Goal: Transaction & Acquisition: Purchase product/service

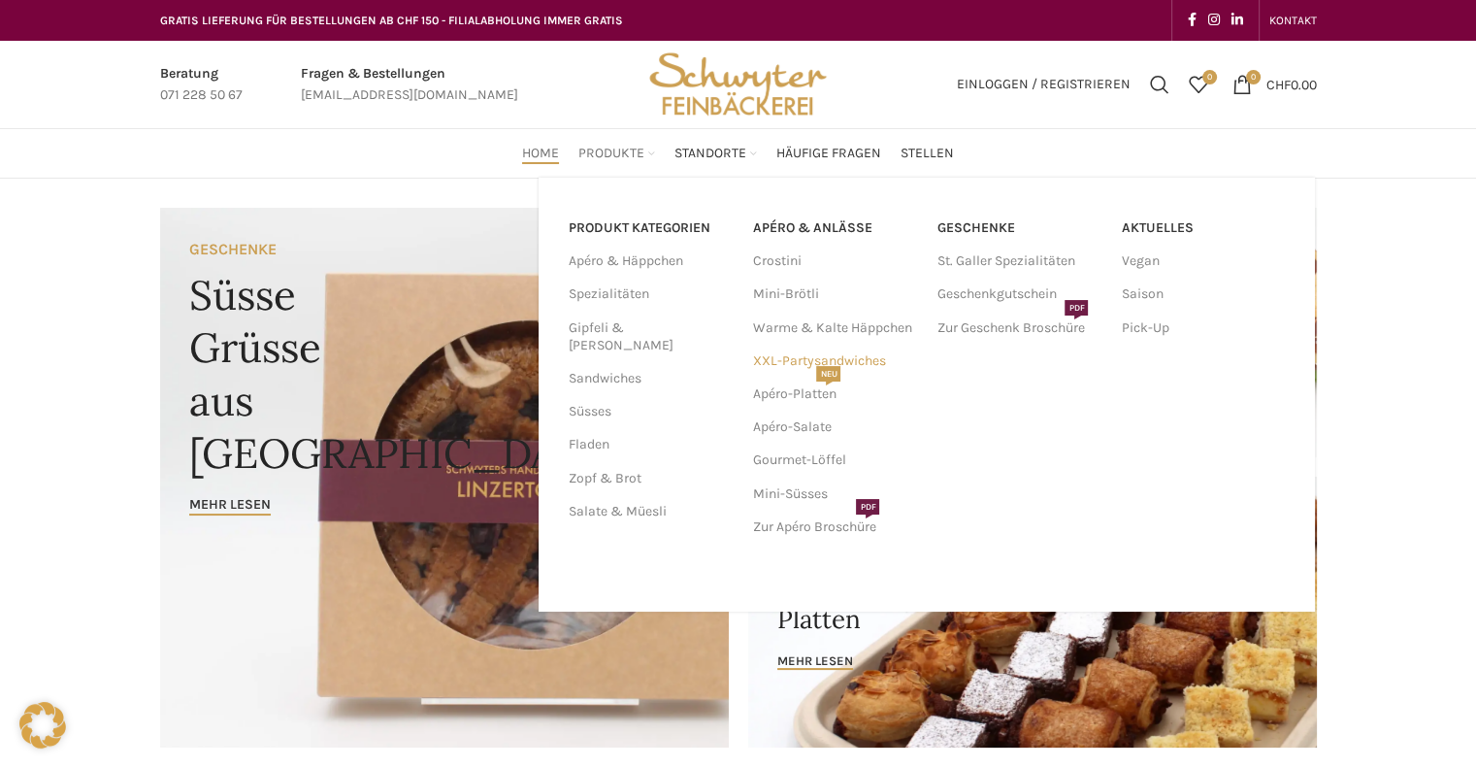
click at [791, 356] on link "XXL-Partysandwiches" at bounding box center [834, 360] width 165 height 33
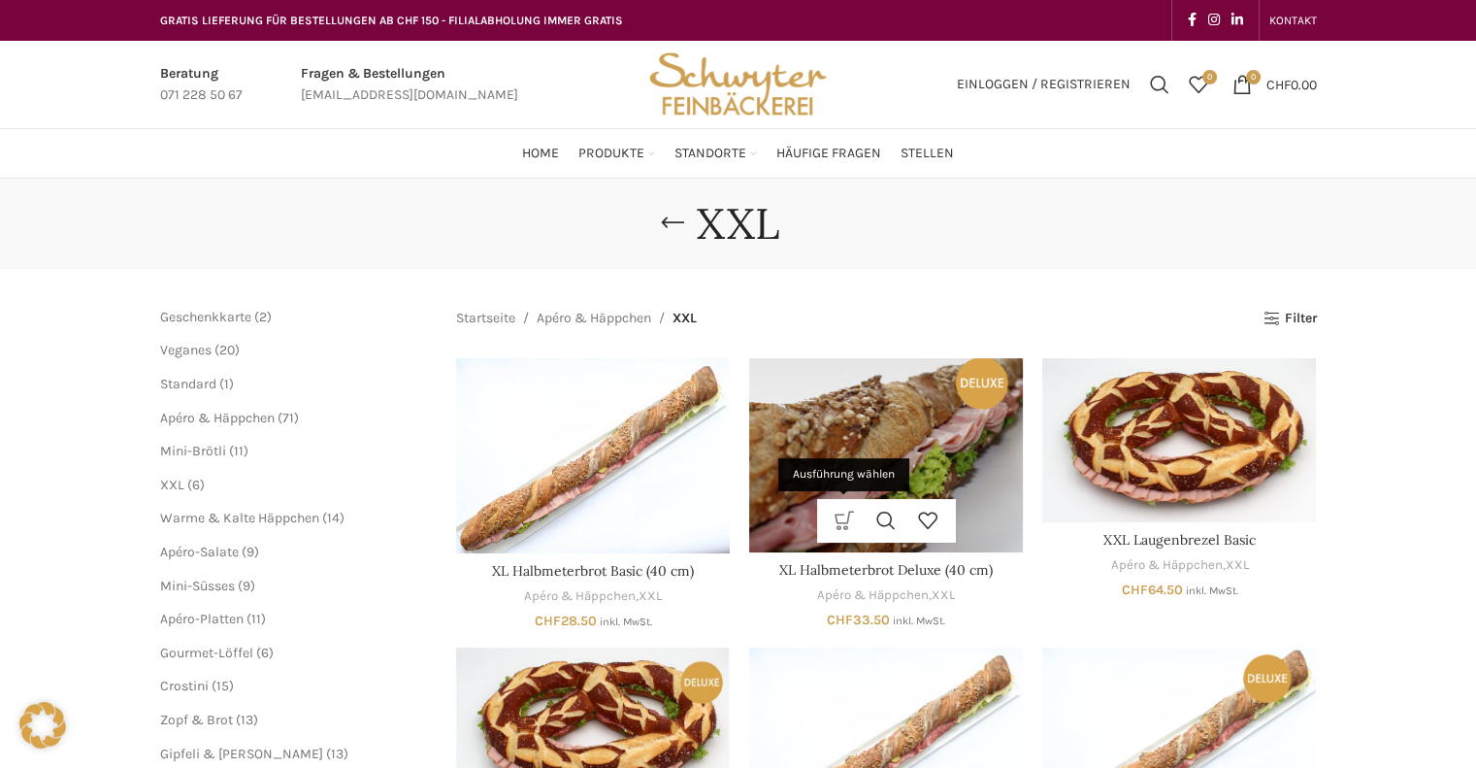
scroll to position [291, 0]
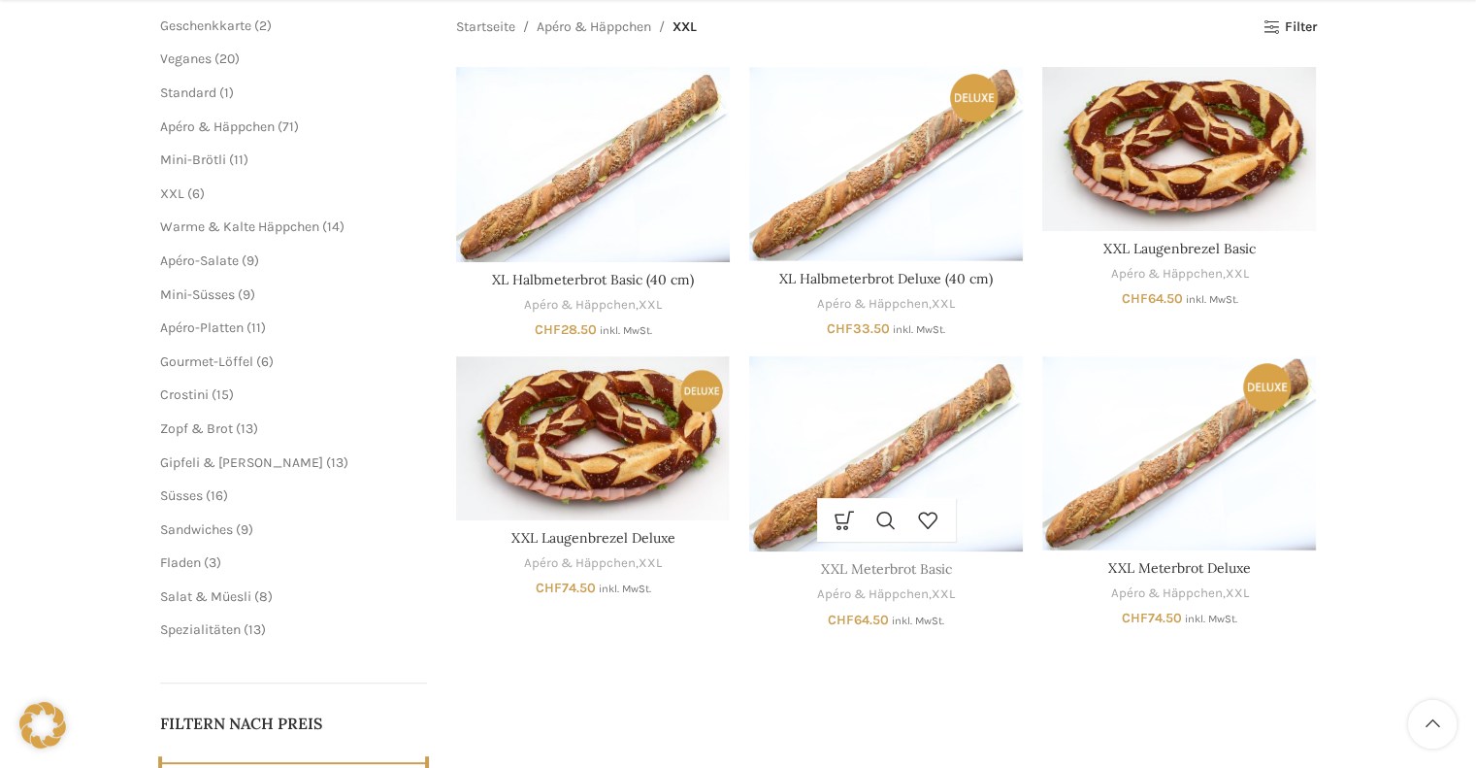
click at [911, 572] on link "XXL Meterbrot Basic" at bounding box center [886, 568] width 131 height 17
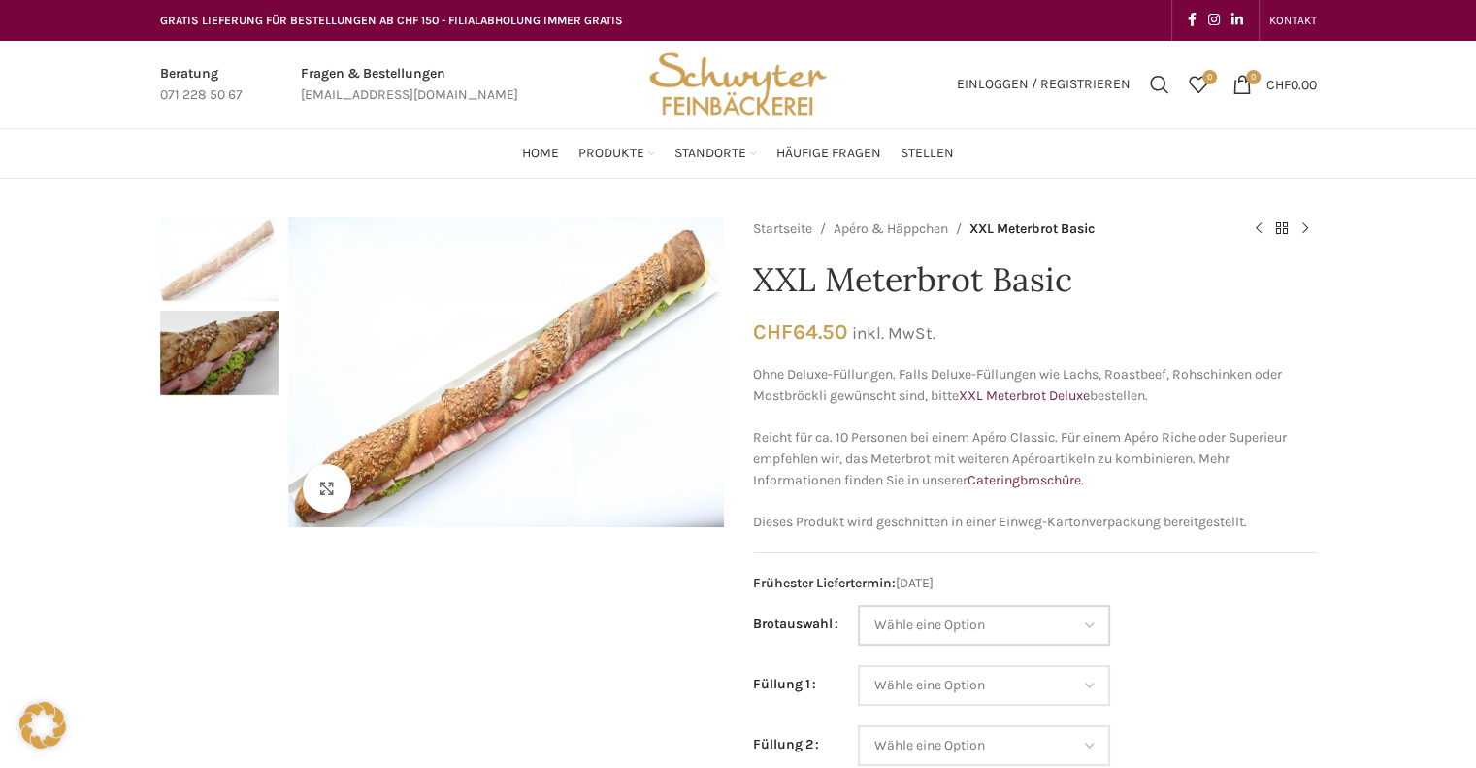
click at [942, 618] on select "Wähle eine Option Baguette Paillasse dunkel Paillasse knusper (Bild) Laugenbagu…" at bounding box center [984, 625] width 252 height 41
click at [1021, 624] on select "Wähle eine Option Baguette Paillasse dunkel Paillasse knusper (Bild) Laugenbagu…" at bounding box center [984, 625] width 252 height 41
click at [858, 605] on select "Wähle eine Option Baguette Paillasse dunkel Paillasse knusper (Bild) Laugenbagu…" at bounding box center [984, 625] width 252 height 41
select select "Baguette"
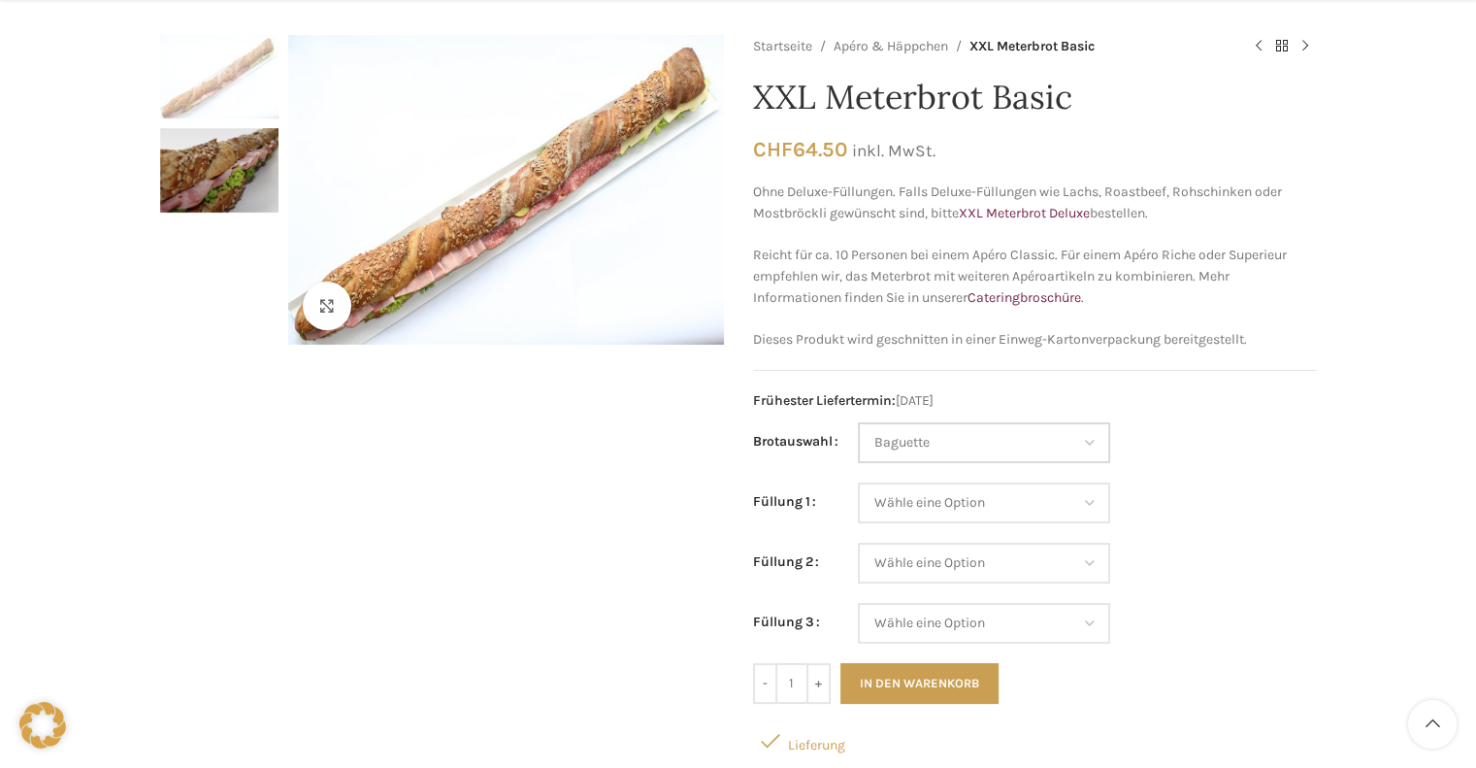
scroll to position [194, 0]
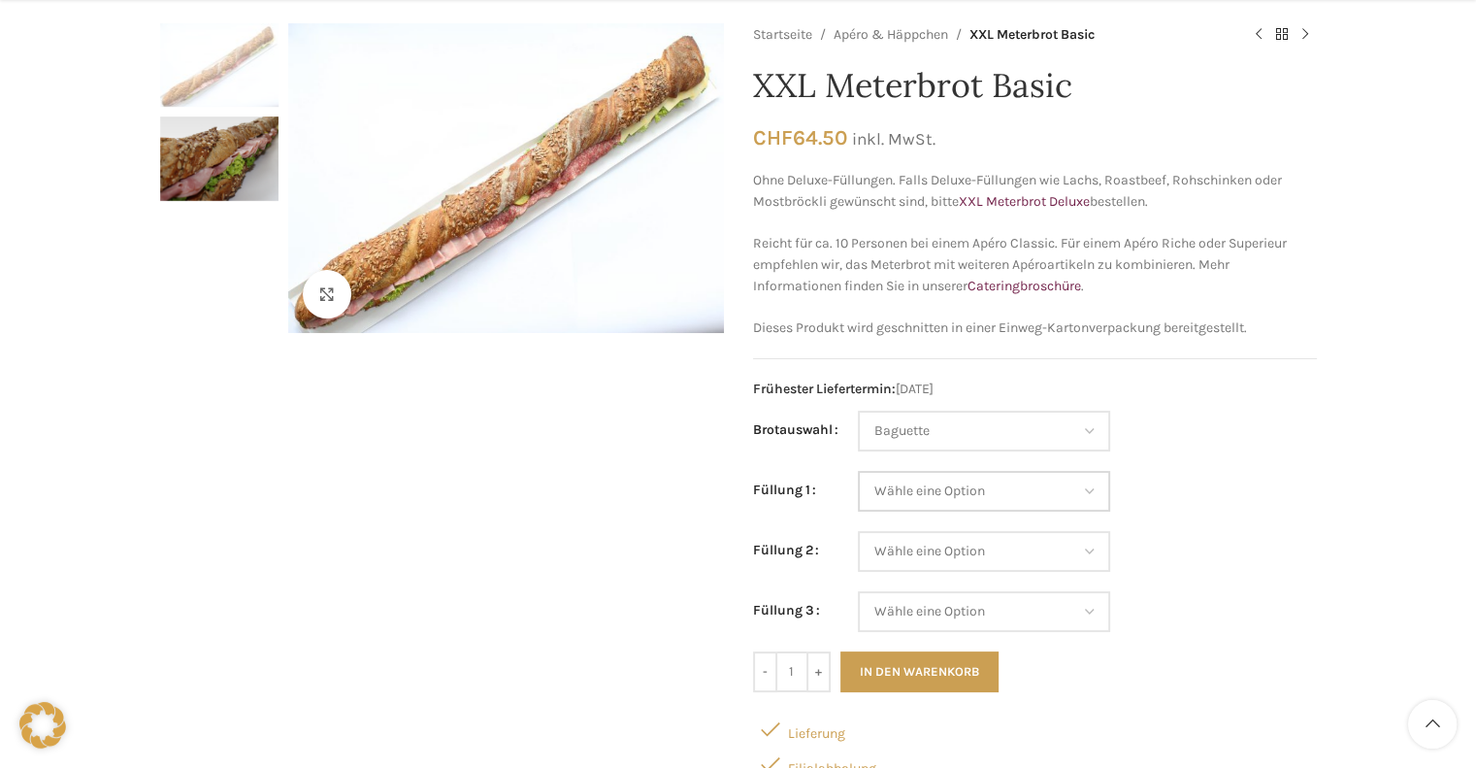
click at [980, 505] on select "Wähle eine Option Salami Schinken Fleischkäse Trutenschinken Appenzellerkäse Gr…" at bounding box center [984, 491] width 252 height 41
select select "Salami"
click at [858, 471] on select "Wähle eine Option Salami Schinken Fleischkäse Trutenschinken Appenzellerkäse Gr…" at bounding box center [984, 491] width 252 height 41
select select "Baguette"
select select "Salami"
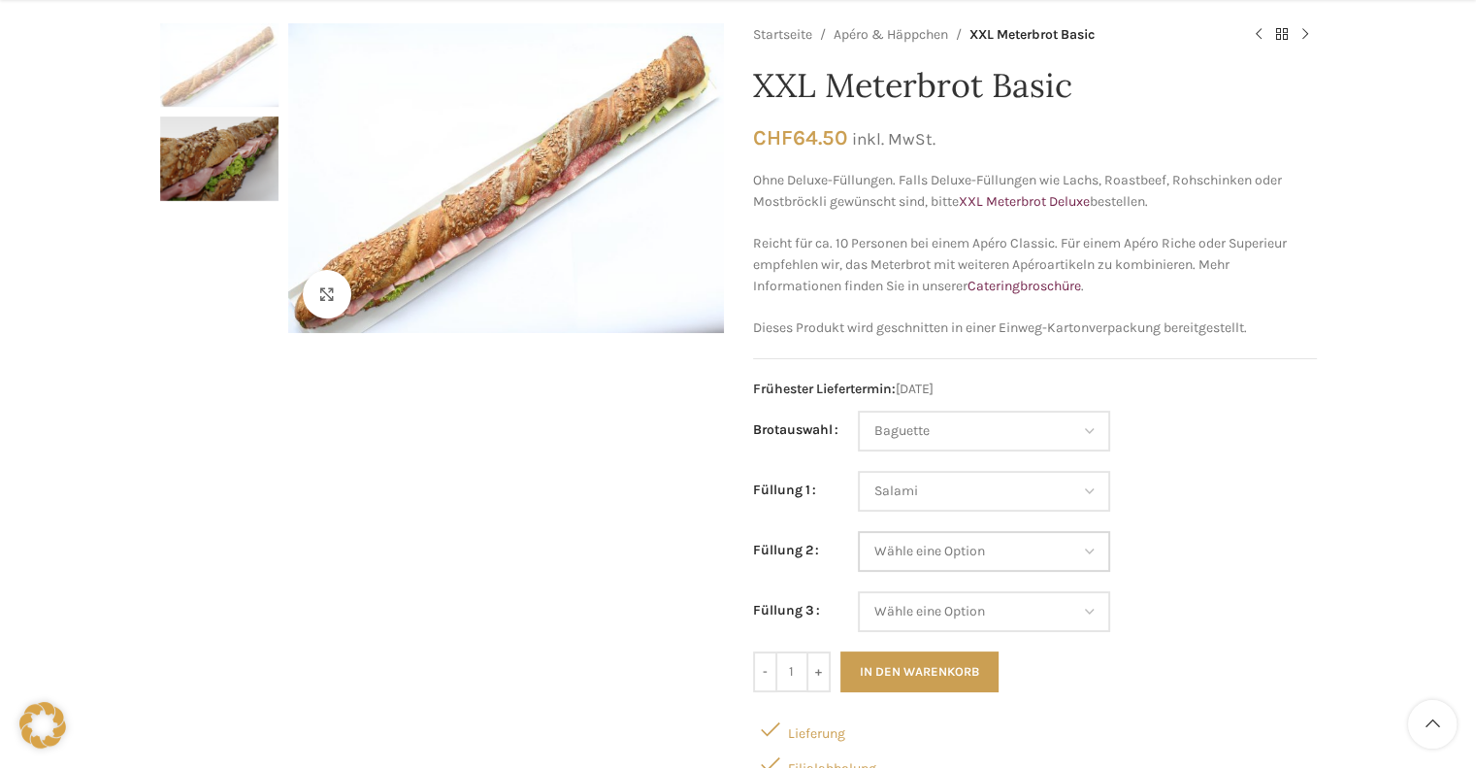
click at [1025, 560] on select "Wähle eine Option Salami Schinken Fleischkäse Trutenschinken Appenzellerkäse Gr…" at bounding box center [984, 551] width 252 height 41
select select "Trutenschinken"
click at [858, 531] on select "Wähle eine Option Salami Schinken Fleischkäse Trutenschinken Appenzellerkäse Gr…" at bounding box center [984, 551] width 252 height 41
select select "Baguette"
select select "Salami"
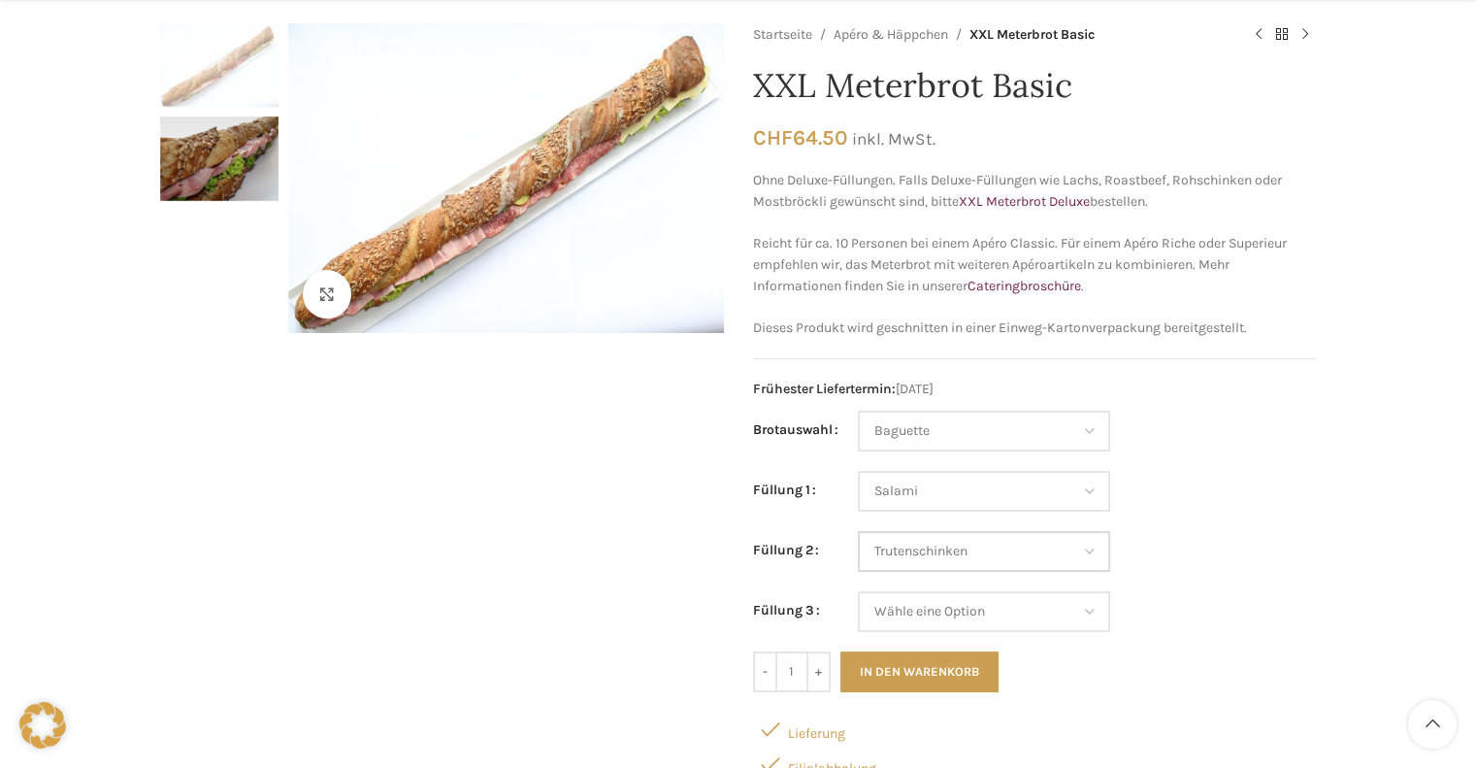
select select "Trutenschinken"
click at [1062, 610] on select "Wähle eine Option Salami Schinken Fleischkäse Trutenschinken Appenzellerkäse Gr…" at bounding box center [984, 611] width 252 height 41
select select "Gruyère"
click at [858, 591] on select "Wähle eine Option Salami Schinken Fleischkäse Trutenschinken Appenzellerkäse Gr…" at bounding box center [984, 611] width 252 height 41
select select "Baguette"
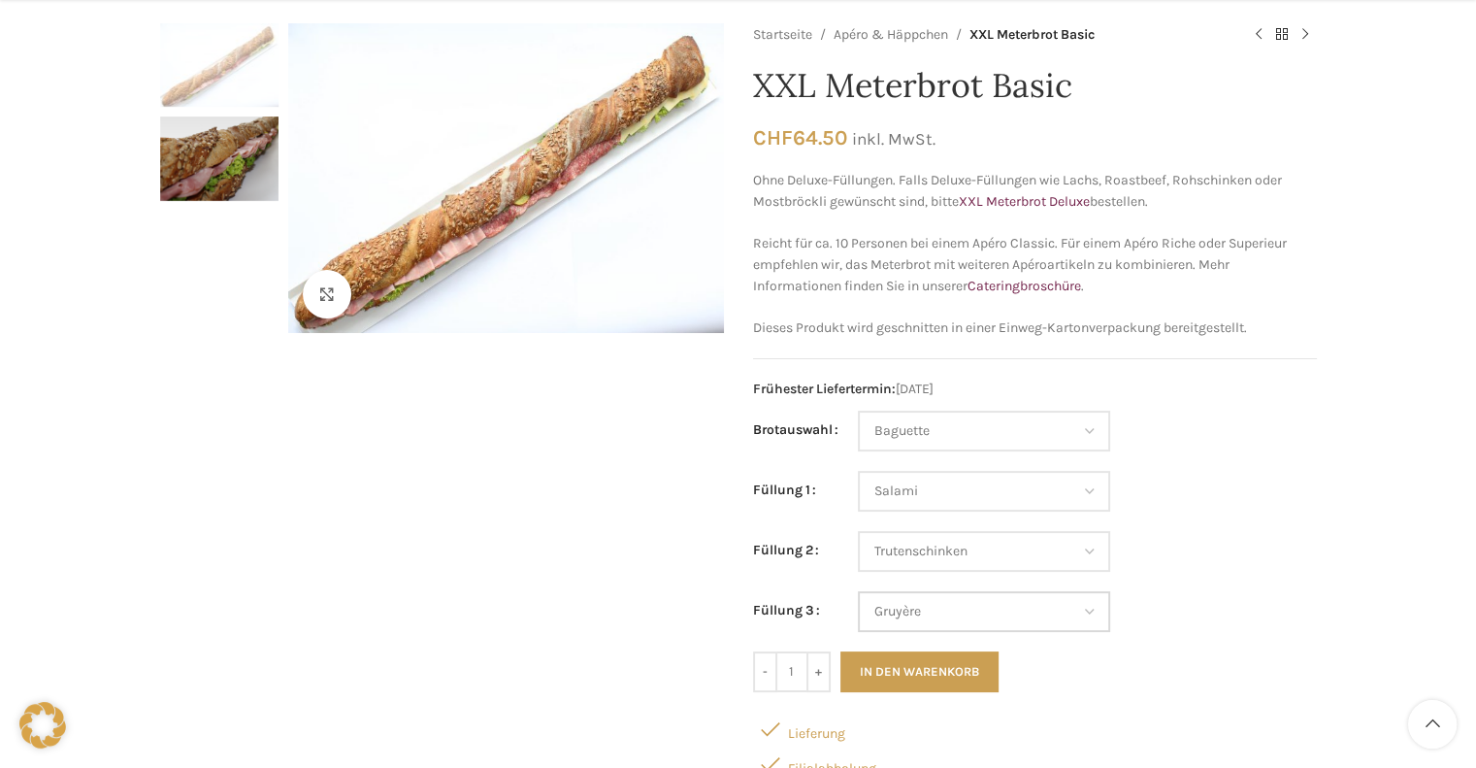
select select "Salami"
select select "Trutenschinken"
select select "Gruyère"
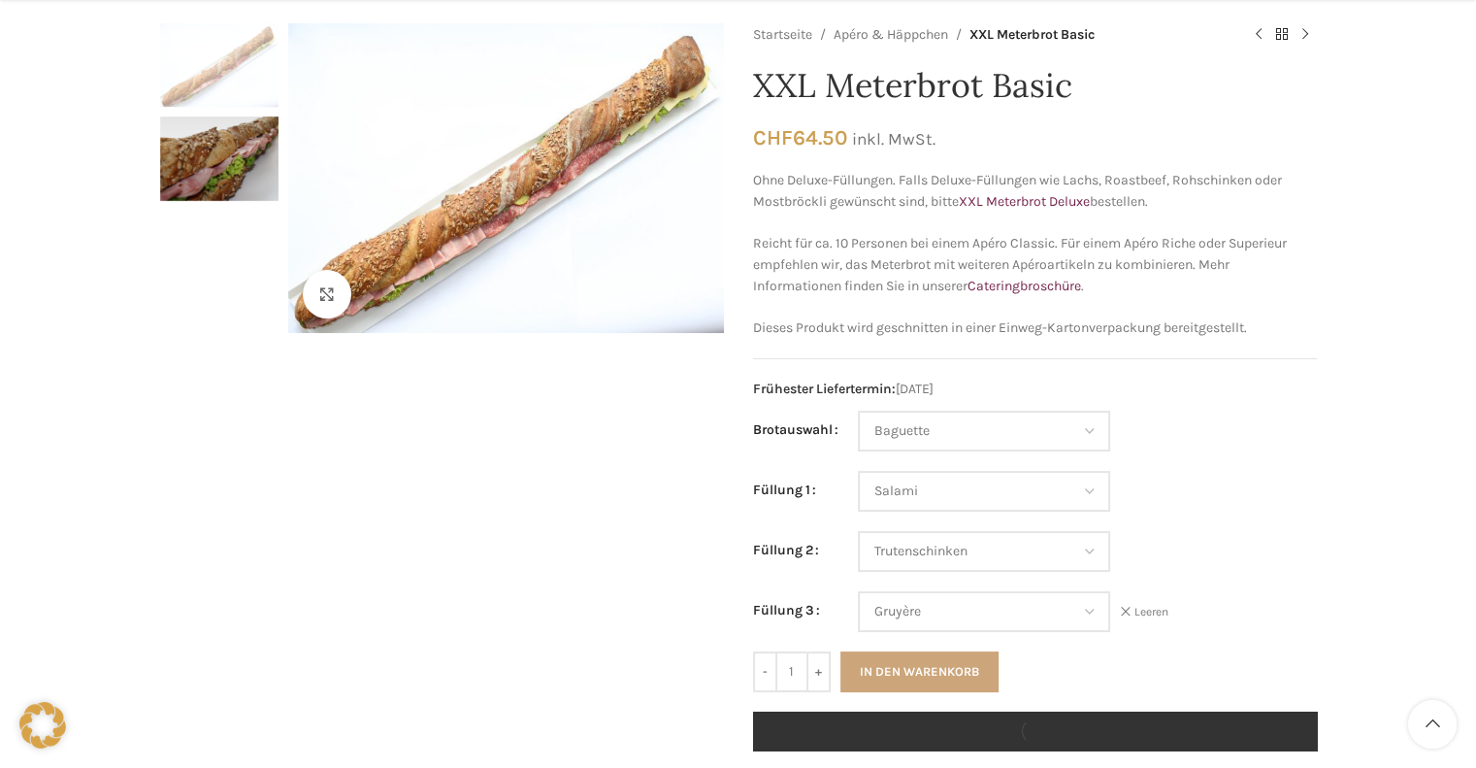
click at [921, 667] on button "In den Warenkorb" at bounding box center [919, 671] width 158 height 41
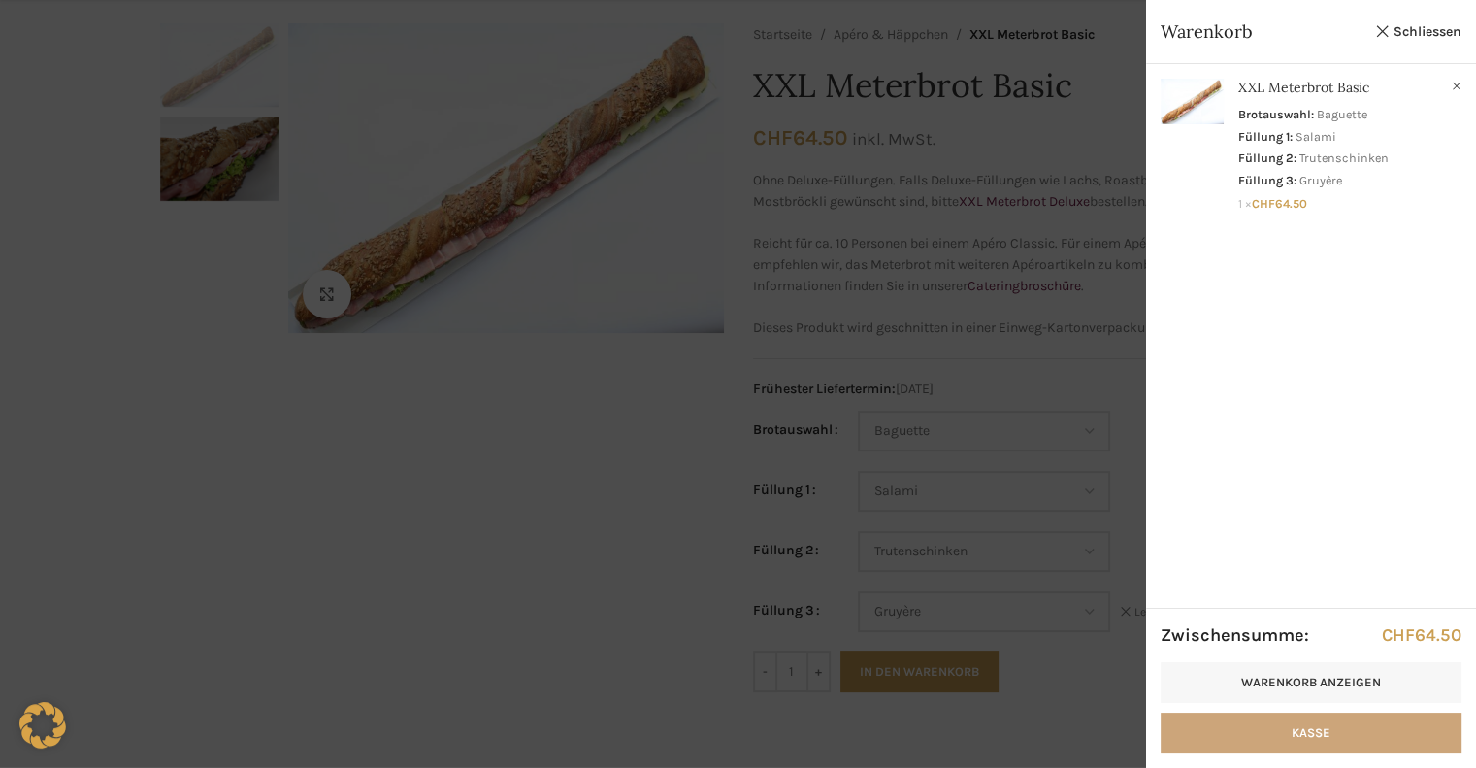
click at [1361, 727] on link "Kasse" at bounding box center [1310, 732] width 301 height 41
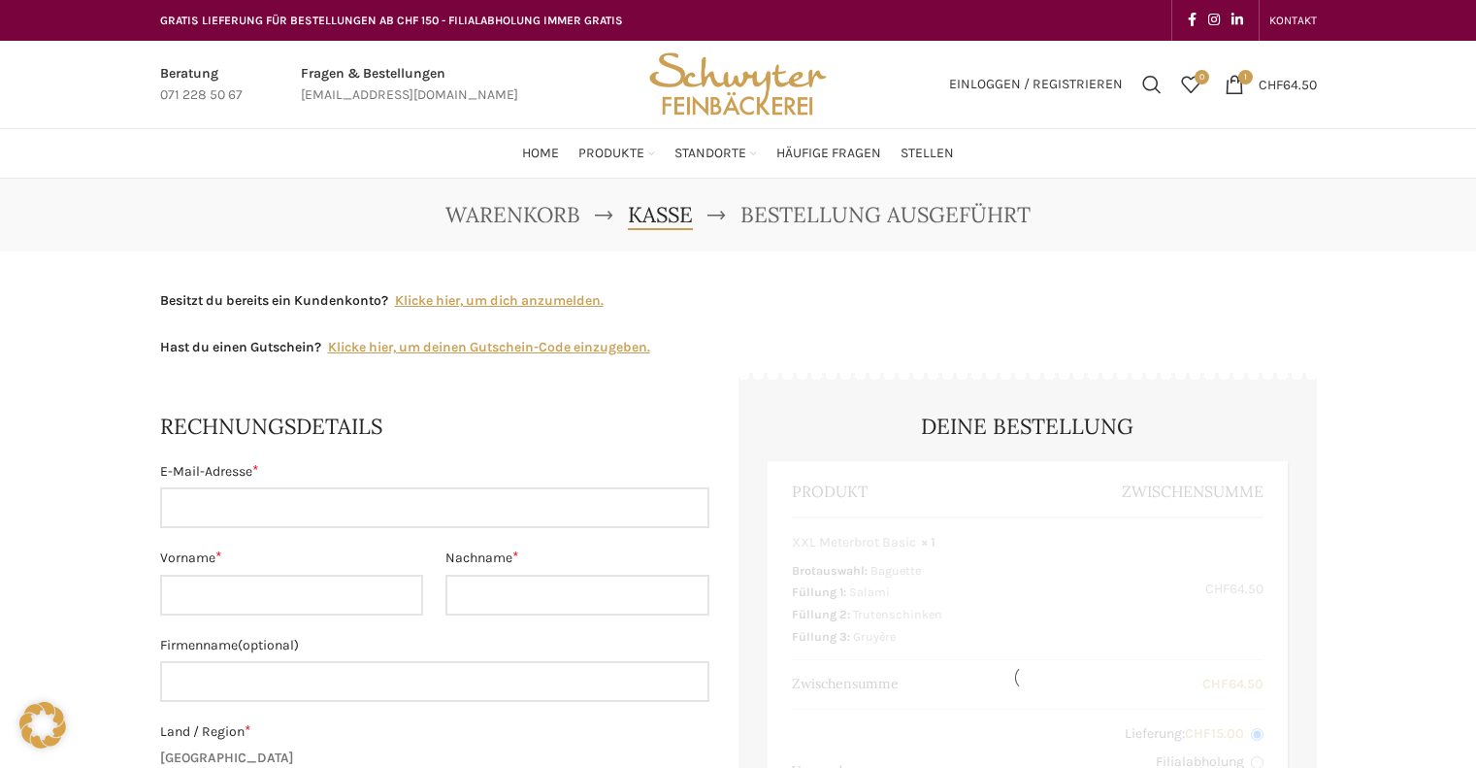
select select "SG"
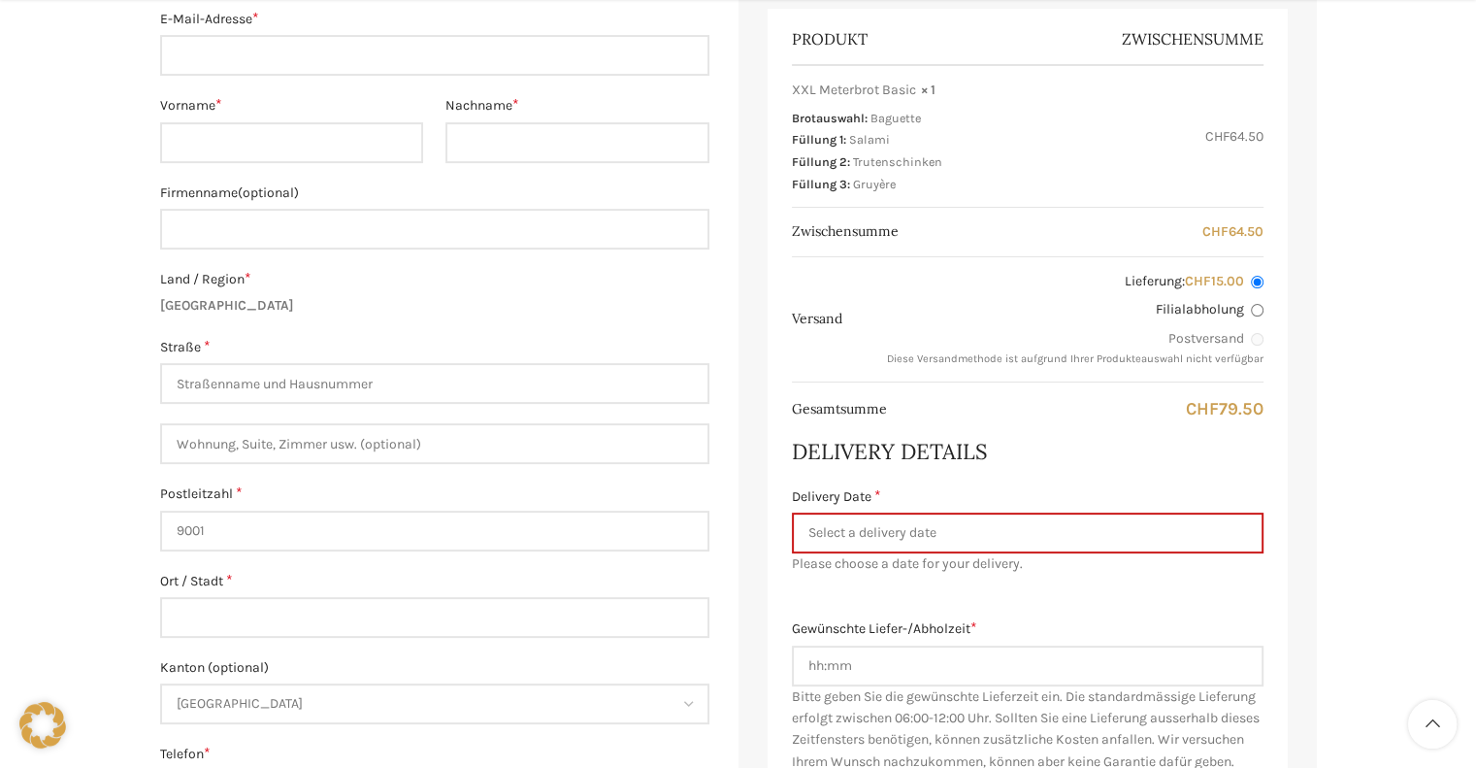
scroll to position [485, 0]
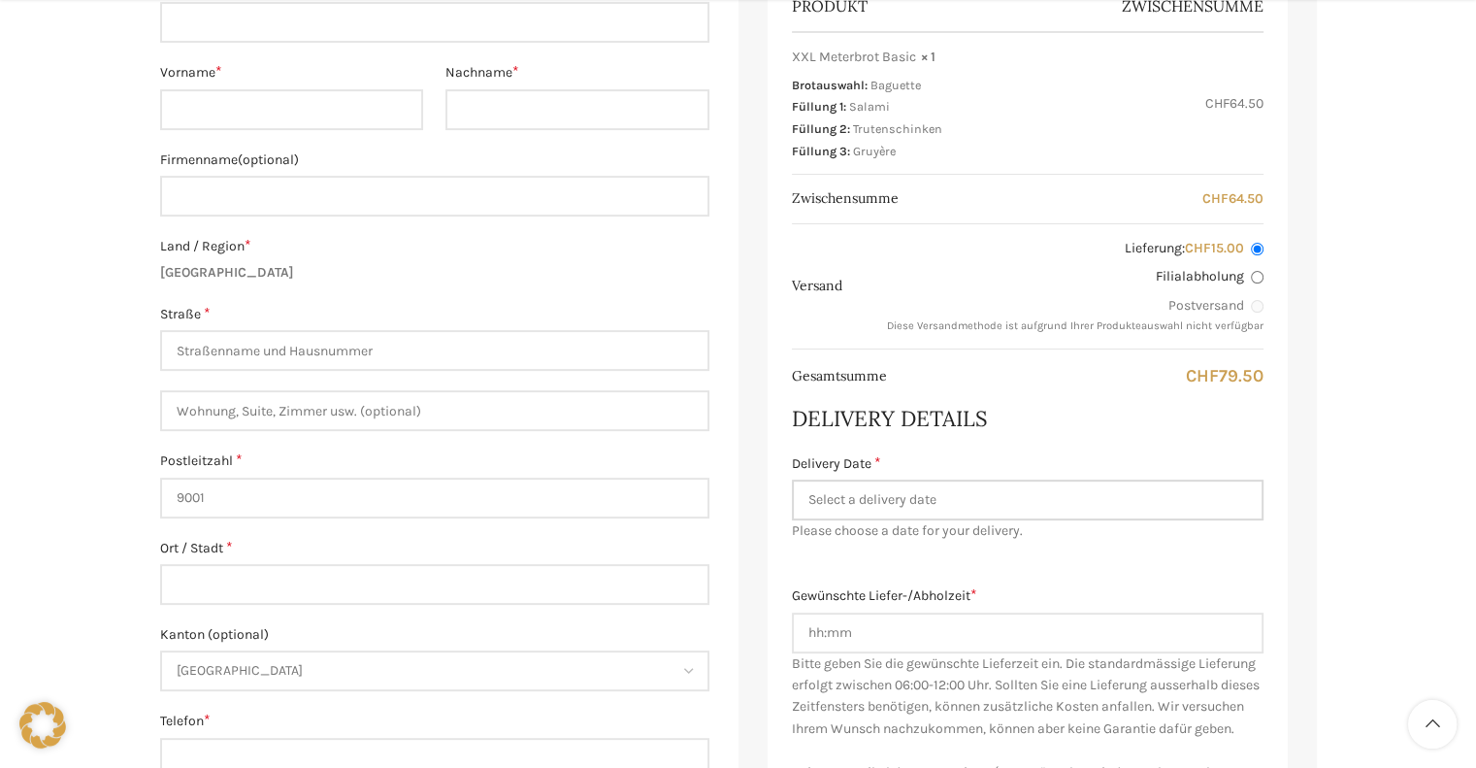
click at [903, 504] on input "Delivery Date *" at bounding box center [1028, 499] width 472 height 41
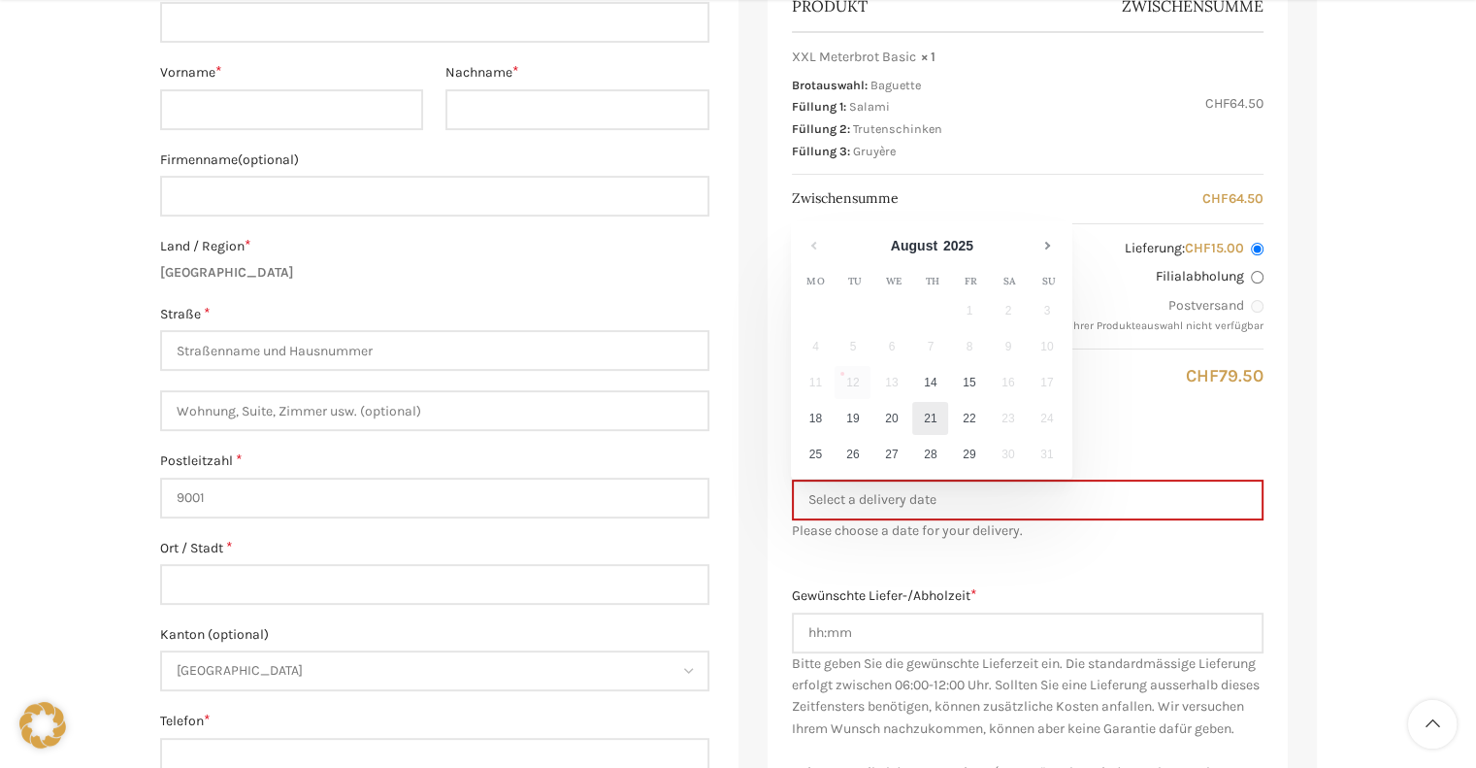
click at [934, 422] on link "21" at bounding box center [930, 418] width 36 height 33
type input "21.08.2025"
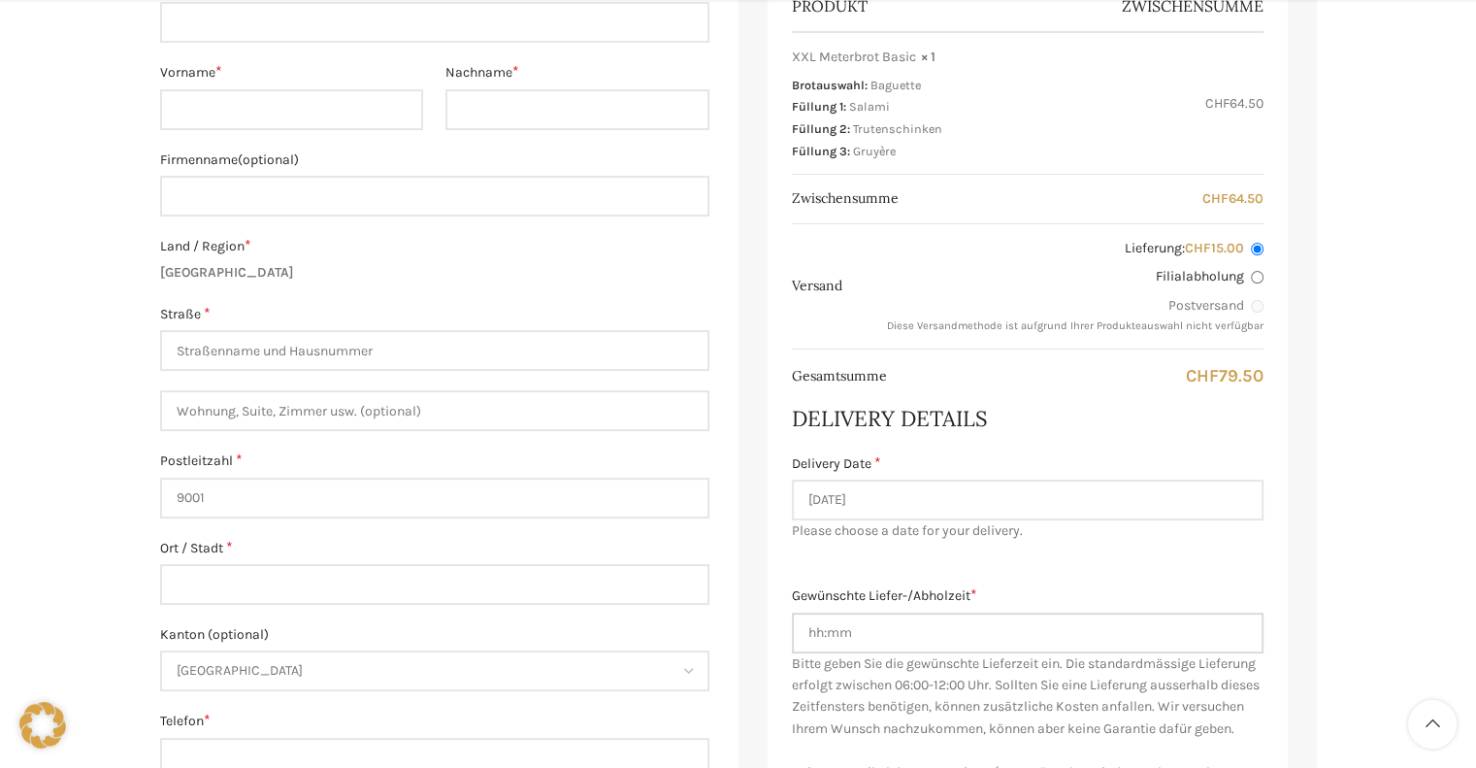
click at [889, 628] on input "Gewünschte Liefer-/Abholzeit *" at bounding box center [1028, 632] width 472 height 41
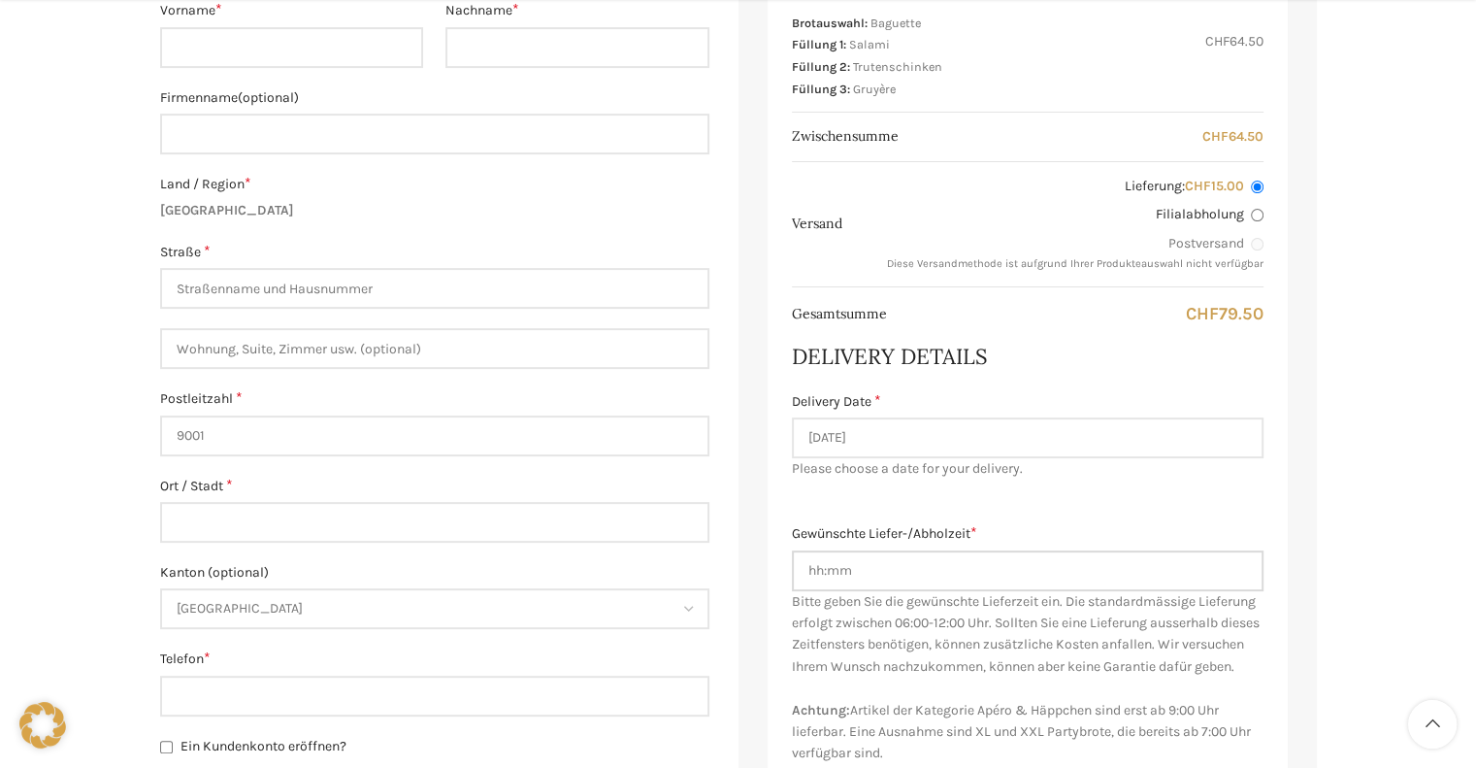
scroll to position [582, 0]
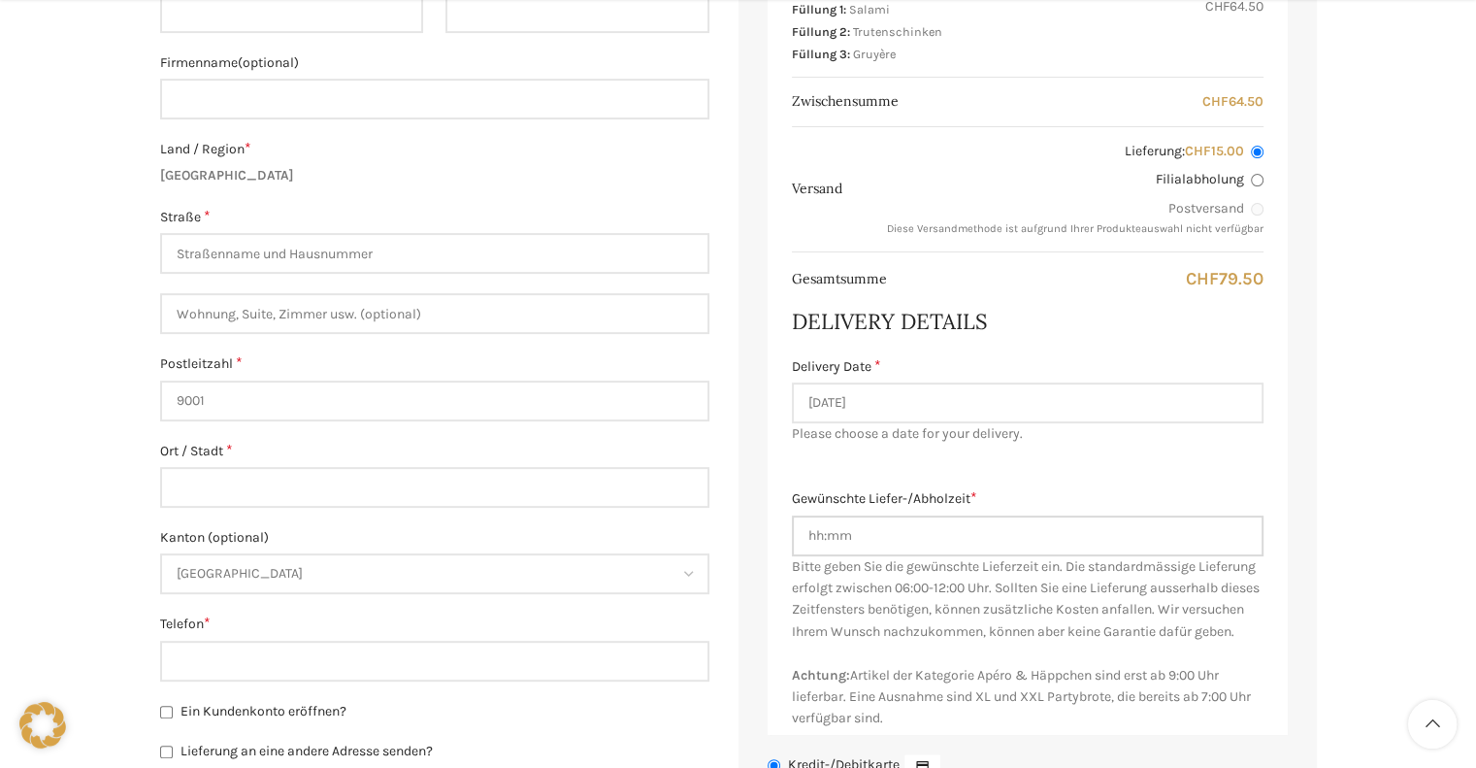
click at [876, 537] on input "Gewünschte Liefer-/Abholzeit *" at bounding box center [1028, 535] width 472 height 41
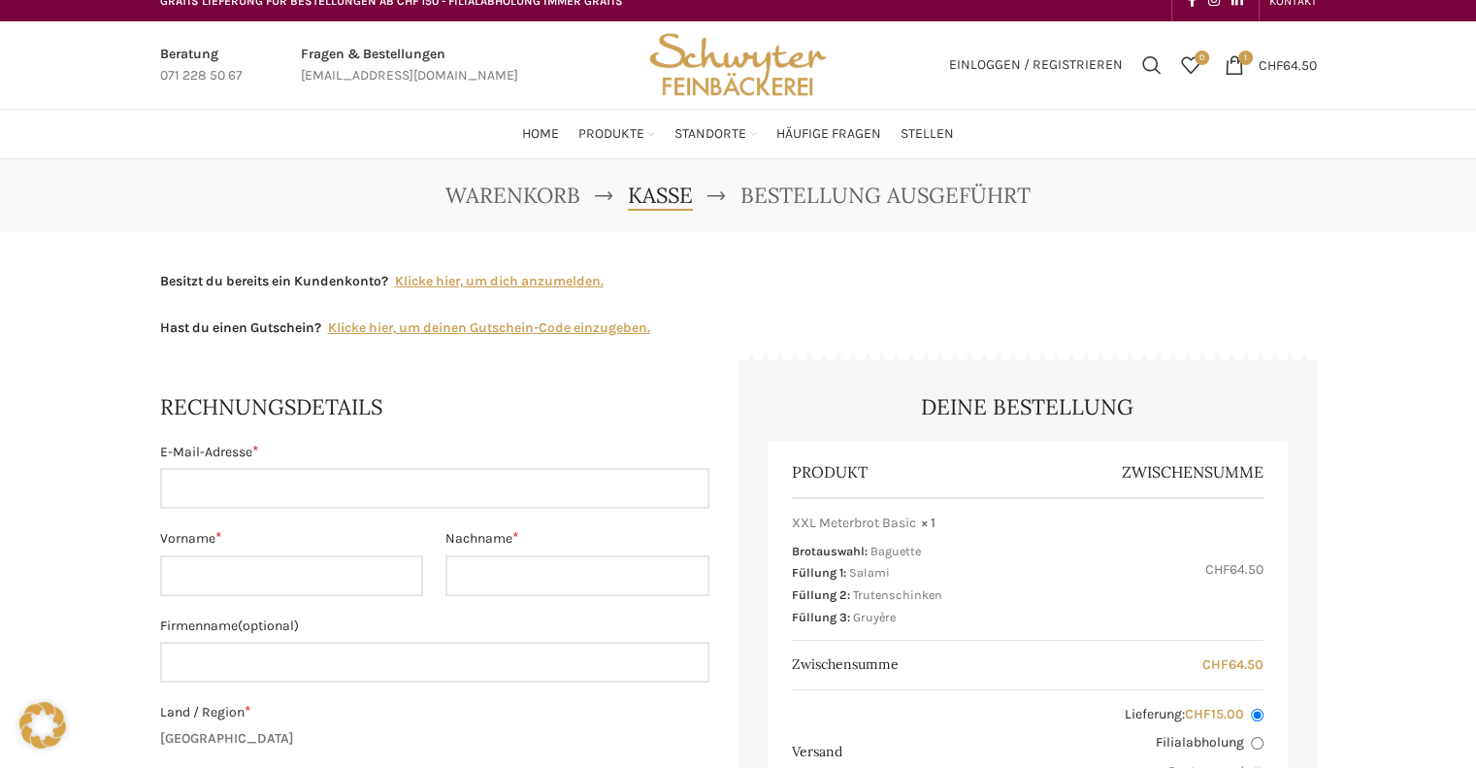
scroll to position [0, 0]
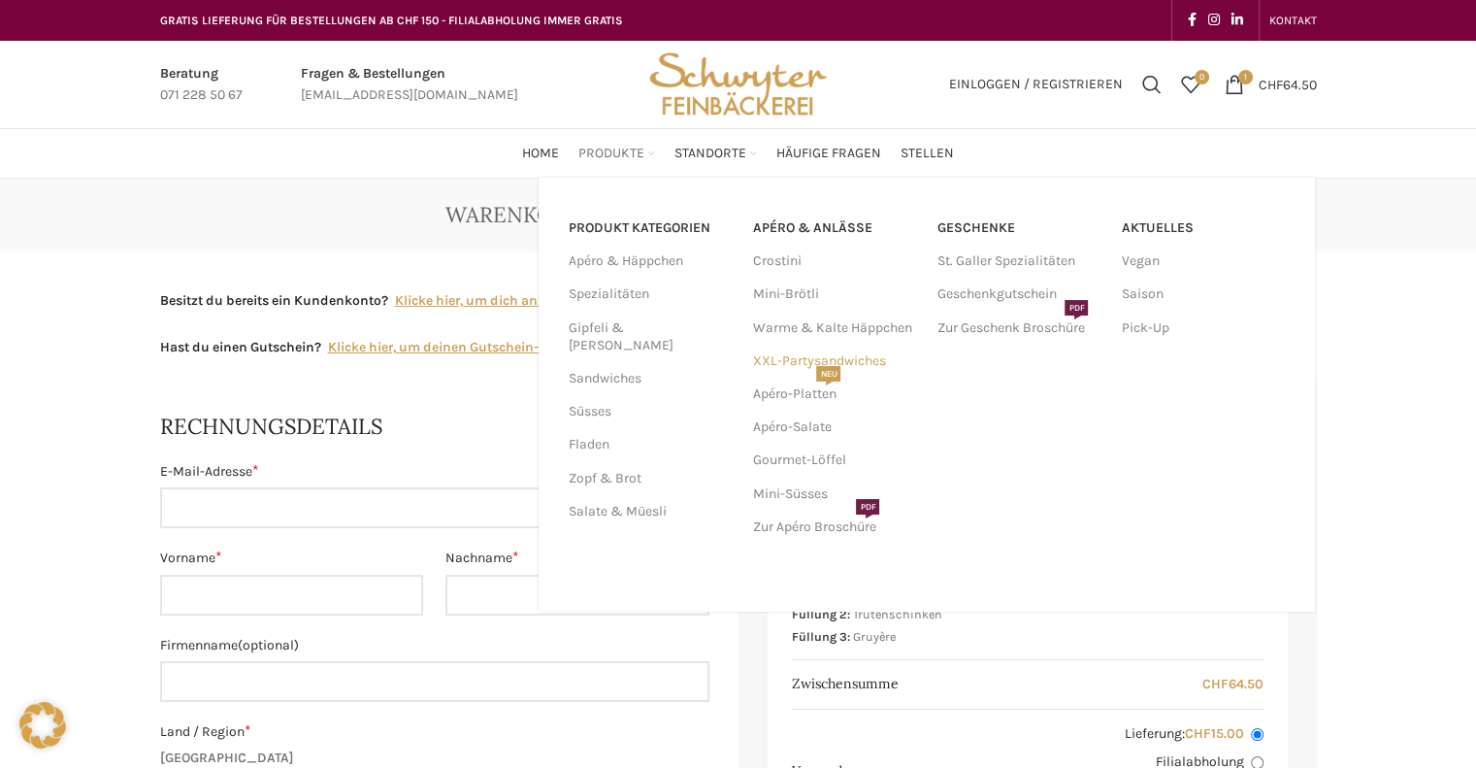
click at [807, 360] on link "XXL-Partysandwiches" at bounding box center [834, 360] width 165 height 33
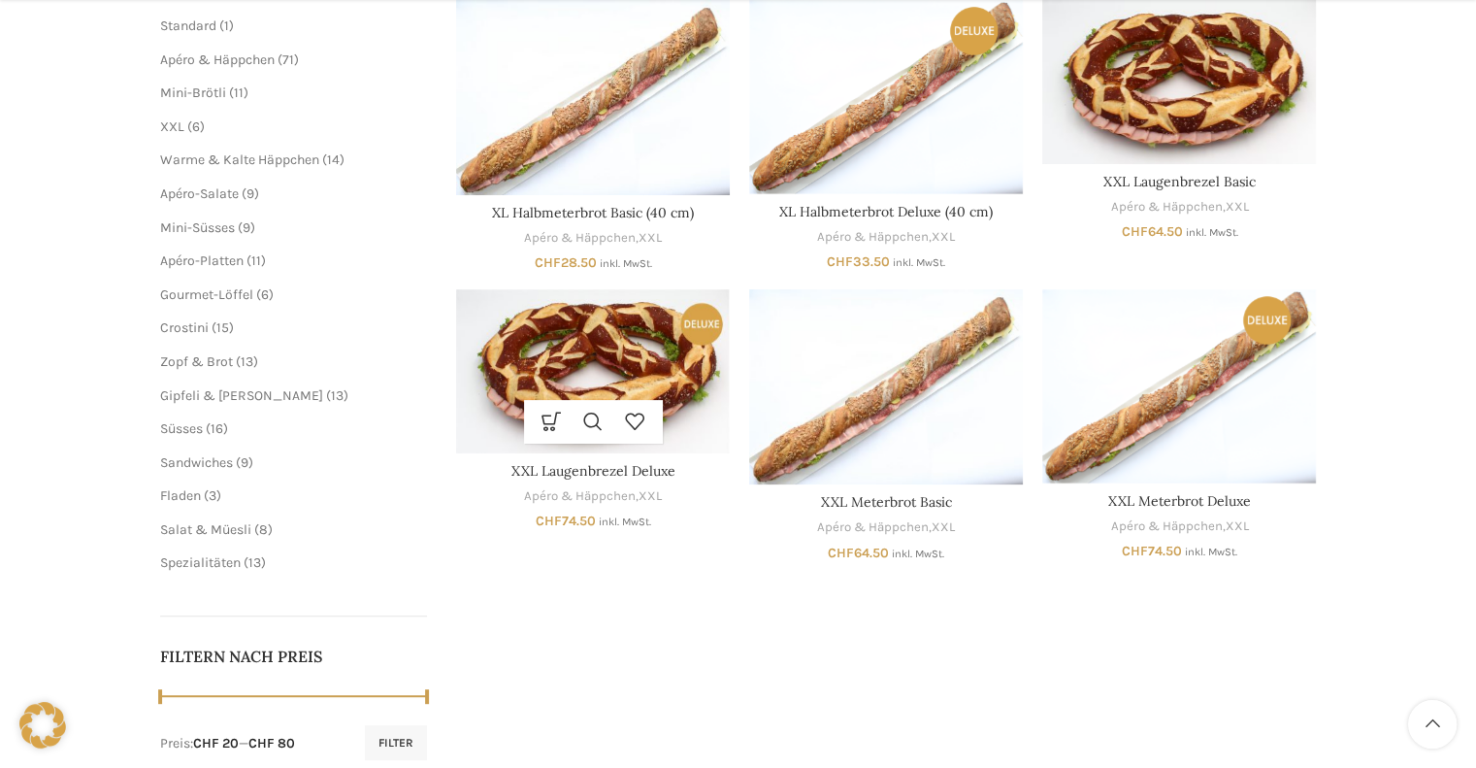
scroll to position [388, 0]
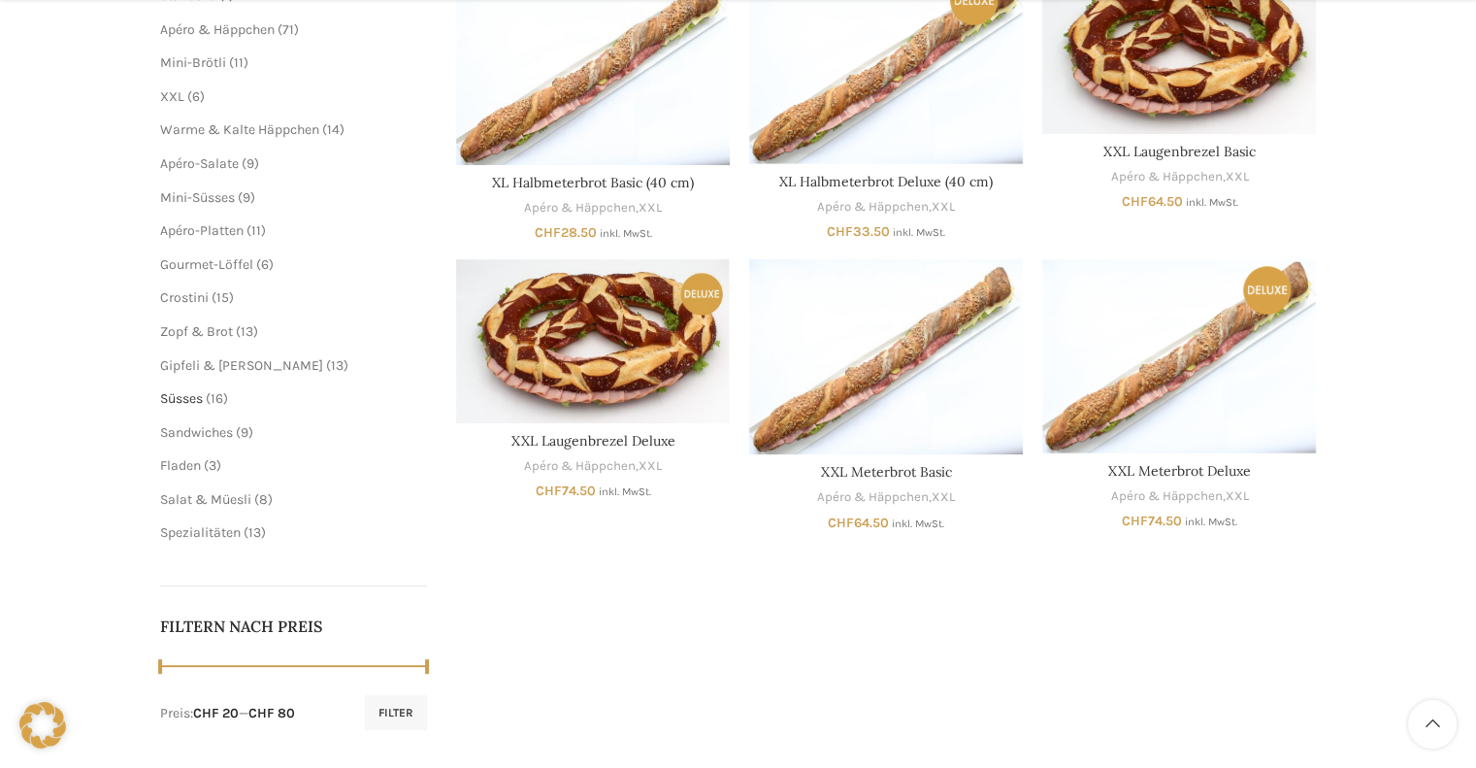
click at [185, 402] on span "Süsses" at bounding box center [181, 398] width 43 height 16
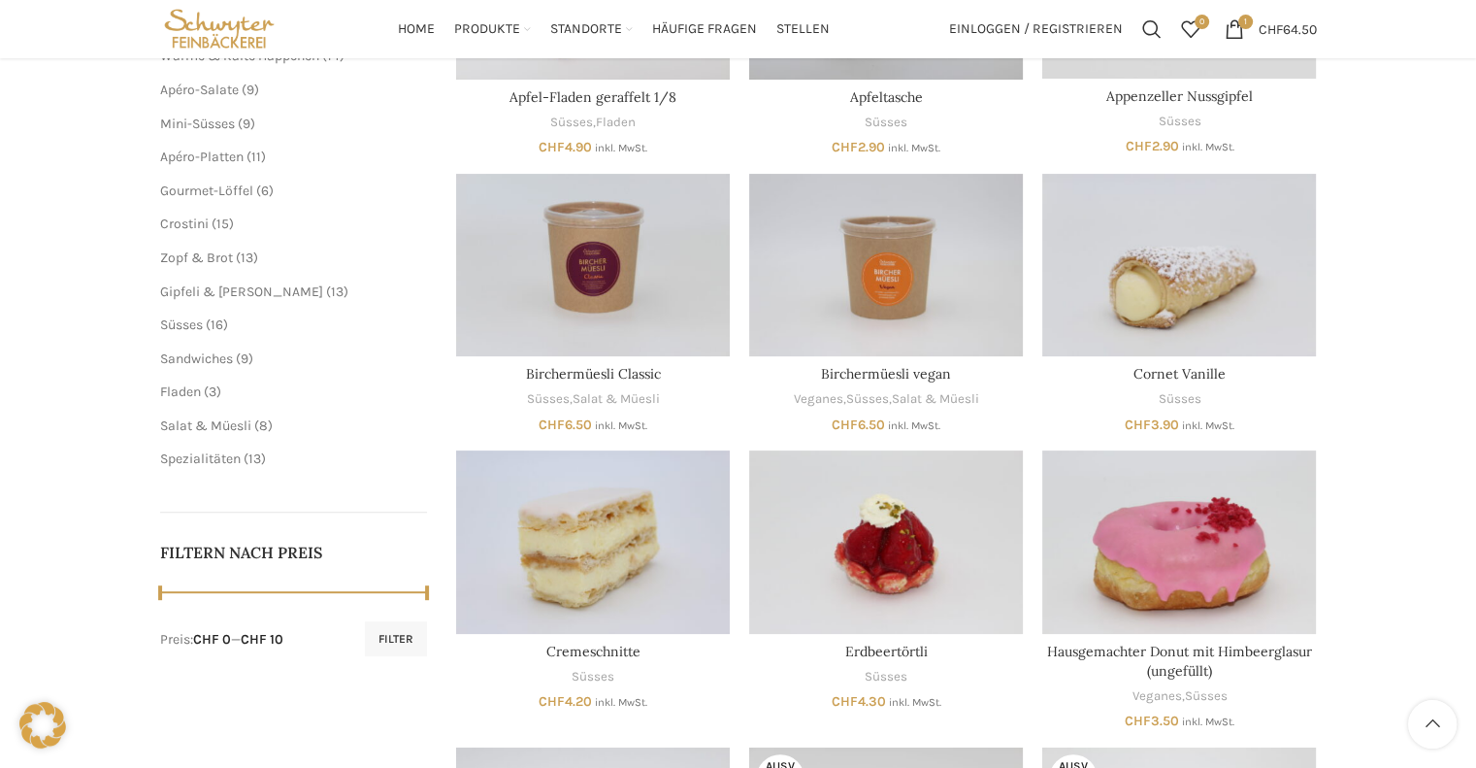
scroll to position [388, 0]
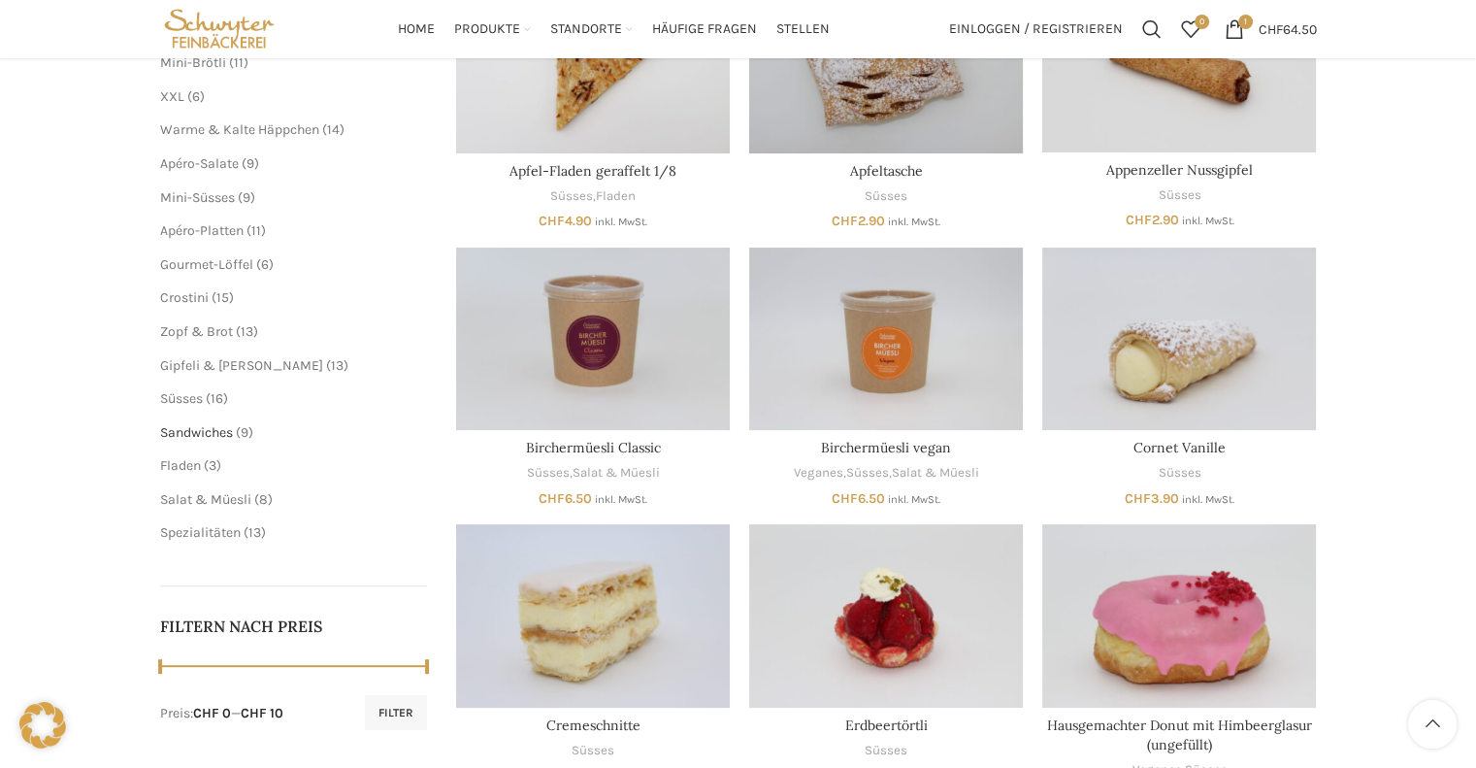
click at [198, 434] on span "Sandwiches" at bounding box center [196, 432] width 73 height 16
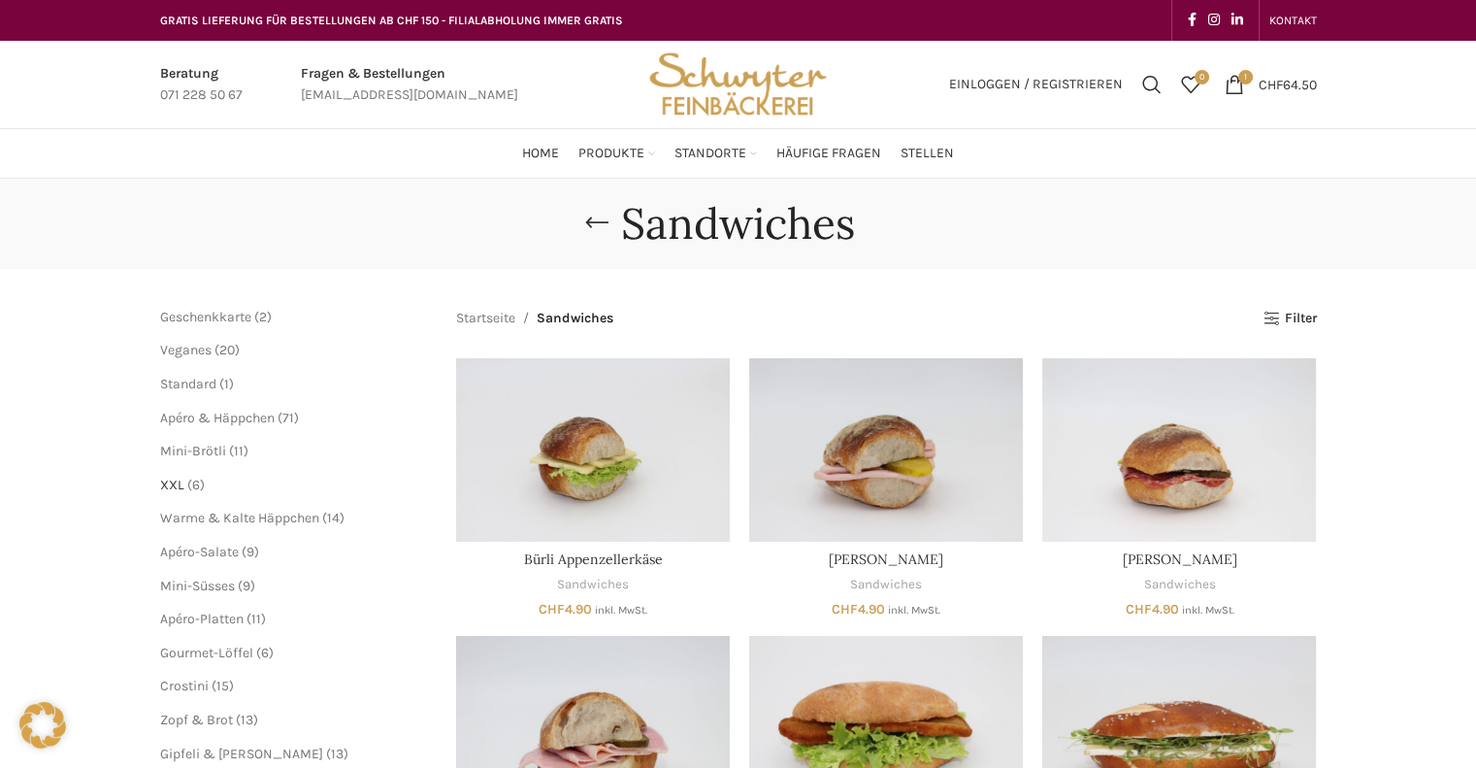
click at [175, 485] on span "XXL" at bounding box center [172, 484] width 24 height 16
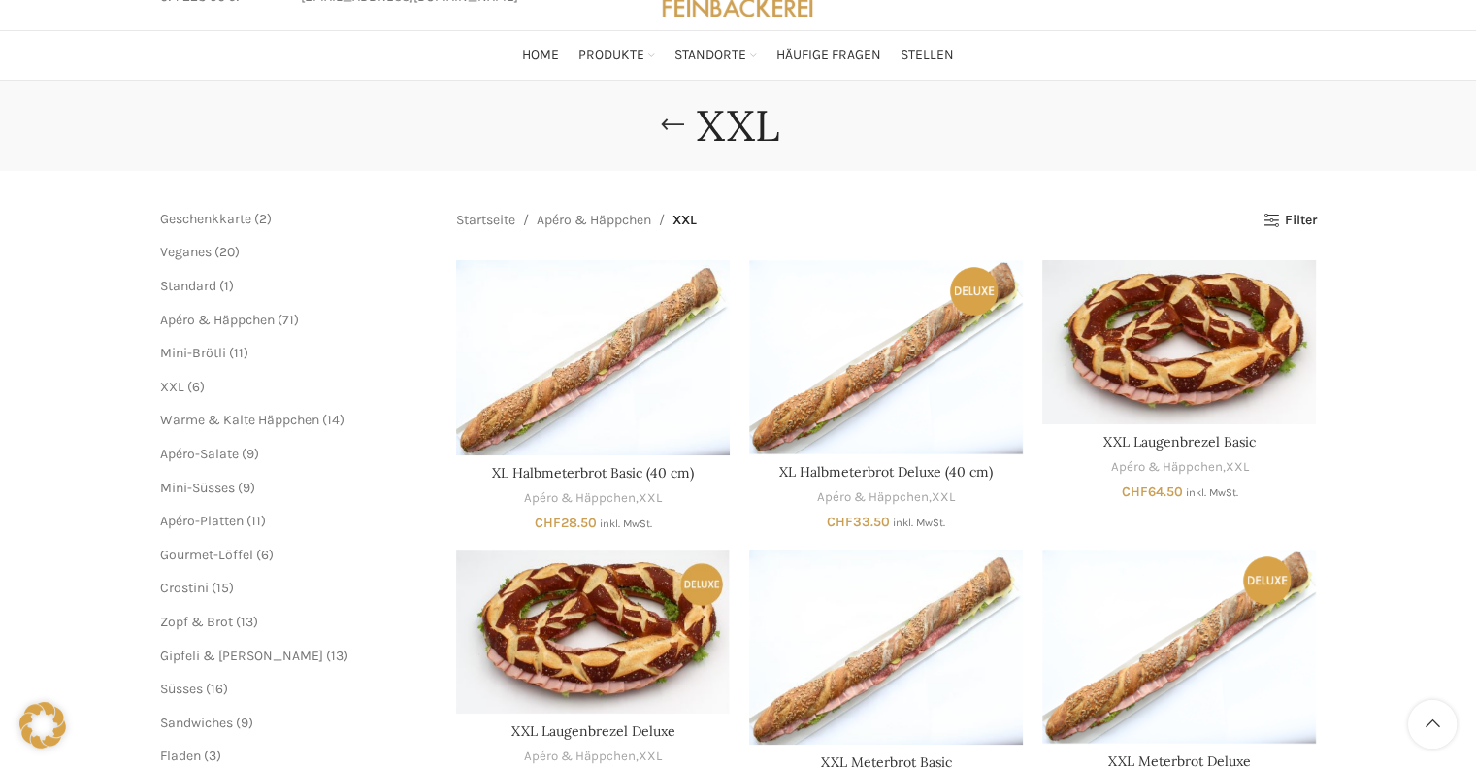
scroll to position [97, 0]
click at [210, 319] on span "Apéro & Häppchen" at bounding box center [217, 320] width 114 height 16
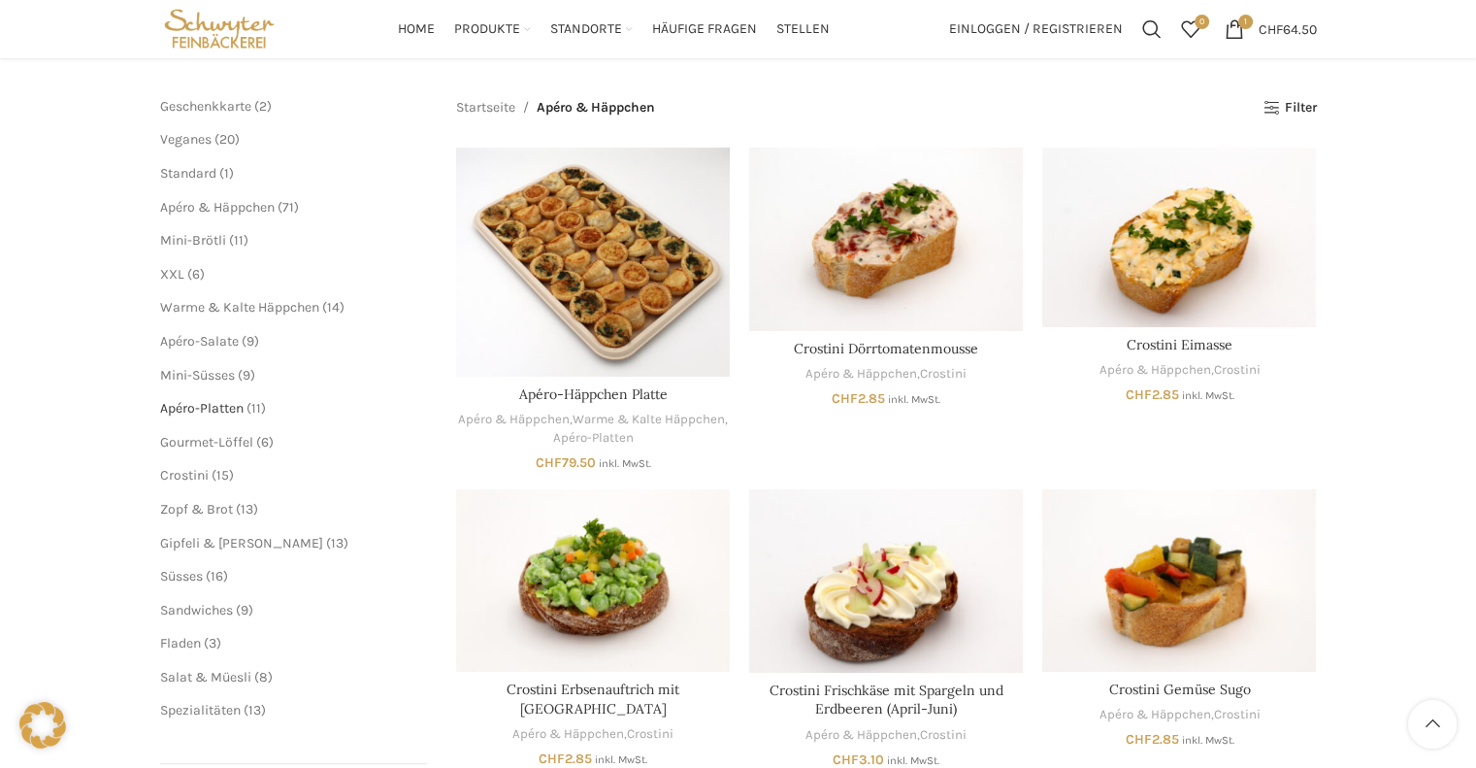
scroll to position [194, 0]
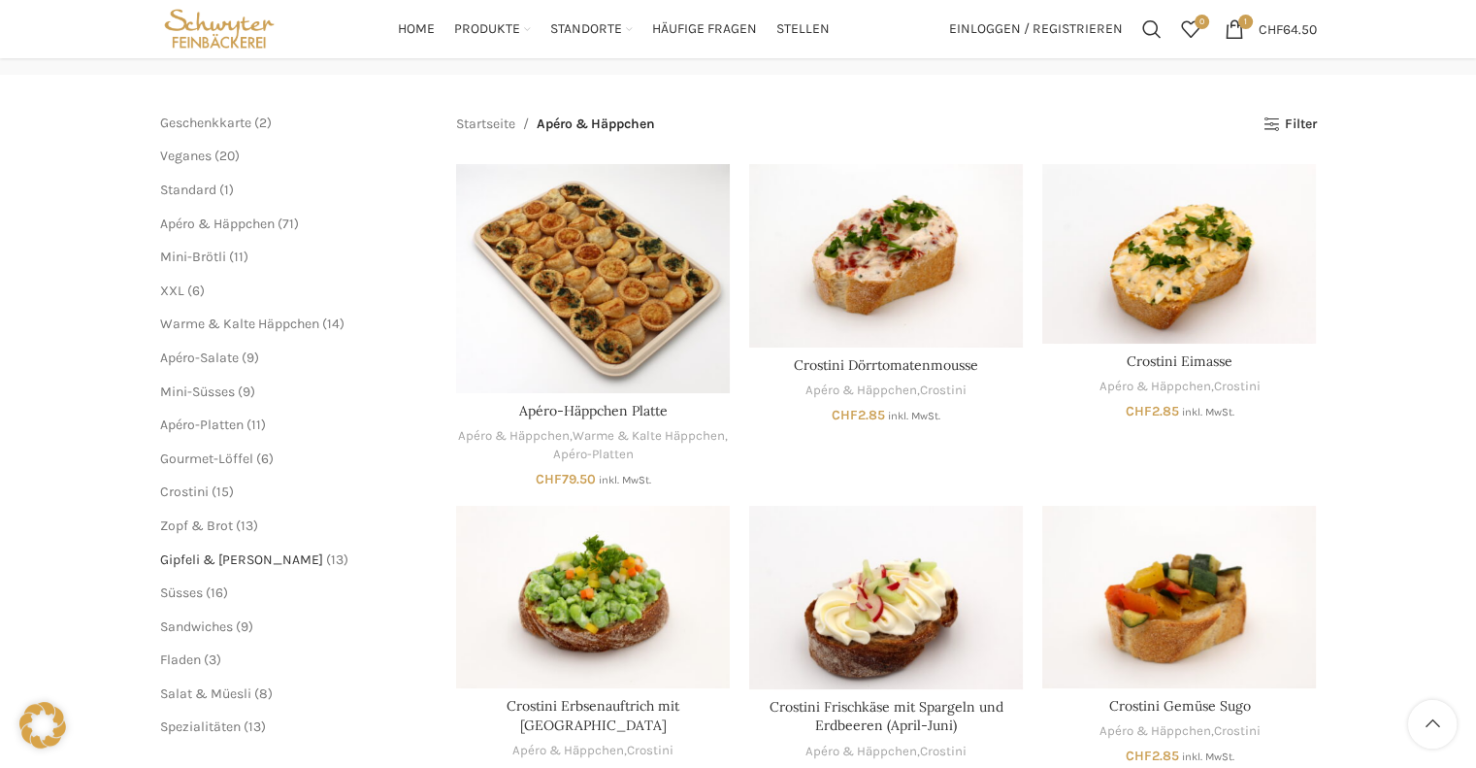
click at [222, 558] on span "Gipfeli & [PERSON_NAME]" at bounding box center [241, 559] width 163 height 16
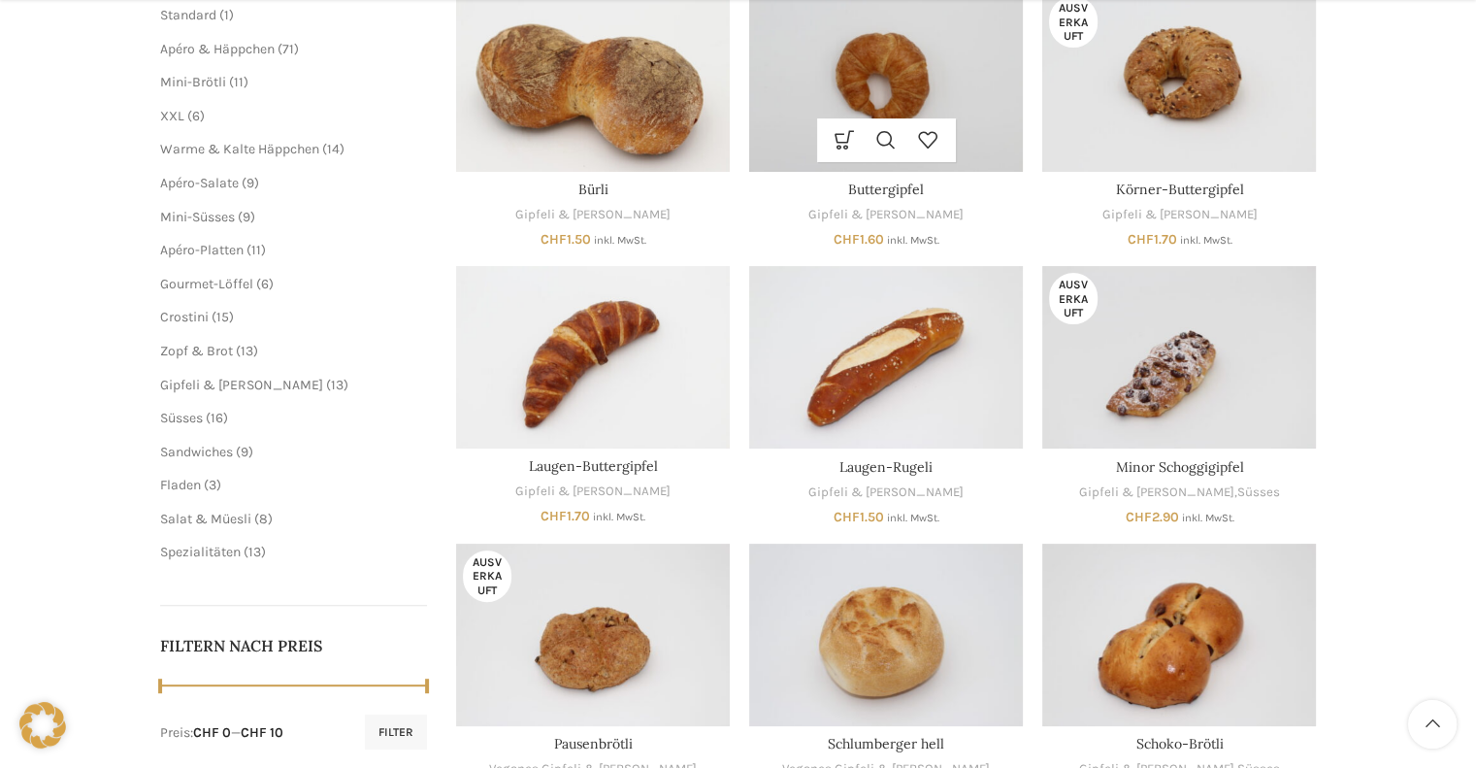
scroll to position [194, 0]
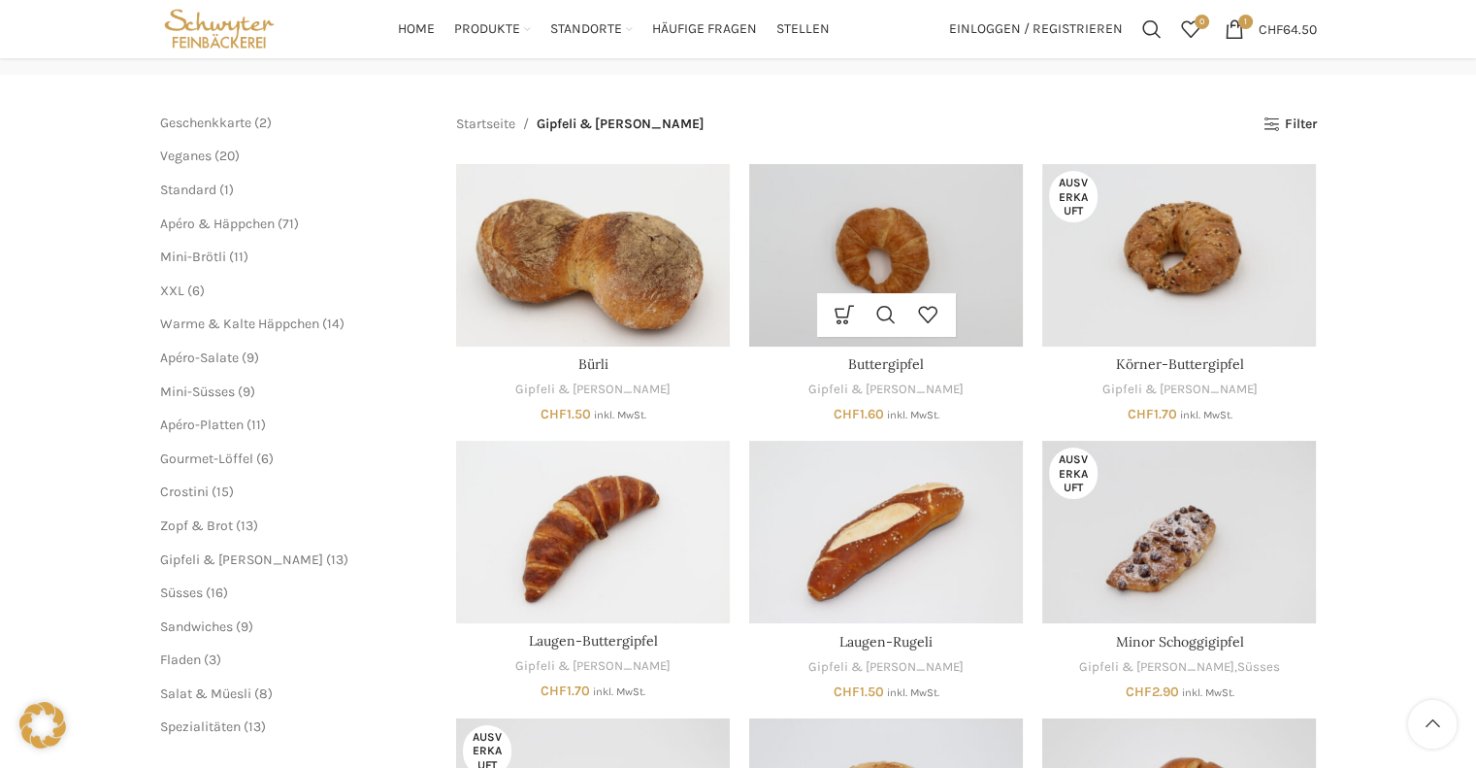
click at [850, 207] on img "Buttergipfel" at bounding box center [886, 255] width 274 height 182
click at [194, 588] on span "Süsses" at bounding box center [181, 592] width 43 height 16
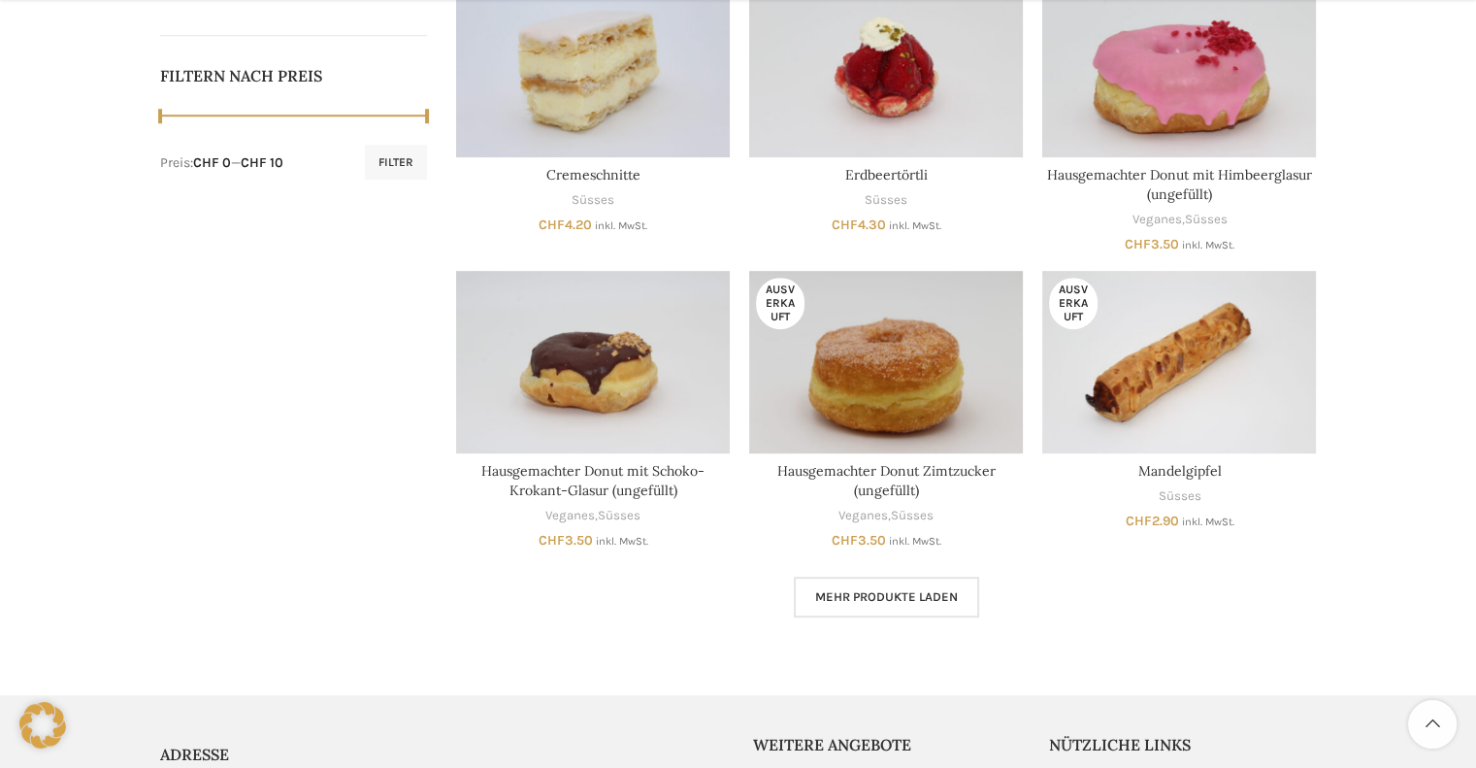
scroll to position [970, 0]
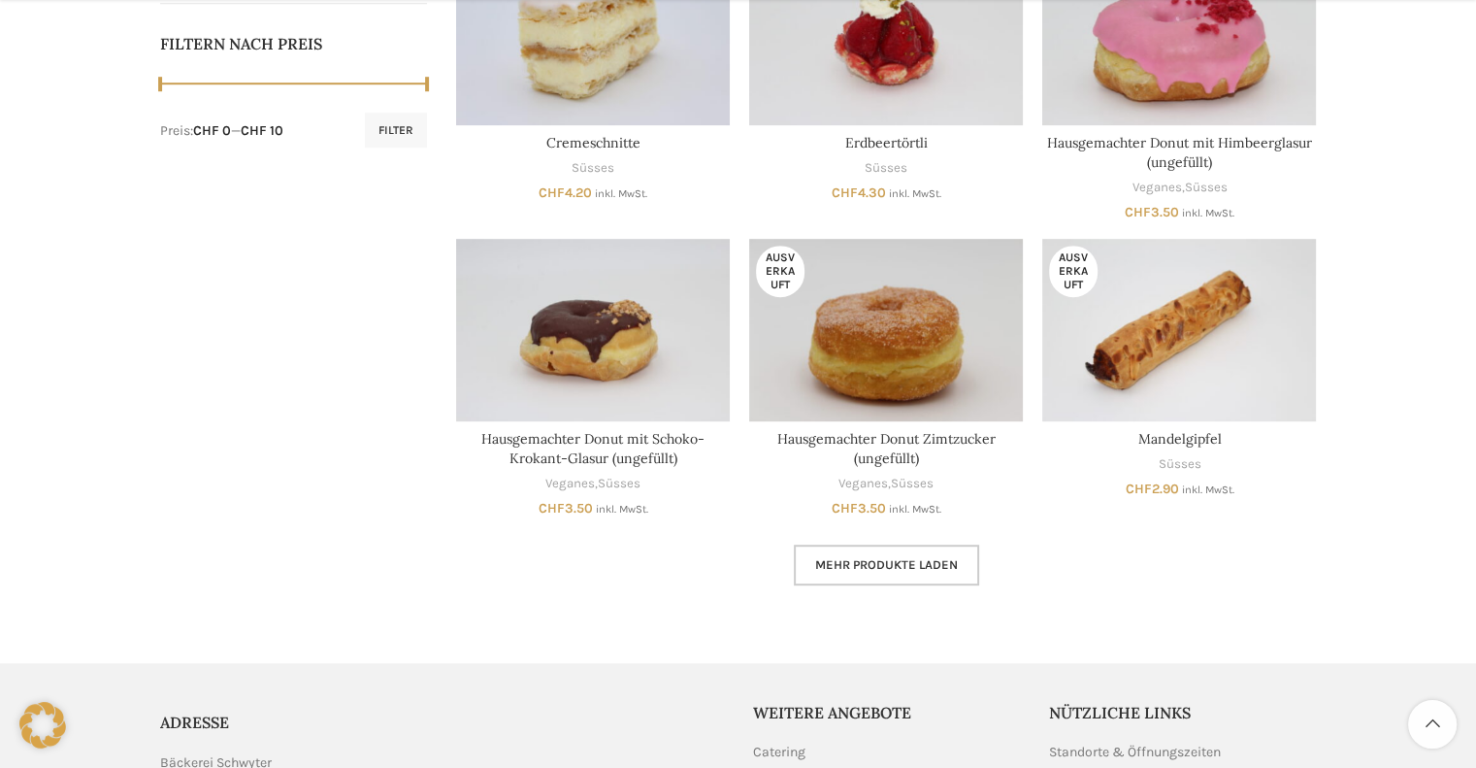
click at [867, 558] on span "Mehr Produkte laden" at bounding box center [886, 565] width 143 height 16
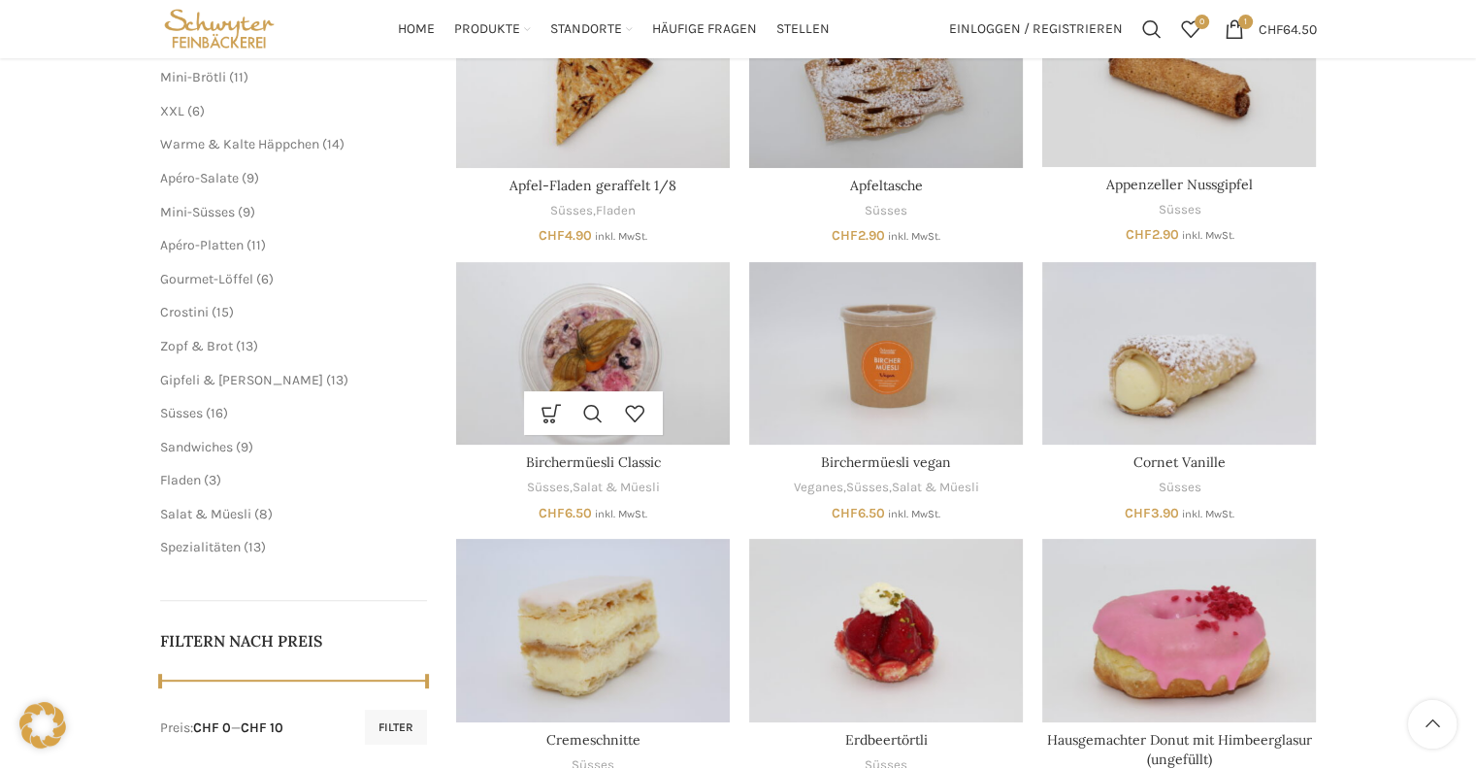
scroll to position [260, 0]
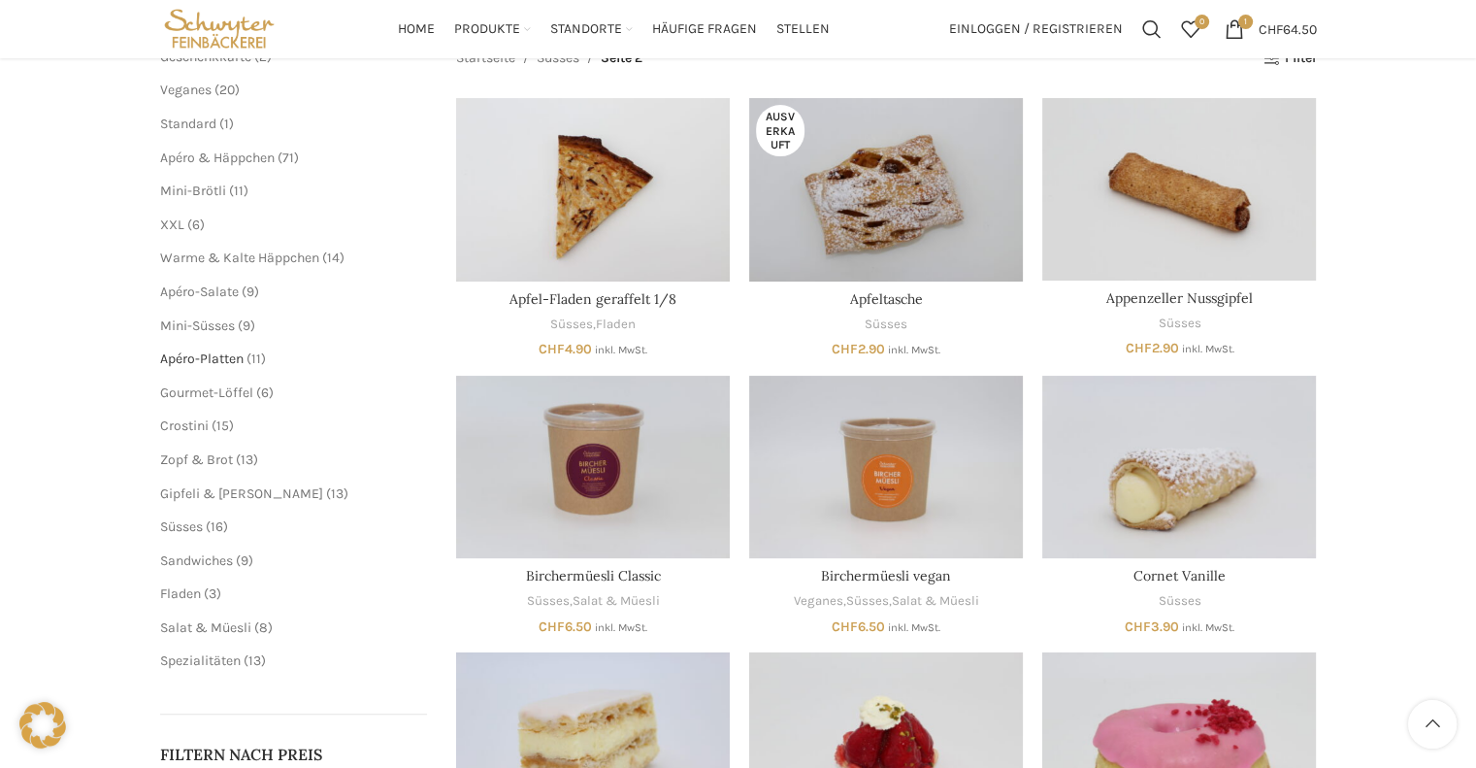
click at [225, 359] on span "Apéro-Platten" at bounding box center [201, 358] width 83 height 16
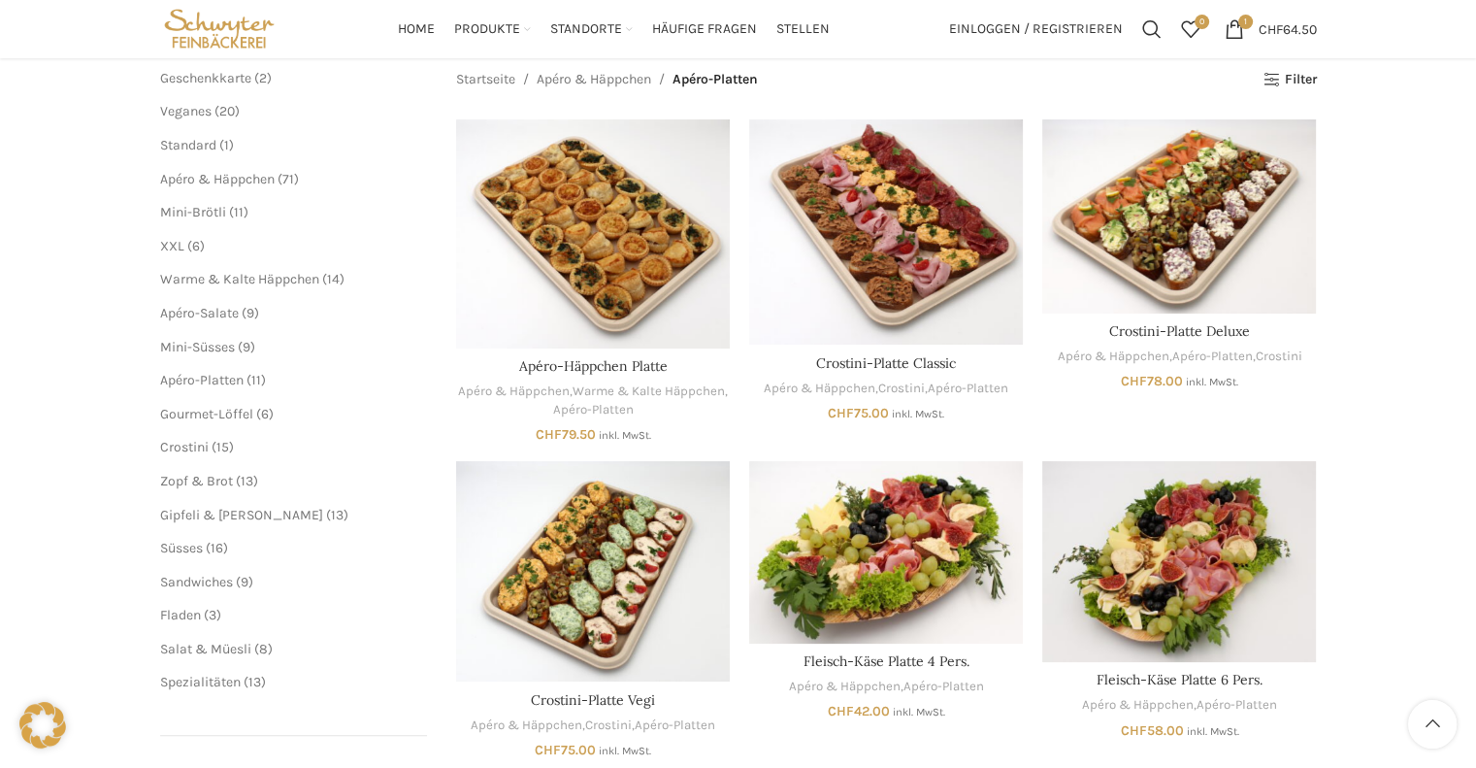
scroll to position [194, 0]
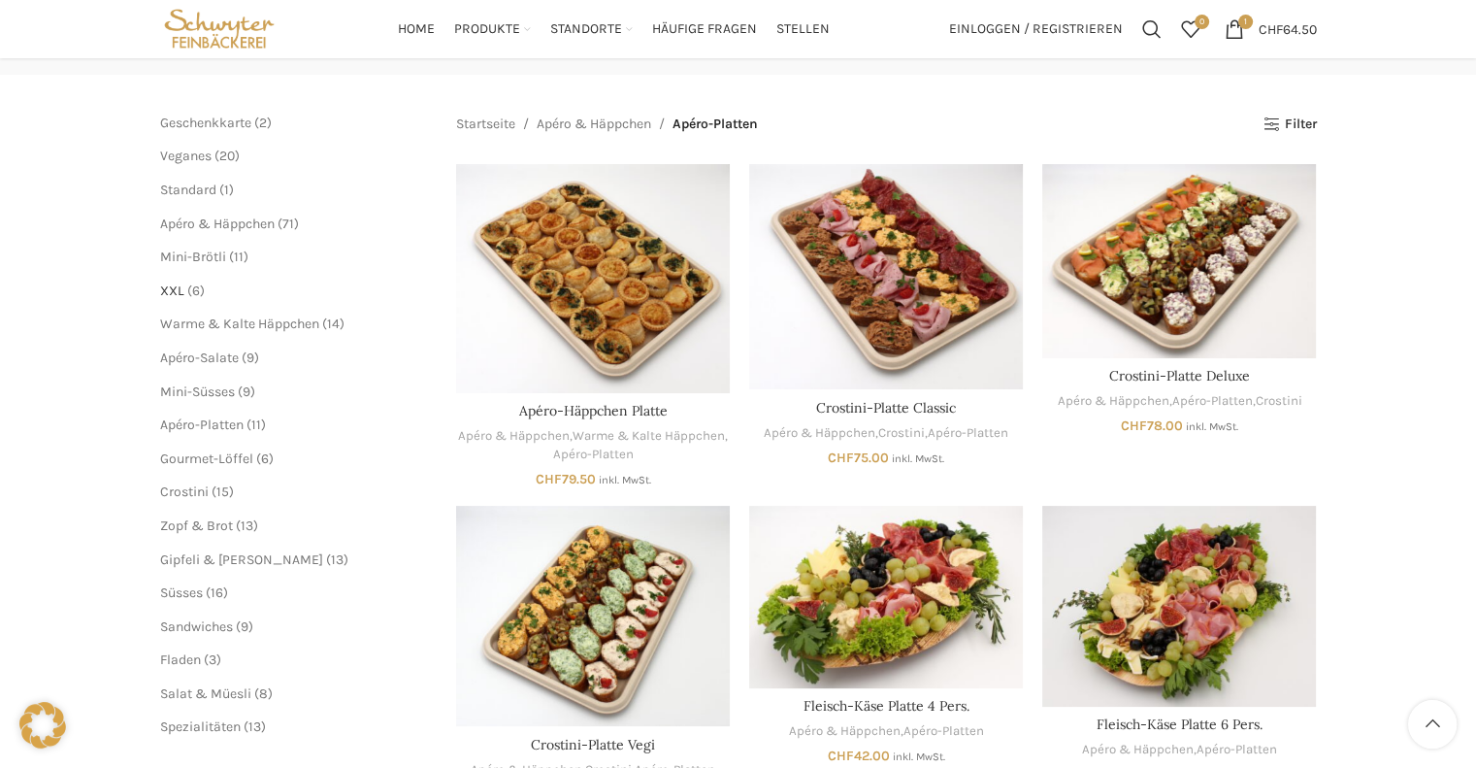
click at [174, 290] on span "XXL" at bounding box center [172, 290] width 24 height 16
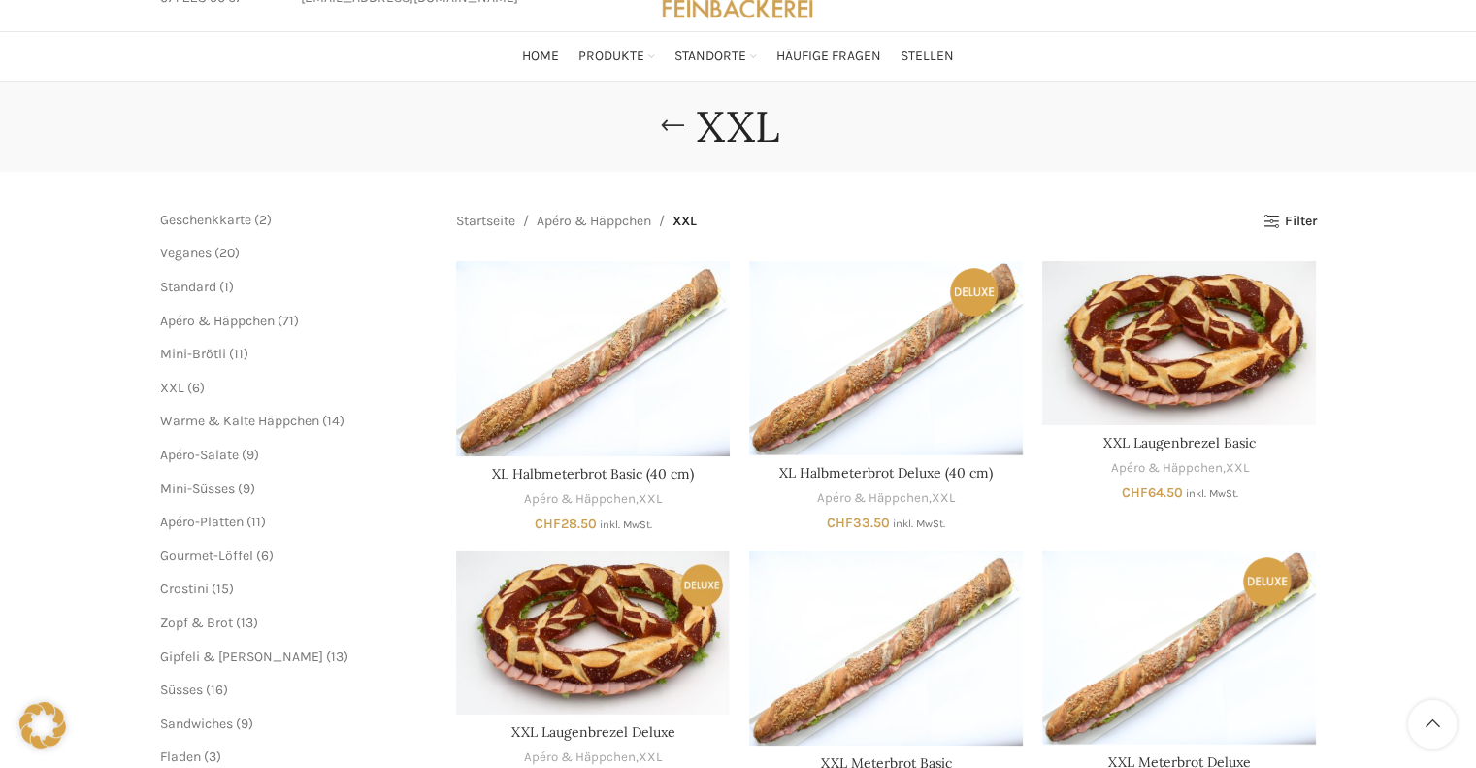
scroll to position [291, 0]
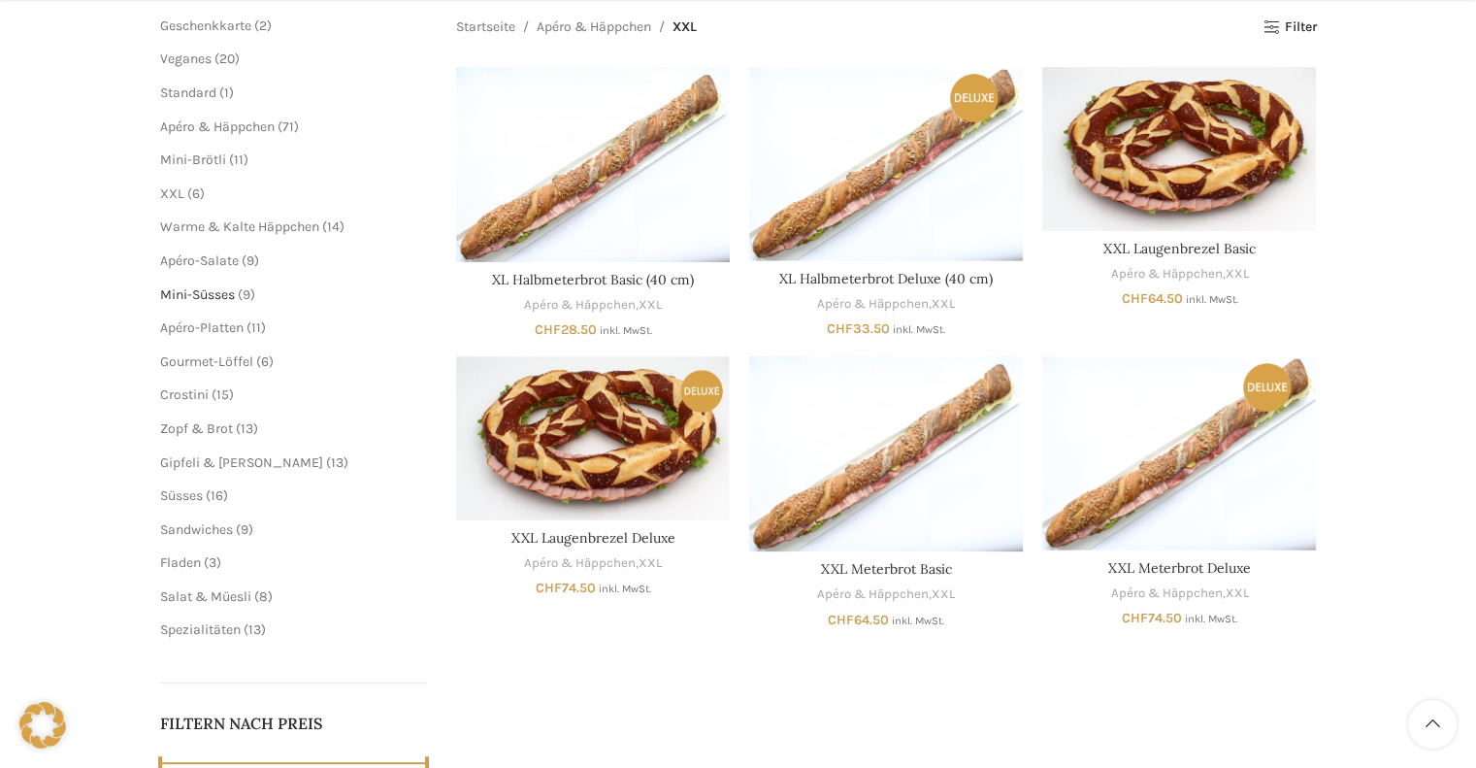
click at [213, 298] on span "Mini-Süsses" at bounding box center [197, 294] width 75 height 16
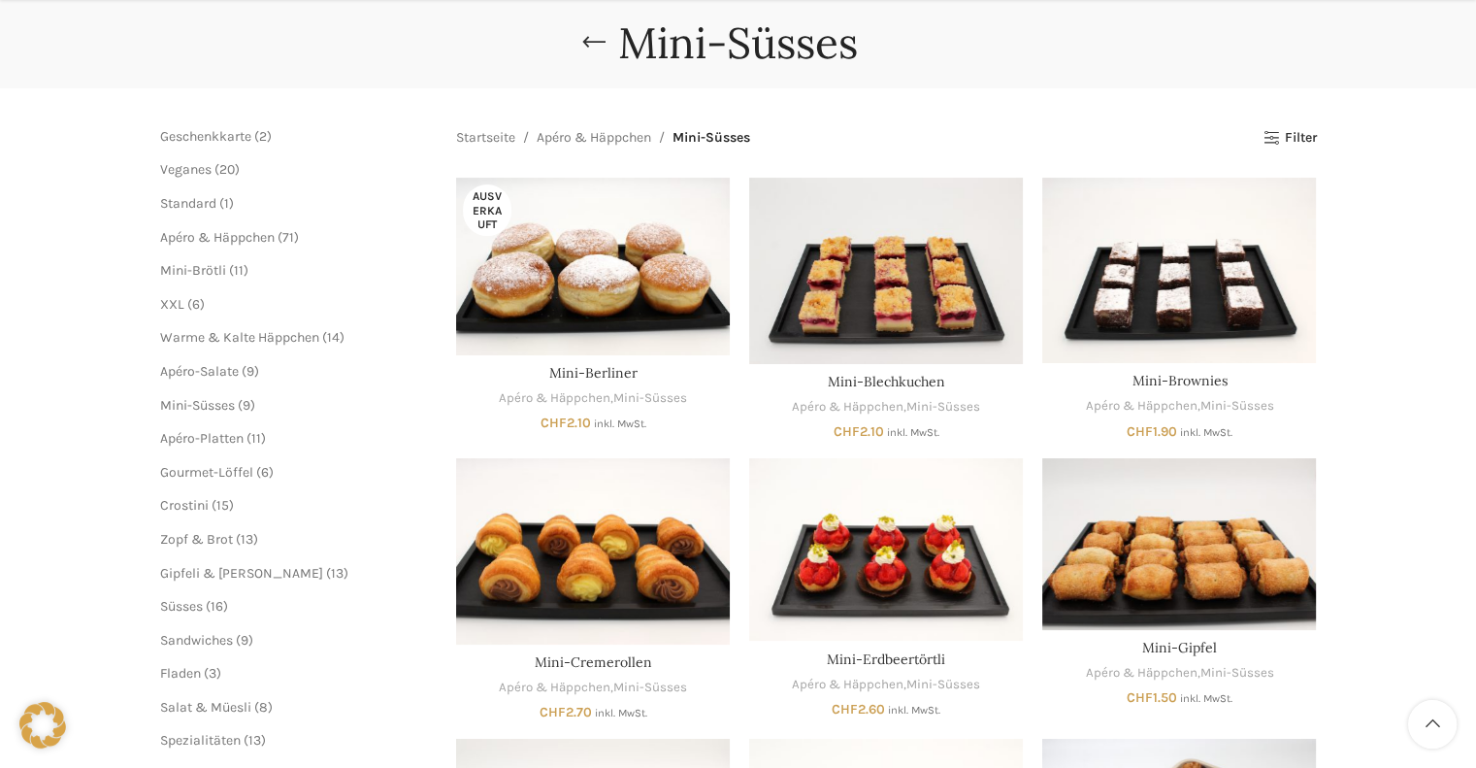
scroll to position [194, 0]
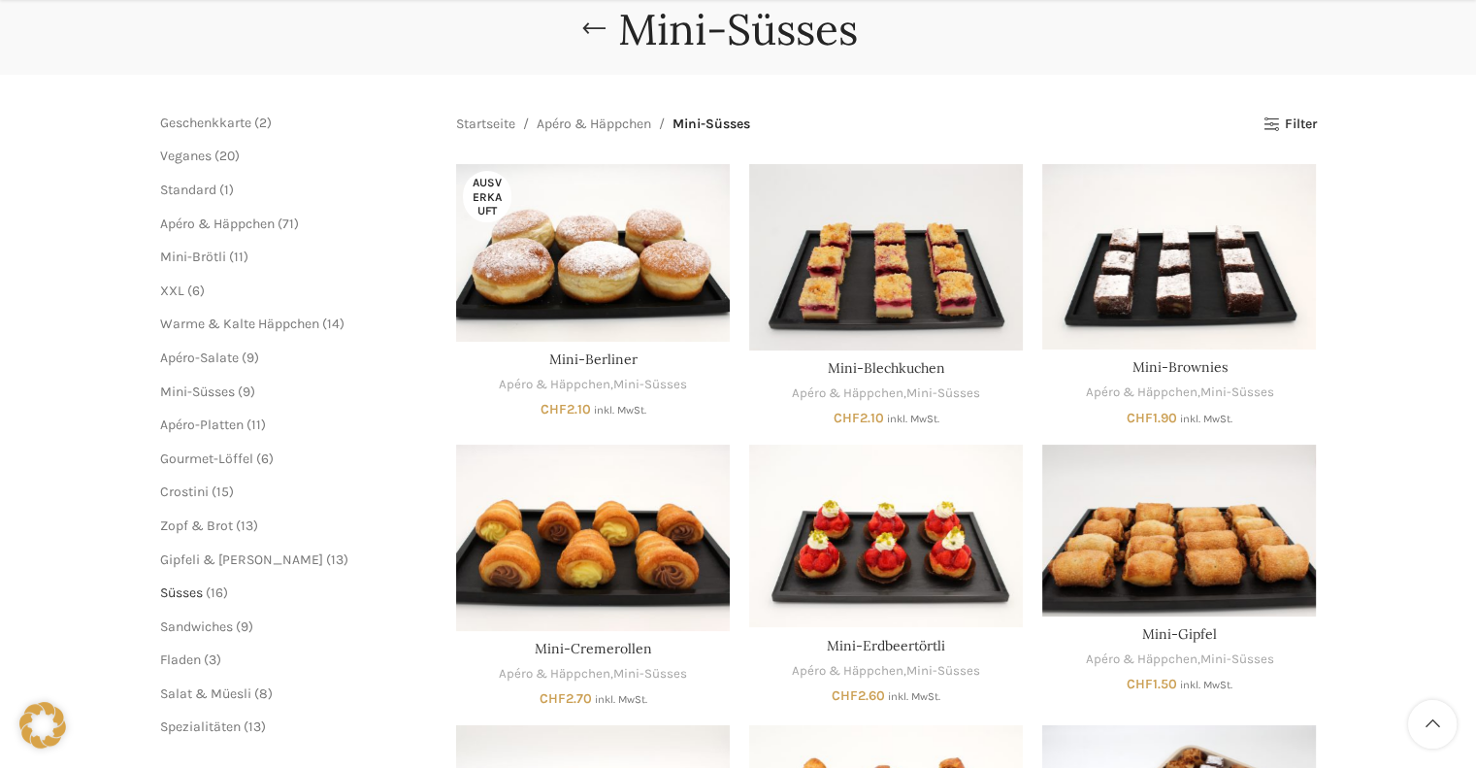
click at [184, 594] on span "Süsses" at bounding box center [181, 592] width 43 height 16
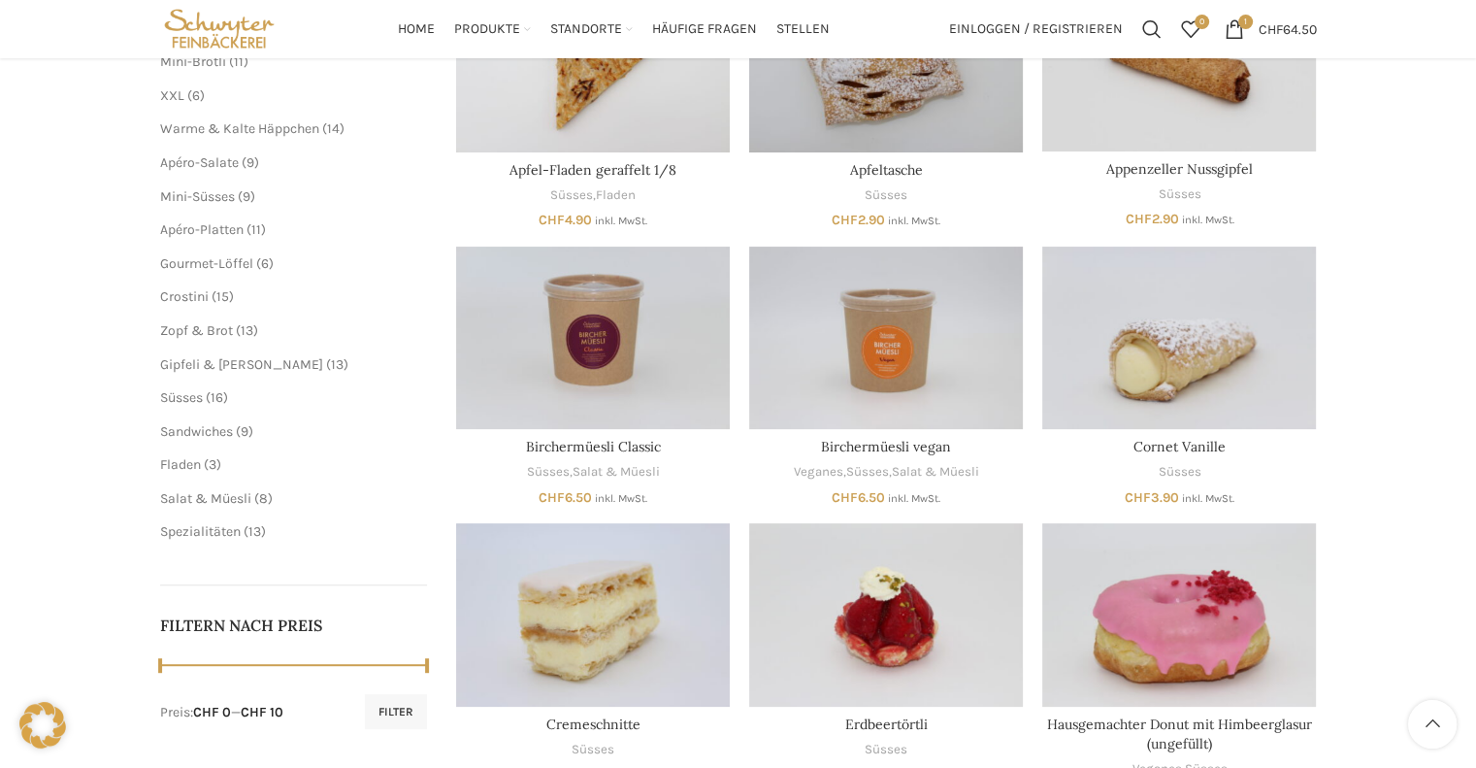
scroll to position [388, 0]
click at [173, 96] on span "XXL" at bounding box center [172, 96] width 24 height 16
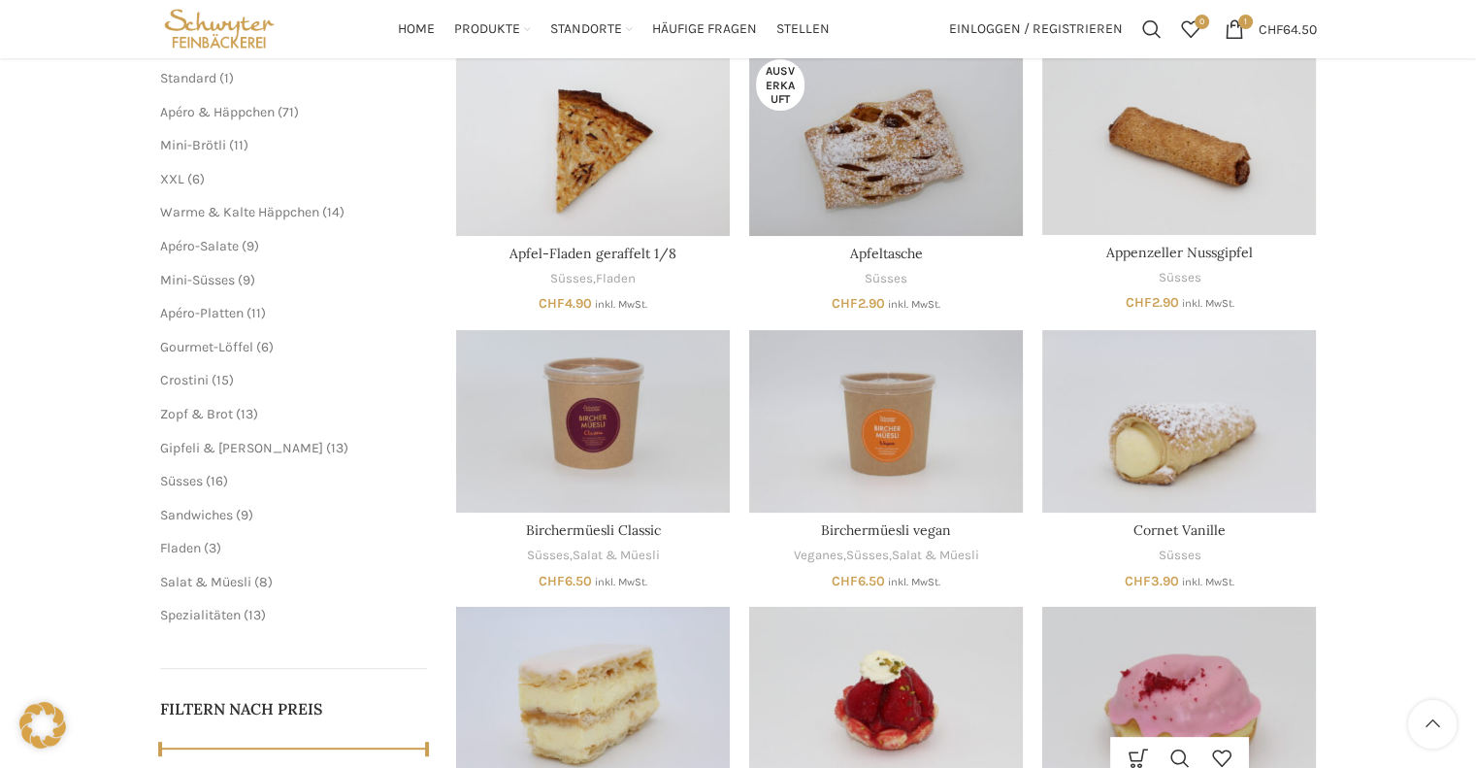
scroll to position [97, 0]
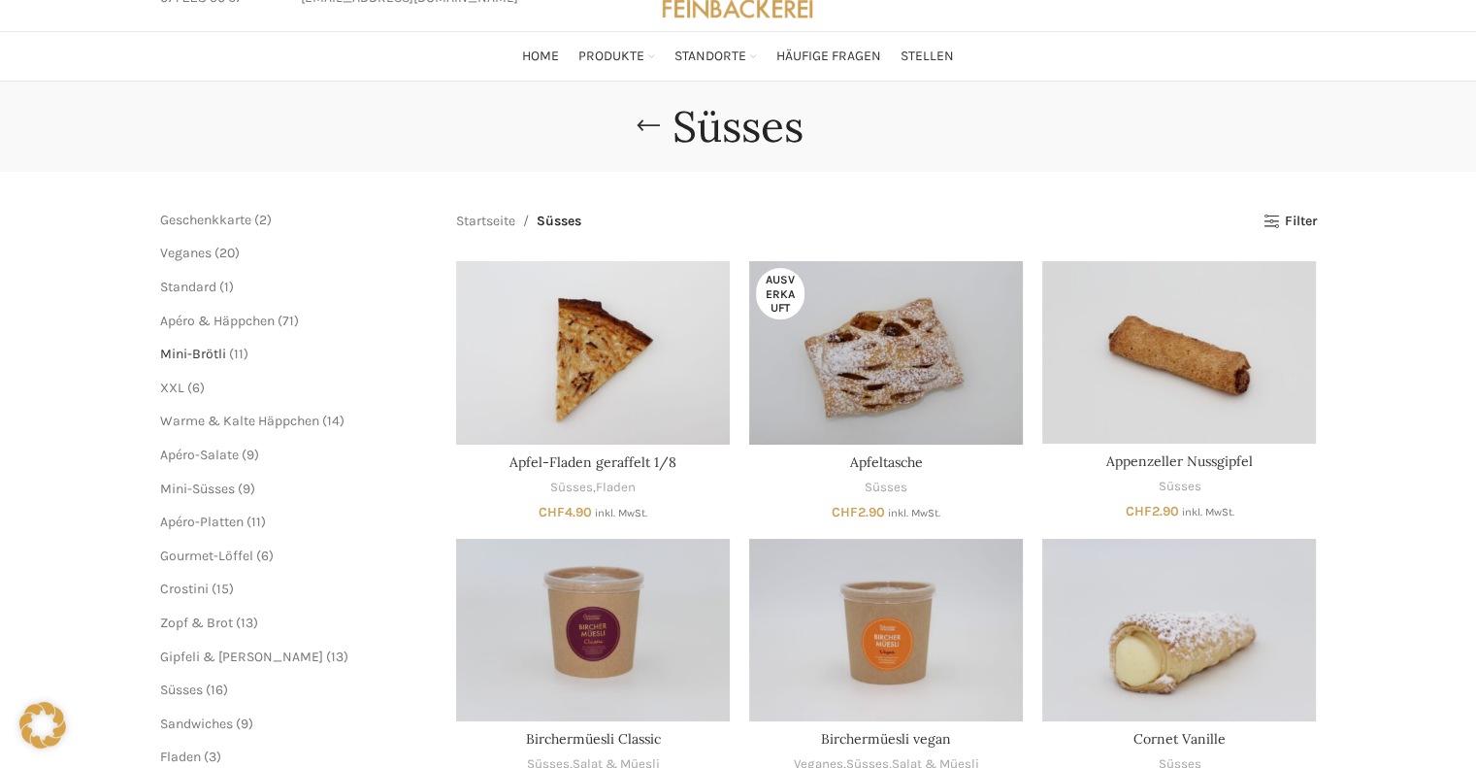
click at [221, 349] on span "Mini-Brötli" at bounding box center [193, 353] width 66 height 16
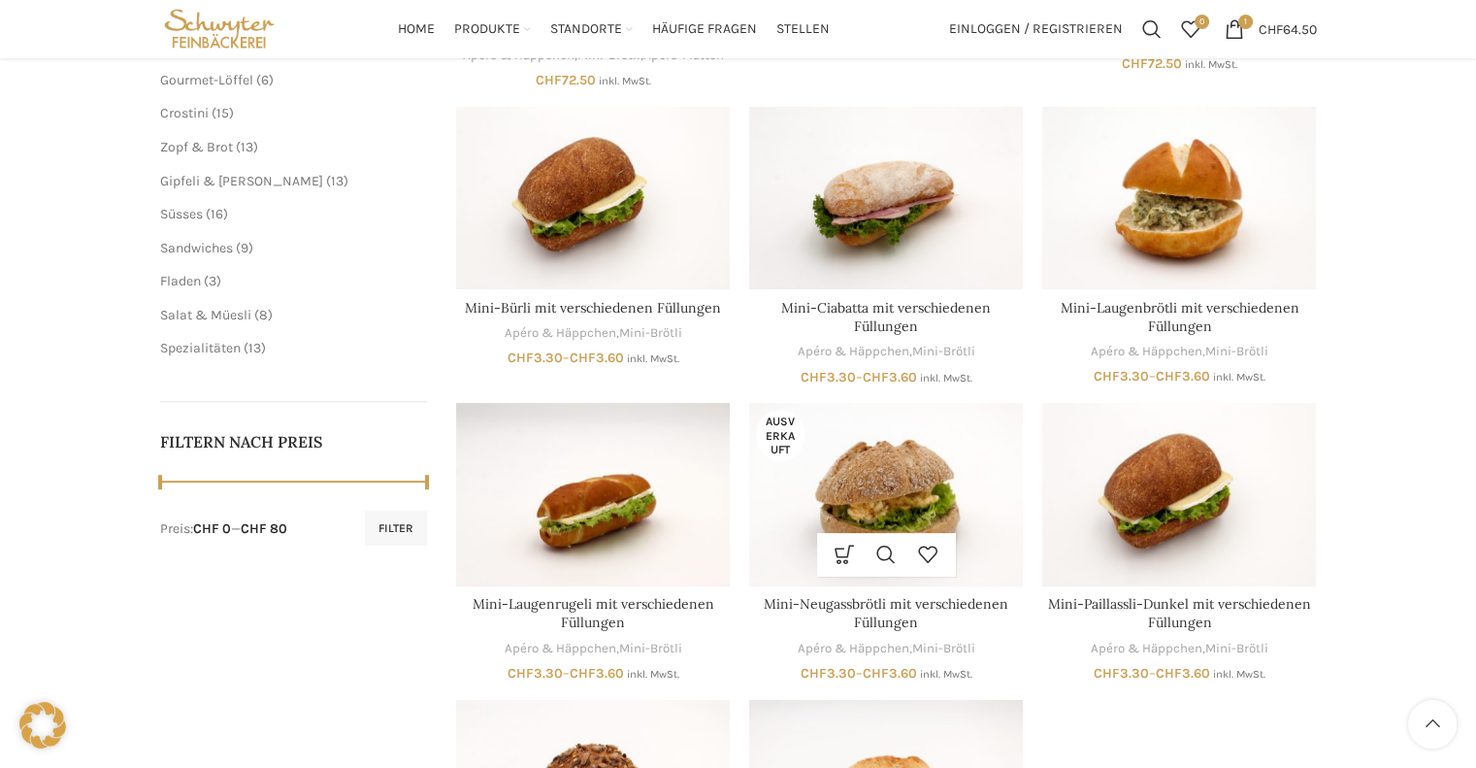
scroll to position [388, 0]
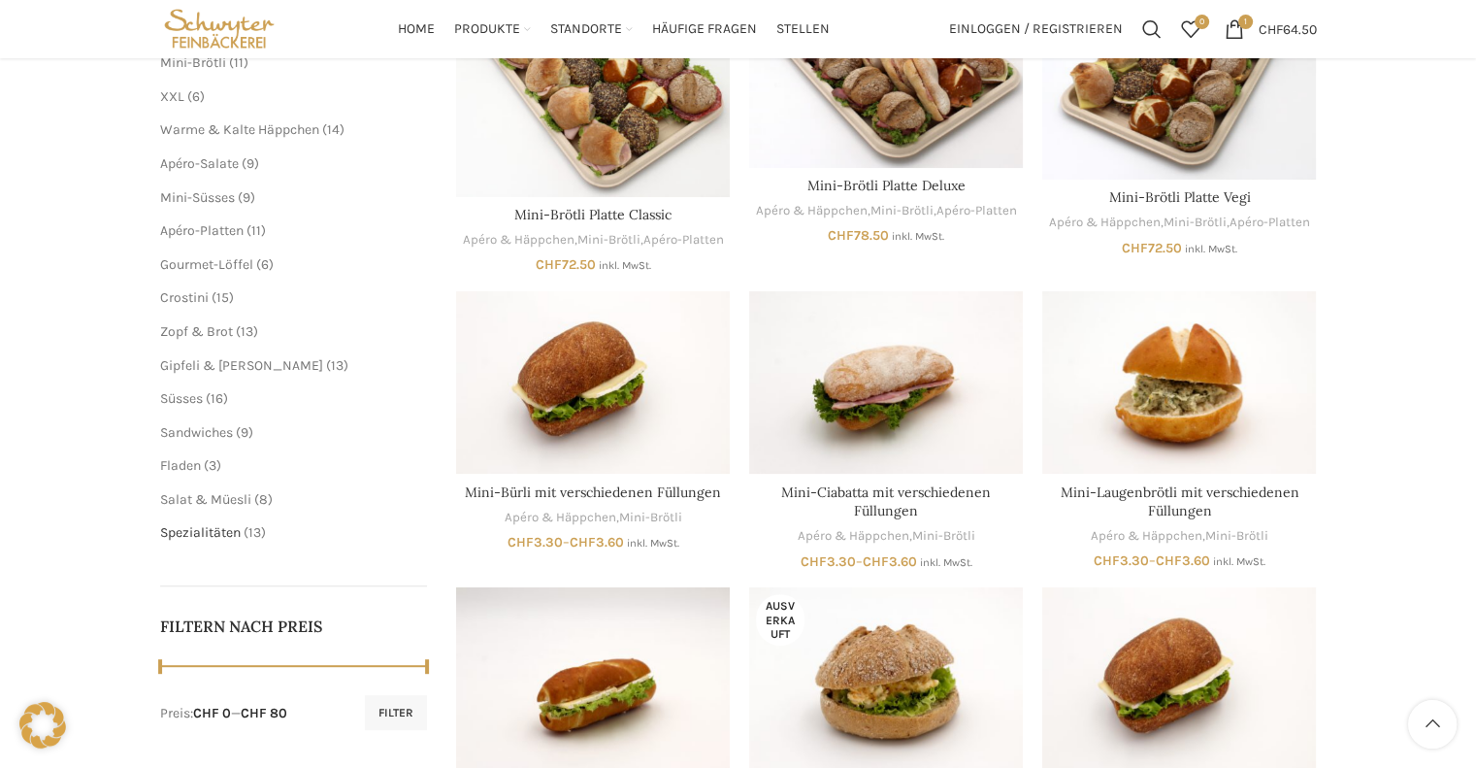
click at [212, 528] on span "Spezialitäten" at bounding box center [200, 532] width 81 height 16
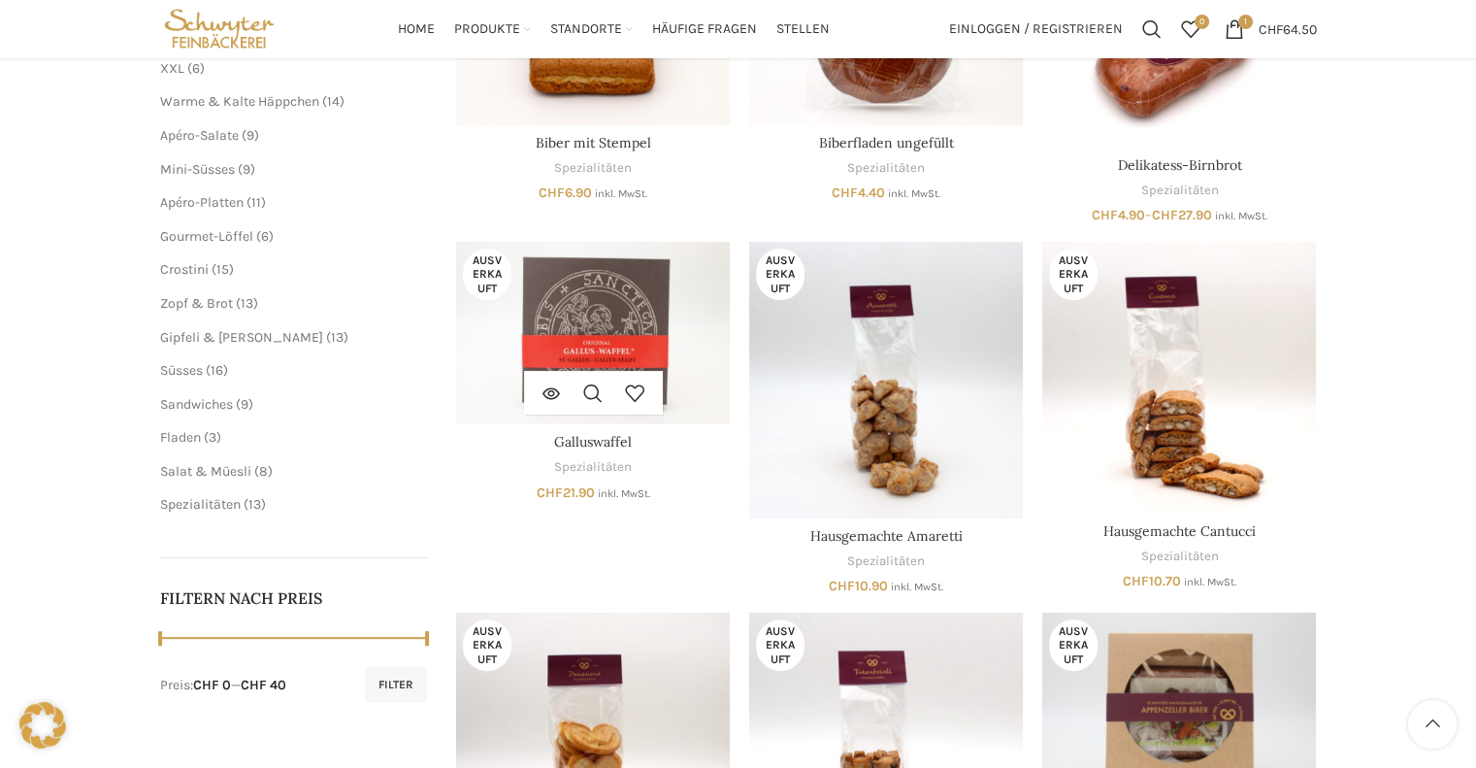
scroll to position [291, 0]
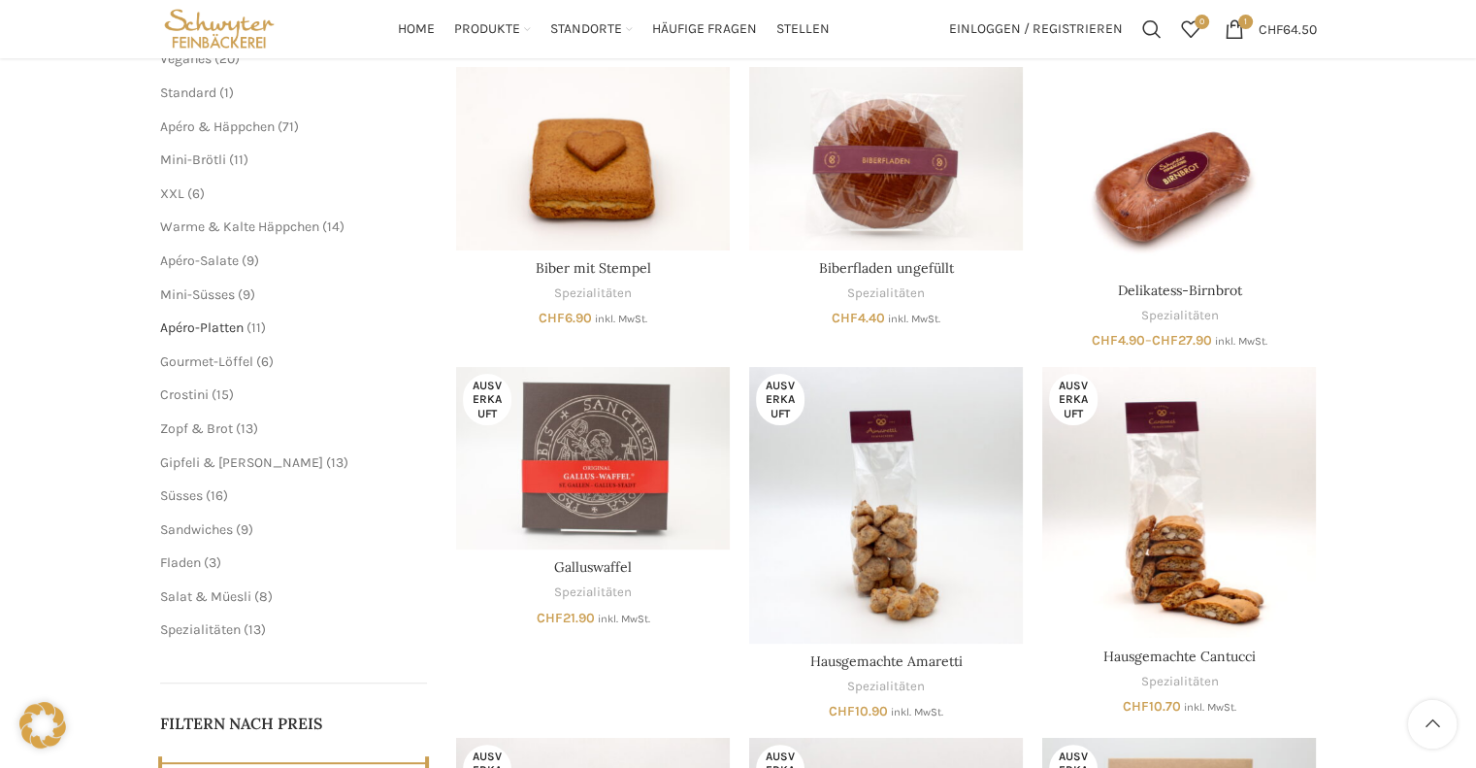
click at [212, 323] on span "Apéro-Platten" at bounding box center [201, 327] width 83 height 16
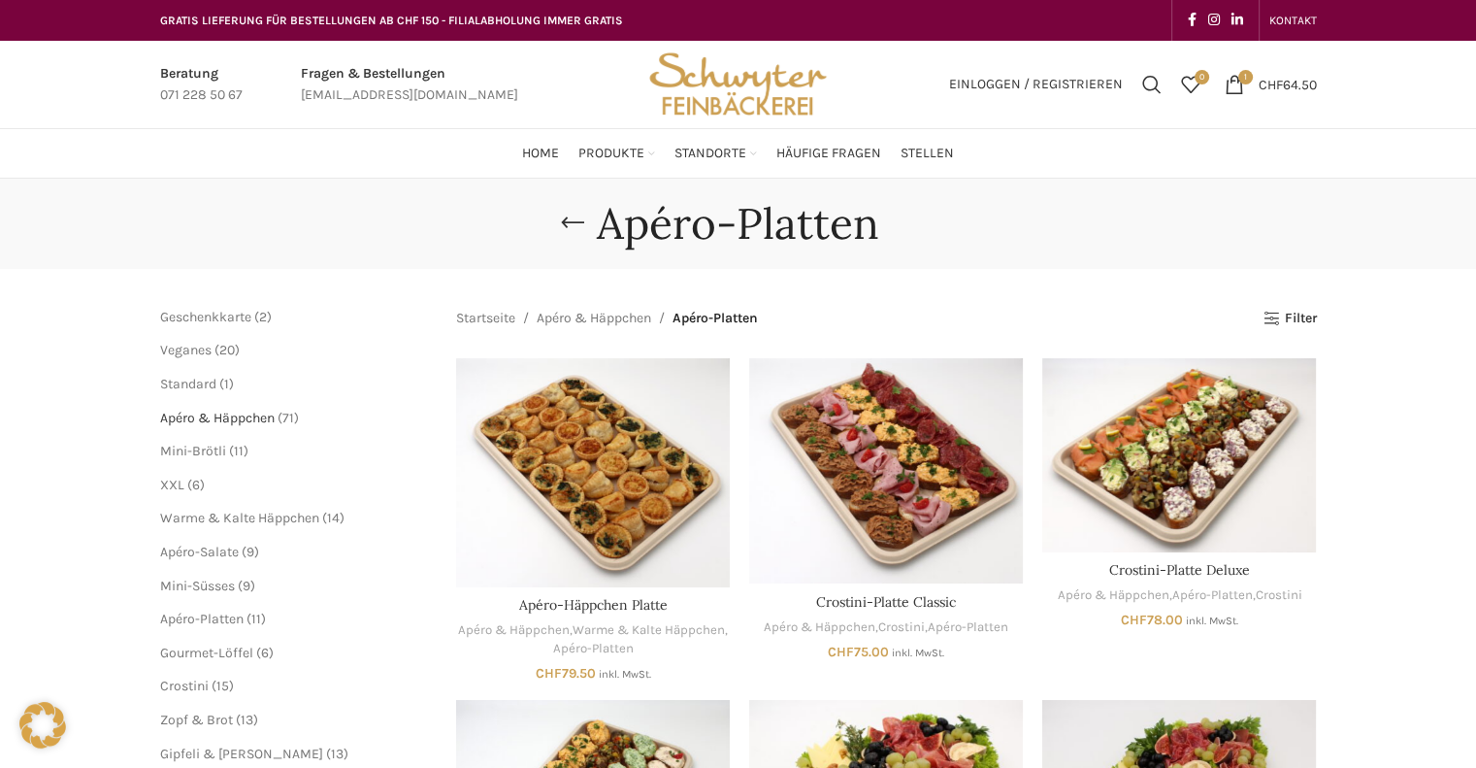
click at [218, 418] on span "Apéro & Häppchen" at bounding box center [217, 417] width 114 height 16
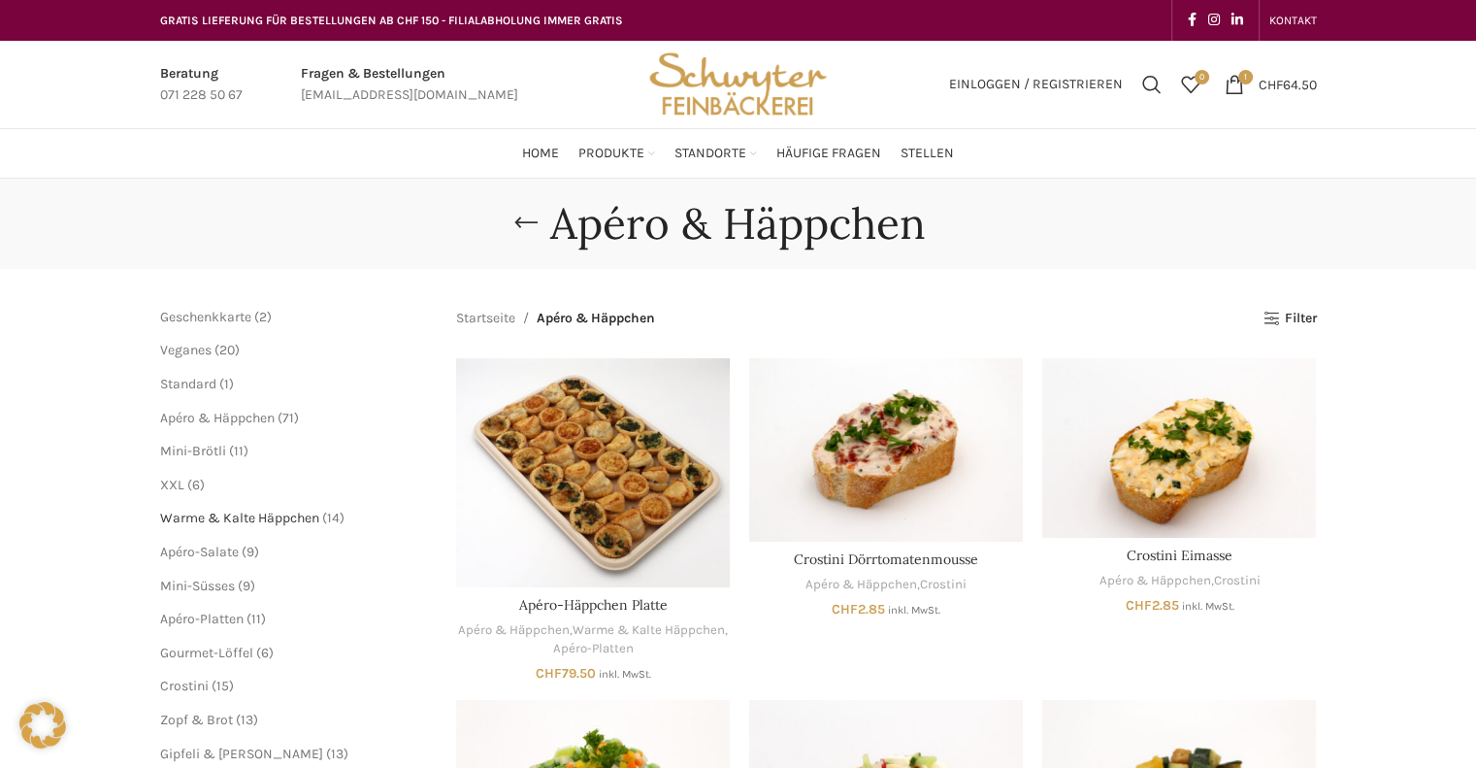
click at [245, 521] on span "Warme & Kalte Häppchen" at bounding box center [239, 517] width 159 height 16
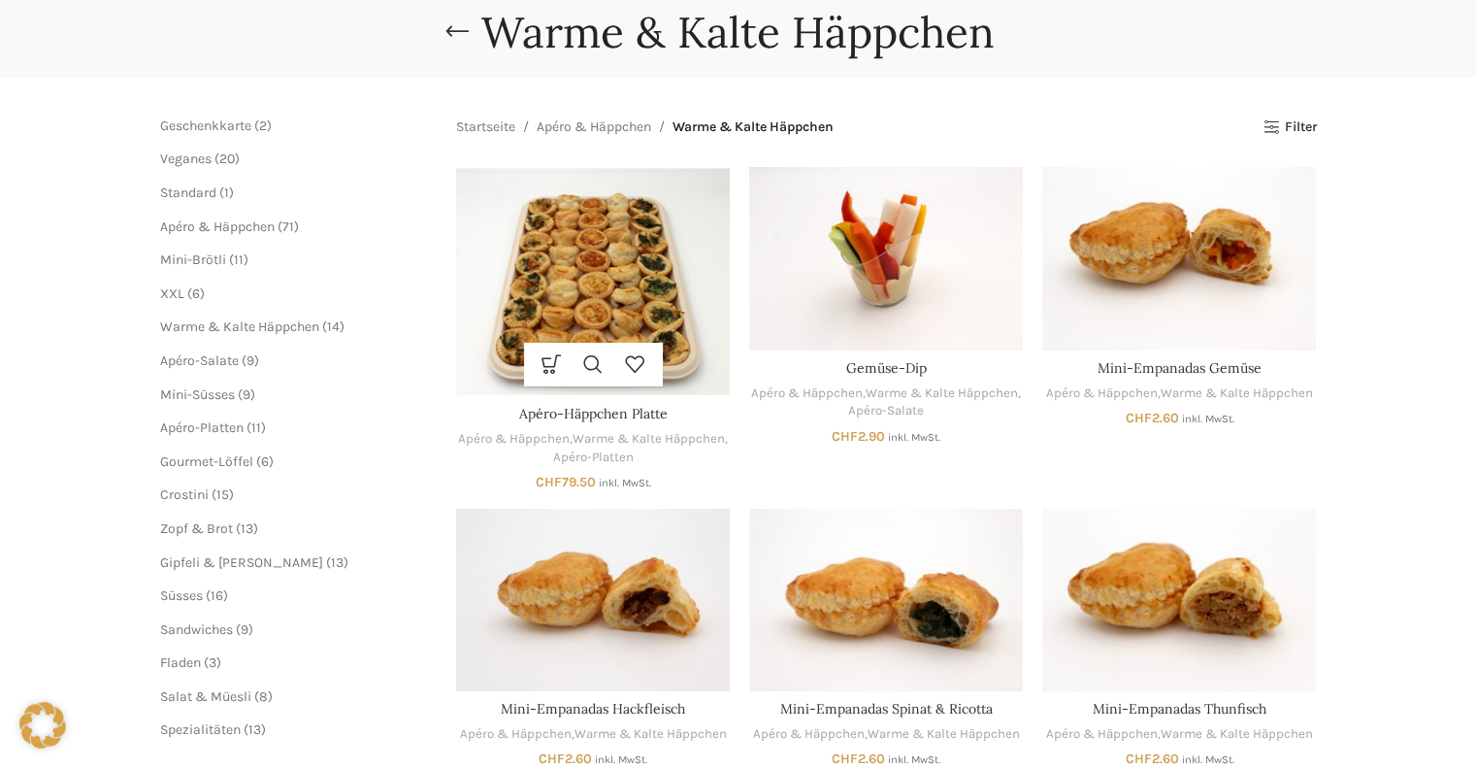
scroll to position [194, 0]
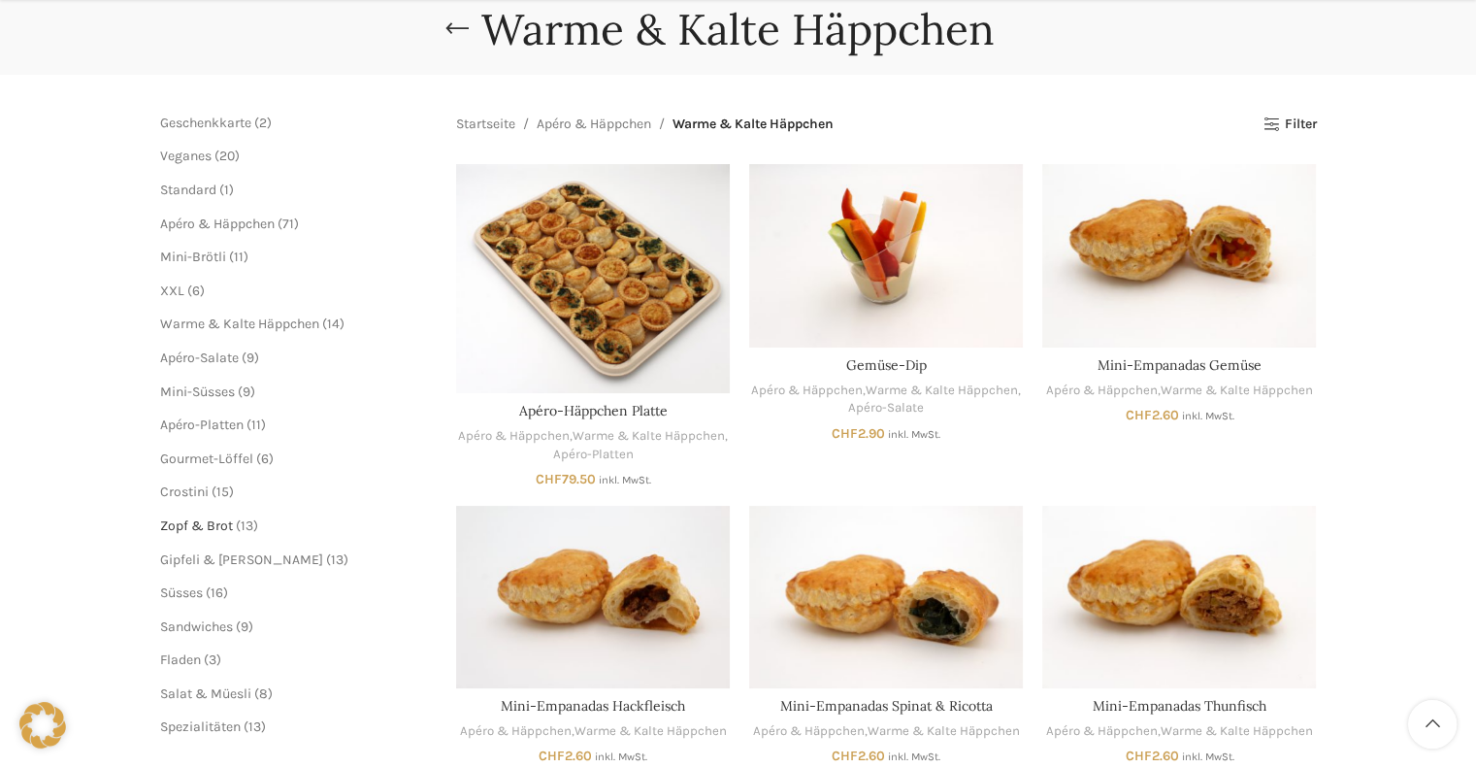
click at [199, 522] on span "Zopf & Brot" at bounding box center [196, 525] width 73 height 16
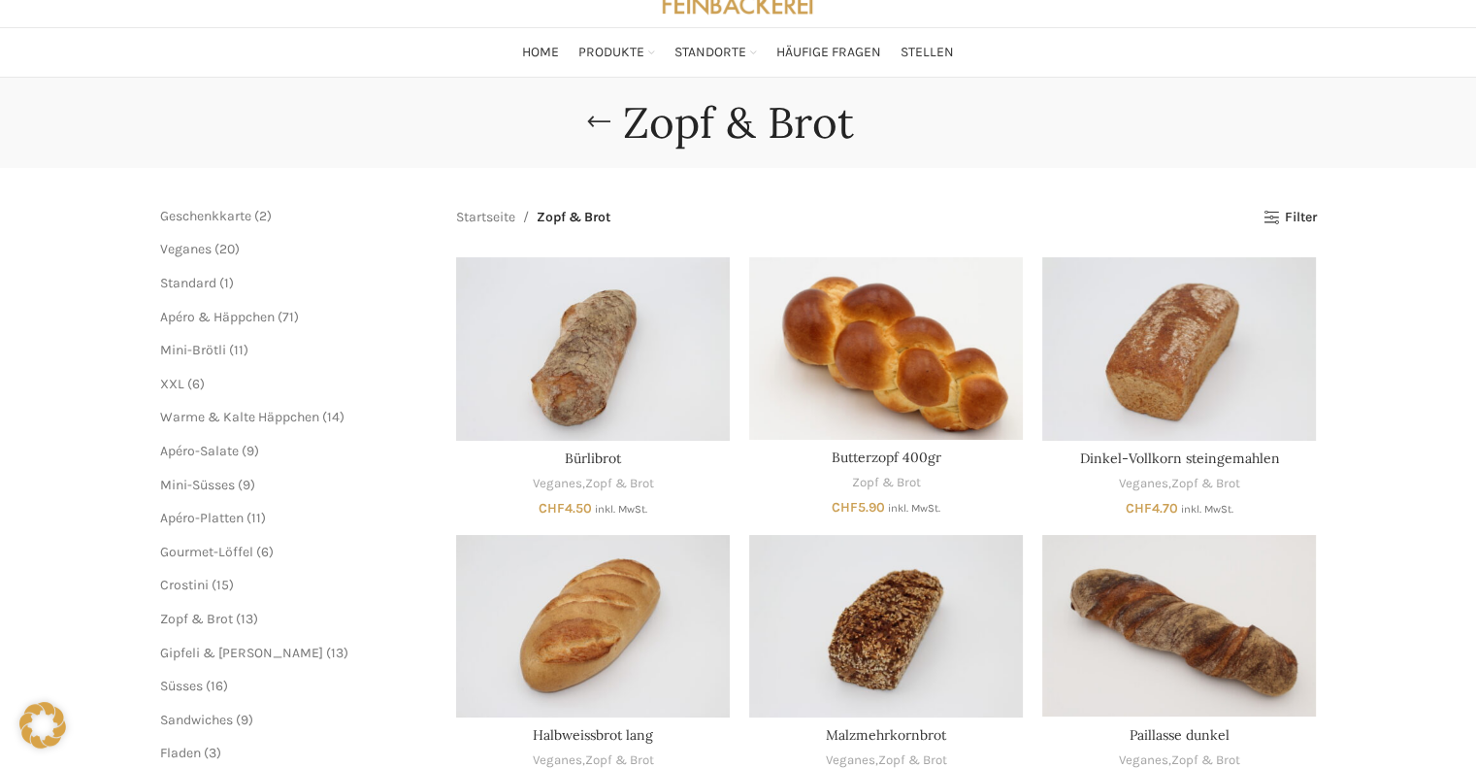
scroll to position [97, 0]
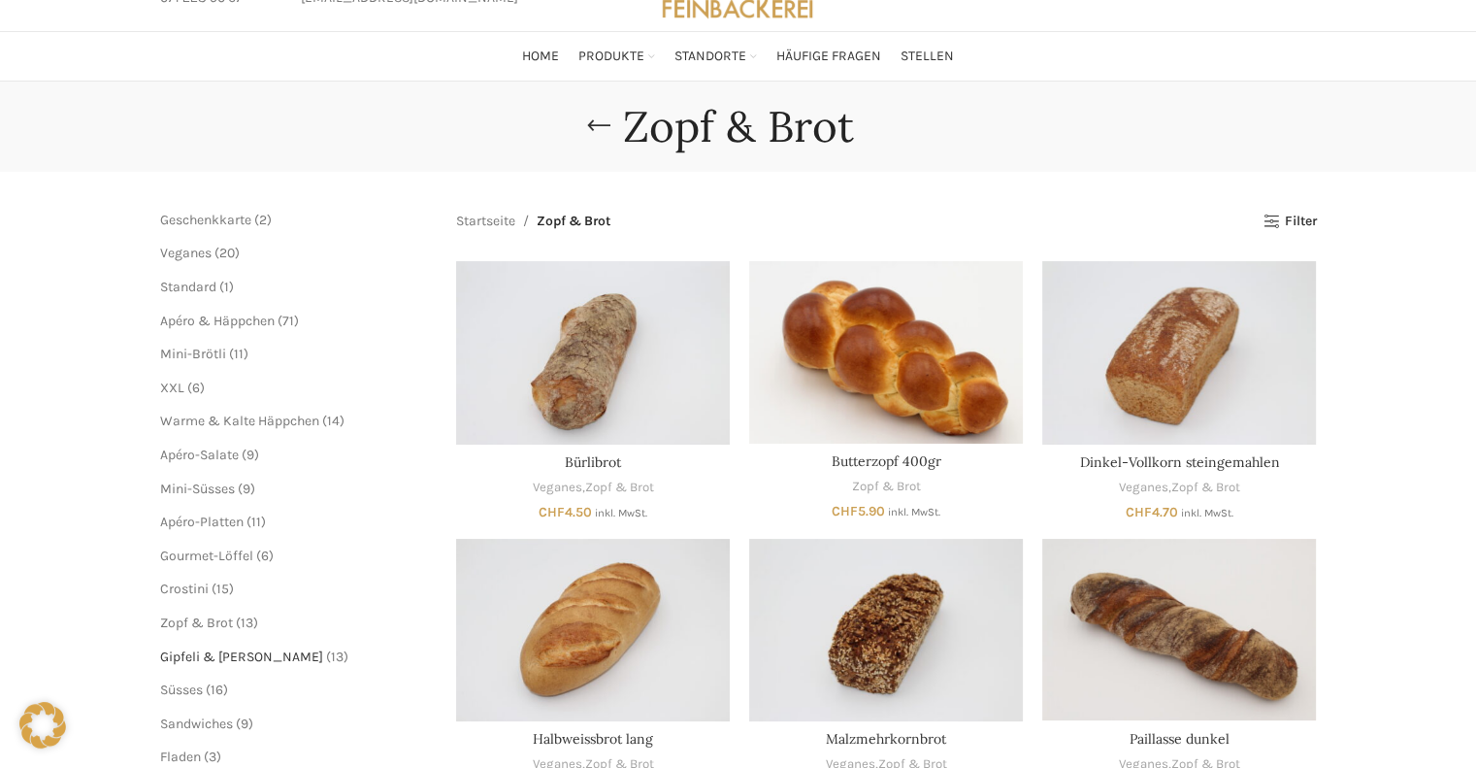
click at [220, 653] on span "Gipfeli & [PERSON_NAME]" at bounding box center [241, 656] width 163 height 16
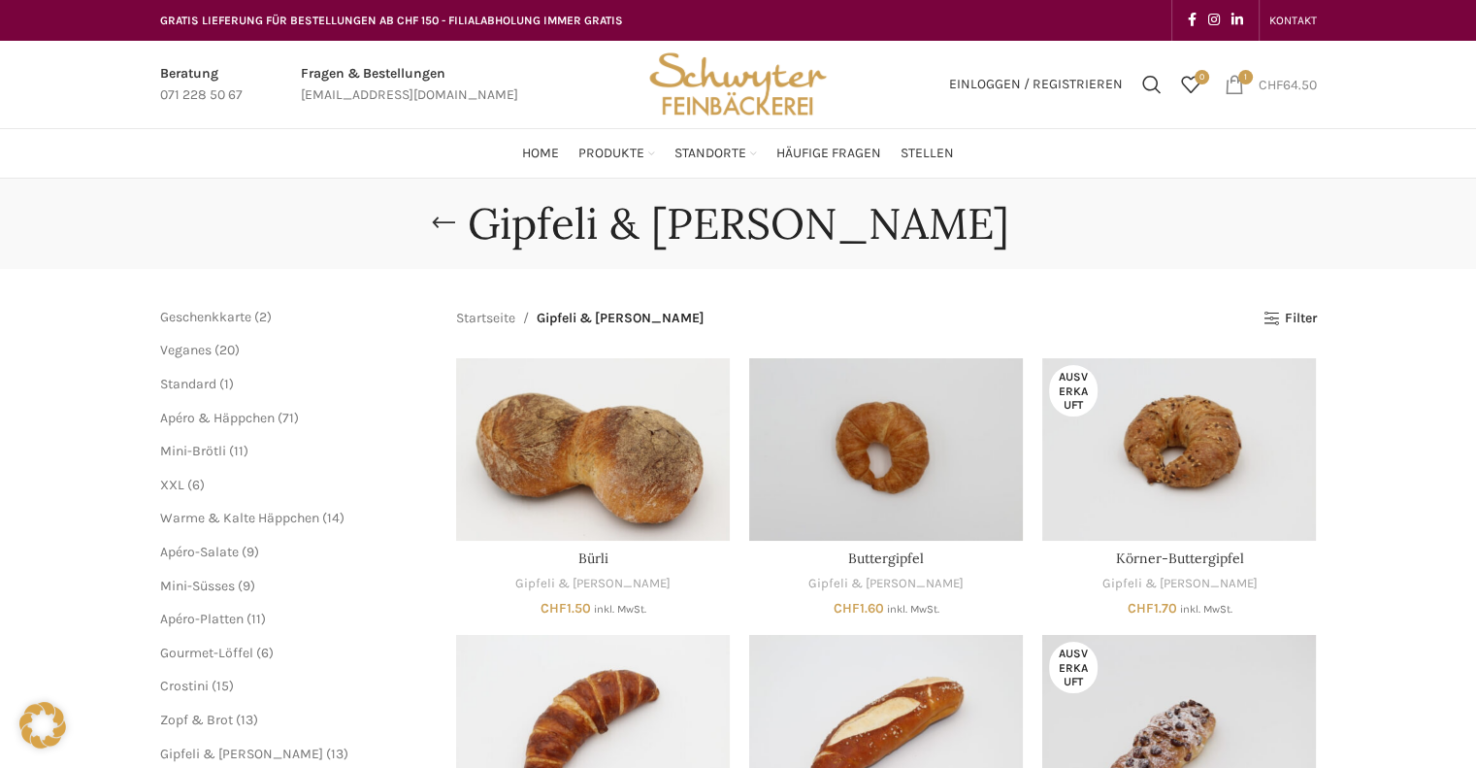
click at [1245, 90] on link "1 item CHF 64.50" at bounding box center [1271, 84] width 112 height 39
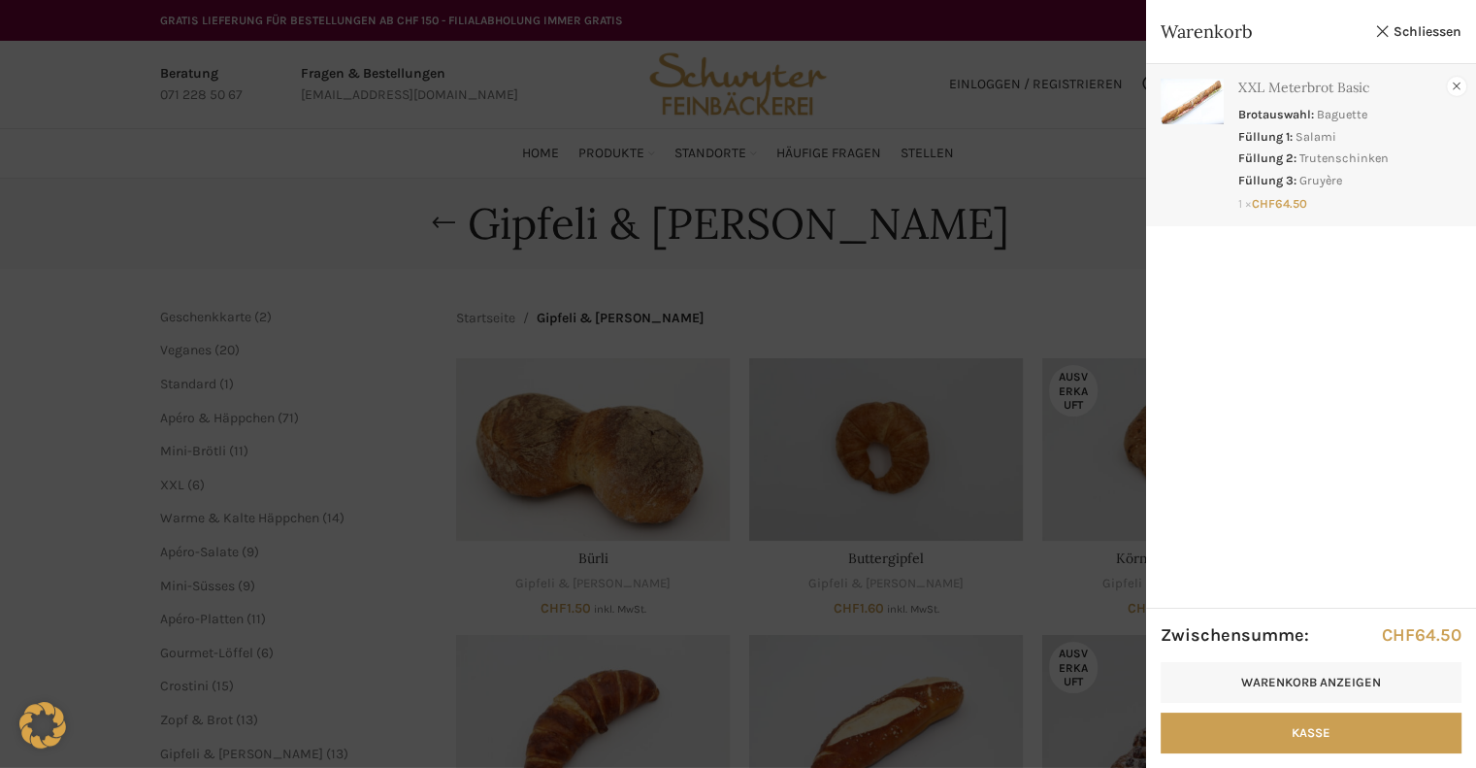
click at [1454, 84] on link "×" at bounding box center [1456, 86] width 19 height 19
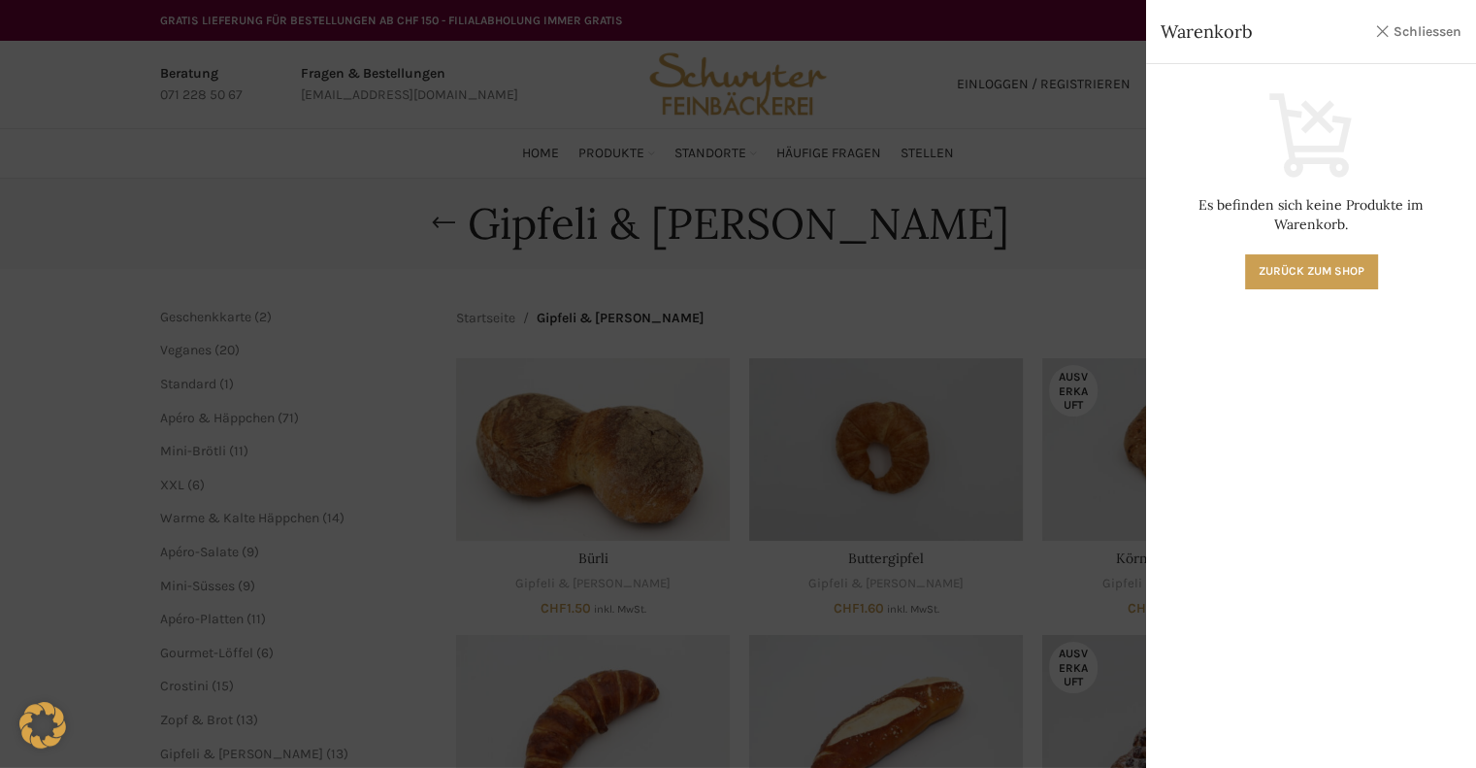
click at [1401, 34] on link "Schliessen" at bounding box center [1417, 31] width 87 height 24
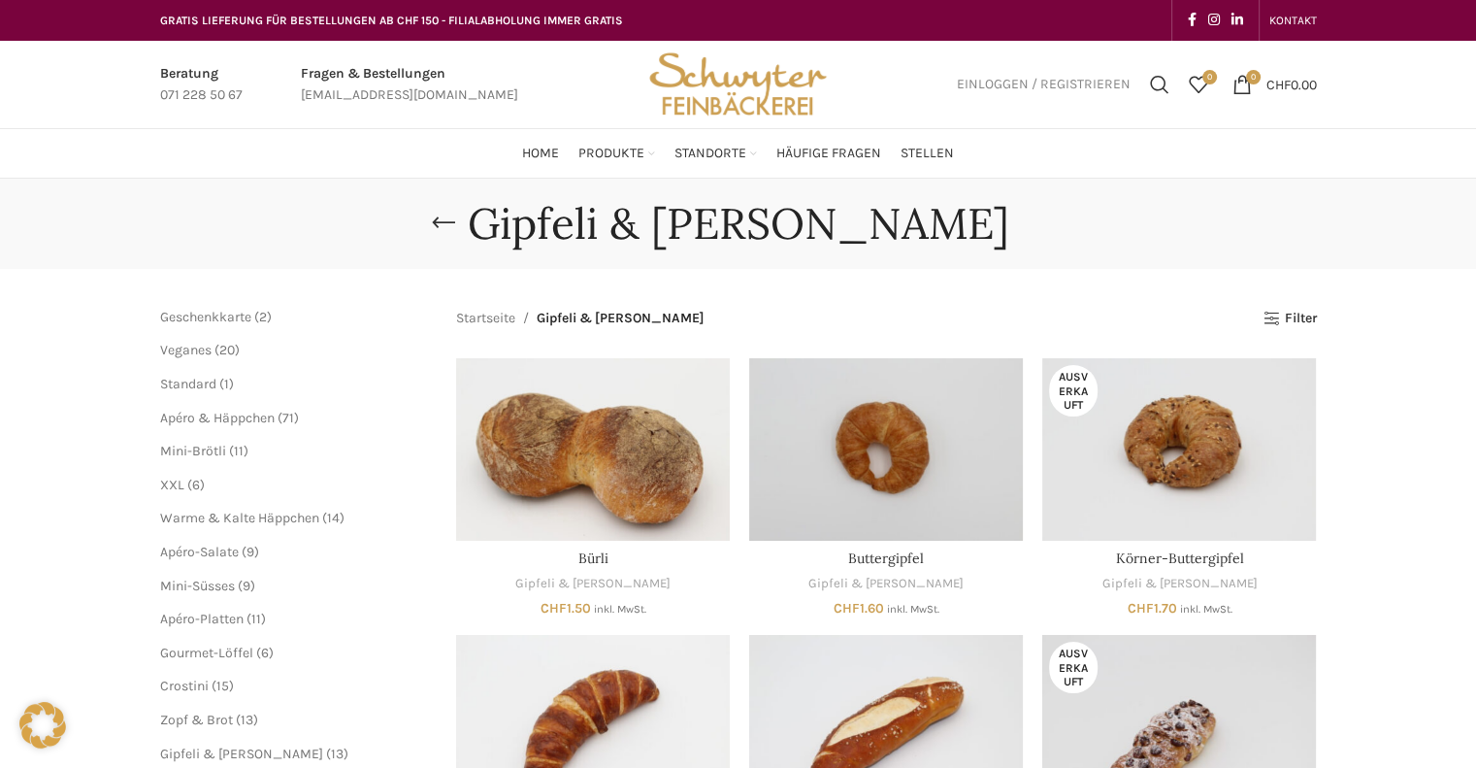
click at [1065, 82] on span "Einloggen / Registrieren" at bounding box center [1044, 85] width 174 height 14
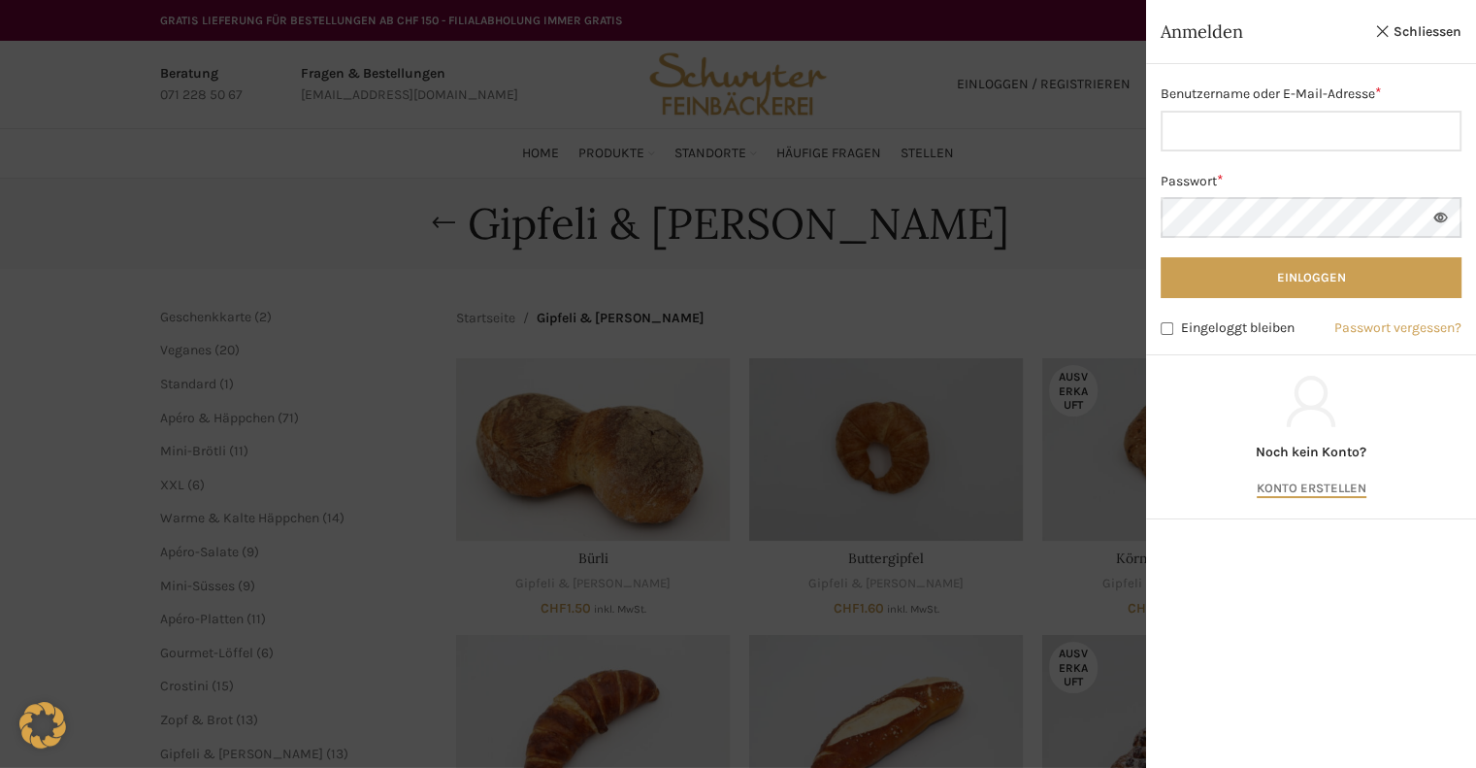
click at [1291, 489] on link "Konto erstellen" at bounding box center [1312, 488] width 110 height 17
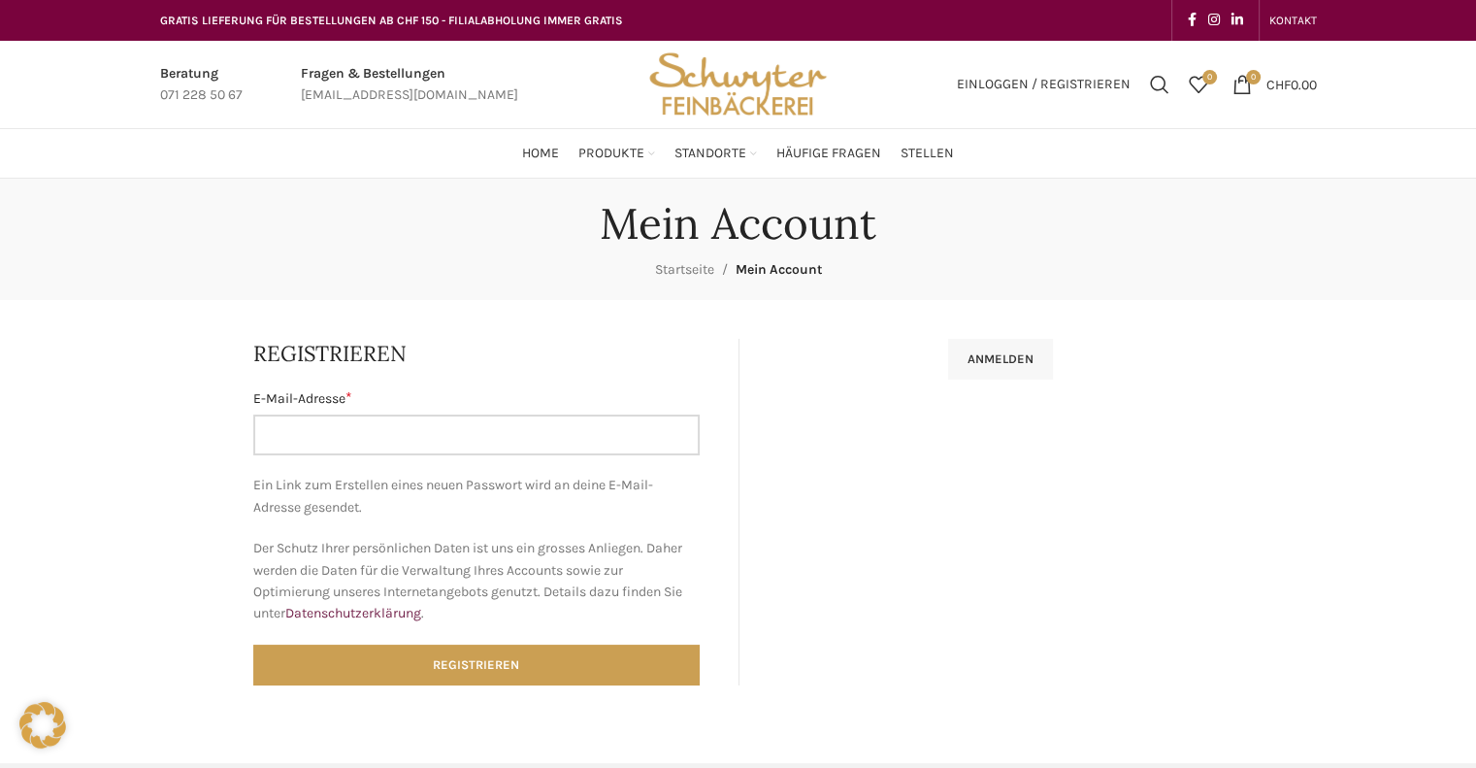
click at [432, 426] on input "E-Mail-Adresse * Erforderlich" at bounding box center [476, 434] width 446 height 41
type input "cderungs@meteomatics.com"
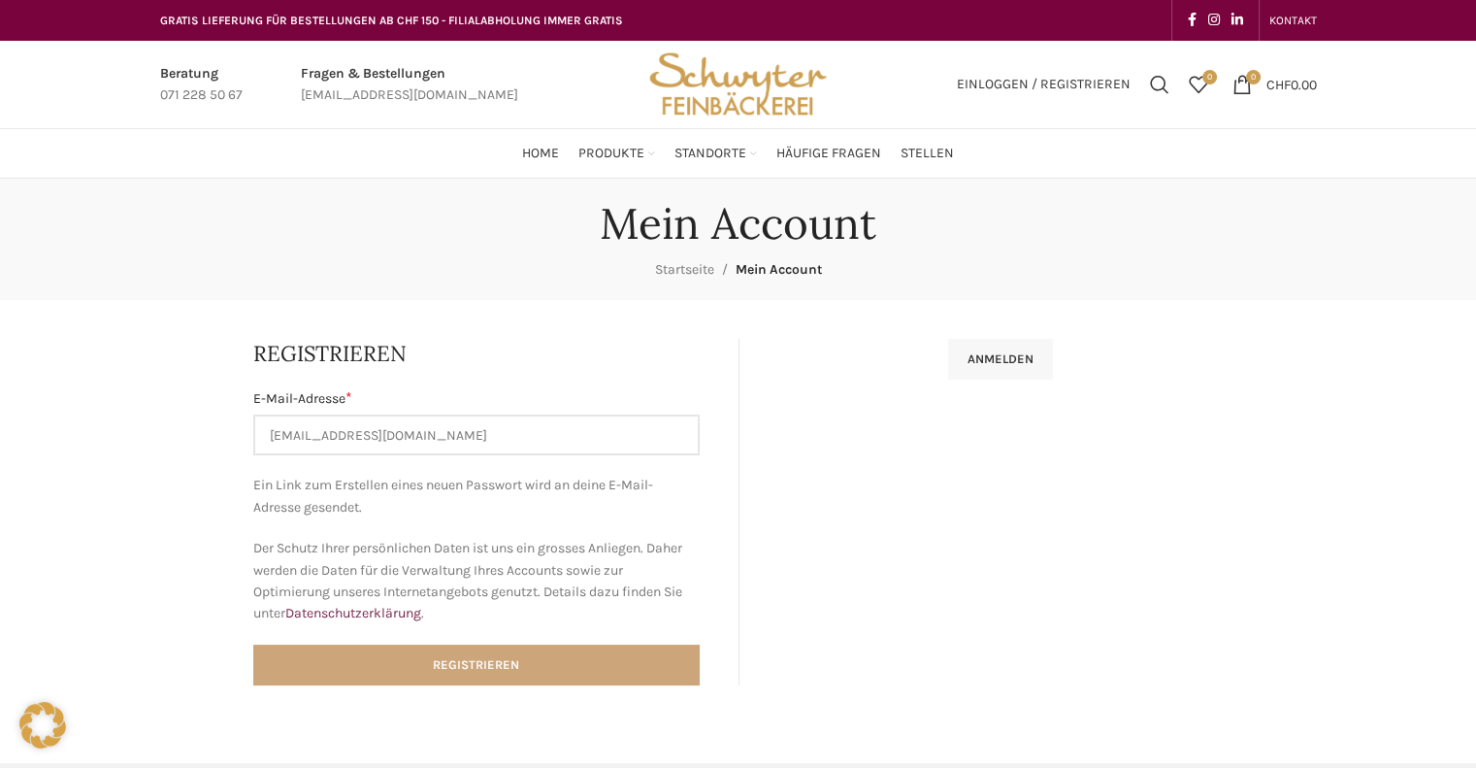
click at [493, 664] on button "Registrieren" at bounding box center [476, 664] width 446 height 41
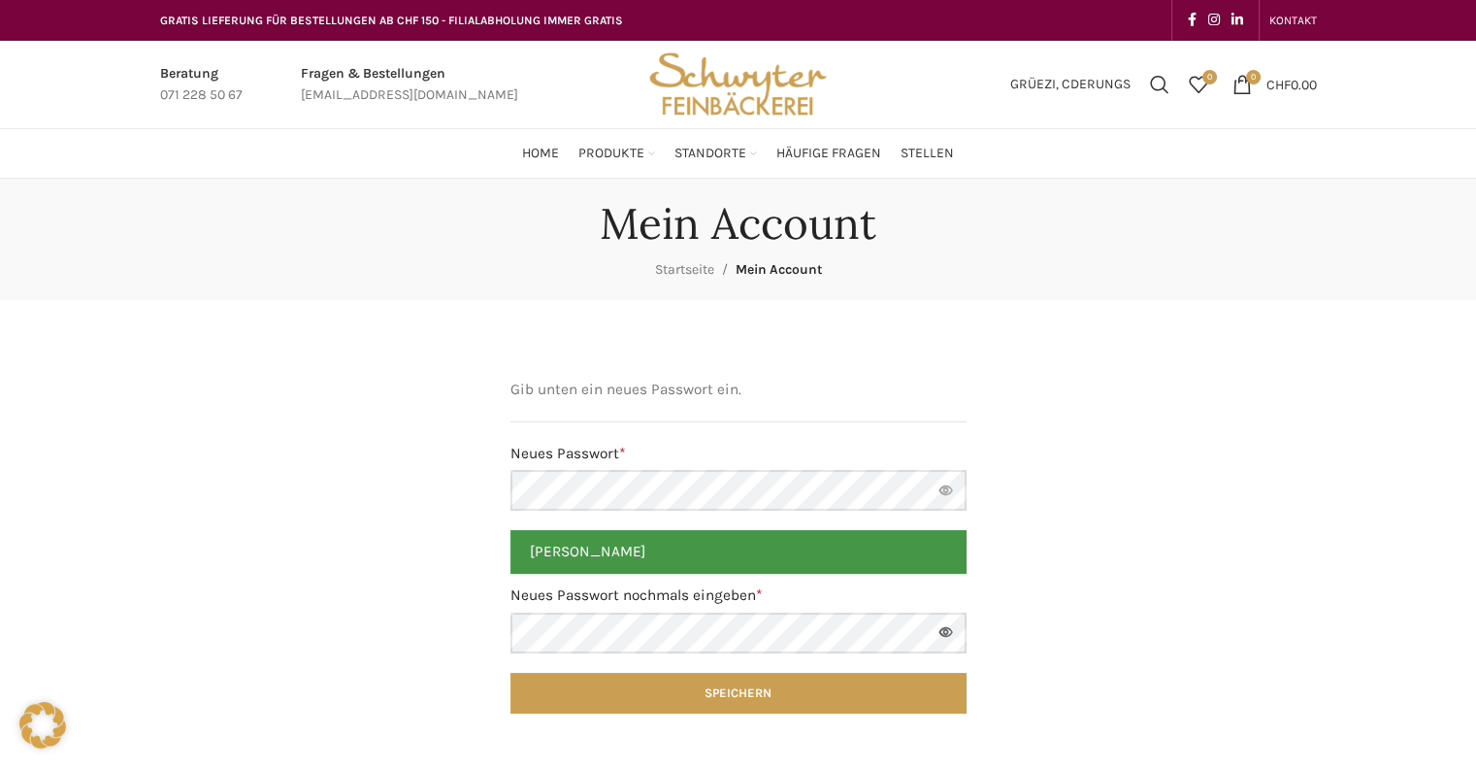
click at [940, 488] on button "Passwort anzeigen" at bounding box center [946, 490] width 41 height 41
click at [940, 488] on button "Passwort verbergen" at bounding box center [946, 490] width 41 height 41
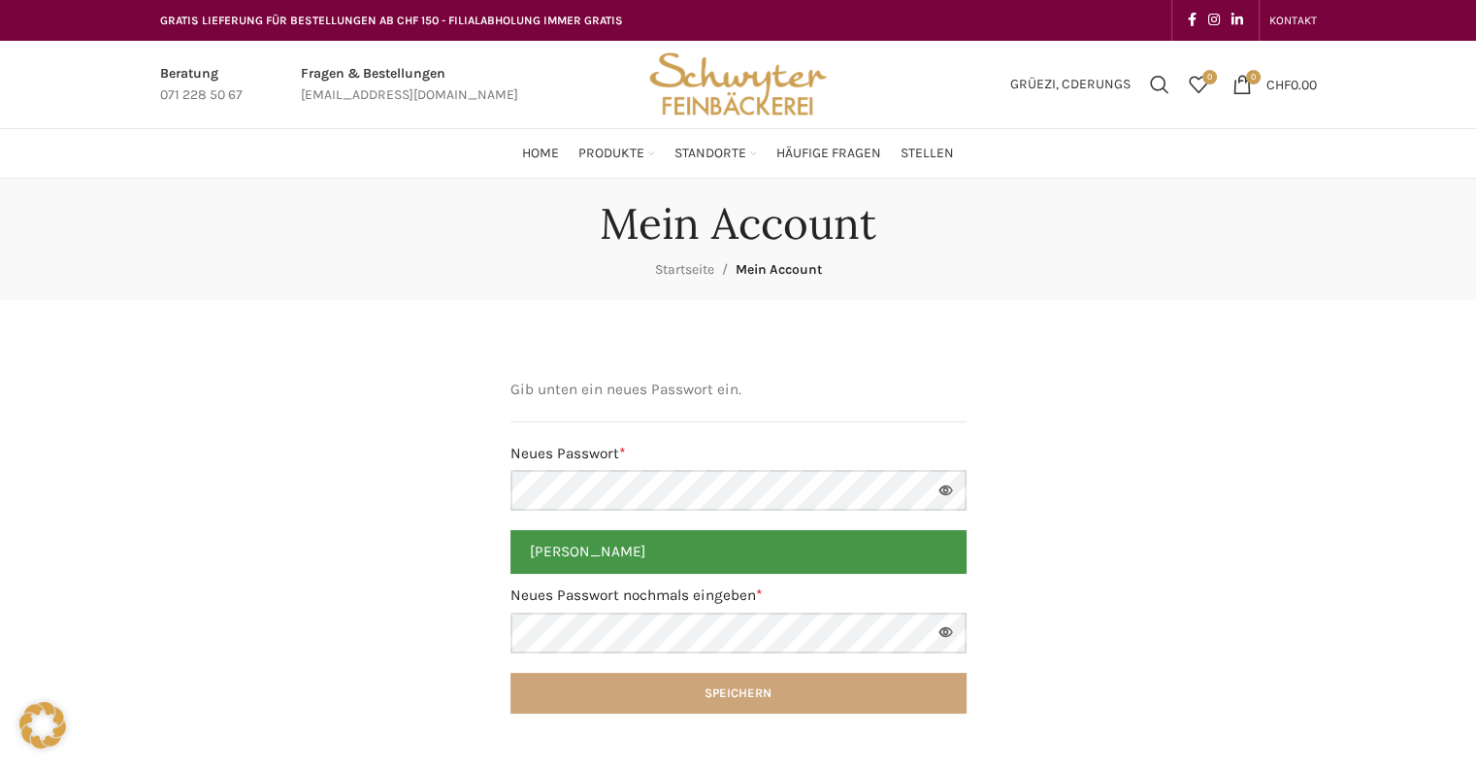
click at [749, 703] on button "Speichern" at bounding box center [738, 692] width 456 height 41
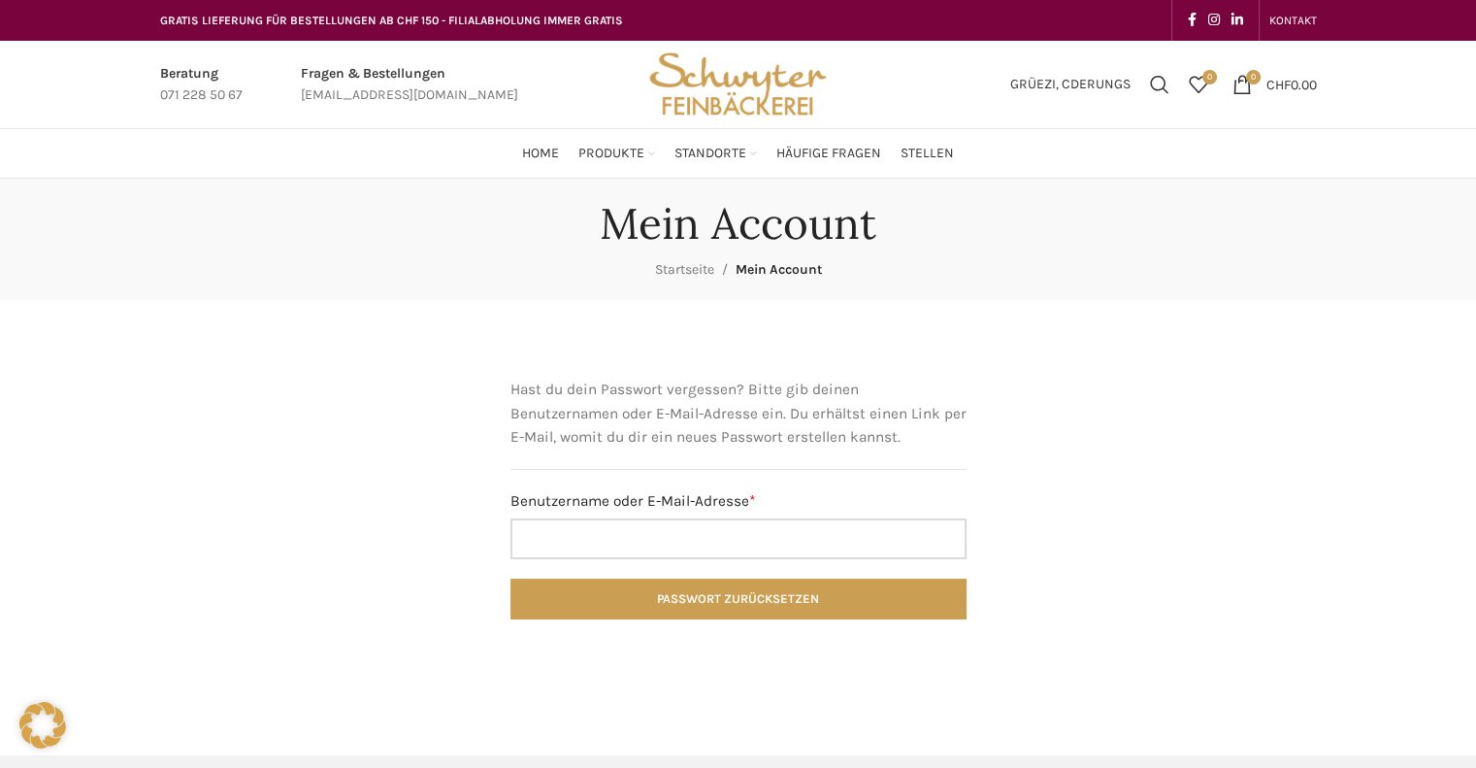
click at [657, 539] on input "Benutzername oder E-Mail-Adresse * Erforderlich" at bounding box center [738, 538] width 456 height 41
click at [1141, 208] on div "Mein Account Startseite Mein Account" at bounding box center [739, 239] width 1186 height 82
click at [988, 246] on span "Adressen" at bounding box center [973, 246] width 55 height 17
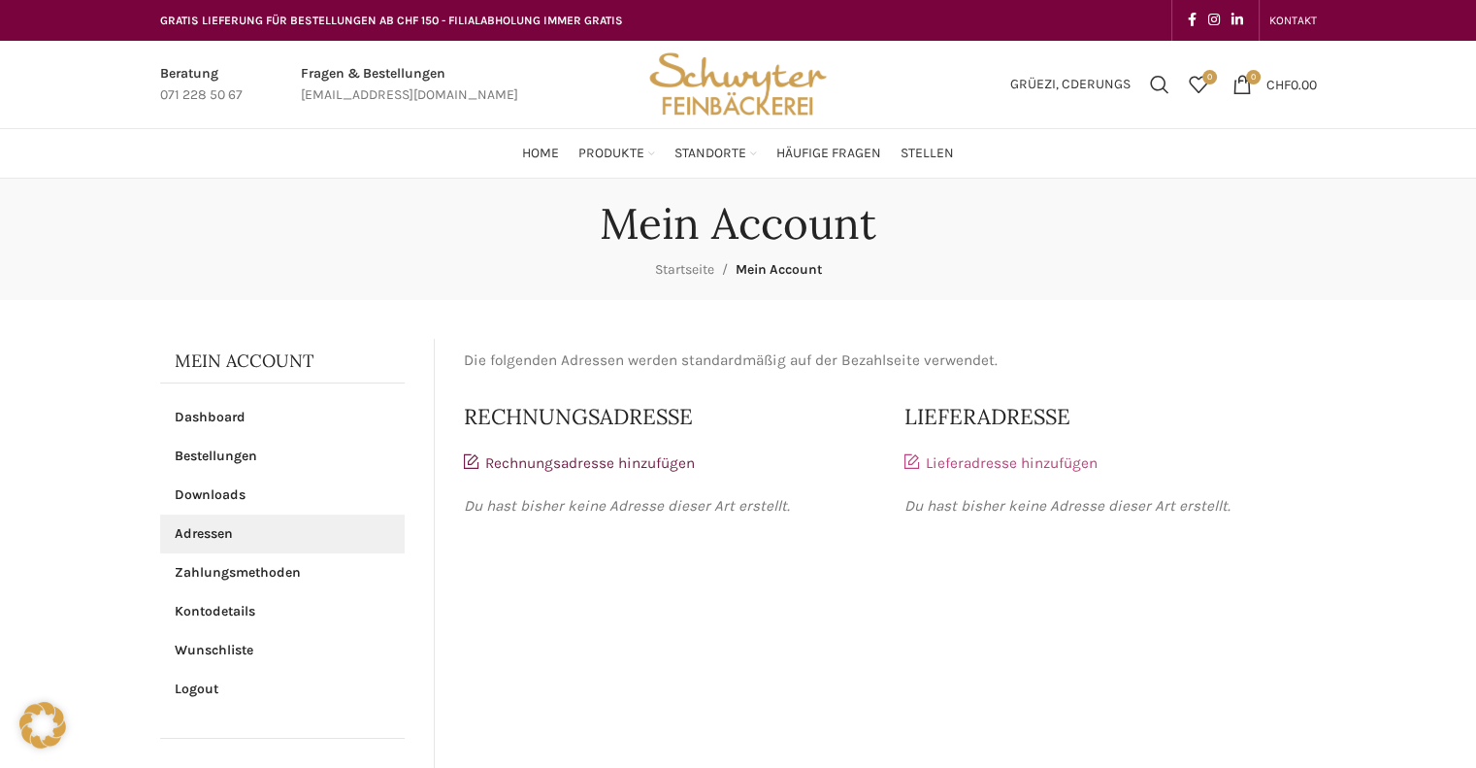
click at [990, 460] on link "Lieferadresse hinzufügen" at bounding box center [1000, 462] width 193 height 17
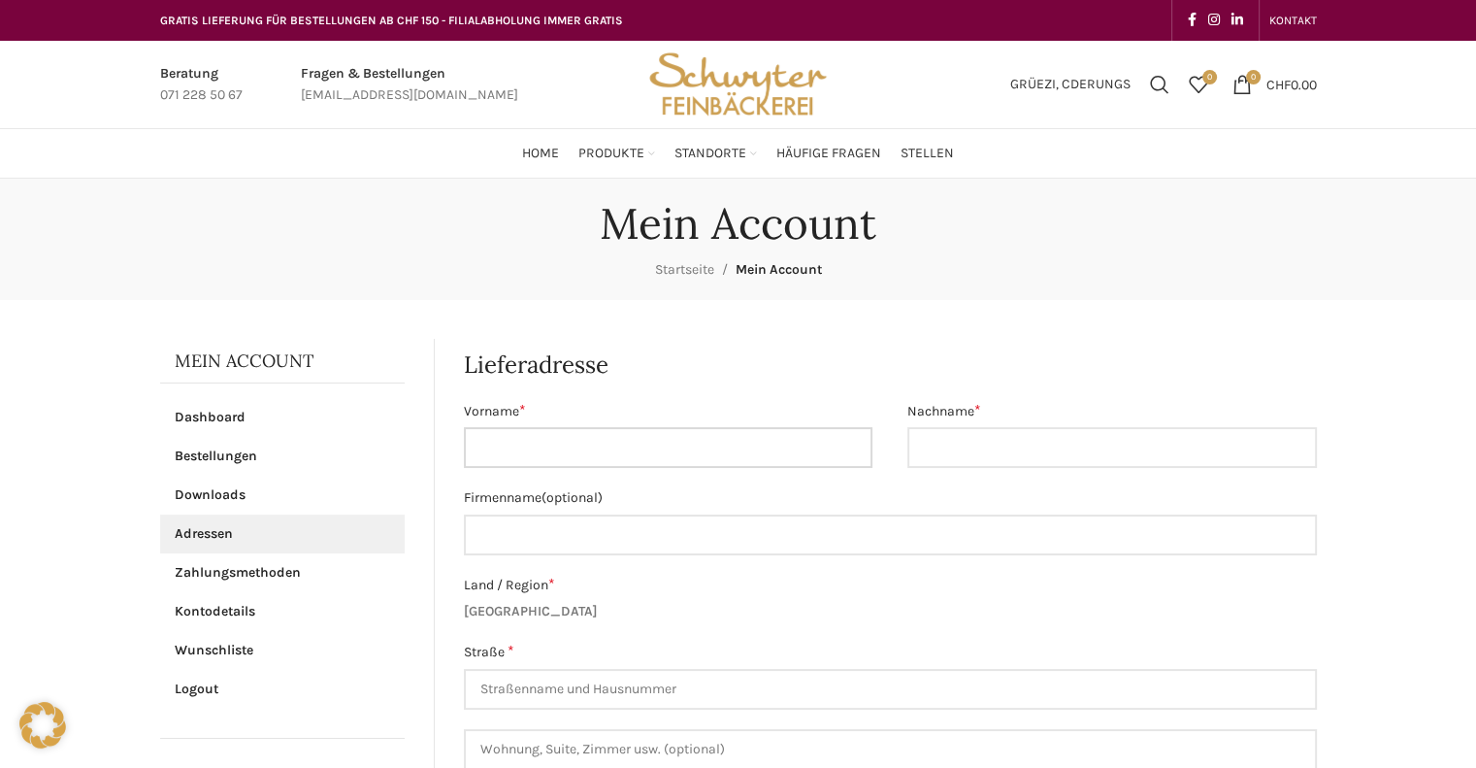
click at [610, 466] on input "Vorname *" at bounding box center [668, 447] width 409 height 41
click at [609, 454] on input "Vorname *" at bounding box center [668, 447] width 409 height 41
type input "Chaiwat"
type input "Derungs"
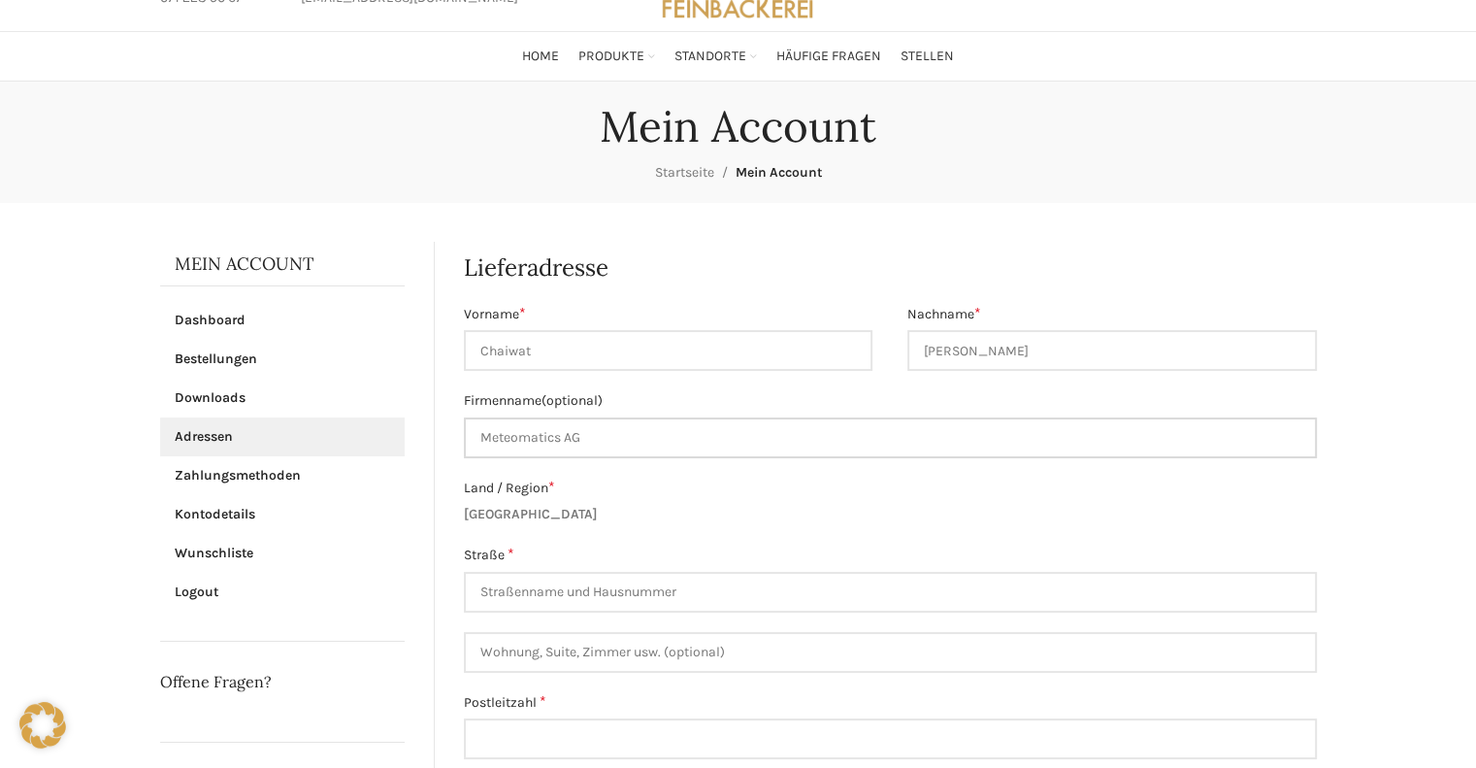
type input "Meteomatics AG"
click at [579, 589] on input "Straße *" at bounding box center [890, 592] width 853 height 41
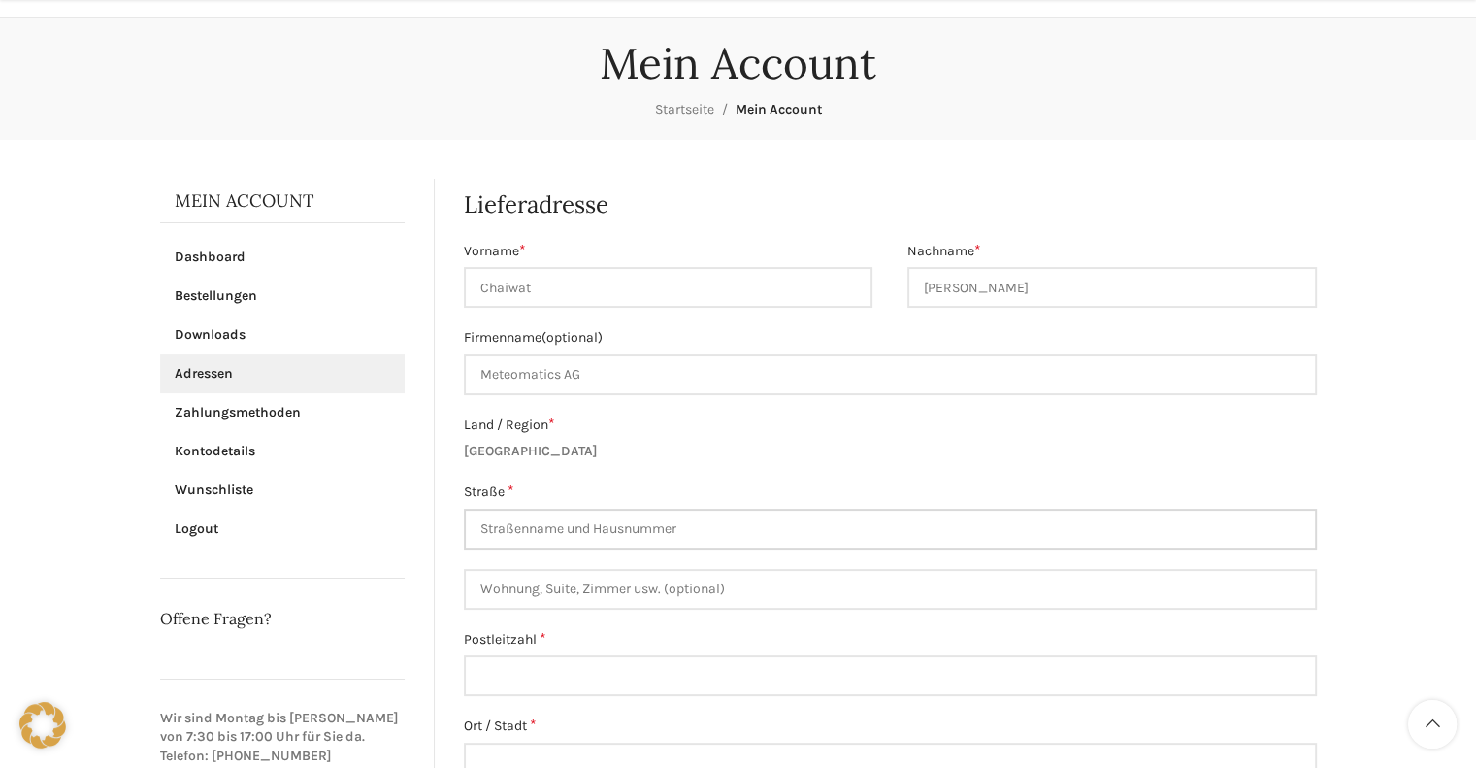
scroll to position [194, 0]
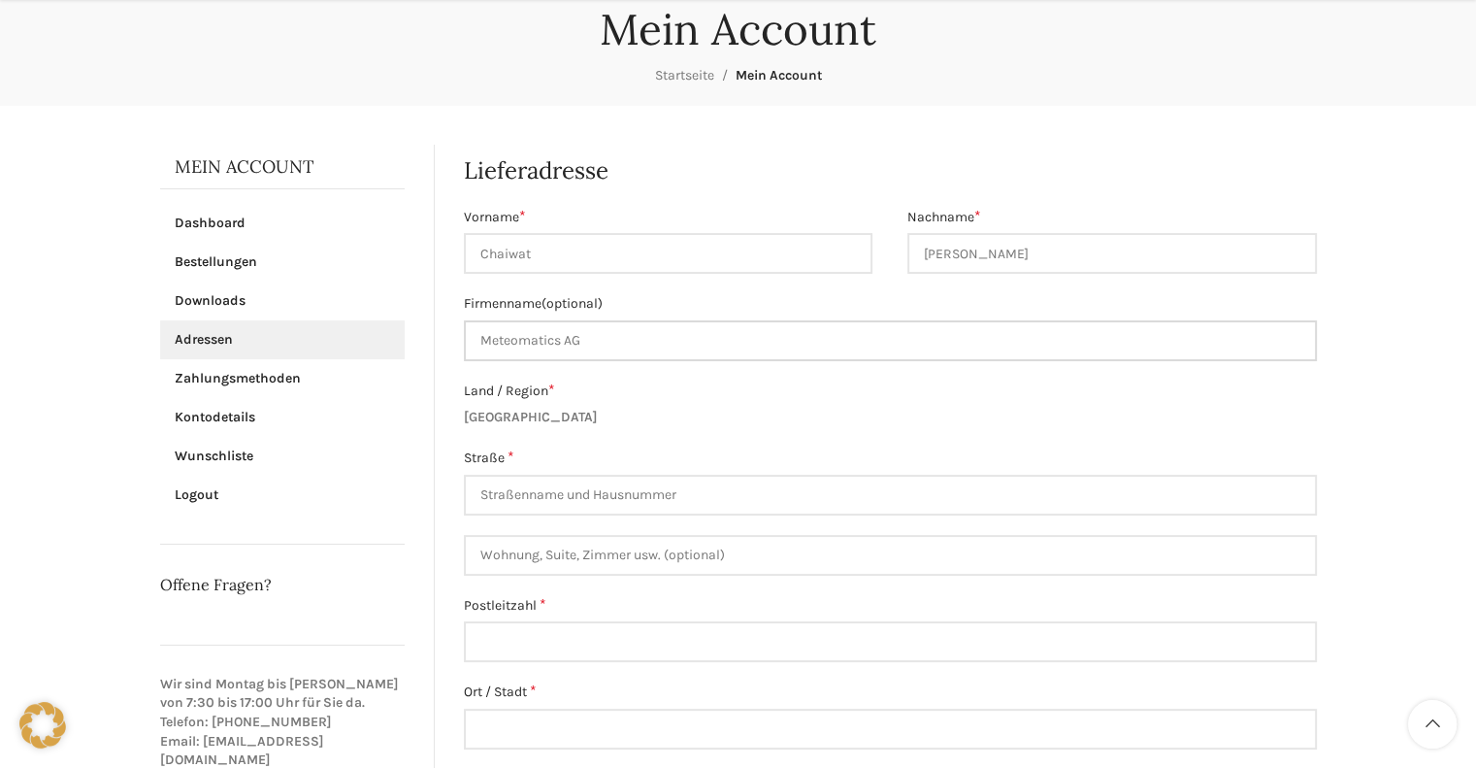
click at [482, 339] on input "Meteomatics AG" at bounding box center [890, 340] width 853 height 41
click at [520, 504] on input "Straße *" at bounding box center [890, 494] width 853 height 41
paste input "Unterstrasse 12"
type input "Unterstrasse 12"
click at [570, 632] on input "Postleitzahl *" at bounding box center [890, 641] width 853 height 41
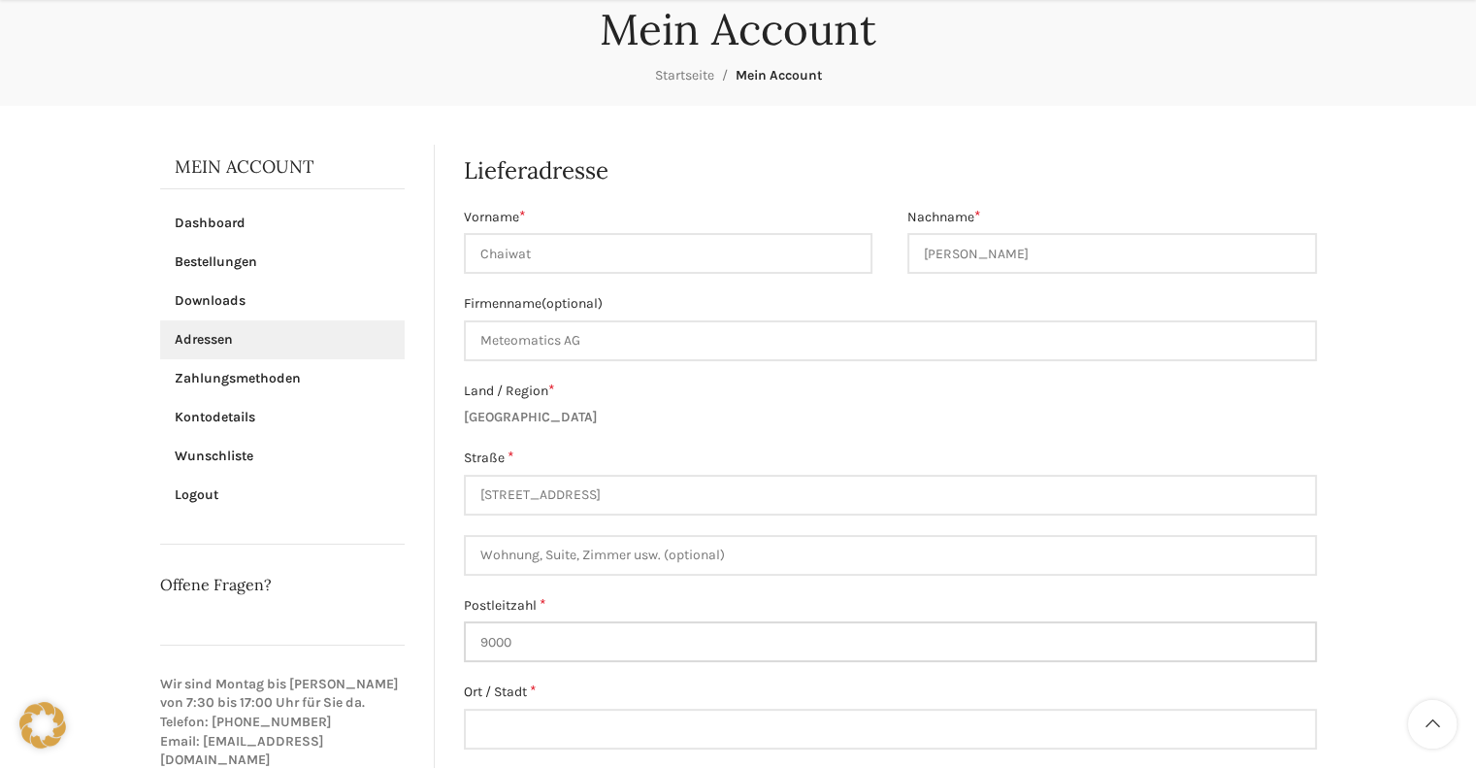
type input "9000"
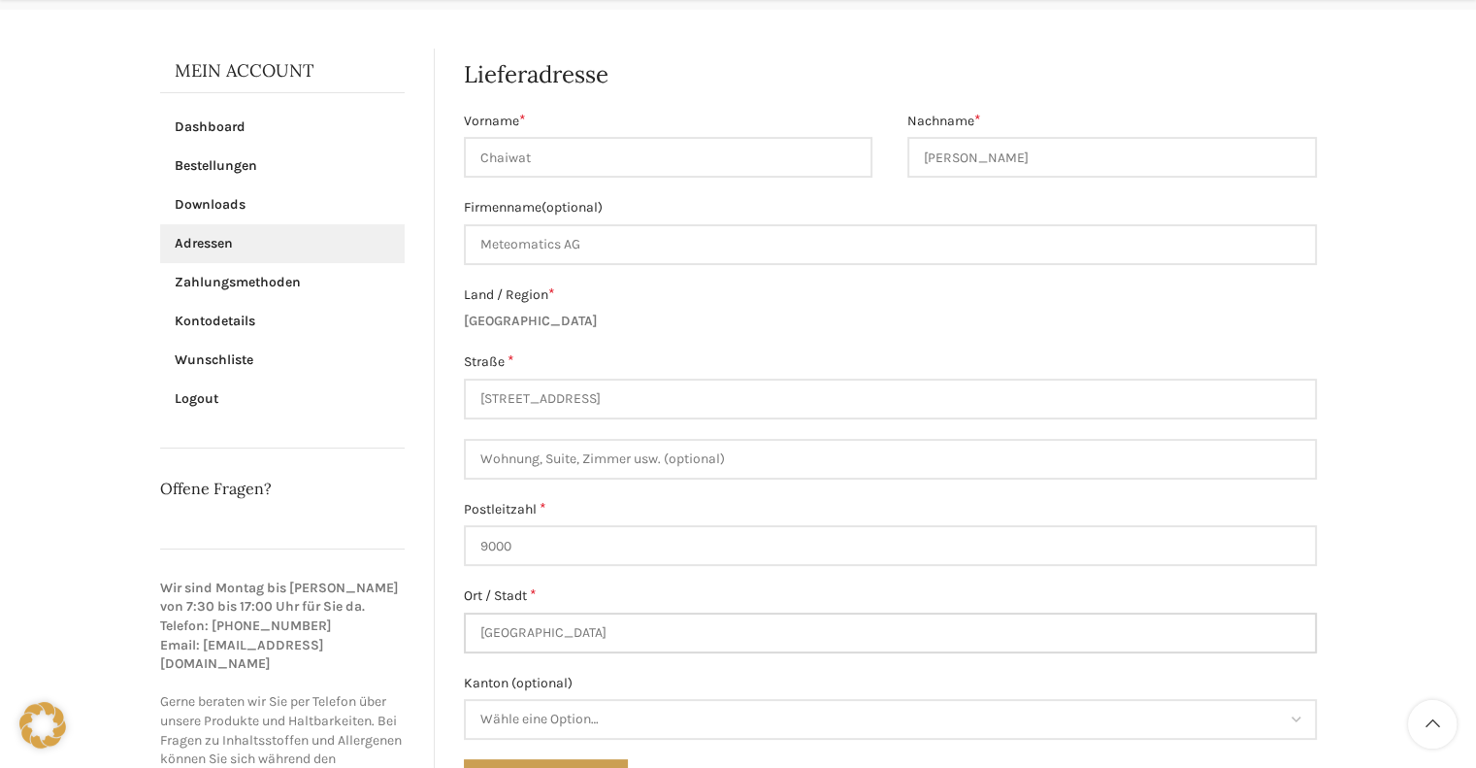
scroll to position [485, 0]
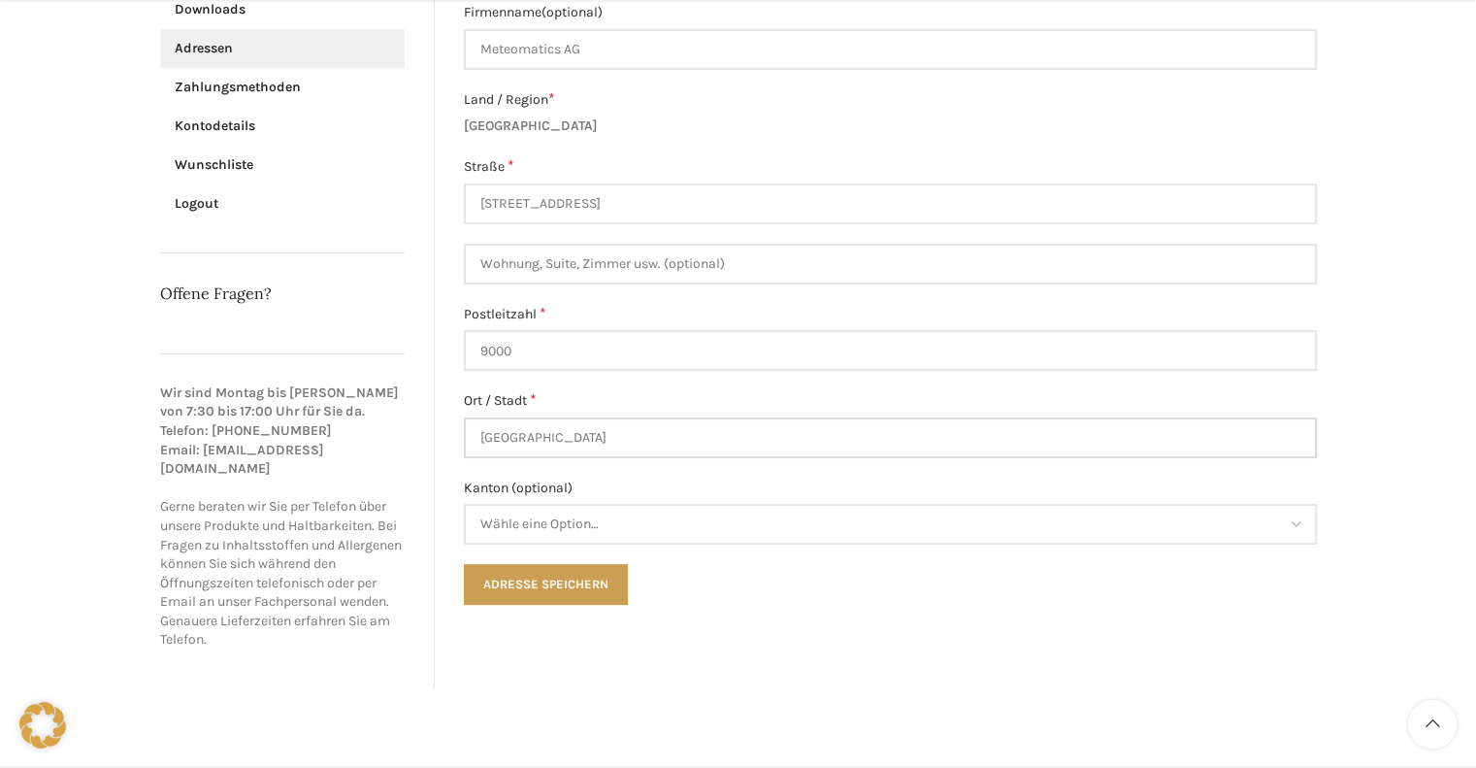
type input "St. Gallen"
click at [597, 531] on span "Wähle eine Option…" at bounding box center [890, 524] width 849 height 37
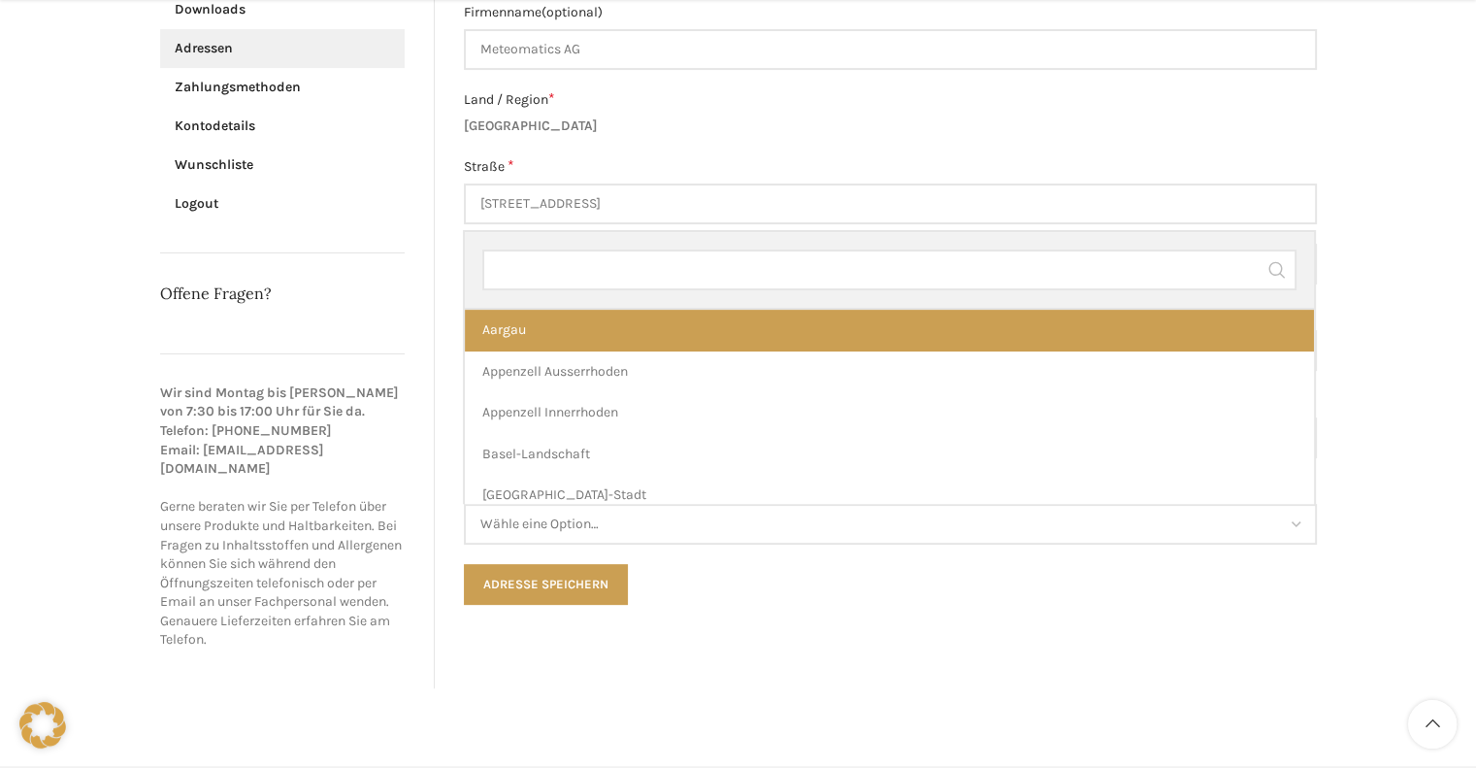
click at [589, 278] on input "text" at bounding box center [889, 269] width 814 height 41
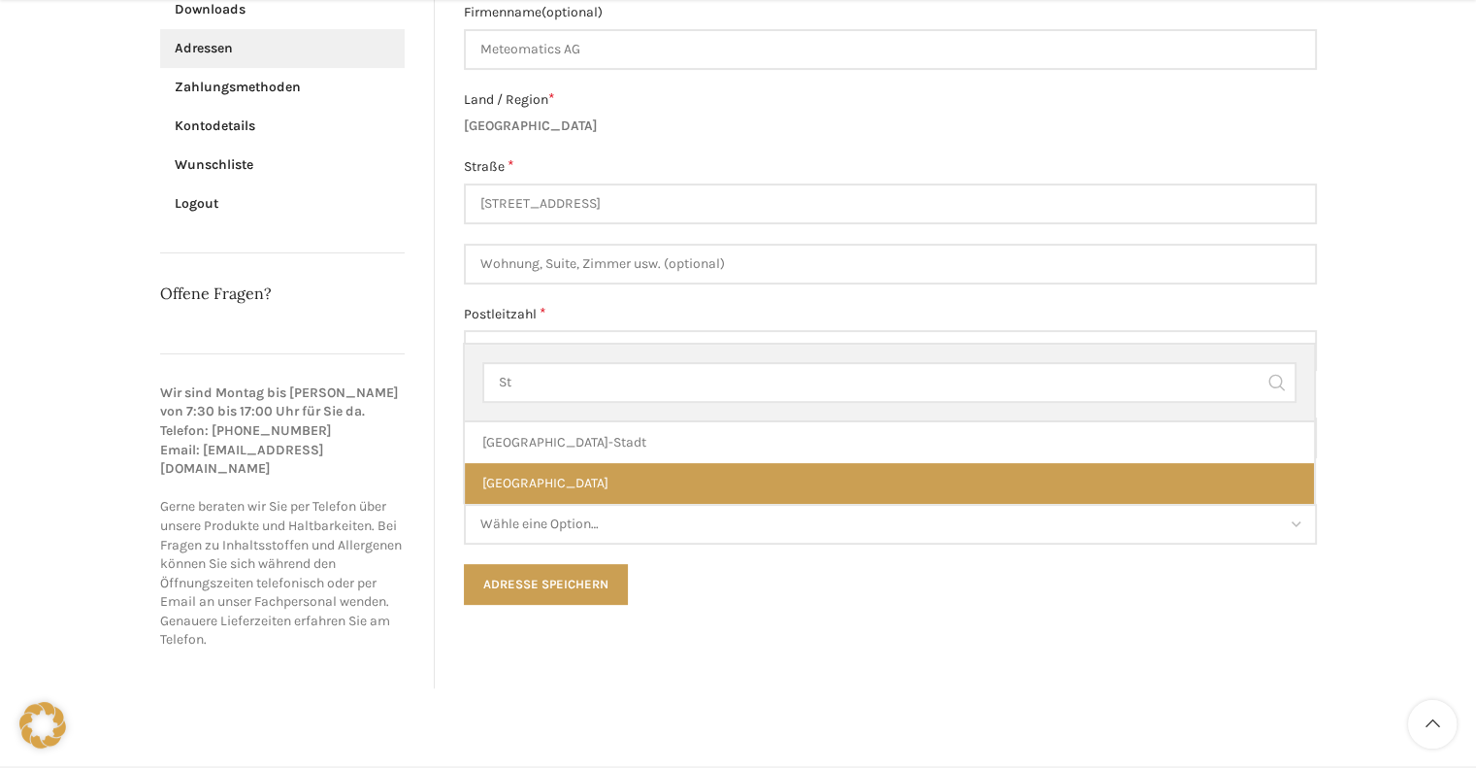
type input "St"
select select "SG"
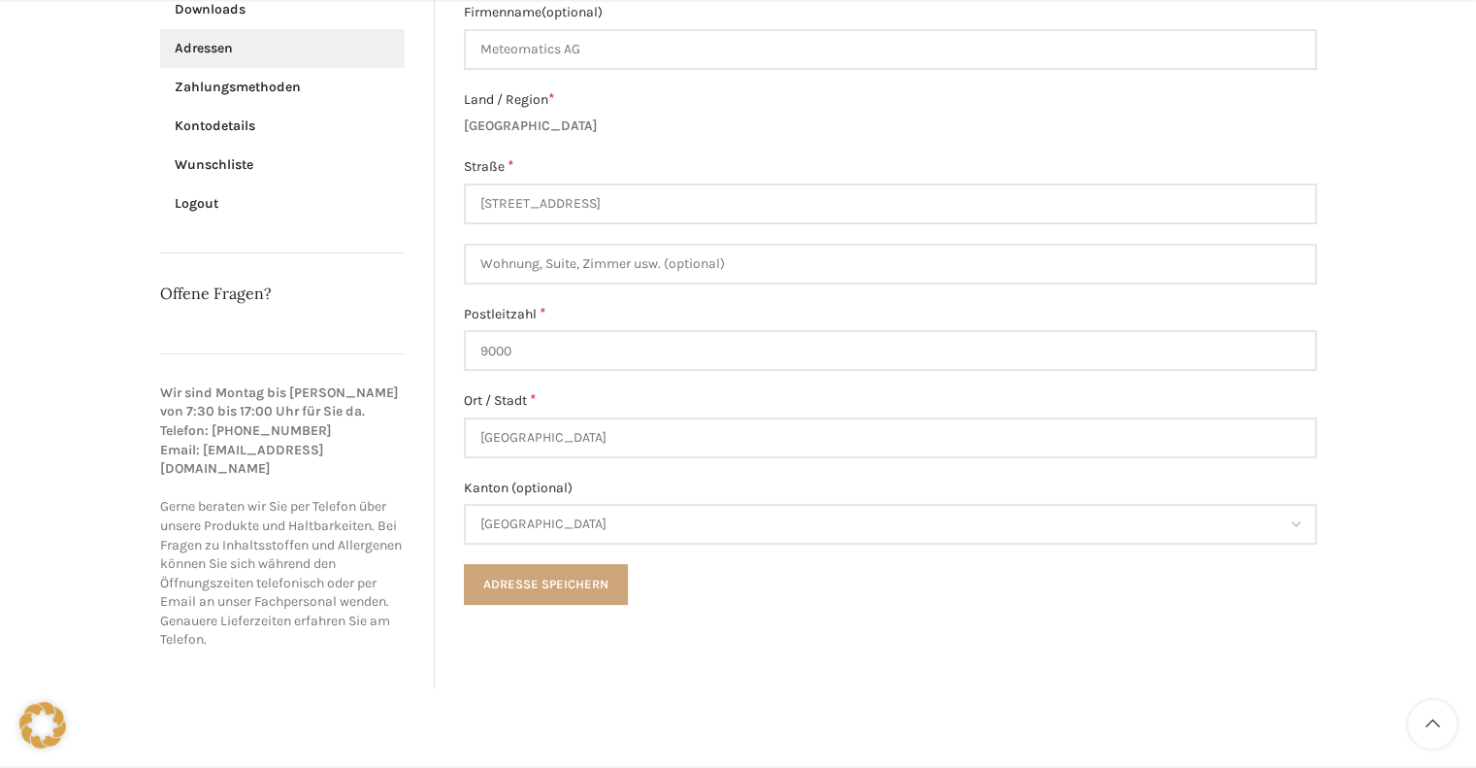
click at [578, 588] on button "Adresse speichern" at bounding box center [546, 584] width 164 height 41
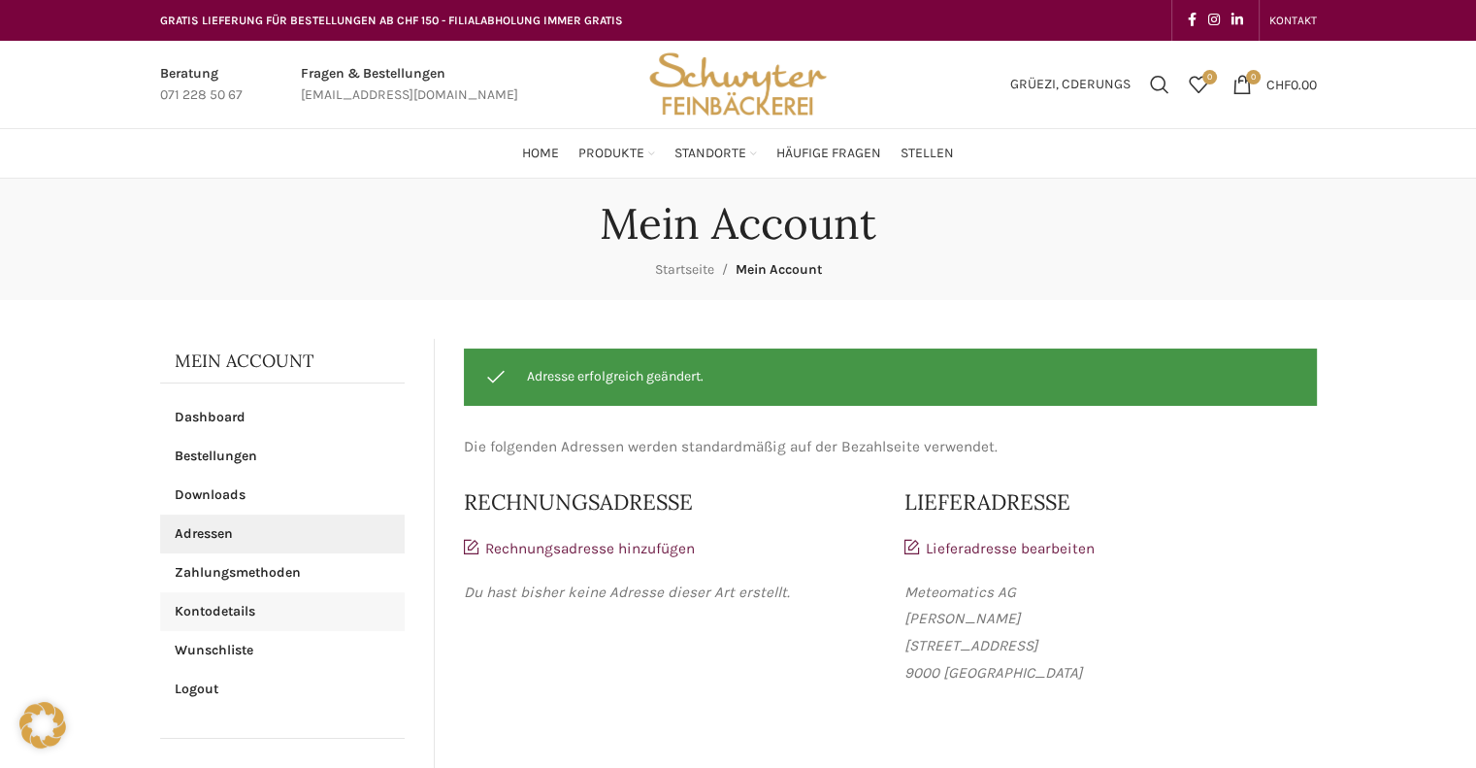
click at [218, 613] on link "Kontodetails" at bounding box center [282, 611] width 245 height 39
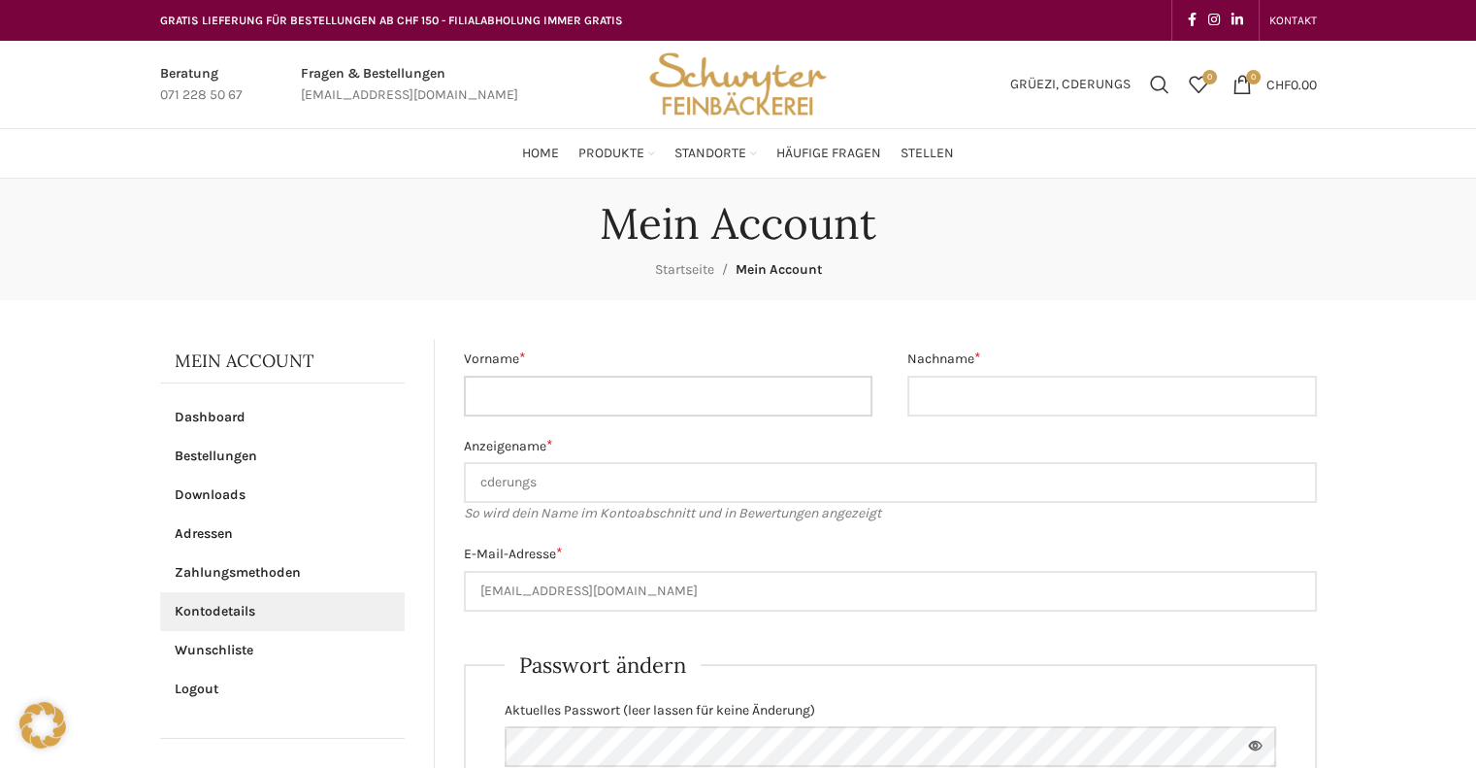
click at [576, 399] on input "Vorname *" at bounding box center [668, 396] width 409 height 41
type input "Chaiwat"
type input "Derungs"
click at [656, 320] on main "Mein Account Dashboard Bestellungen Downloads Adressen Zahlungsmethoden Kontode…" at bounding box center [739, 756] width 1186 height 912
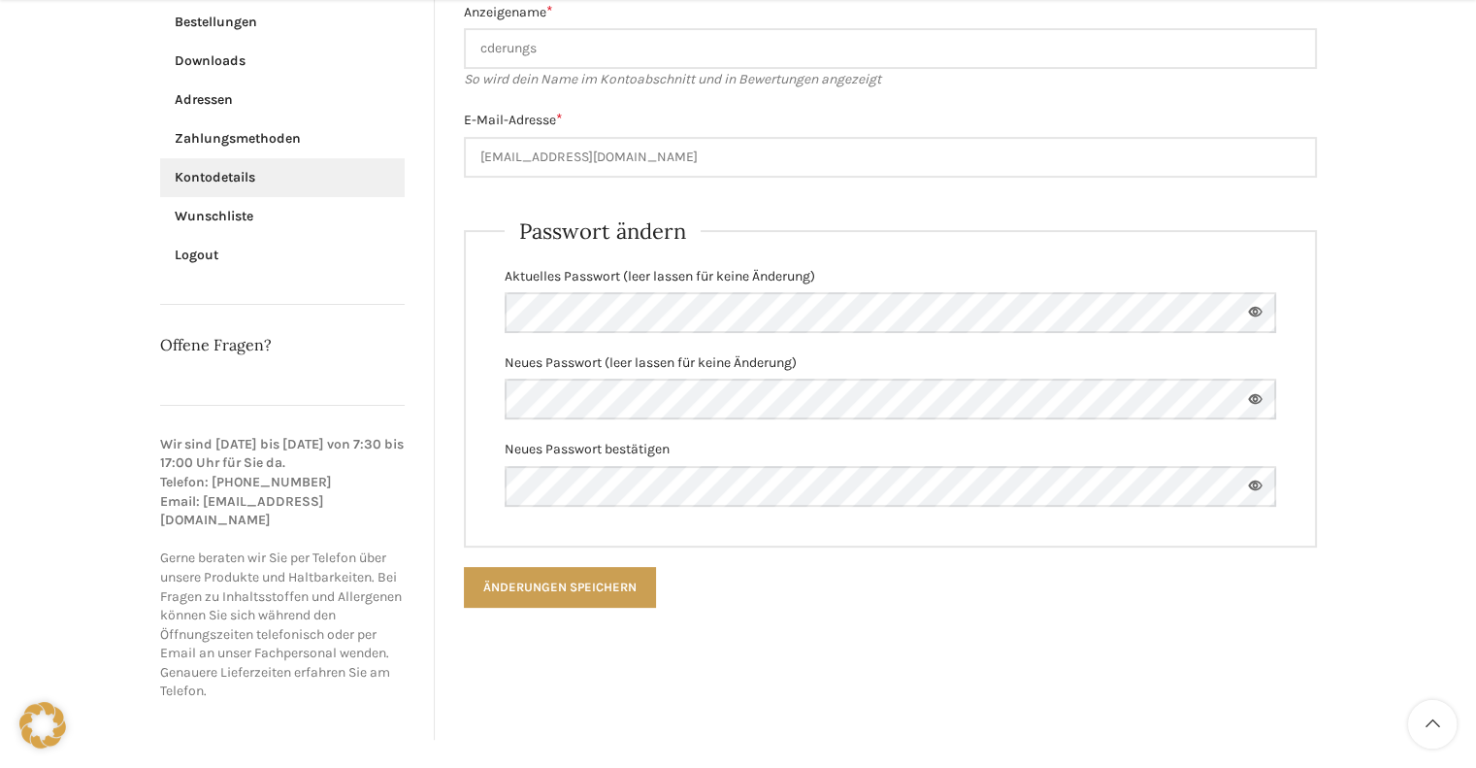
scroll to position [485, 0]
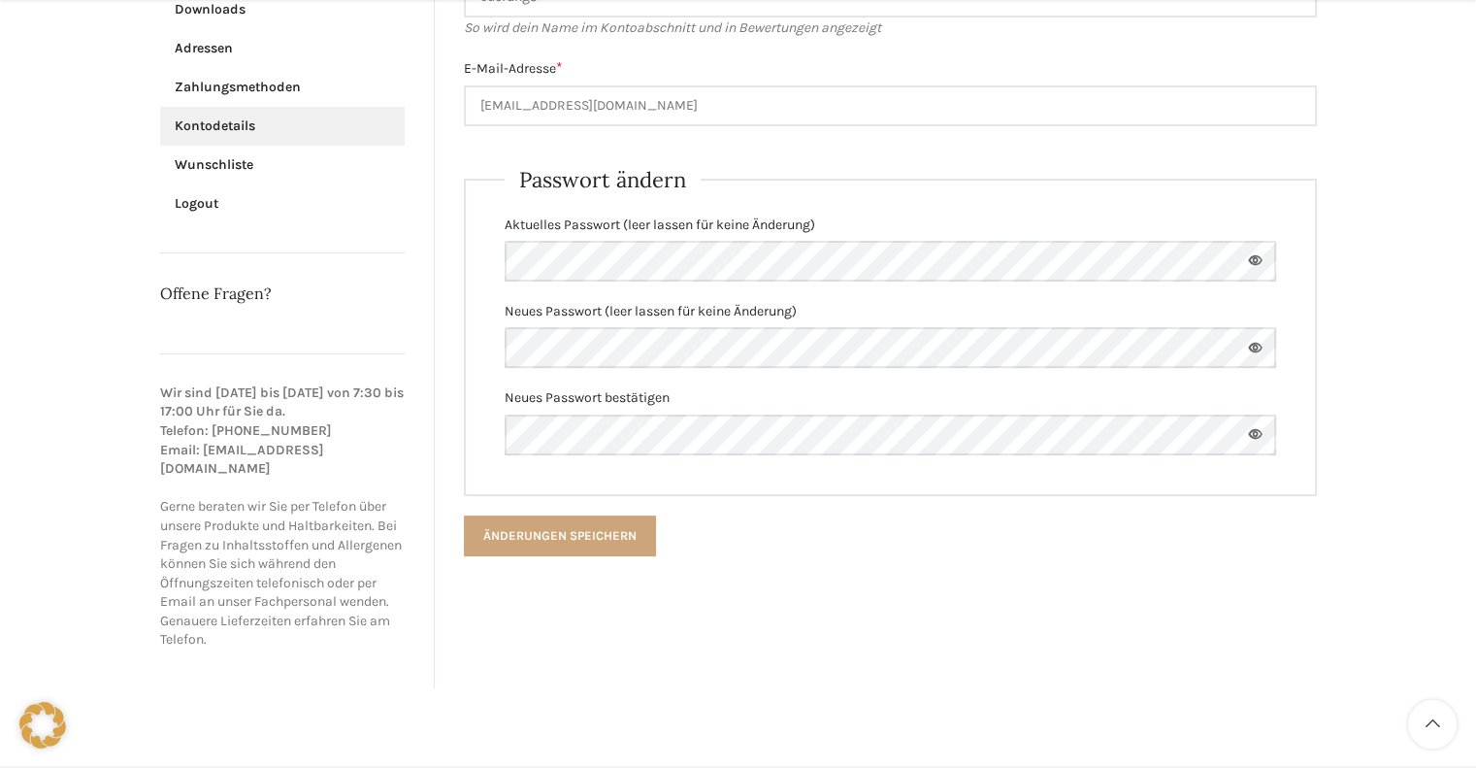
click at [588, 527] on button "Änderungen speichern" at bounding box center [560, 535] width 192 height 41
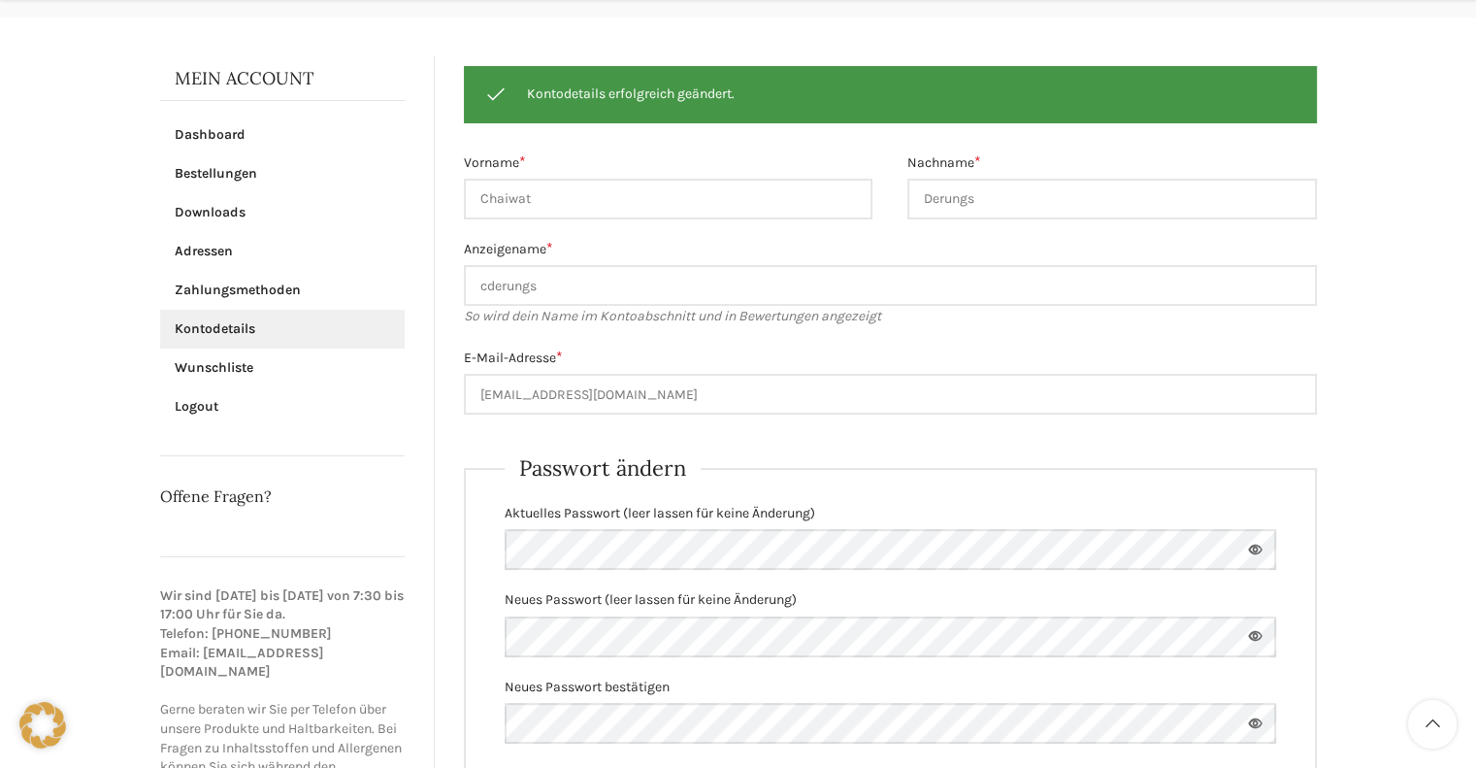
scroll to position [388, 0]
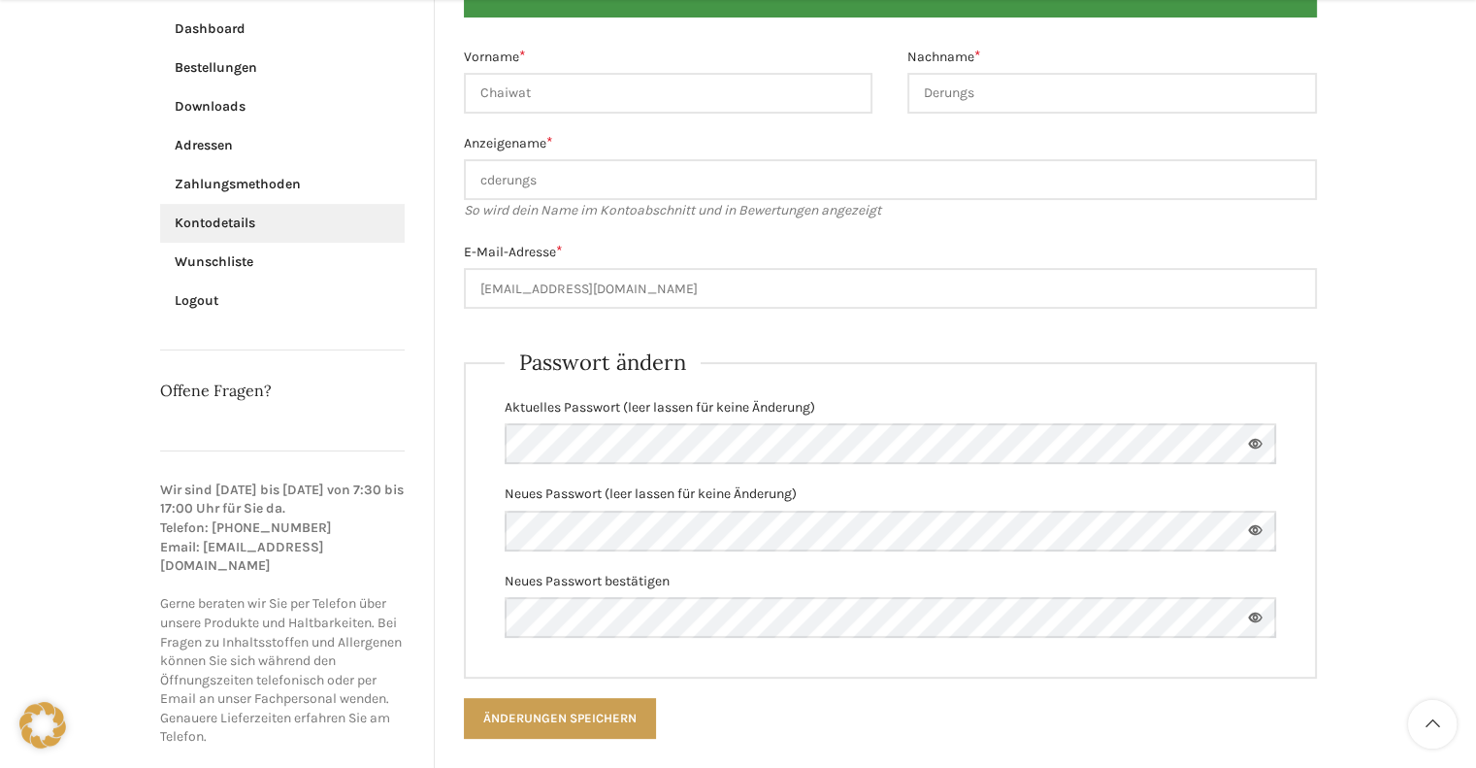
click at [978, 328] on form "Vorname * Chaiwat Nachname * Derungs Anzeigename * cderungs So wird dein Name i…" at bounding box center [890, 393] width 853 height 693
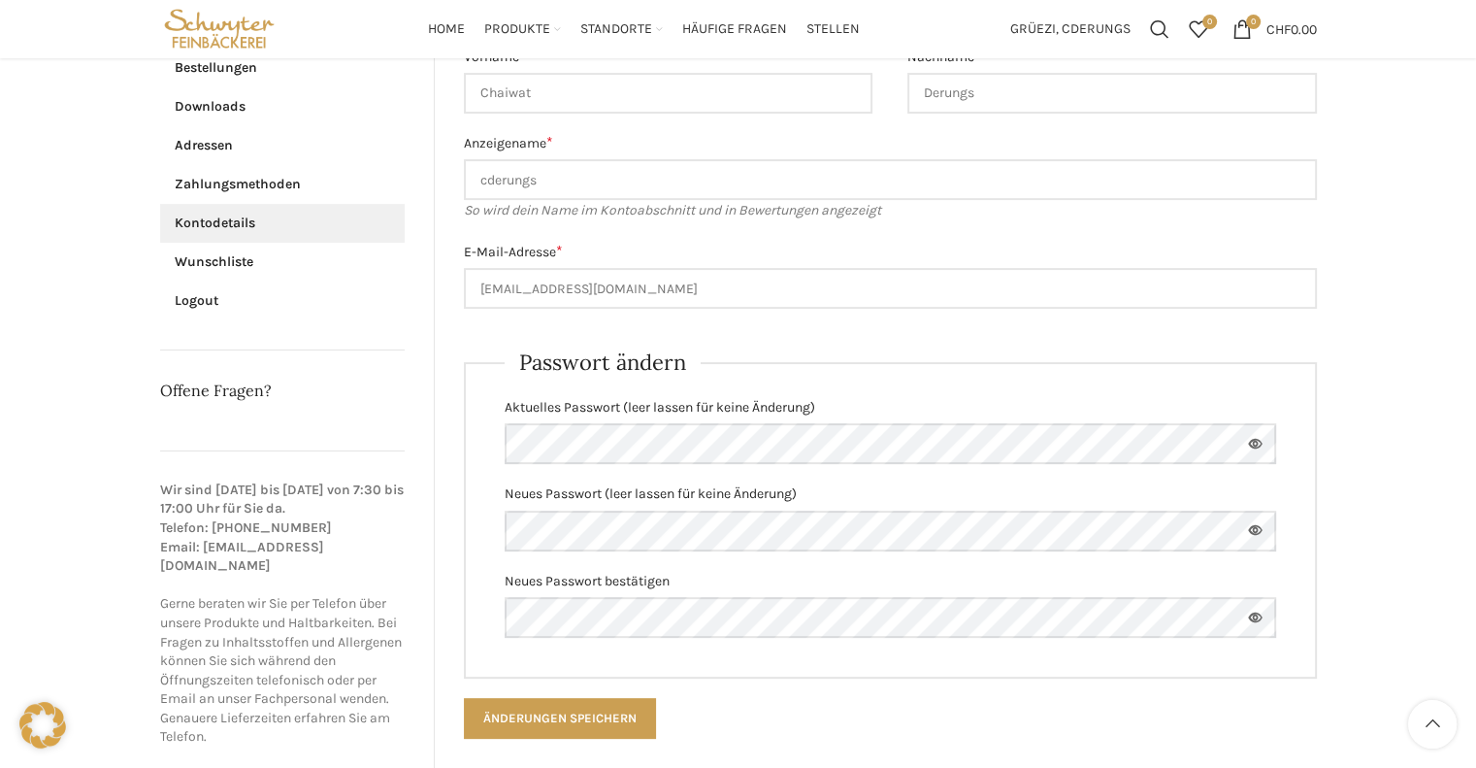
scroll to position [194, 0]
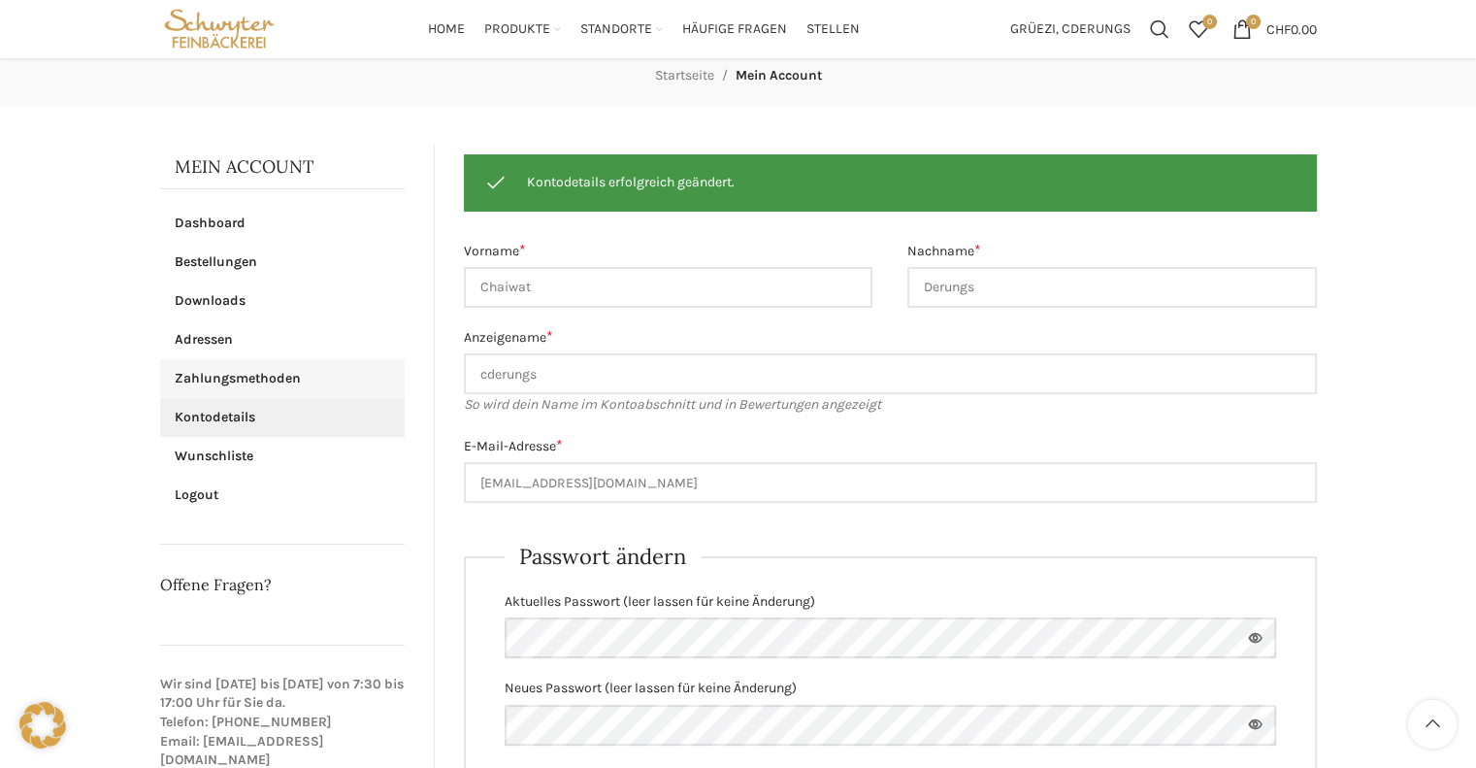
click at [241, 386] on link "Zahlungsmethoden" at bounding box center [282, 378] width 245 height 39
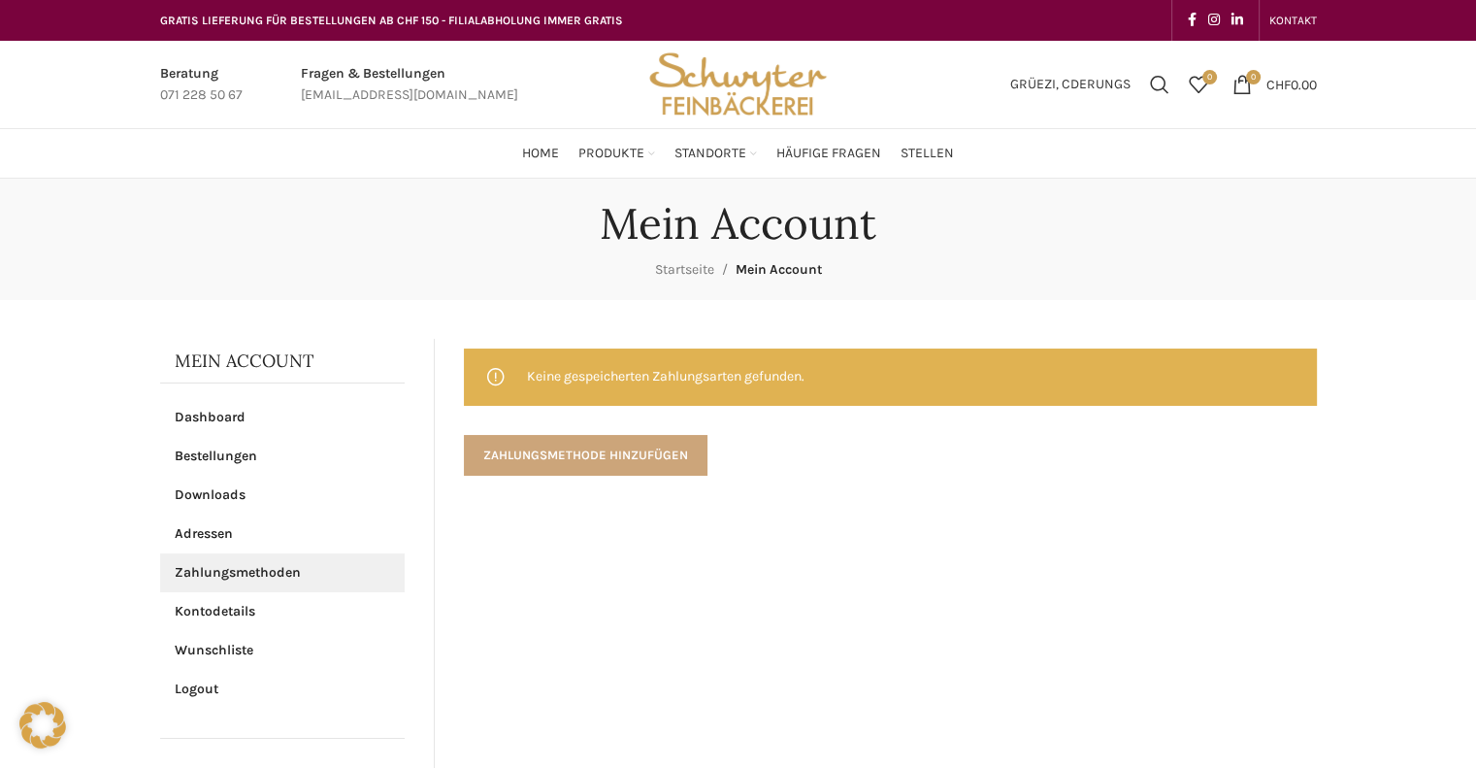
click at [511, 450] on link "Zahlungsmethode hinzufügen" at bounding box center [586, 455] width 244 height 41
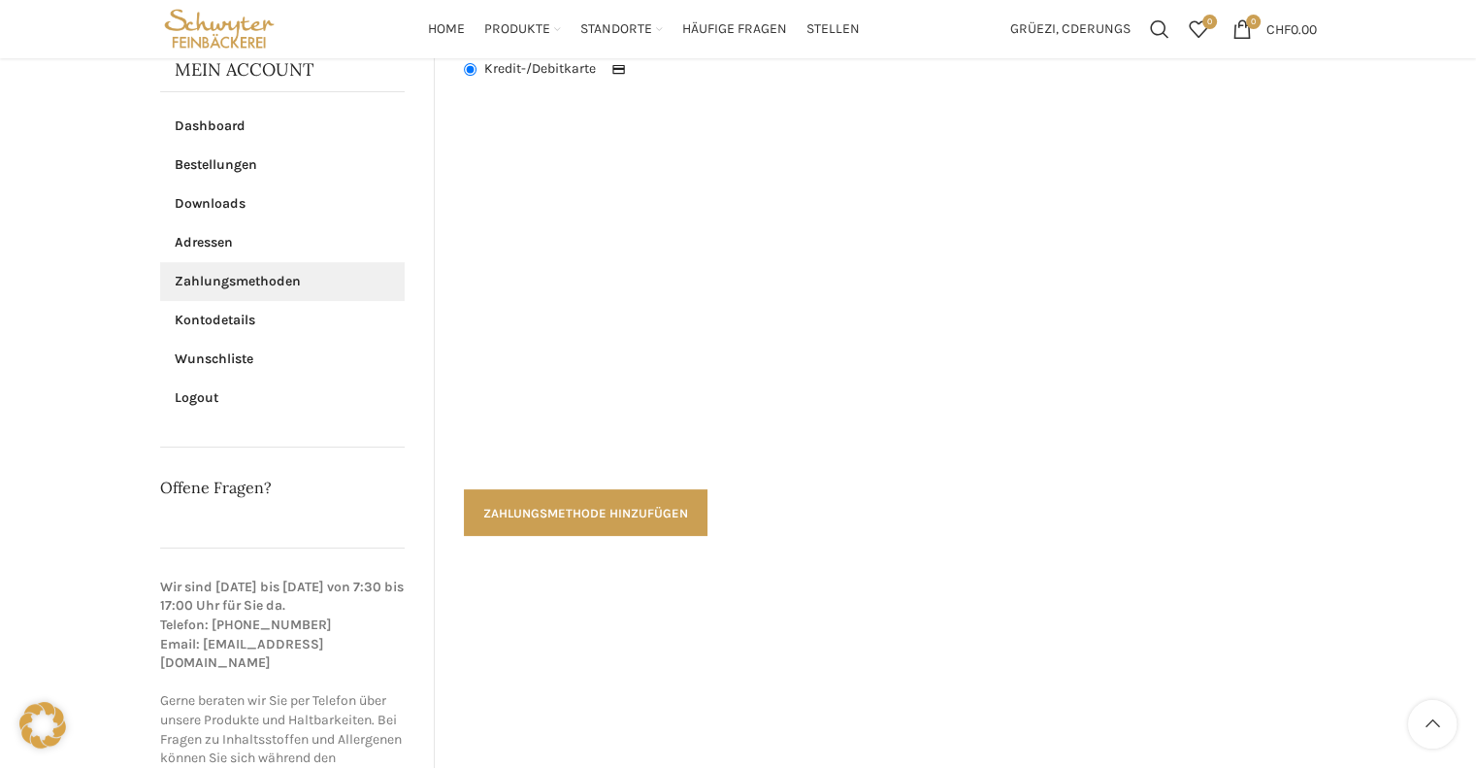
scroll to position [194, 0]
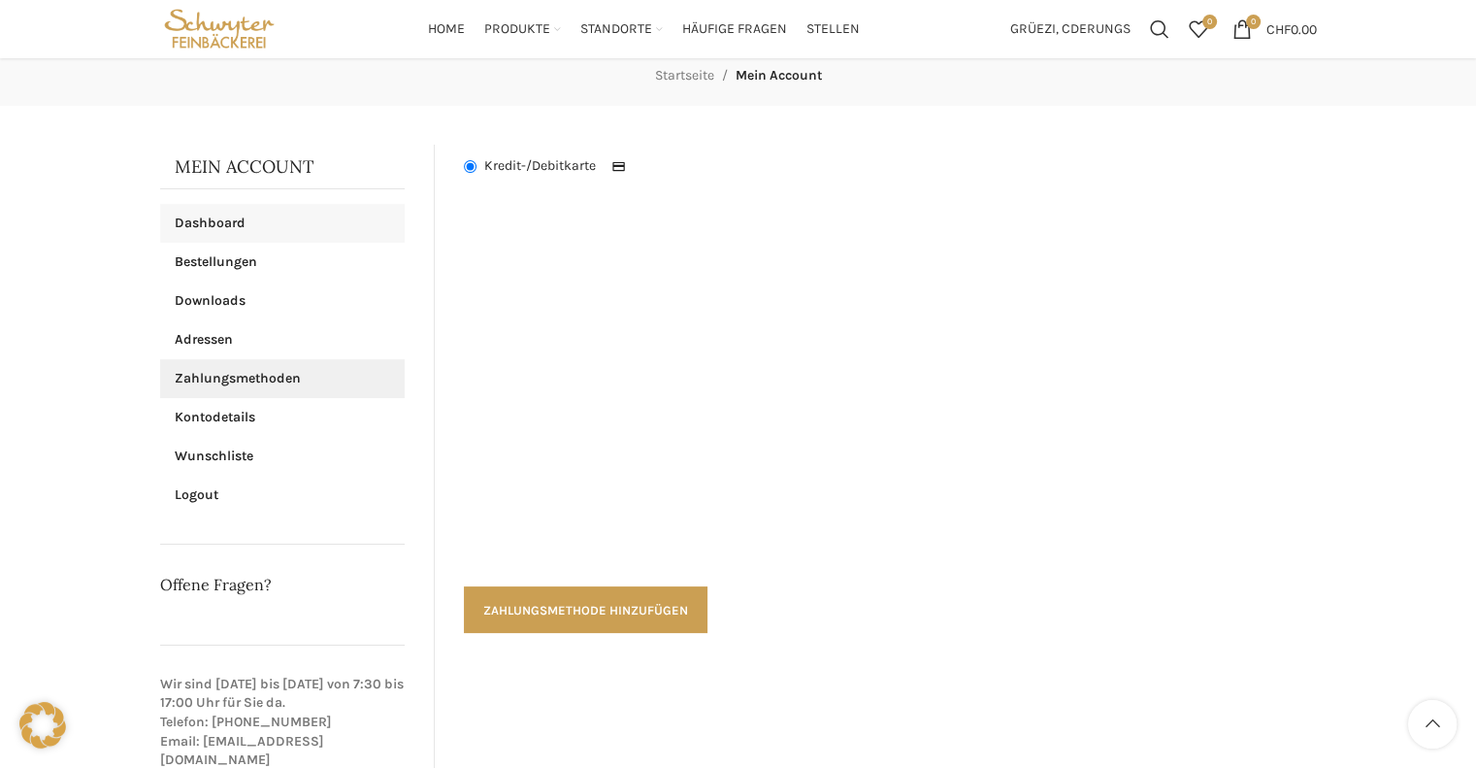
click at [223, 221] on link "Dashboard" at bounding box center [282, 223] width 245 height 39
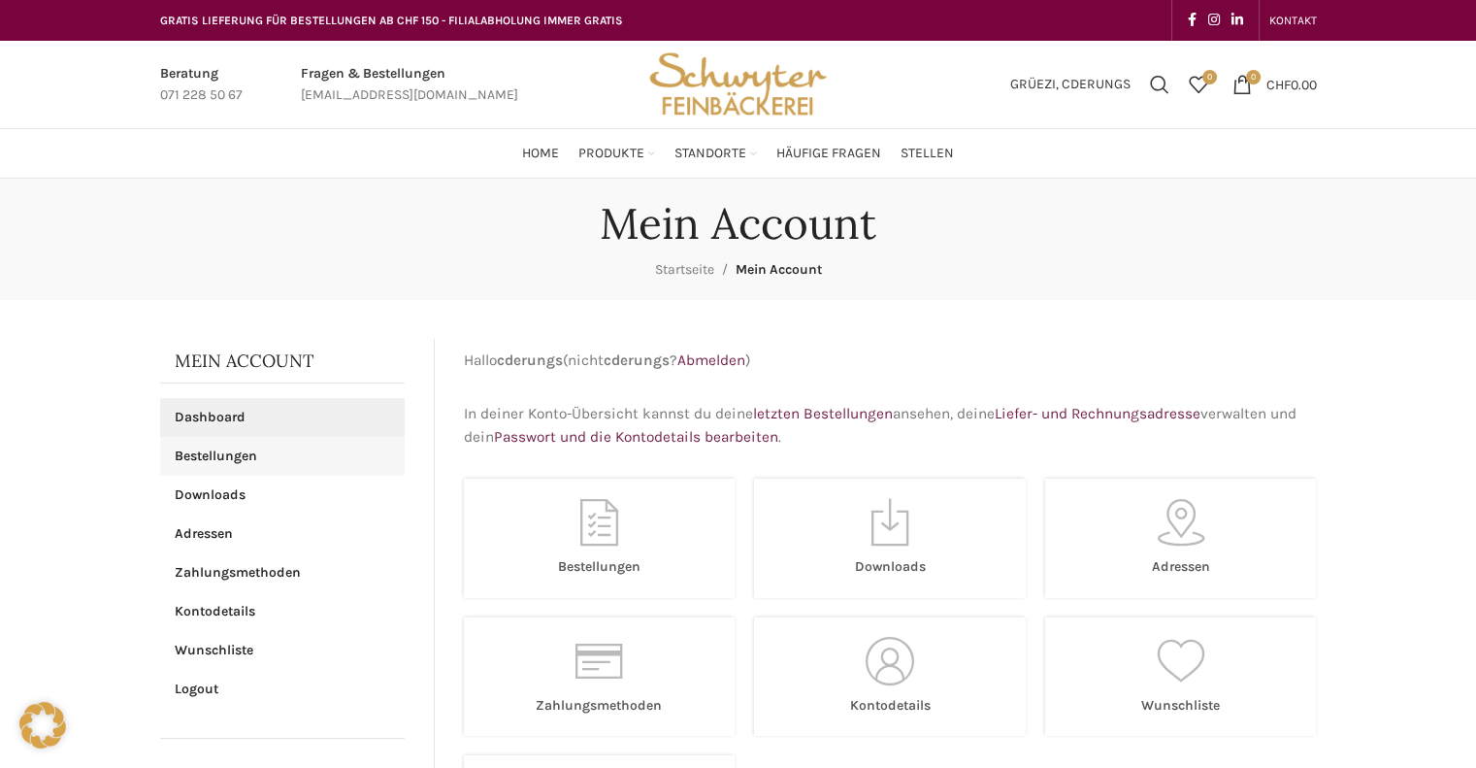
click at [229, 455] on link "Bestellungen" at bounding box center [282, 456] width 245 height 39
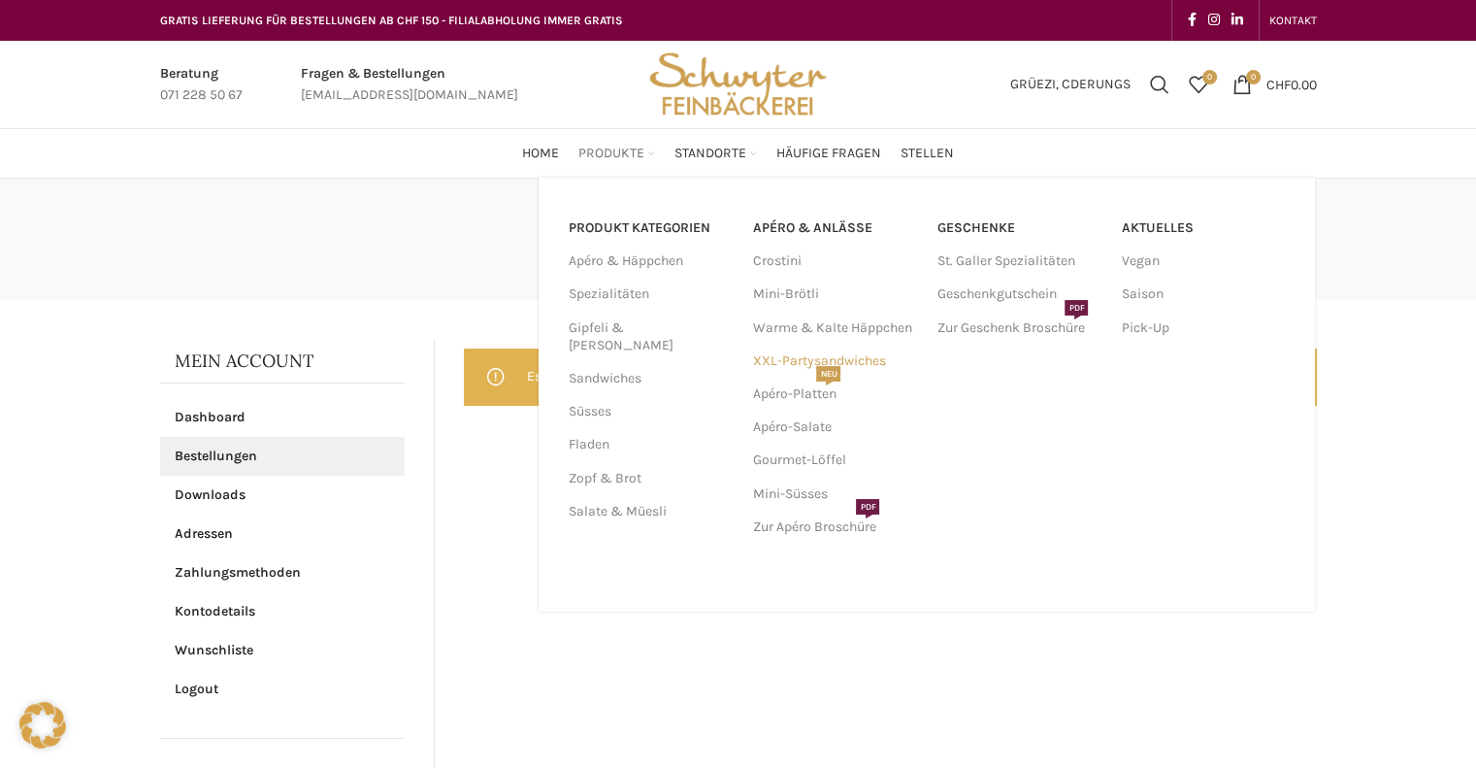
click at [768, 356] on link "XXL-Partysandwiches" at bounding box center [834, 360] width 165 height 33
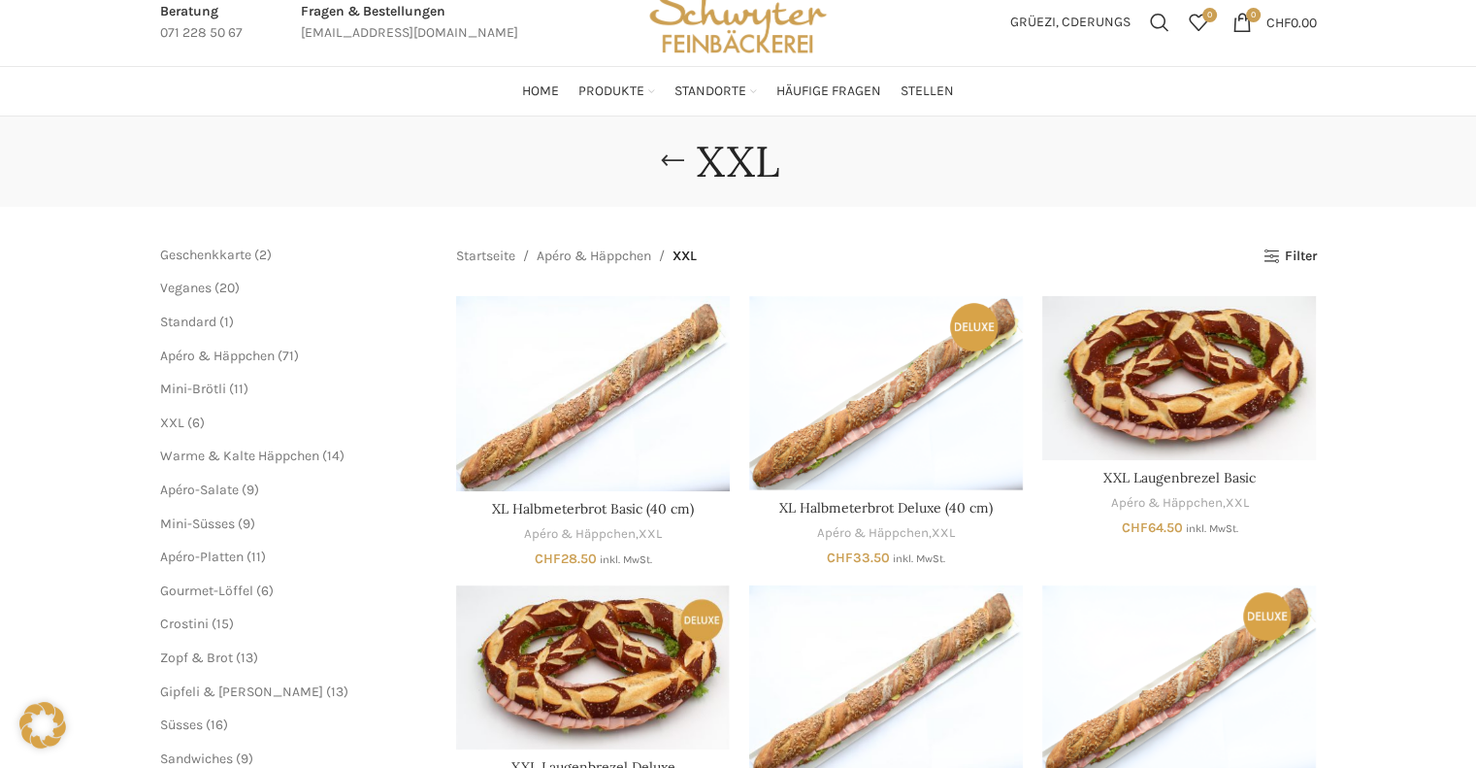
scroll to position [97, 0]
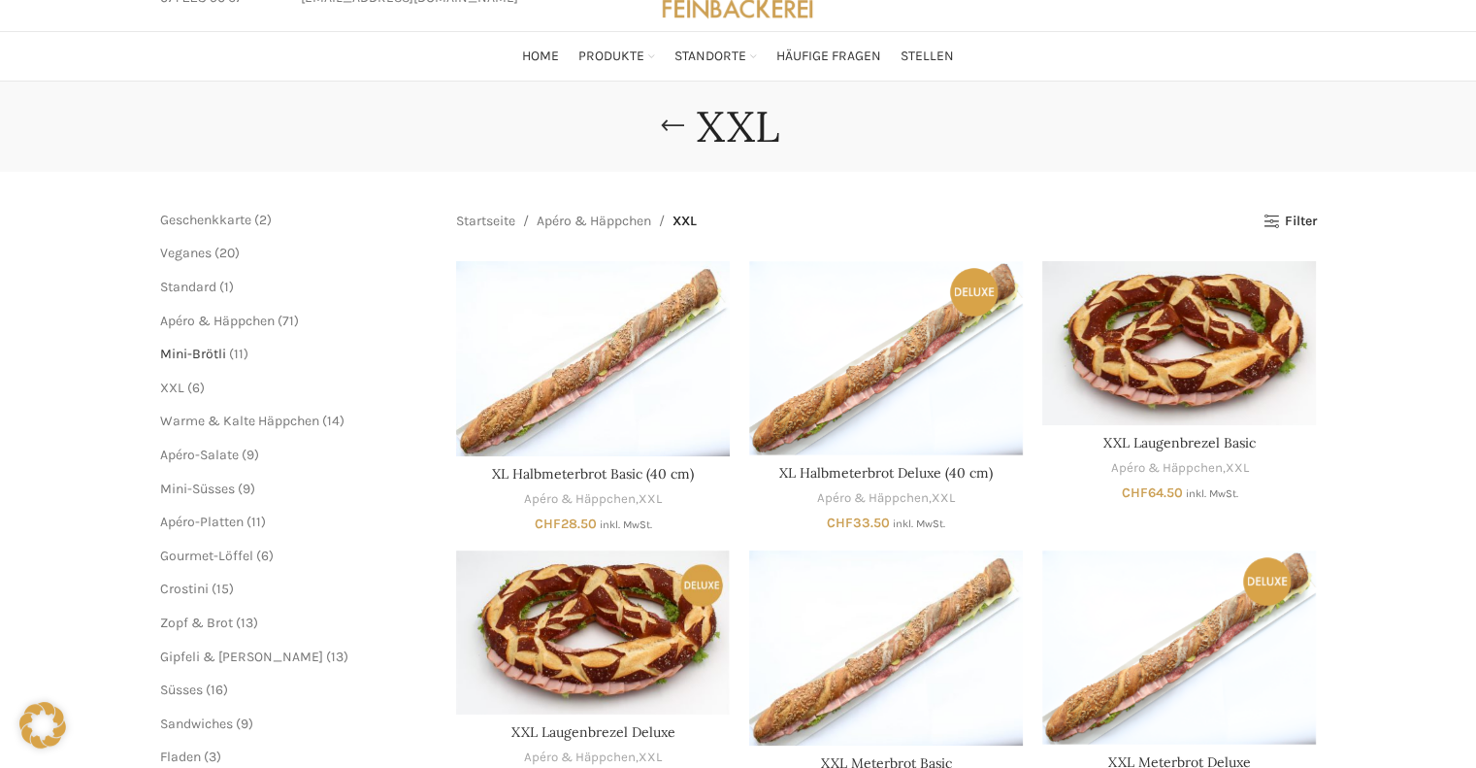
click at [212, 356] on span "Mini-Brötli" at bounding box center [193, 353] width 66 height 16
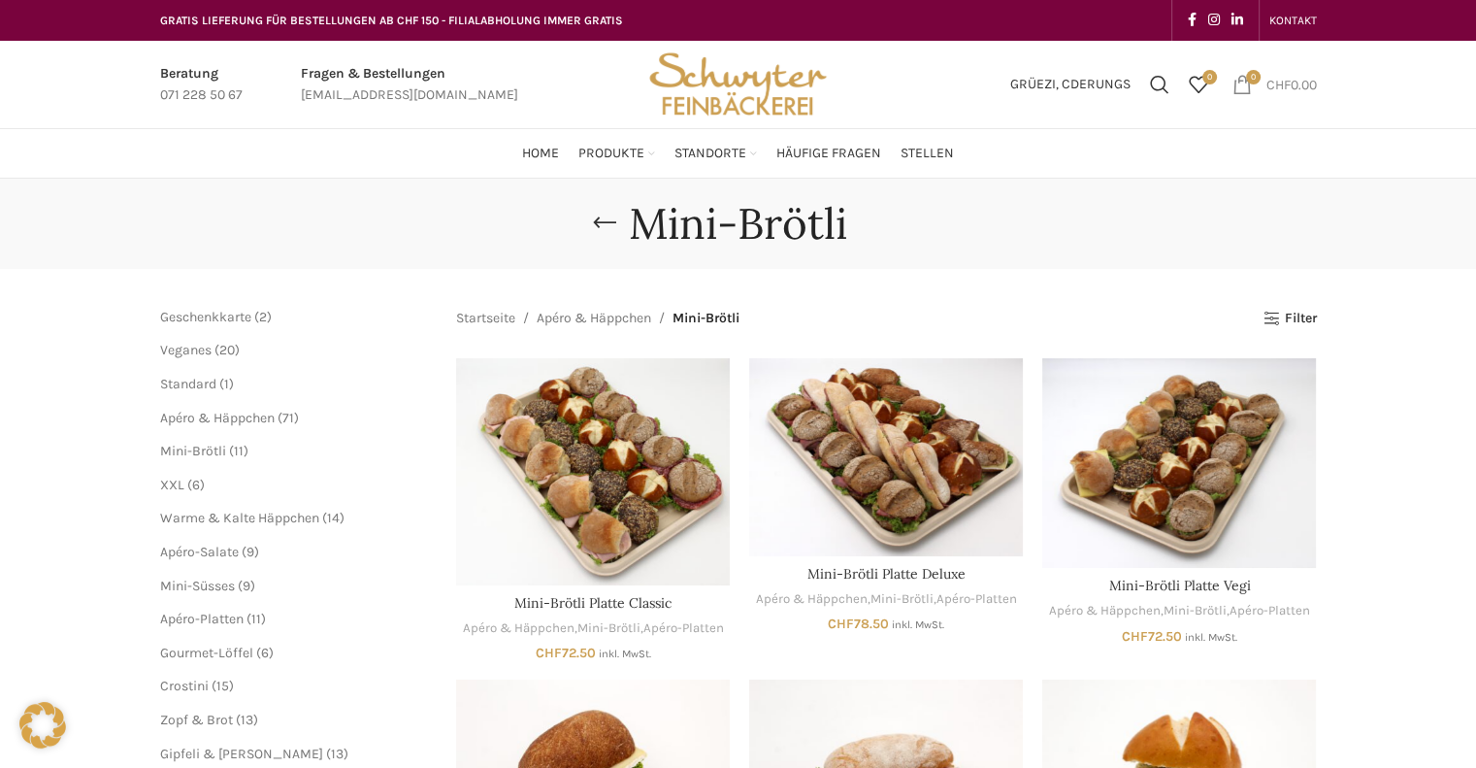
click at [1277, 92] on link "0 items CHF 0.00" at bounding box center [1275, 84] width 104 height 39
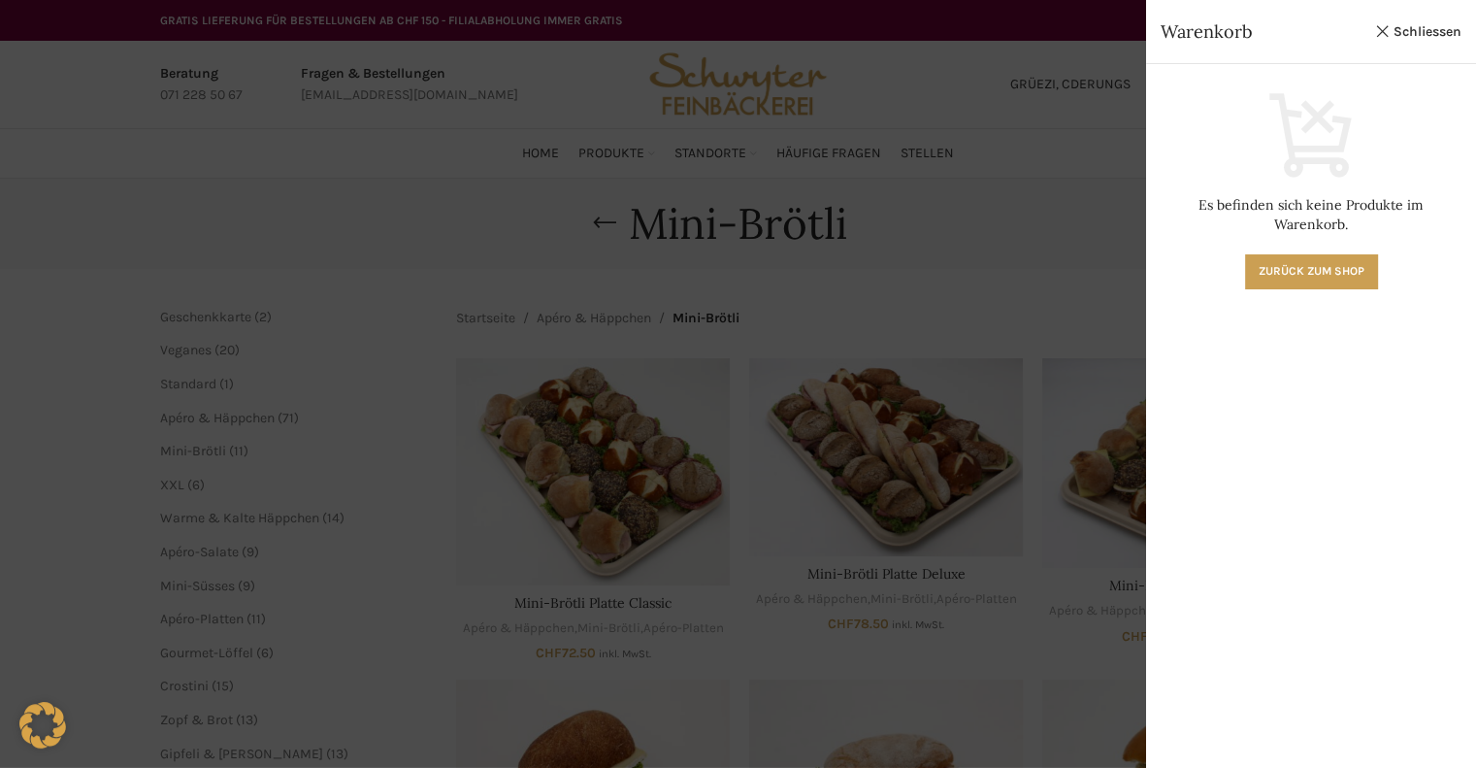
click at [746, 261] on div at bounding box center [738, 384] width 1476 height 768
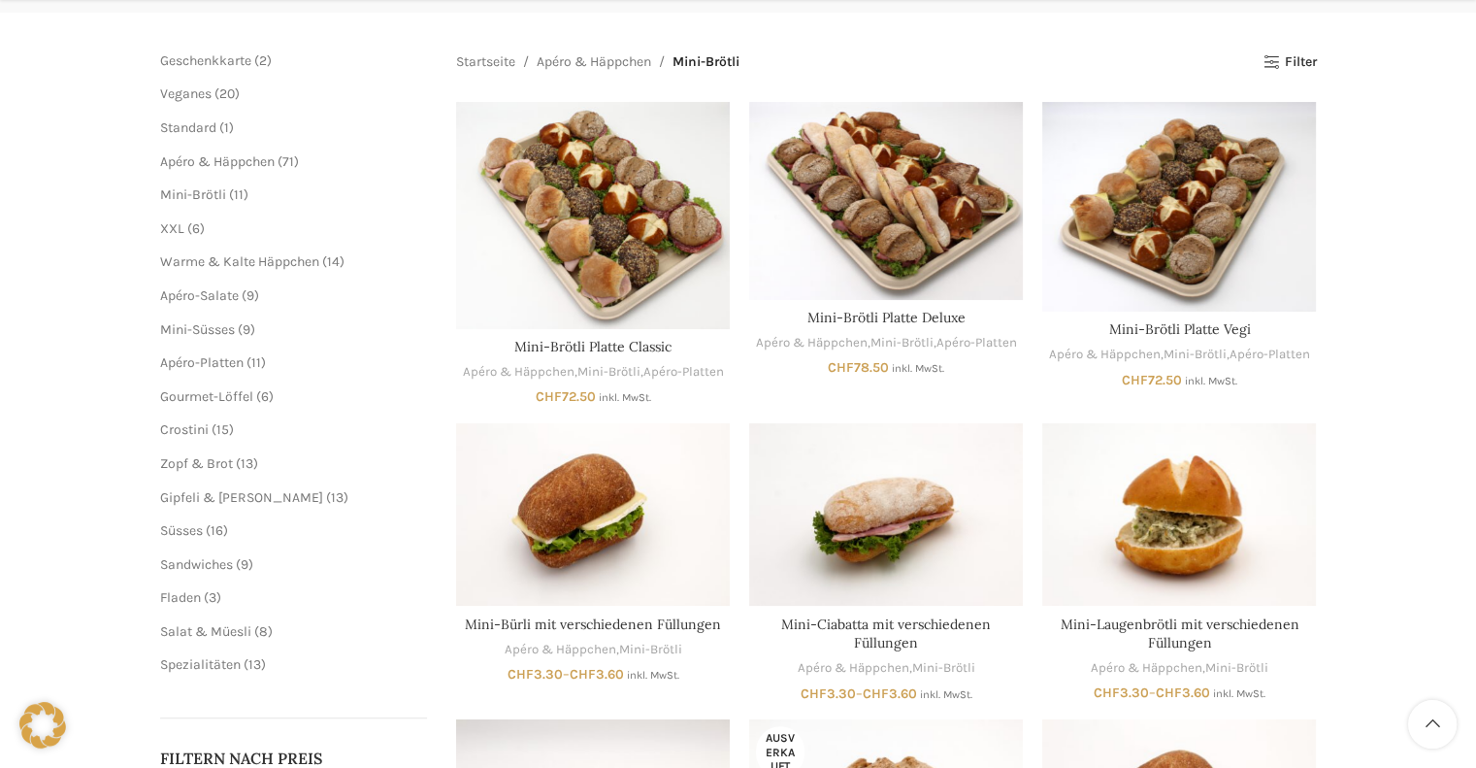
scroll to position [291, 0]
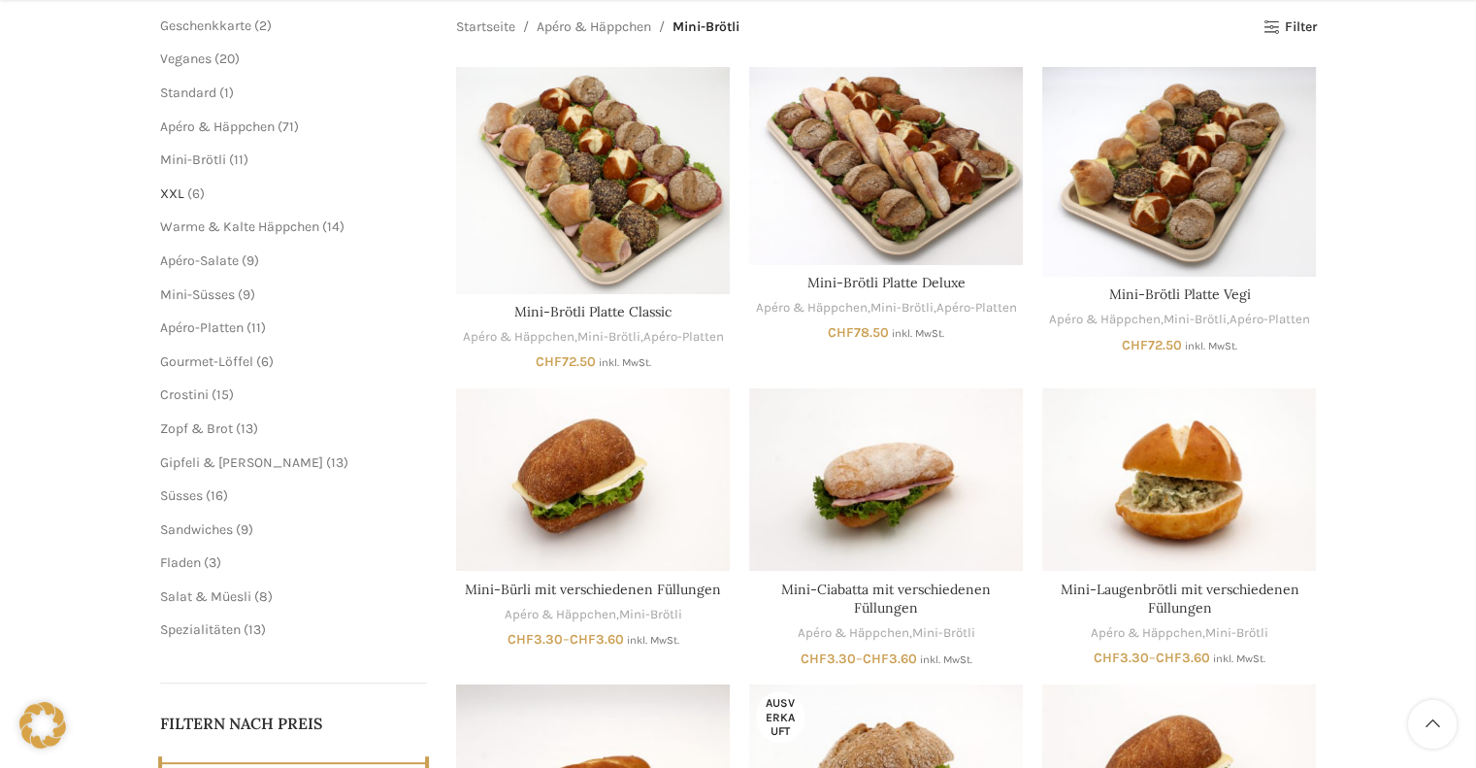
click at [179, 198] on span "XXL" at bounding box center [172, 193] width 24 height 16
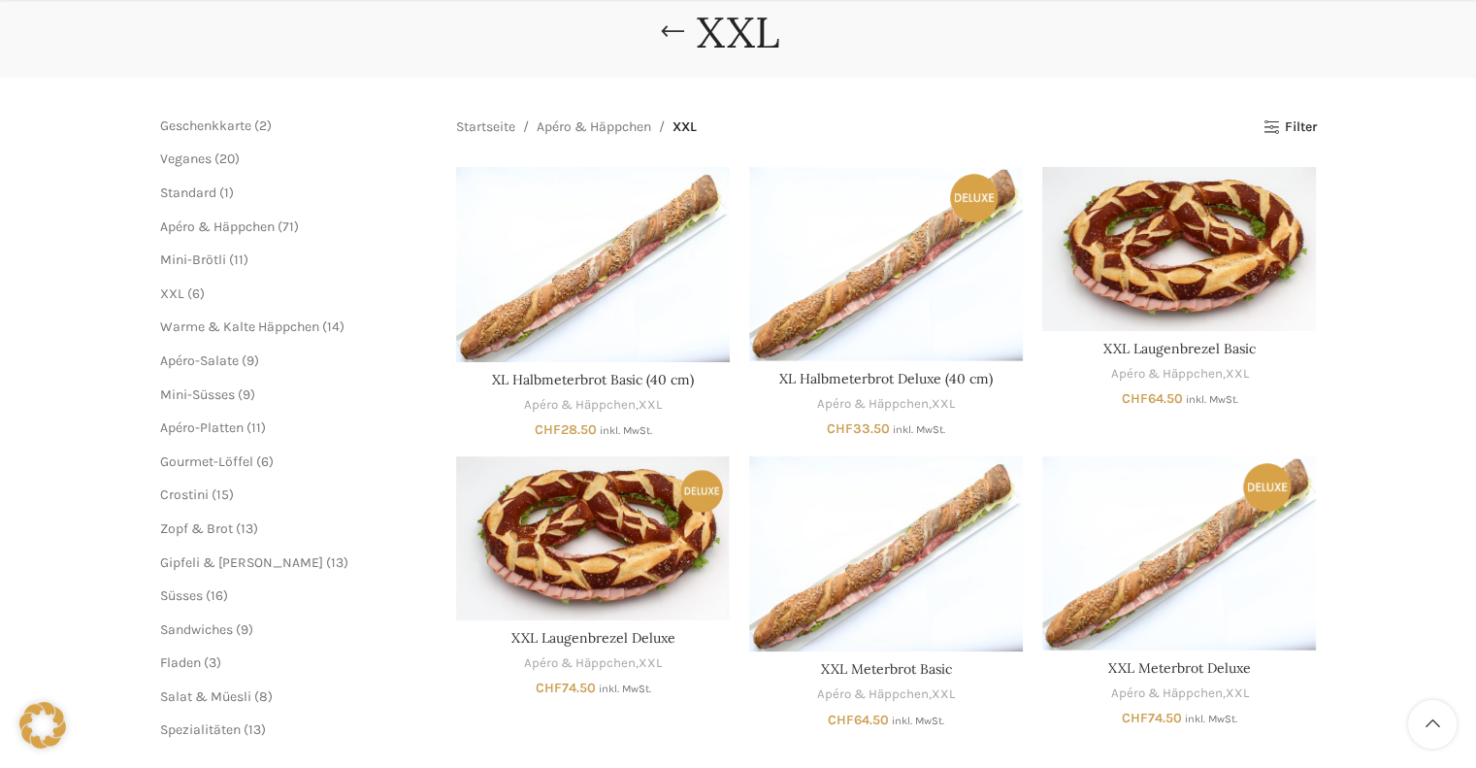
scroll to position [194, 0]
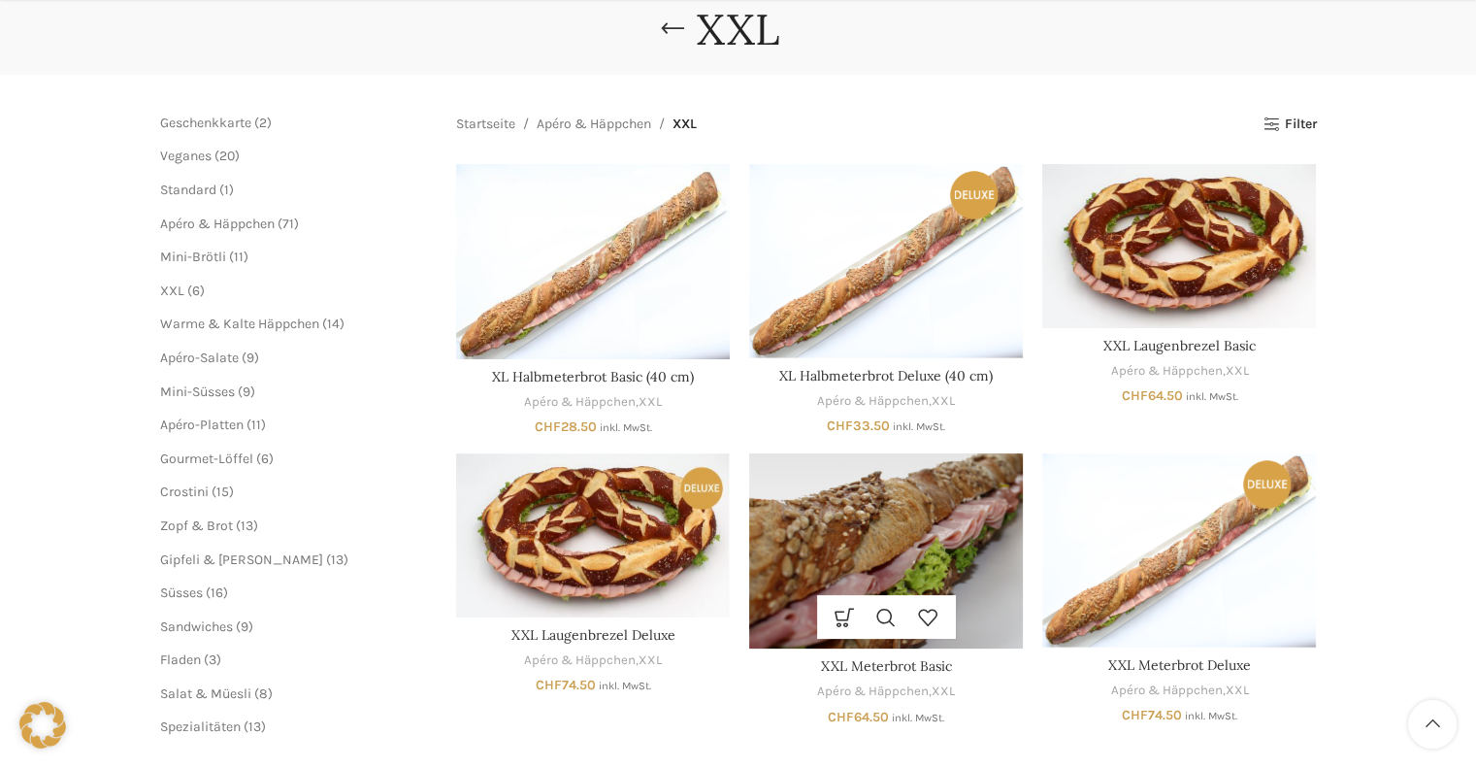
click at [866, 516] on img "XXL Meterbrot Basic" at bounding box center [886, 550] width 274 height 195
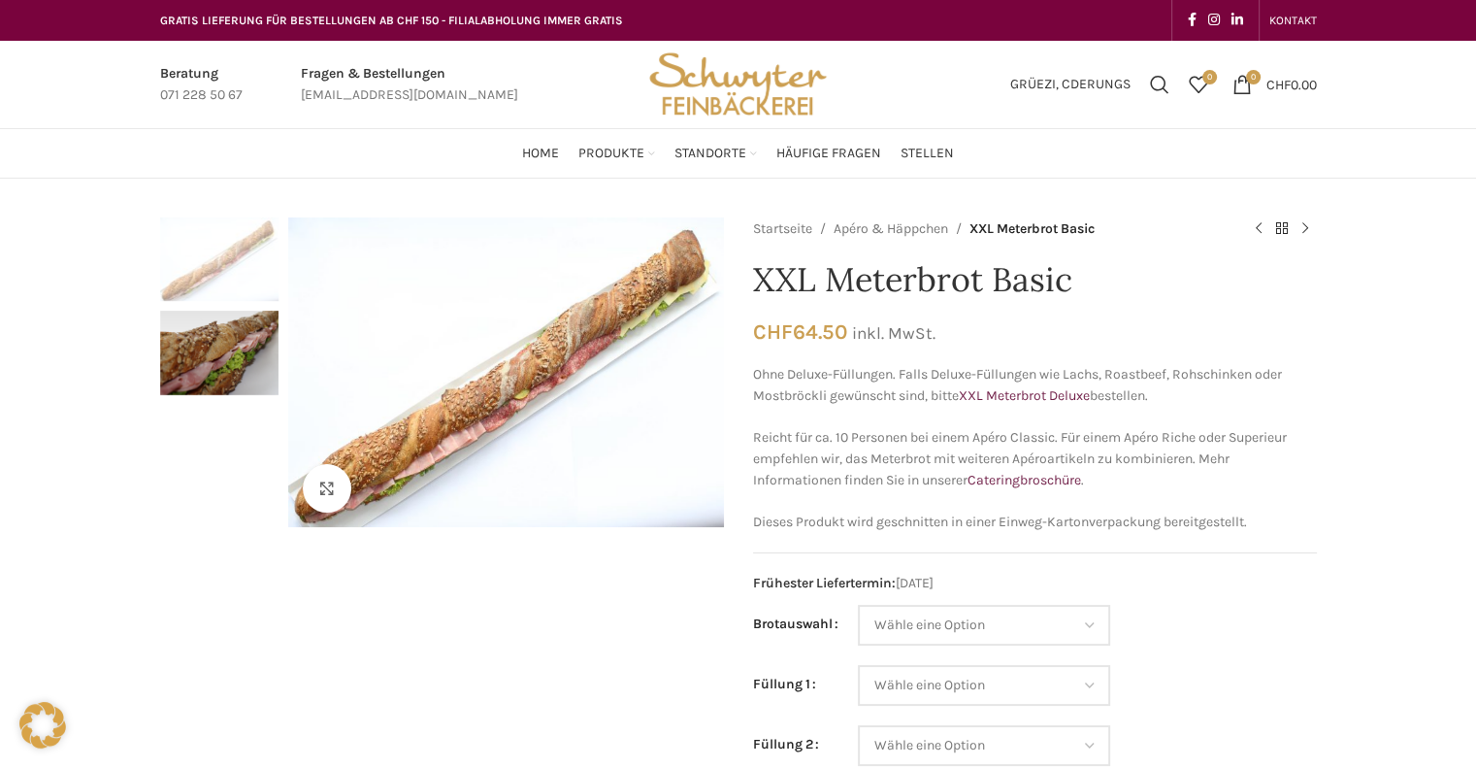
scroll to position [194, 0]
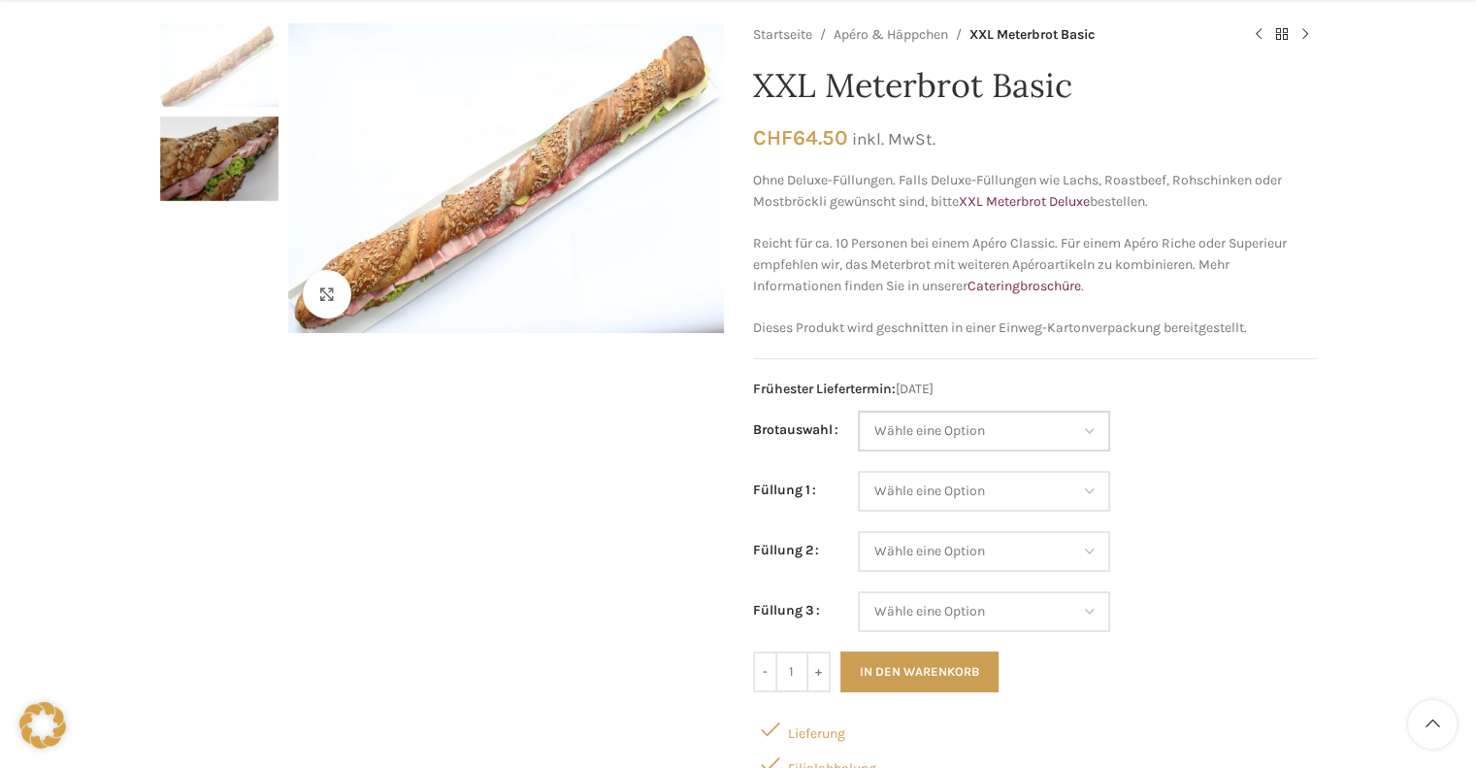
click at [993, 422] on select "Wähle eine Option Baguette Paillasse dunkel Paillasse knusper (Bild) Laugenbagu…" at bounding box center [984, 430] width 252 height 41
click at [858, 410] on select "Wähle eine Option Baguette Paillasse dunkel Paillasse knusper (Bild) Laugenbagu…" at bounding box center [984, 430] width 252 height 41
select select "Baguette"
click at [948, 493] on select "Wähle eine Option Salami Schinken Fleischkäse Trutenschinken Appenzellerkäse Gr…" at bounding box center [984, 491] width 252 height 41
select select "Salami"
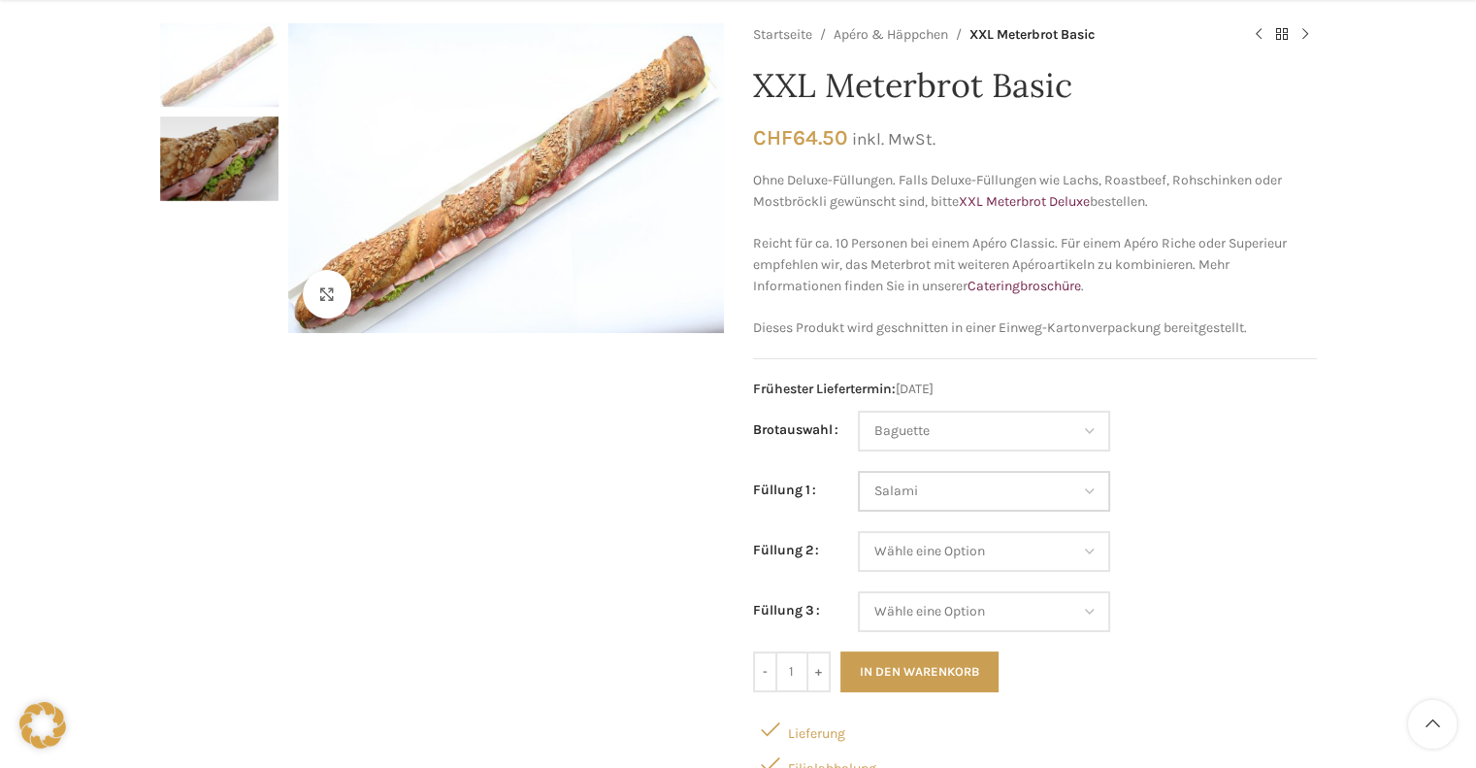
click at [858, 471] on select "Wähle eine Option Salami Schinken Fleischkäse Trutenschinken Appenzellerkäse Gr…" at bounding box center [984, 491] width 252 height 41
select select "Baguette"
select select "Salami"
click at [963, 561] on select "Wähle eine Option Salami Schinken Fleischkäse Trutenschinken Appenzellerkäse Gr…" at bounding box center [984, 551] width 252 height 41
select select "Thonmasse"
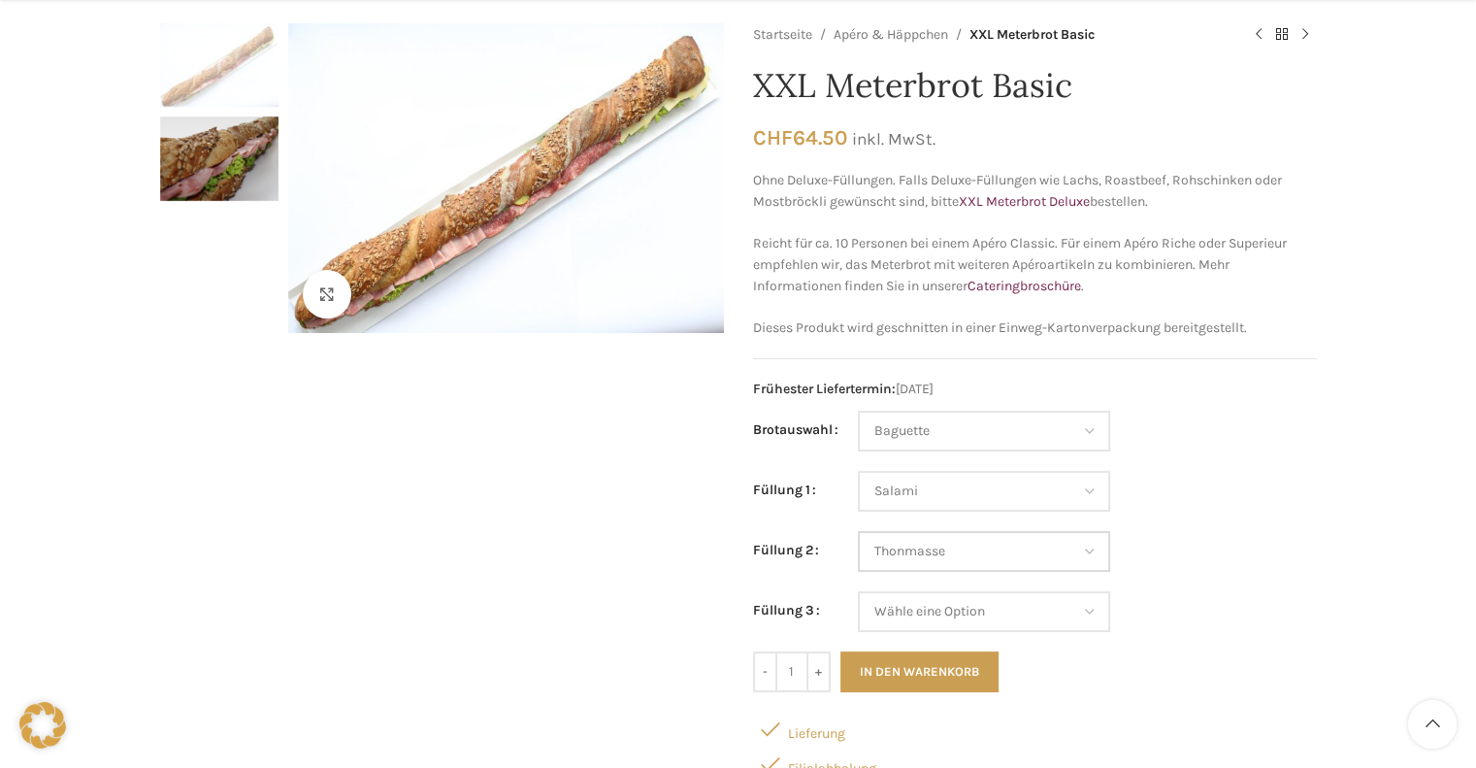
click at [858, 531] on select "Wähle eine Option Salami Schinken Fleischkäse Trutenschinken Appenzellerkäse Gr…" at bounding box center [984, 551] width 252 height 41
select select "Baguette"
select select "Salami"
select select "Thonmasse"
click at [976, 612] on select "Wähle eine Option Salami Schinken Fleischkäse Trutenschinken Appenzellerkäse Gr…" at bounding box center [984, 611] width 252 height 41
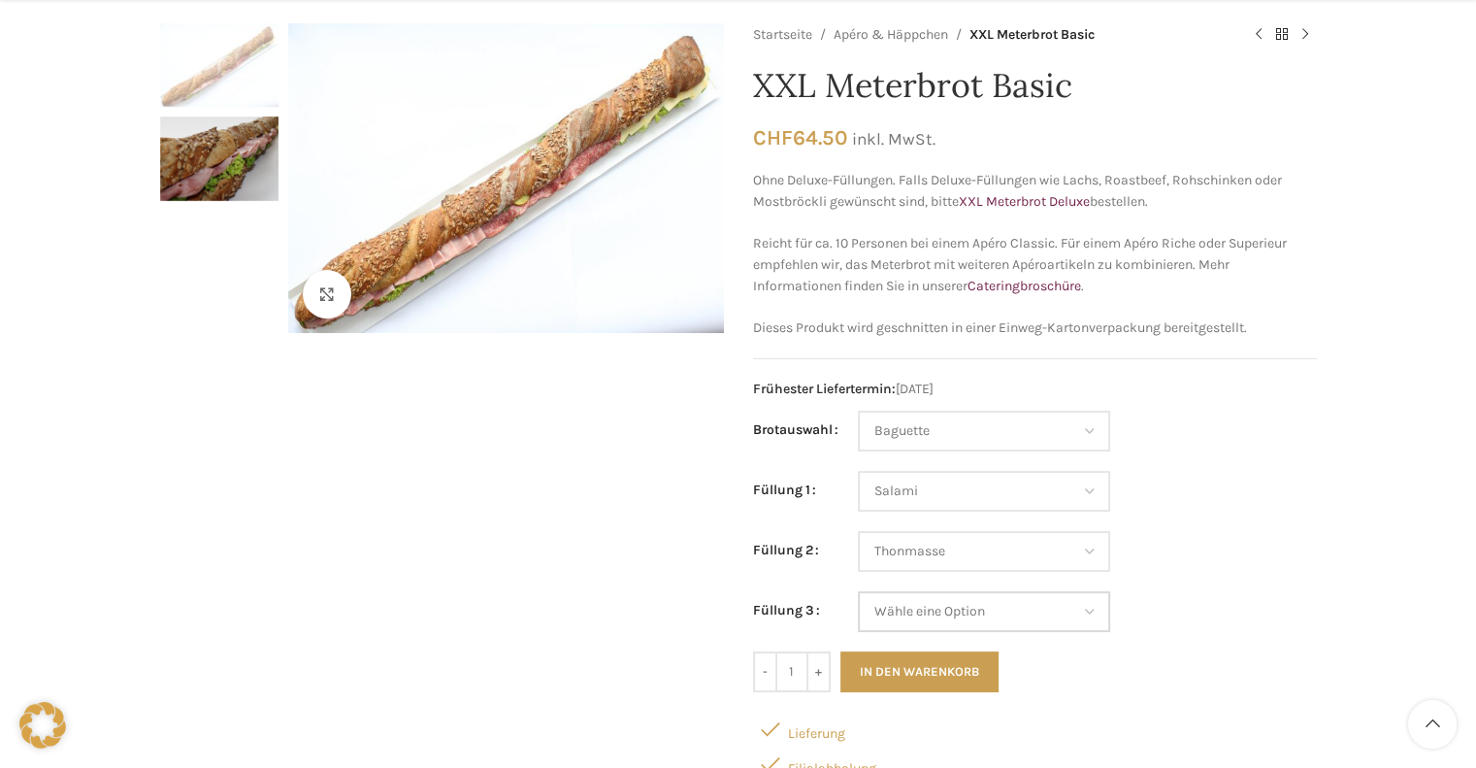
select select "Kräuterquark"
click at [858, 591] on select "Wähle eine Option Salami Schinken Fleischkäse Trutenschinken Appenzellerkäse Gr…" at bounding box center [984, 611] width 252 height 41
select select "Baguette"
select select "Salami"
select select "Thonmasse"
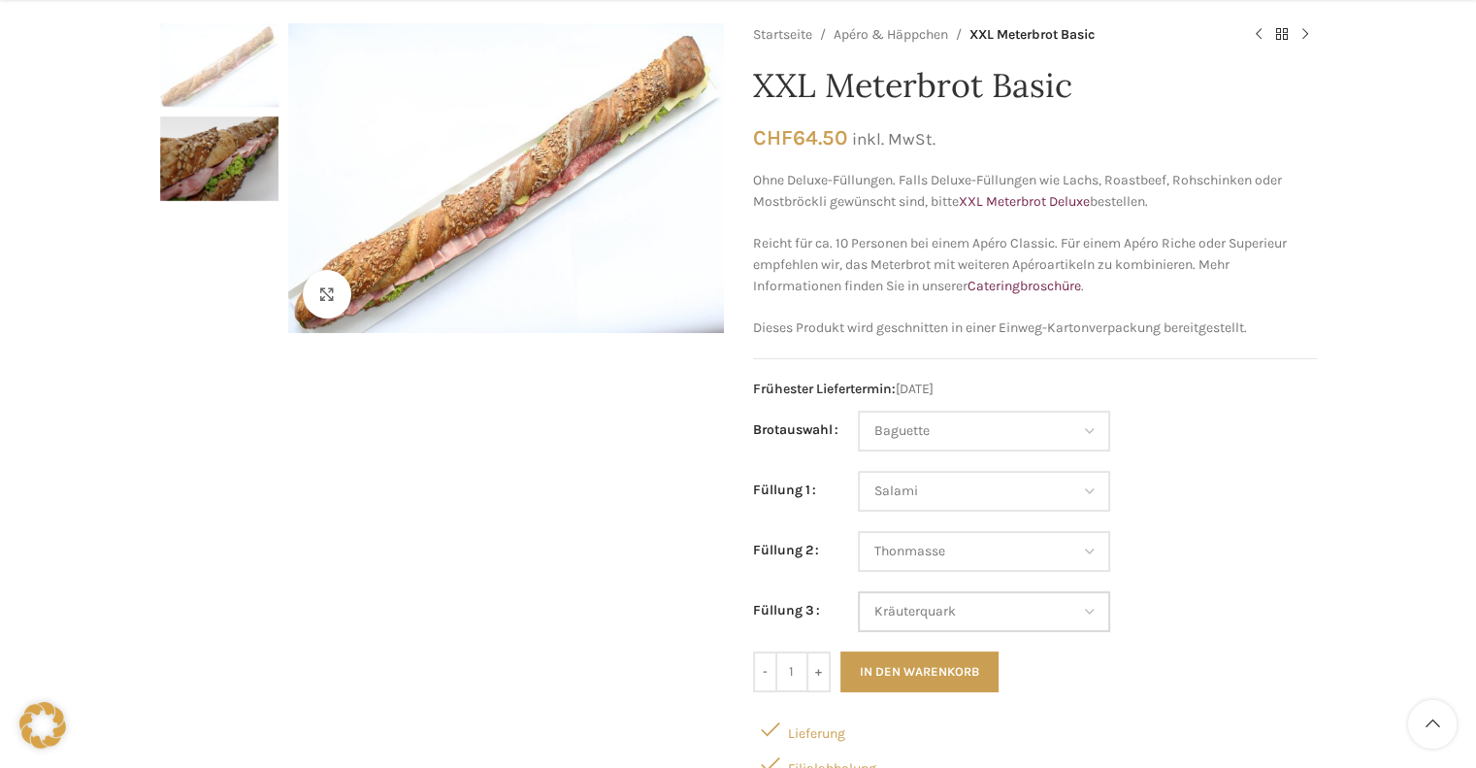
select select "Kräuterquark"
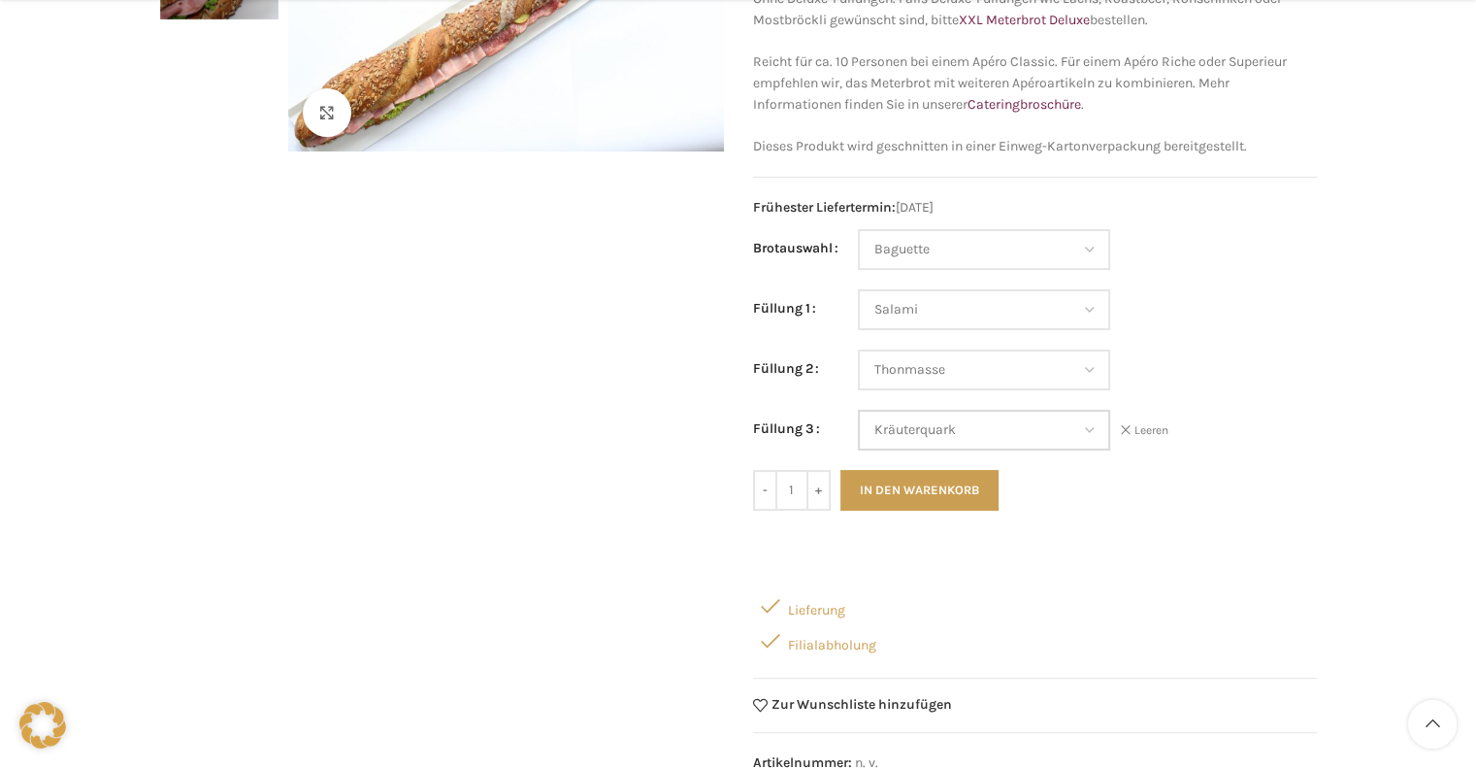
scroll to position [388, 0]
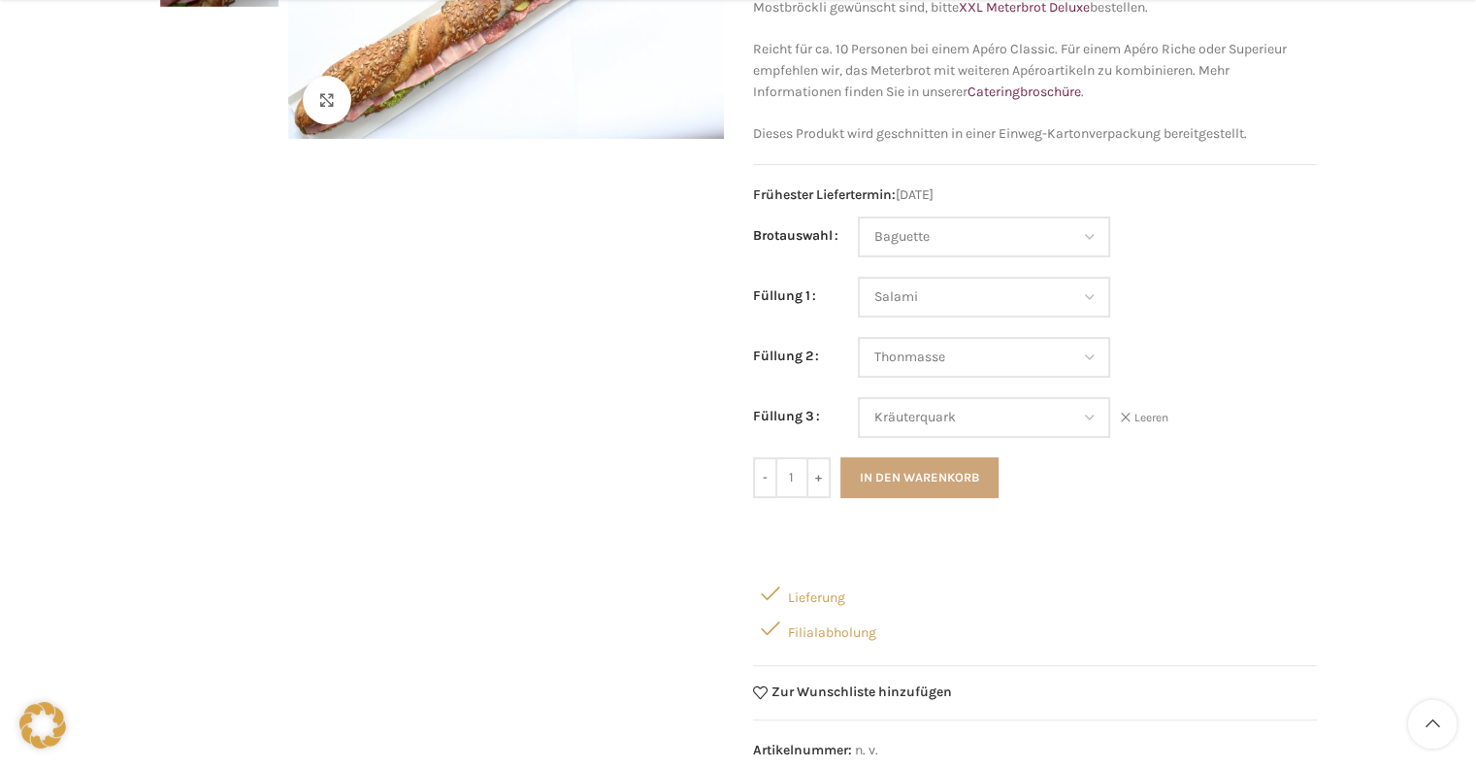
click at [966, 474] on button "In den Warenkorb" at bounding box center [919, 477] width 158 height 41
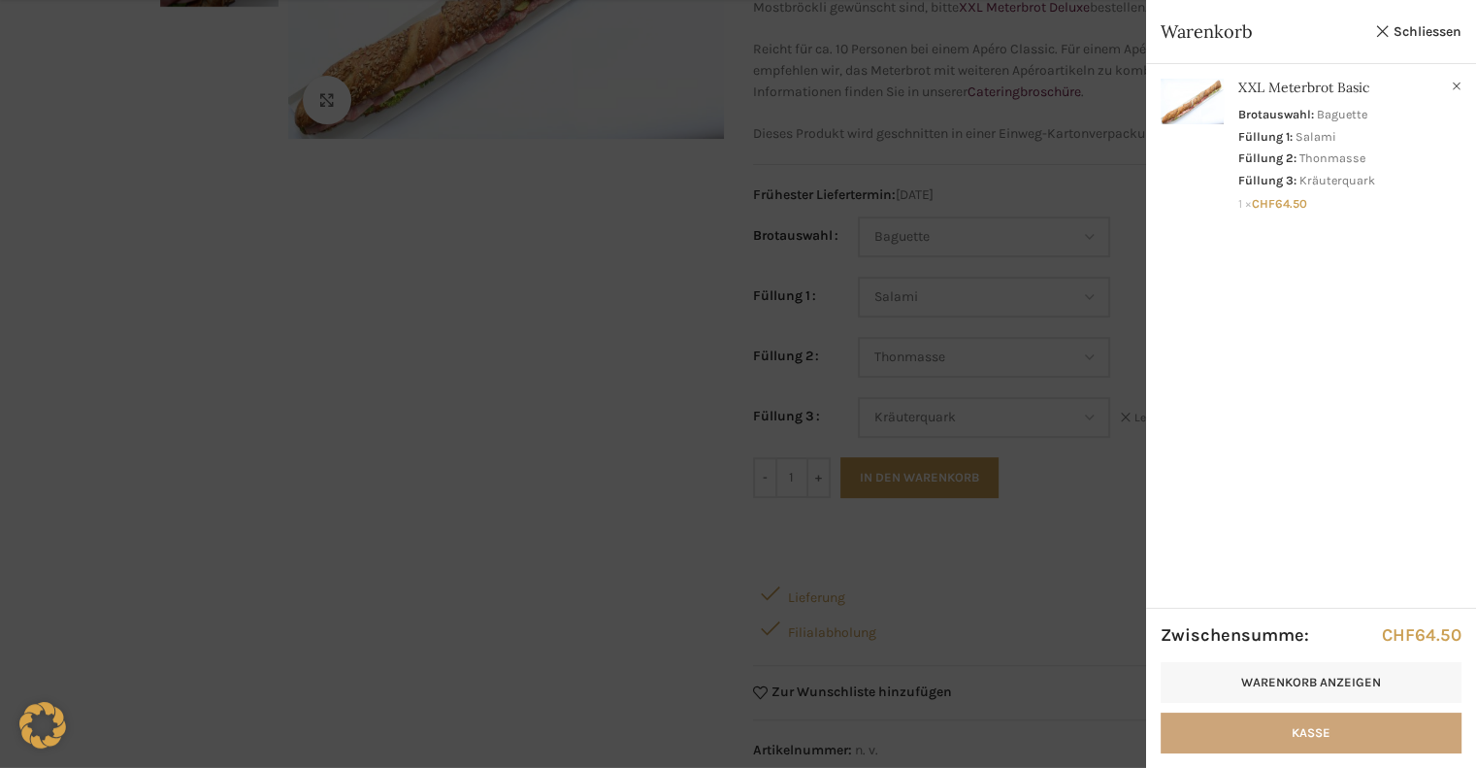
click at [1323, 724] on link "Kasse" at bounding box center [1310, 732] width 301 height 41
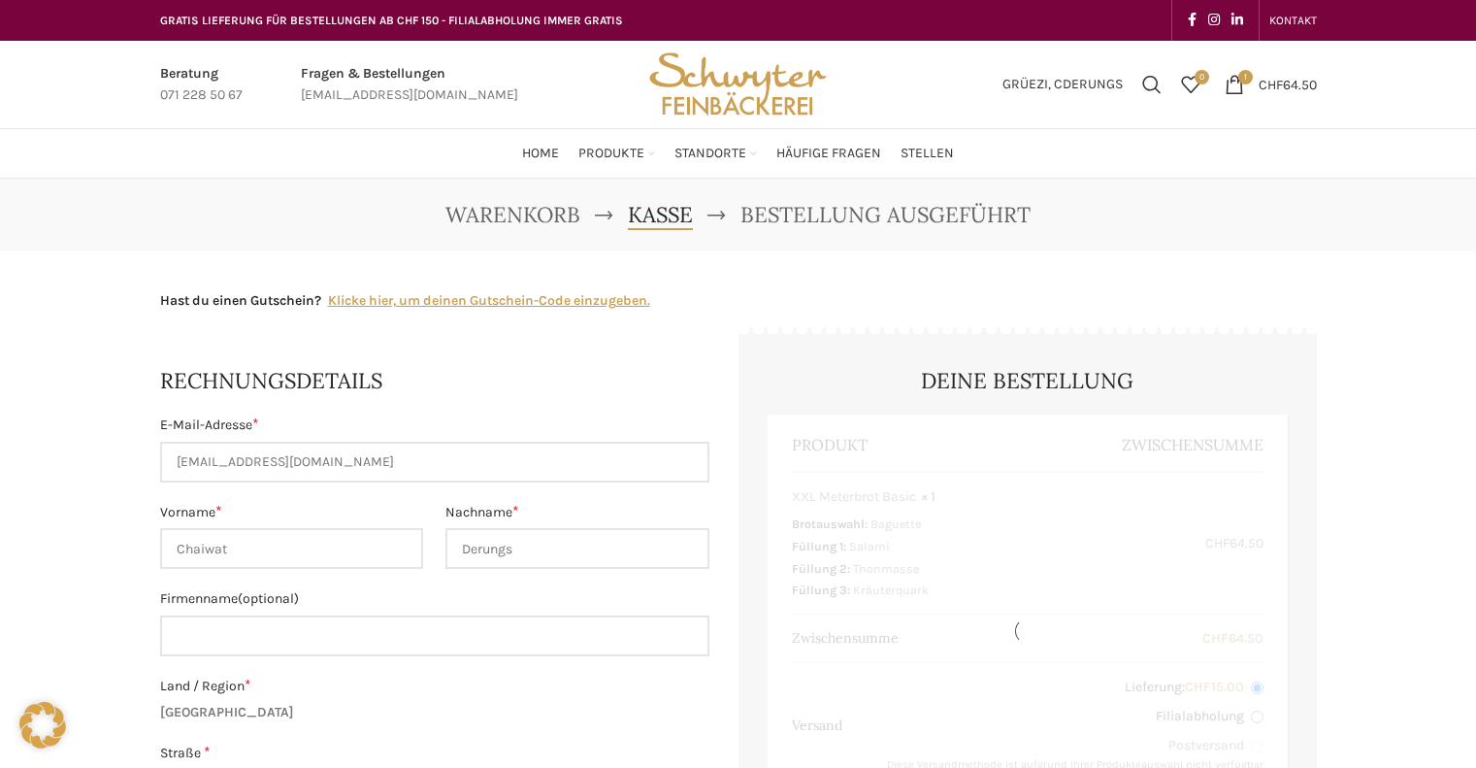
select select "SG"
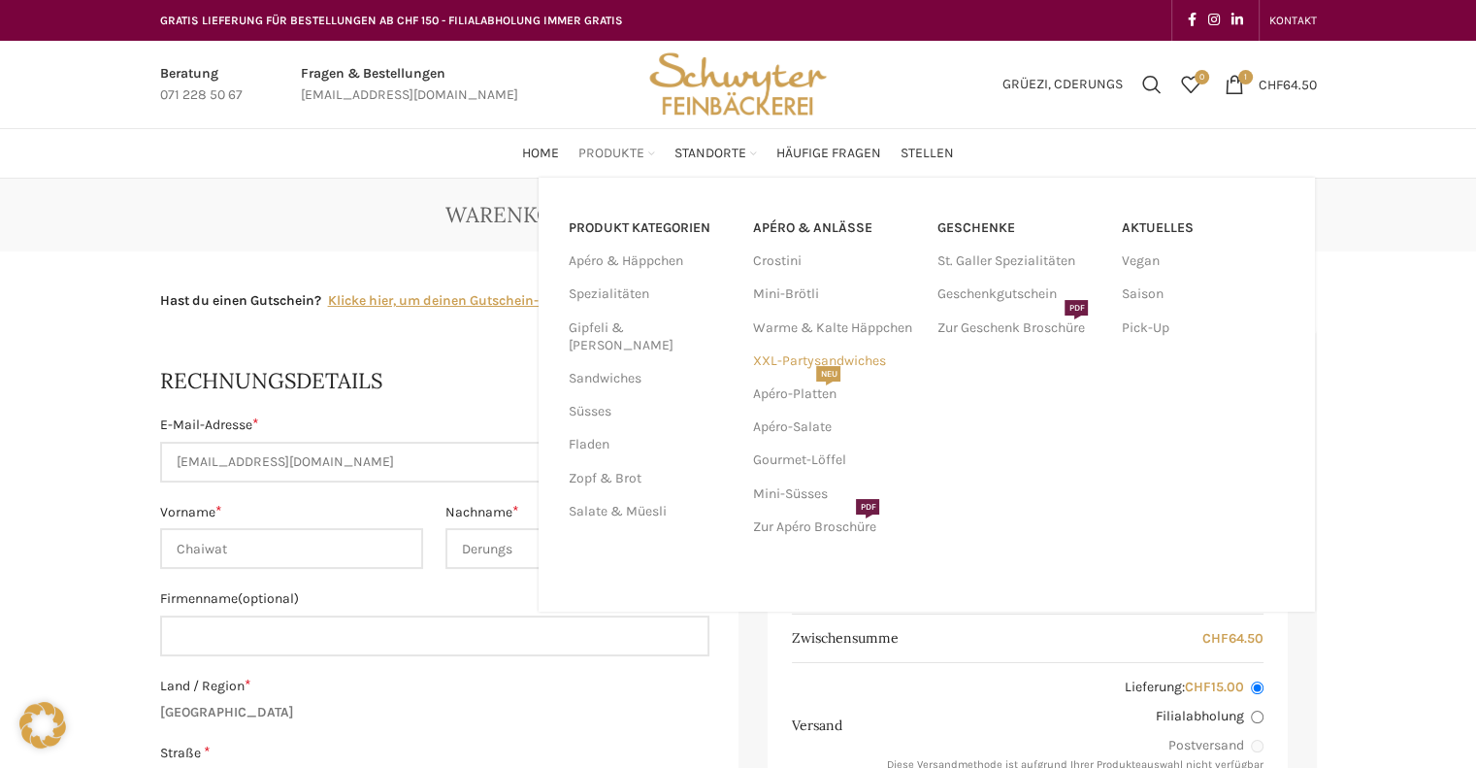
click at [792, 373] on link "XXL-Partysandwiches" at bounding box center [834, 360] width 165 height 33
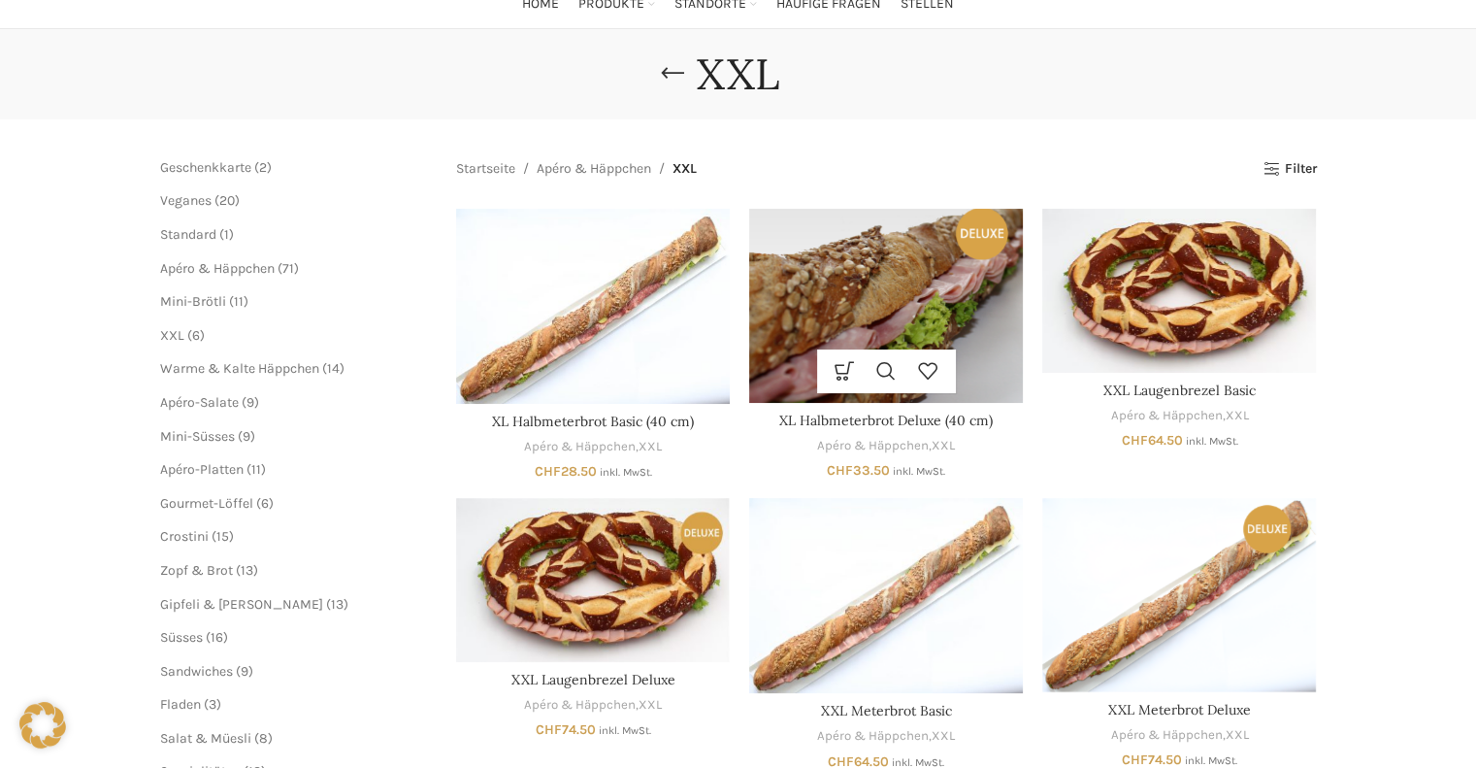
scroll to position [291, 0]
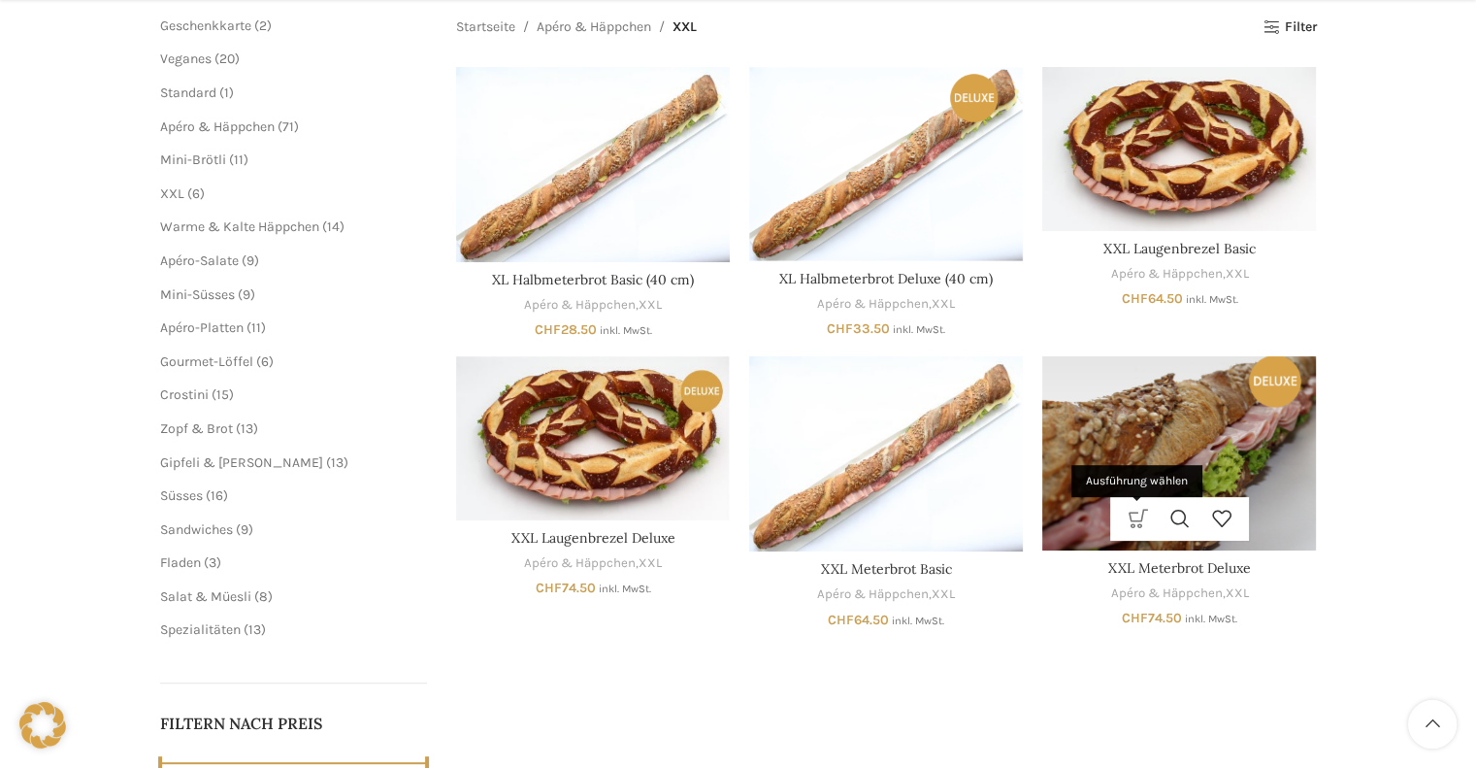
click at [1119, 504] on link "Ausführung wählen" at bounding box center [1138, 519] width 42 height 44
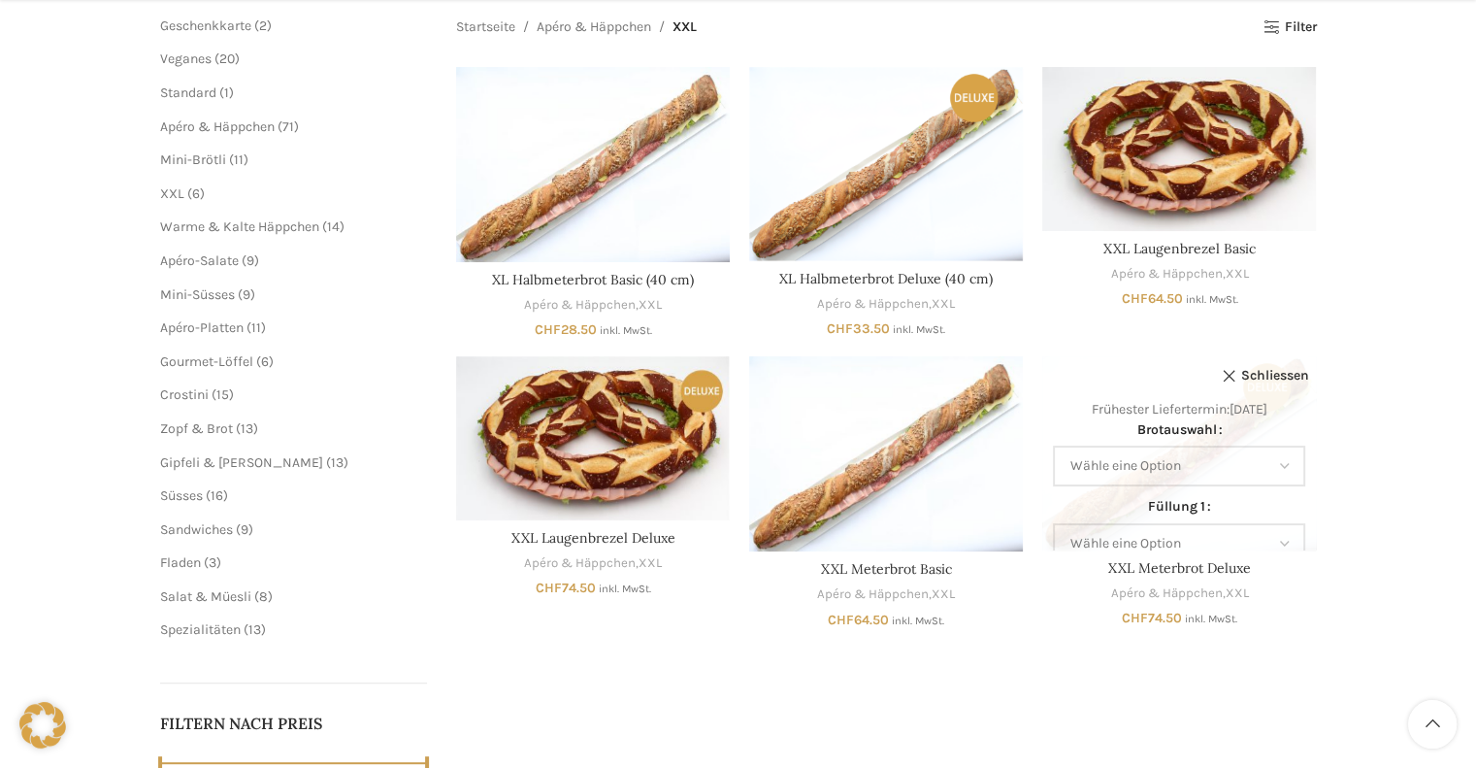
click at [1090, 676] on div "Startseite Apéro & Häppchen XXL Alle 6 Ergebnisse werden angezeigt Seitenleiste…" at bounding box center [886, 421] width 861 height 811
click at [1241, 376] on link "Schliessen" at bounding box center [1265, 375] width 87 height 29
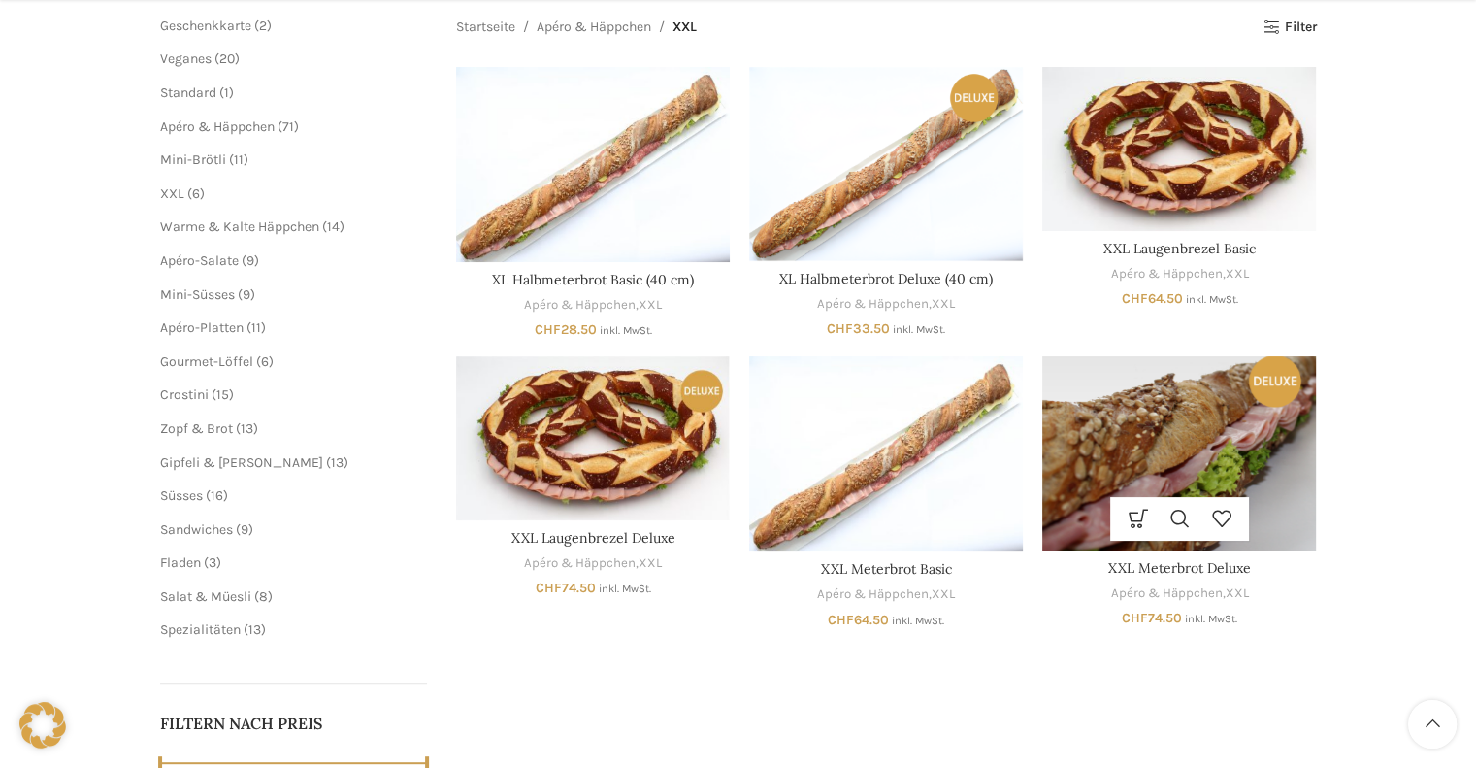
click at [1141, 440] on img "XXL Meterbrot Deluxe" at bounding box center [1179, 452] width 274 height 193
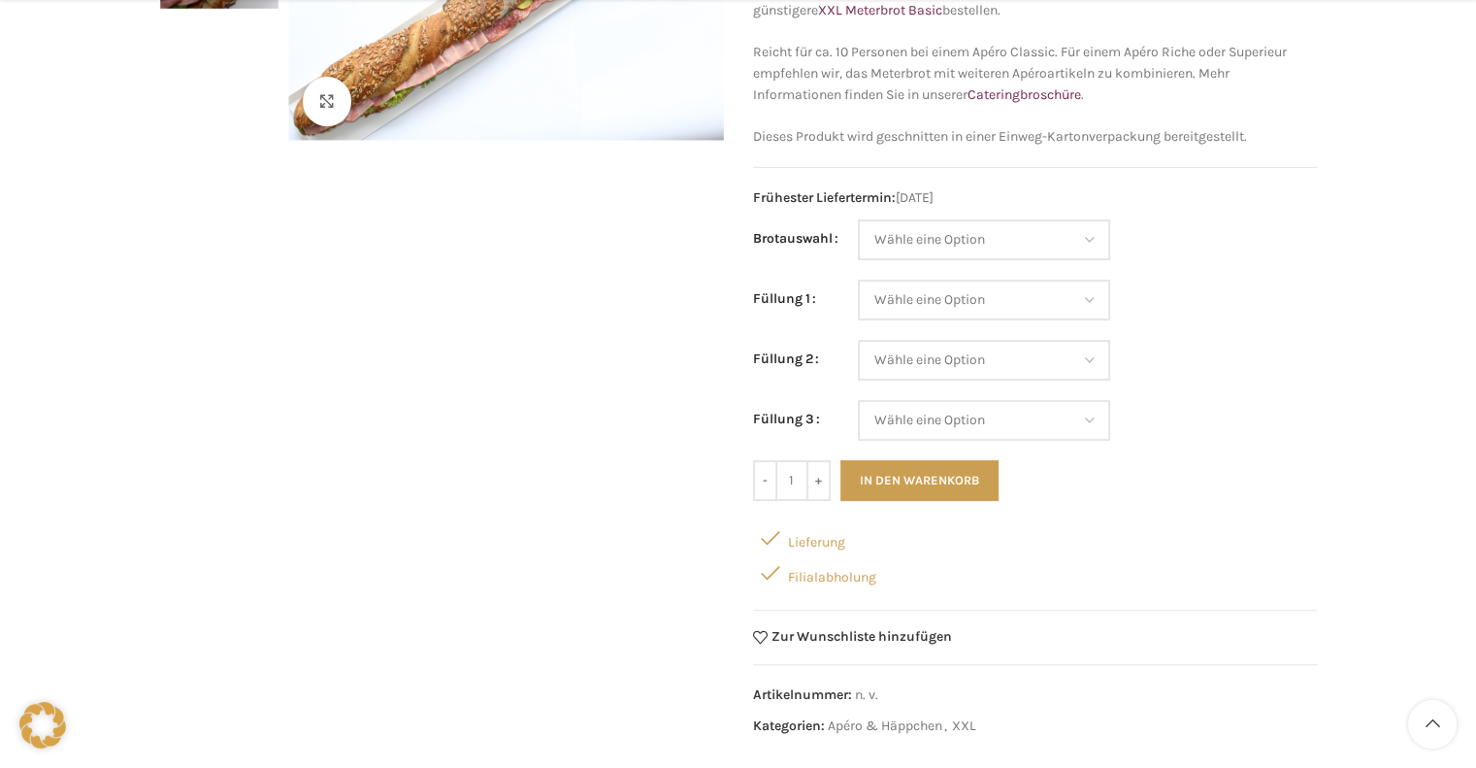
scroll to position [485, 0]
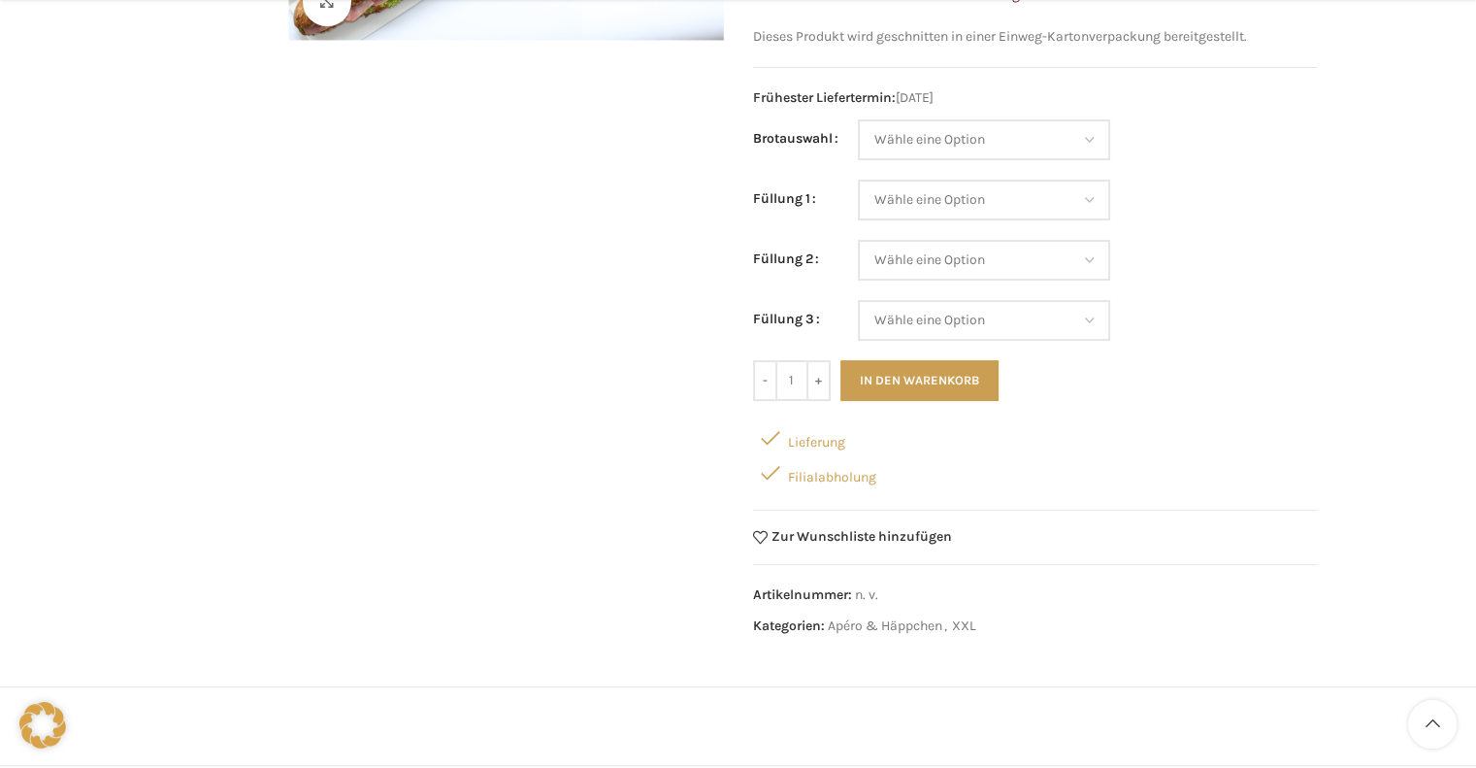
click at [808, 442] on div "Lieferung" at bounding box center [1035, 437] width 564 height 35
click at [806, 437] on div "Lieferung" at bounding box center [1035, 437] width 564 height 35
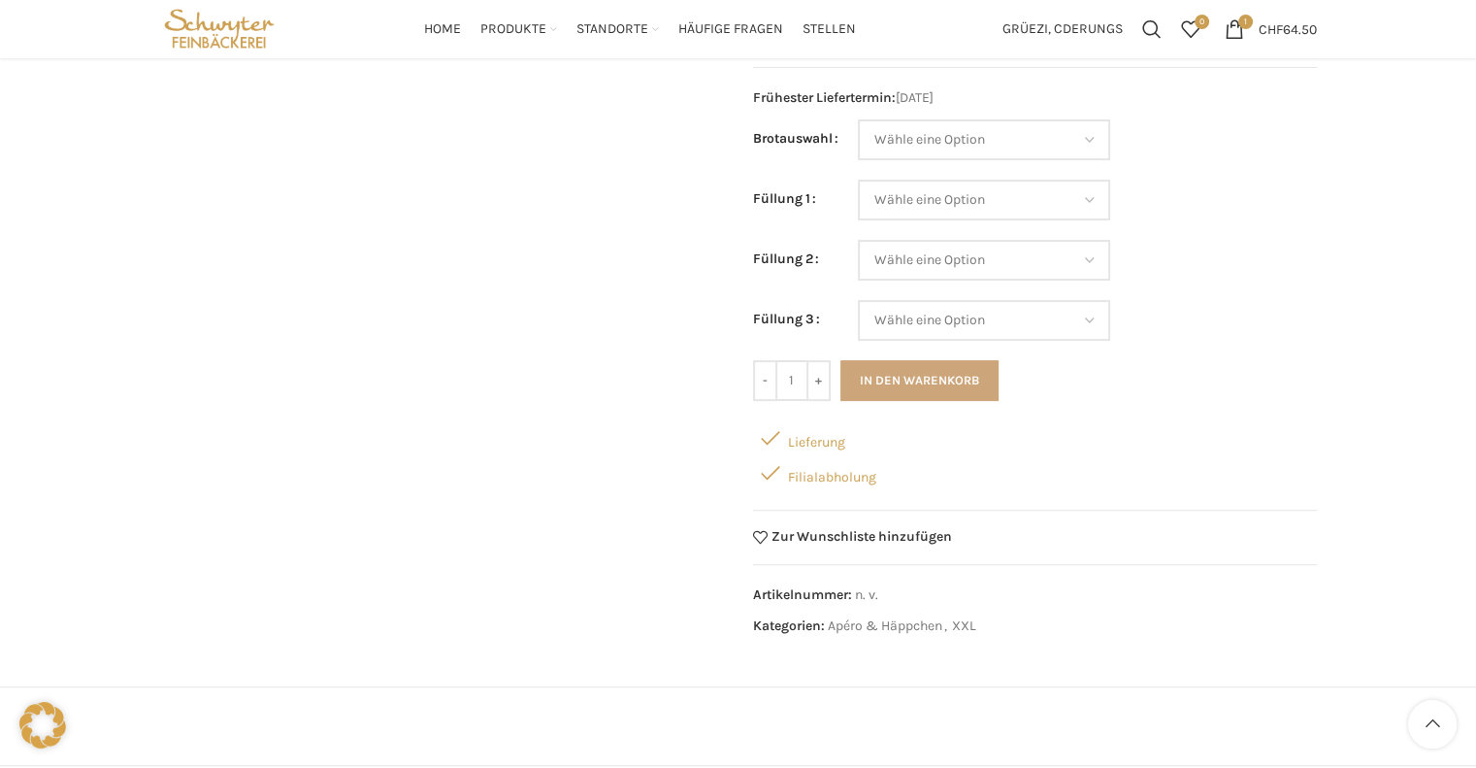
click at [931, 379] on button "In den Warenkorb" at bounding box center [919, 380] width 158 height 41
click at [943, 144] on select "Wähle eine Option Baguette Paillasse dunkel Paillasse knusper (Bild) Laugenbagu…" at bounding box center [984, 139] width 252 height 41
click at [858, 119] on select "Wähle eine Option Baguette Paillasse dunkel Paillasse knusper (Bild) Laugenbagu…" at bounding box center [984, 139] width 252 height 41
select select "Paillasse dunkel"
click at [968, 201] on select "Wähle eine Option Lachs (Deluxe) Roastbeef (Deluxe) Rohschinken (Deluxe) Mostbr…" at bounding box center [984, 200] width 252 height 41
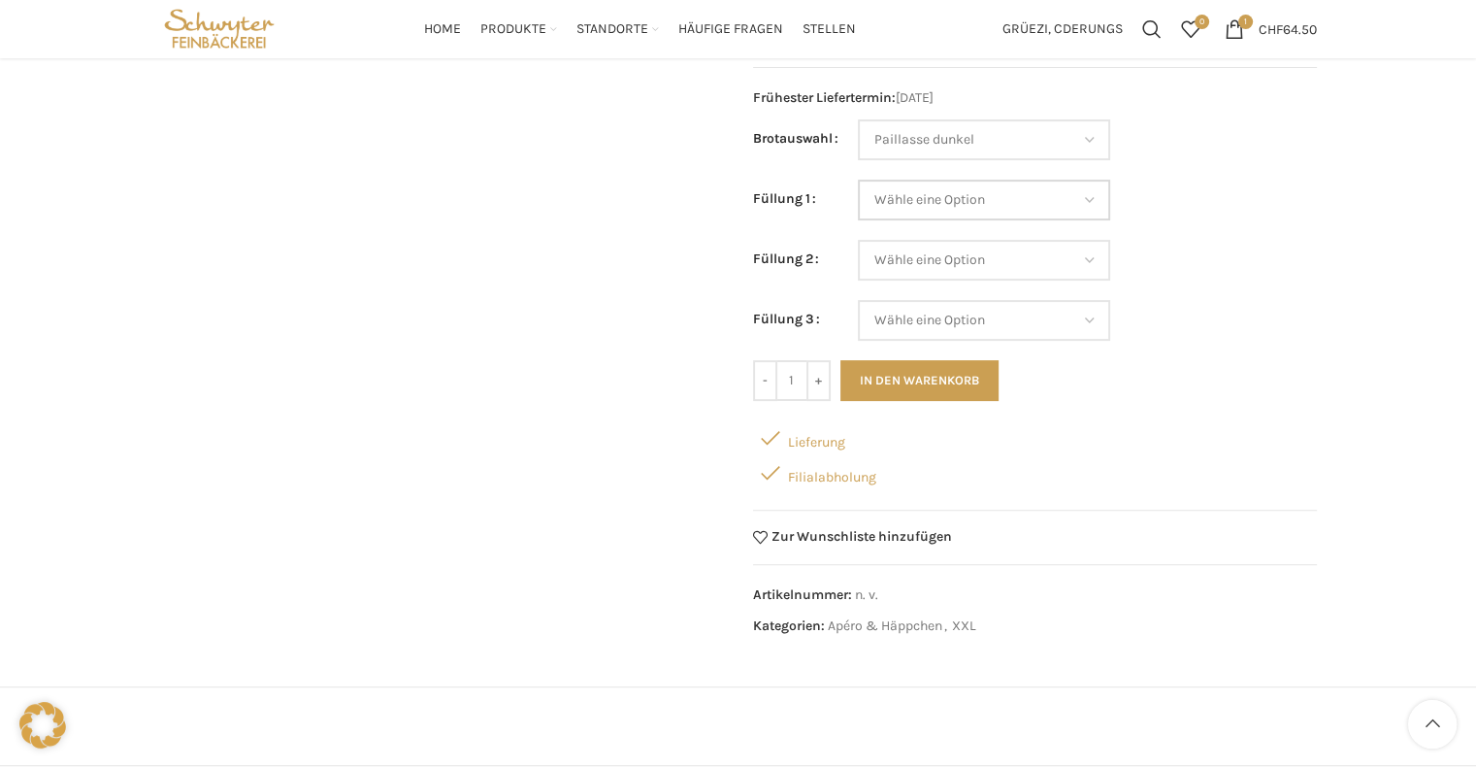
select select "Roastbeef (Deluxe)"
click at [858, 180] on select "Wähle eine Option Lachs (Deluxe) Roastbeef (Deluxe) Rohschinken (Deluxe) Mostbr…" at bounding box center [984, 200] width 252 height 41
select select "Paillasse dunkel"
select select "Roastbeef (Deluxe)"
drag, startPoint x: 964, startPoint y: 259, endPoint x: 966, endPoint y: 278, distance: 18.5
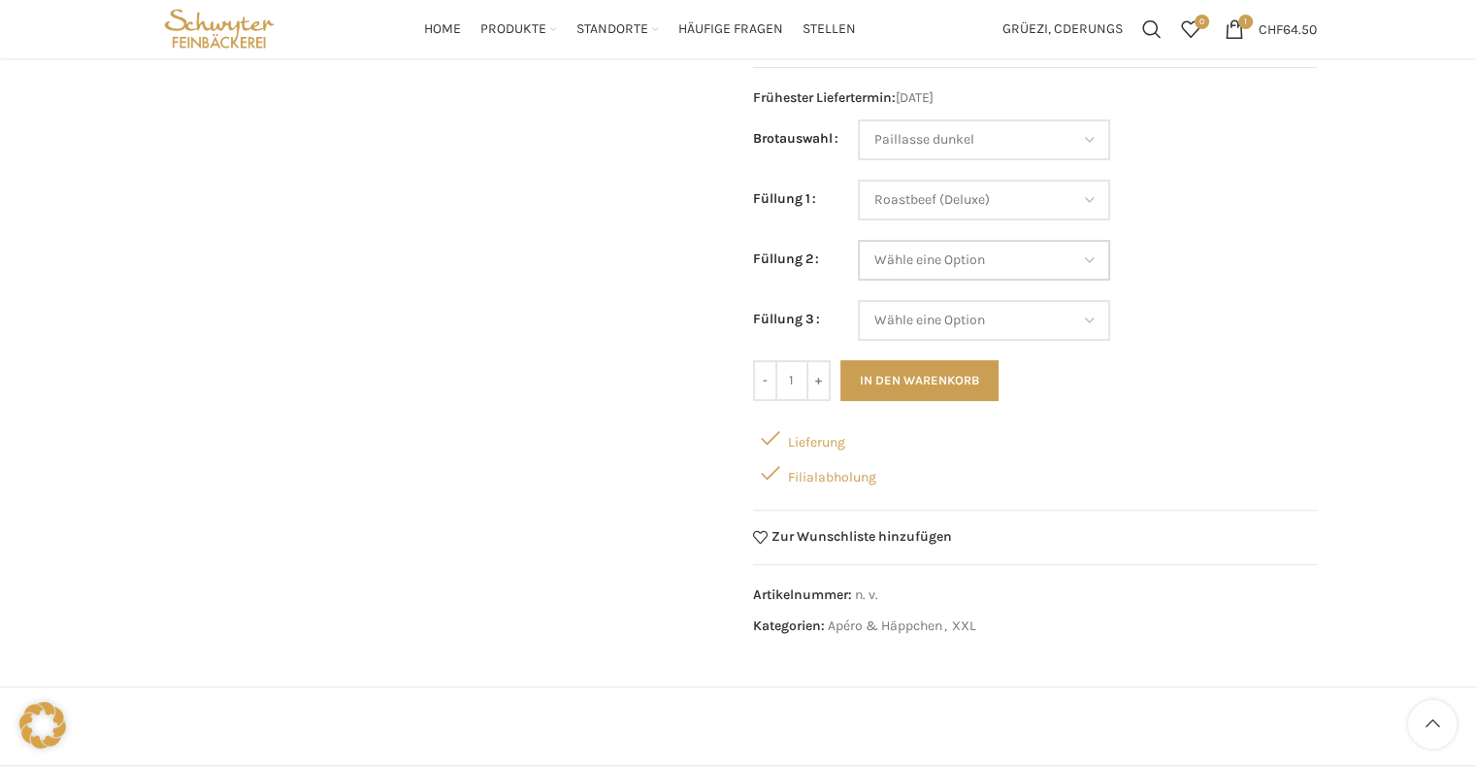
click at [964, 259] on select "Wähle eine Option Lachs (Deluxe) Roastbeef (Deluxe) Rohschinken (Deluxe) Mostbr…" at bounding box center [984, 260] width 252 height 41
select select "Mostbröckli (Deluxe)"
click at [858, 240] on select "Wähle eine Option Lachs (Deluxe) Roastbeef (Deluxe) Rohschinken (Deluxe) Mostbr…" at bounding box center [984, 260] width 252 height 41
select select "Paillasse dunkel"
select select "Roastbeef (Deluxe)"
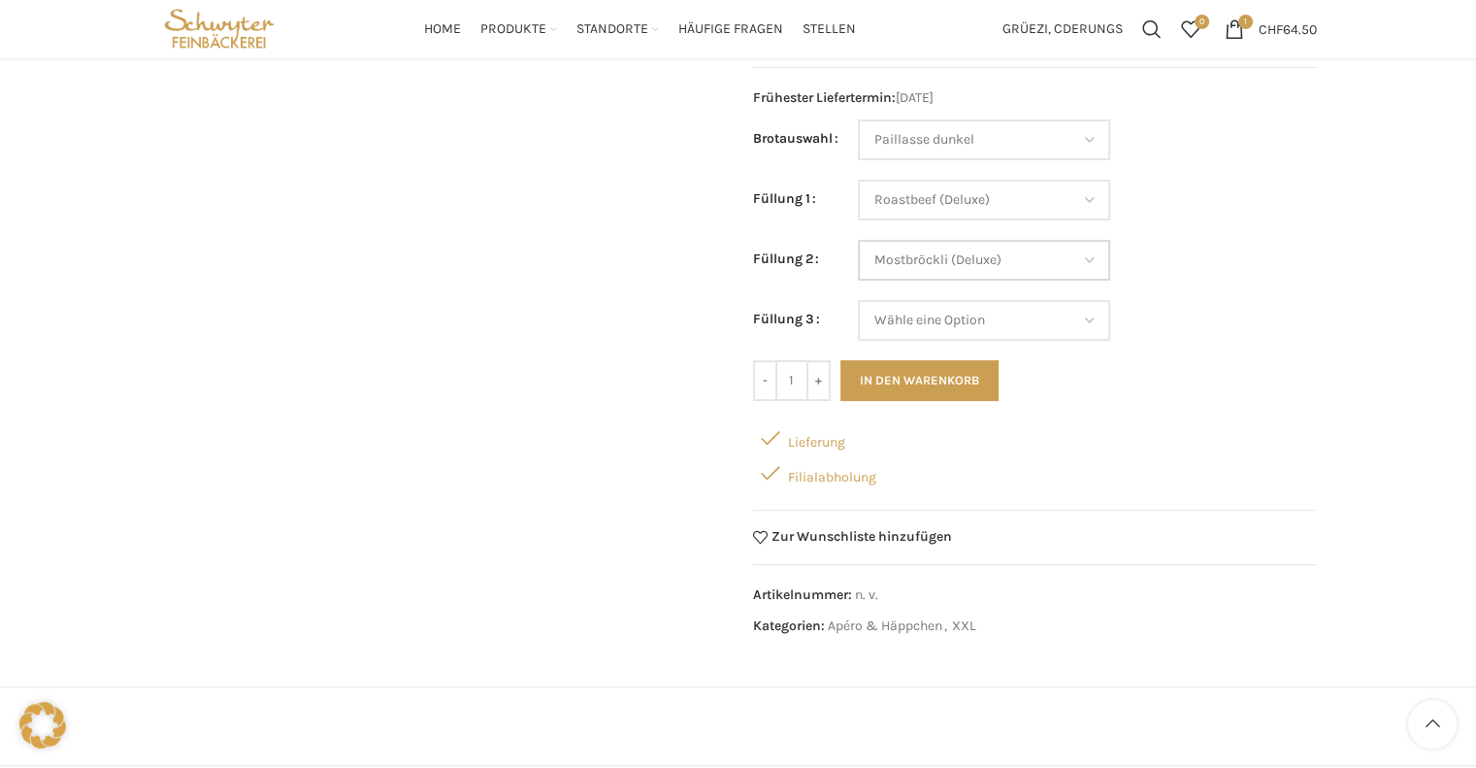
select select "Mostbröckli (Deluxe)"
click at [973, 316] on select "Wähle eine Option Lachs (Deluxe) Roastbeef (Deluxe) Rohschinken (Deluxe) Mostbr…" at bounding box center [984, 320] width 252 height 41
select select "Fleischkäse"
click at [858, 300] on select "Wähle eine Option Lachs (Deluxe) Roastbeef (Deluxe) Rohschinken (Deluxe) Mostbr…" at bounding box center [984, 320] width 252 height 41
select select "Paillasse dunkel"
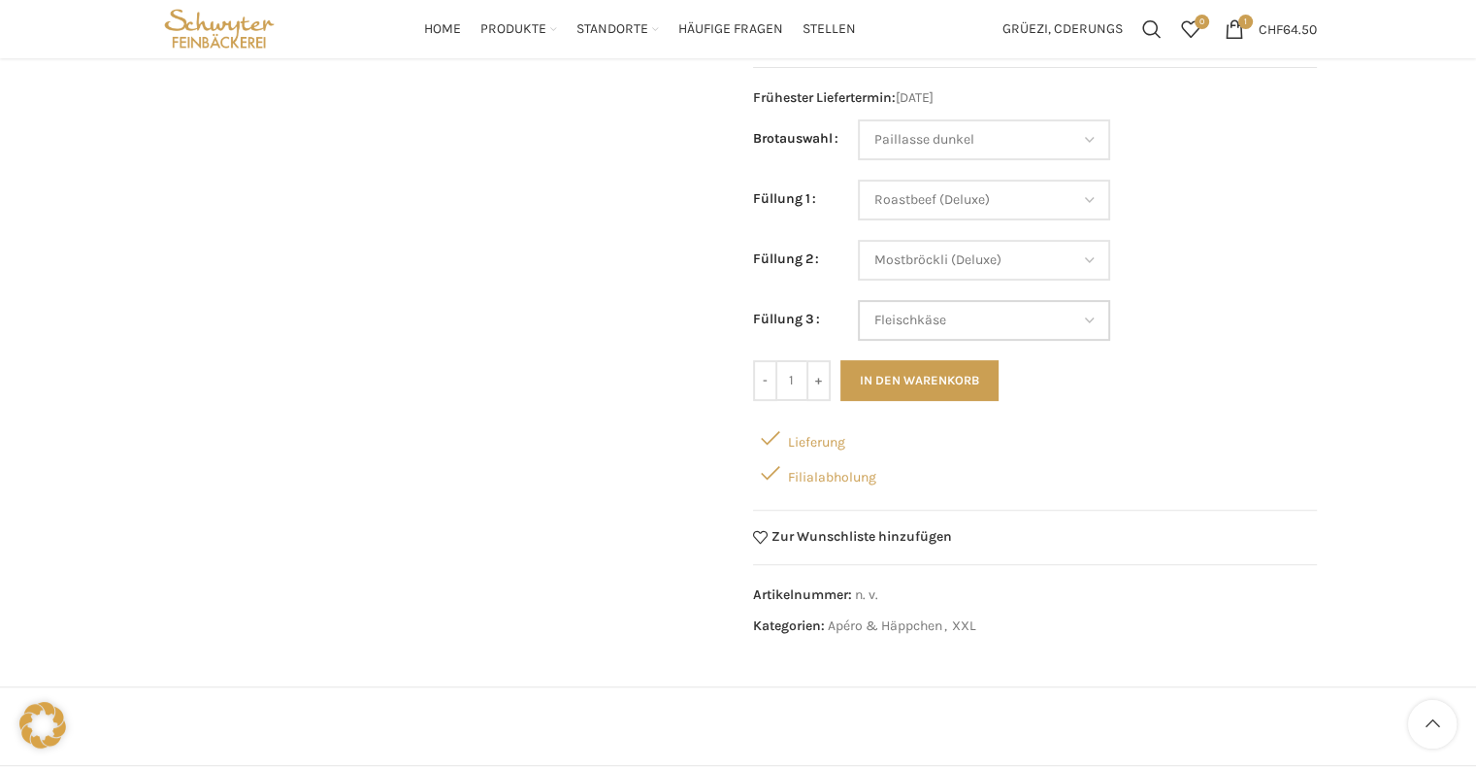
select select "Roastbeef (Deluxe)"
select select "Mostbröckli (Deluxe)"
select select "Fleischkäse"
click at [917, 385] on button "In den Warenkorb" at bounding box center [919, 380] width 158 height 41
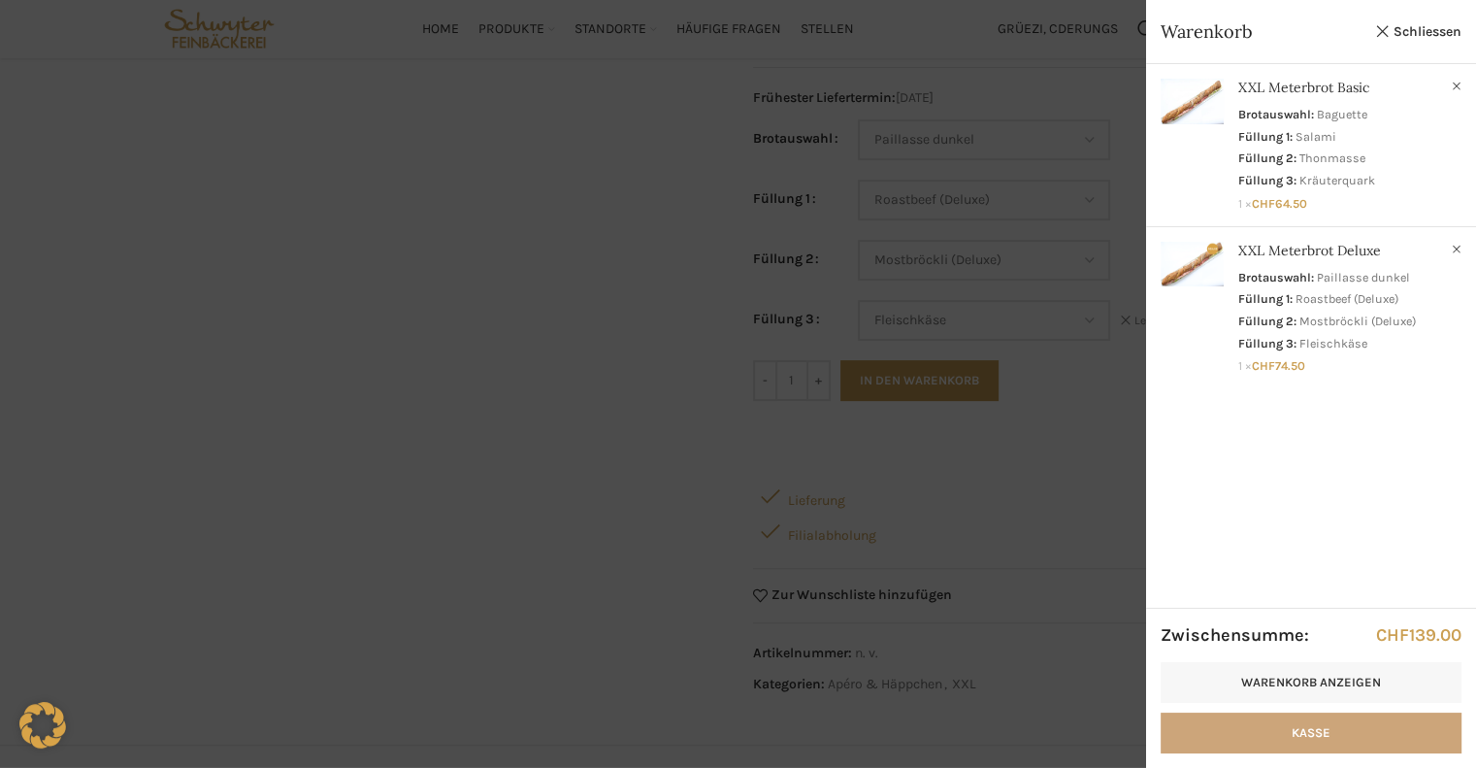
click at [1259, 725] on link "Kasse" at bounding box center [1310, 732] width 301 height 41
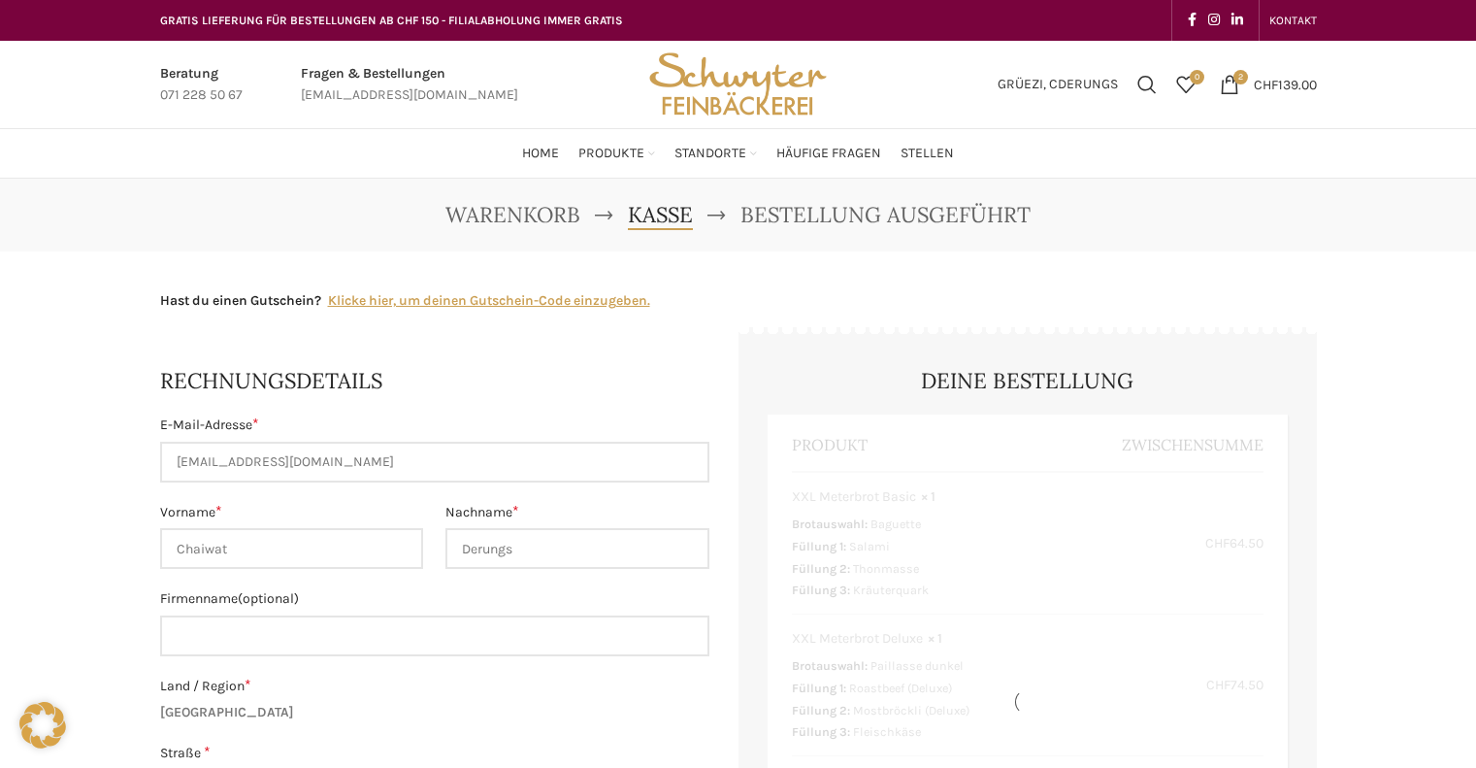
select select "SG"
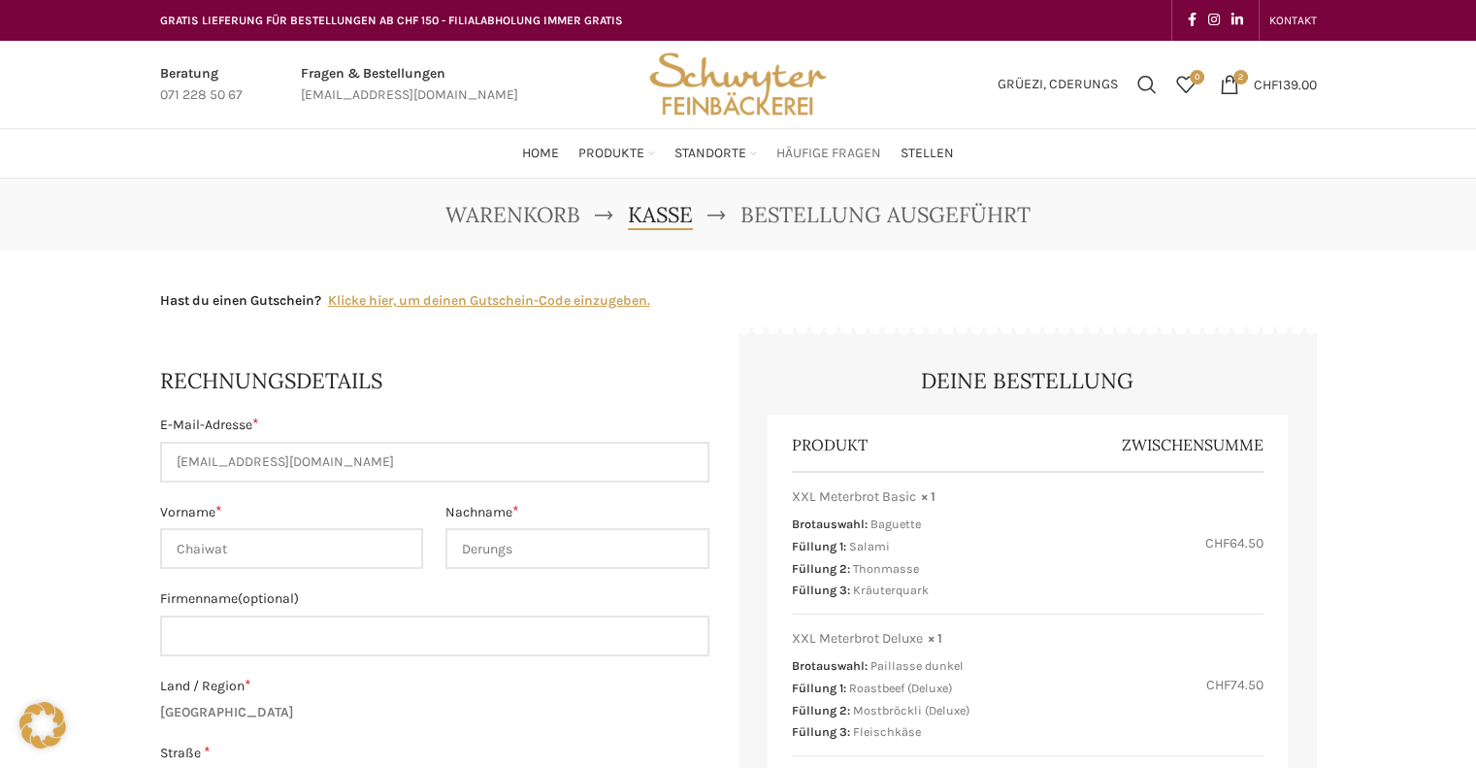
click at [850, 154] on span "Häufige Fragen" at bounding box center [828, 154] width 105 height 18
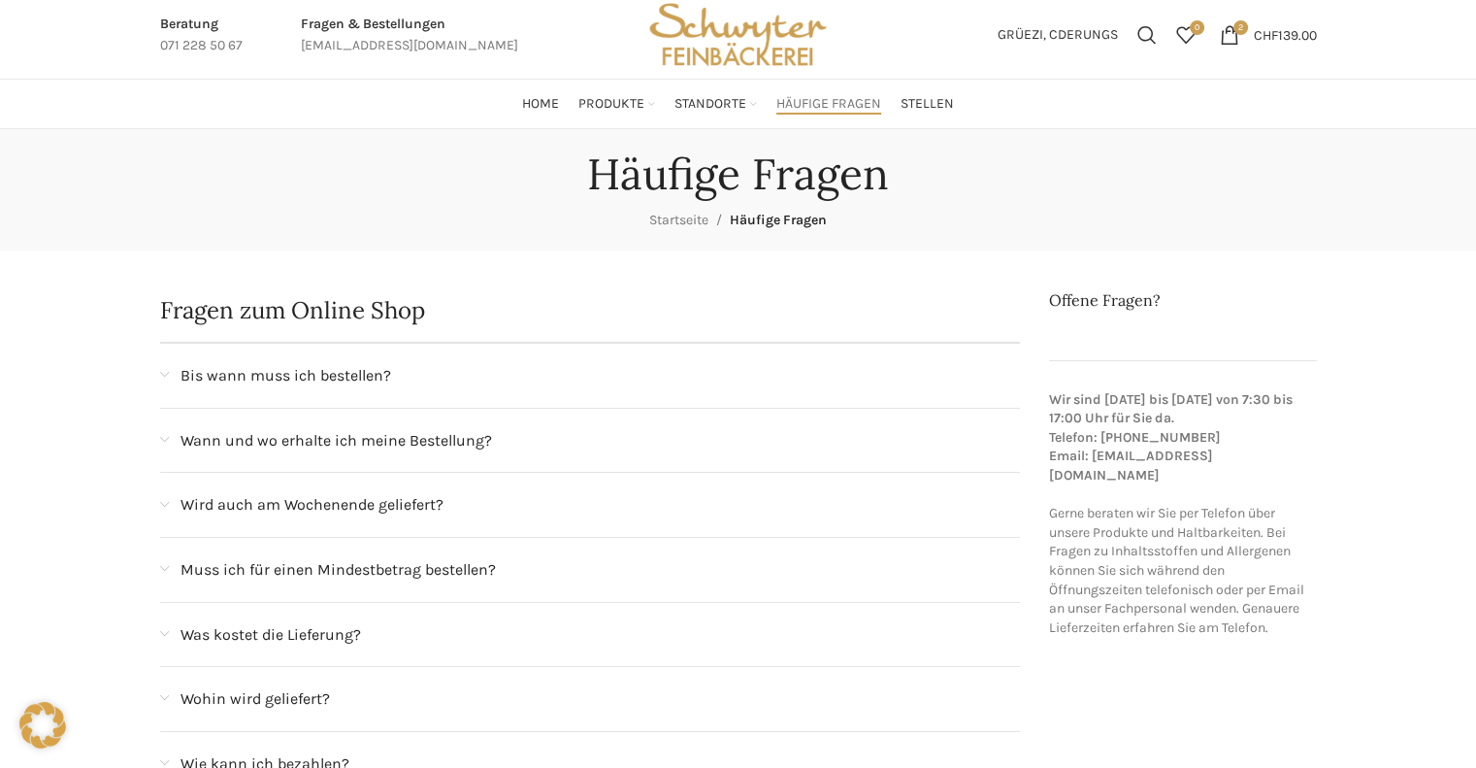
scroll to position [97, 0]
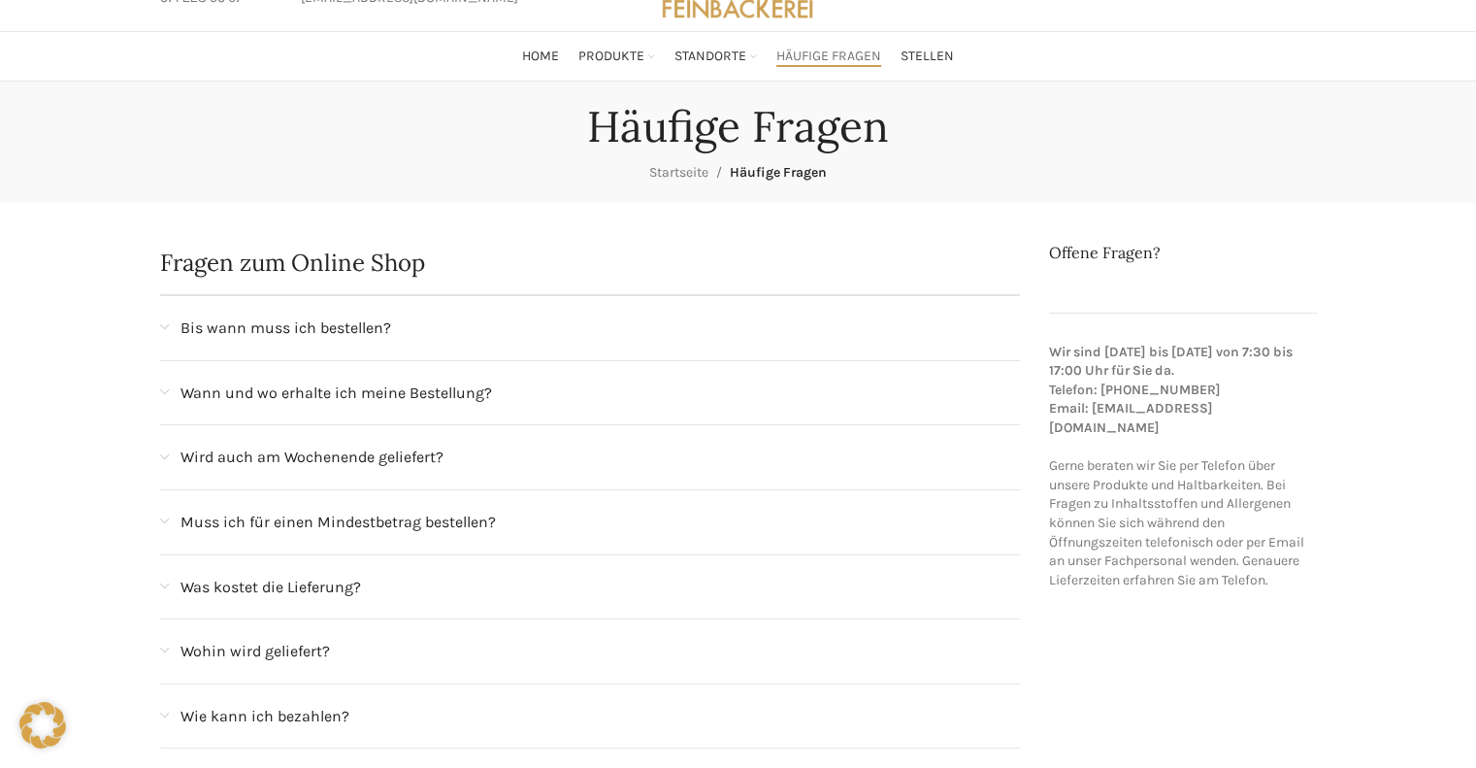
click at [422, 525] on span "Muss ich für einen Mindestbetrag bestellen?" at bounding box center [337, 521] width 315 height 25
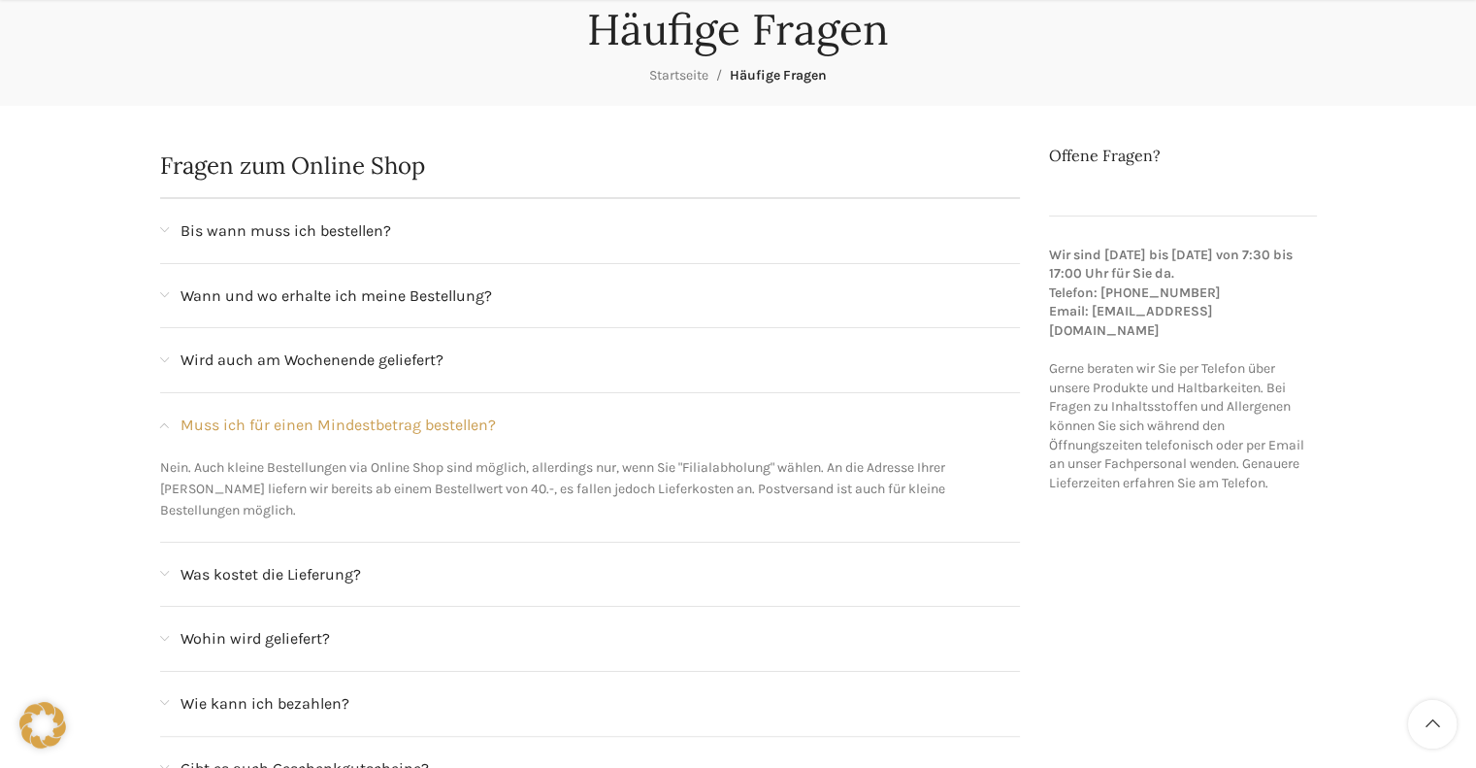
scroll to position [291, 0]
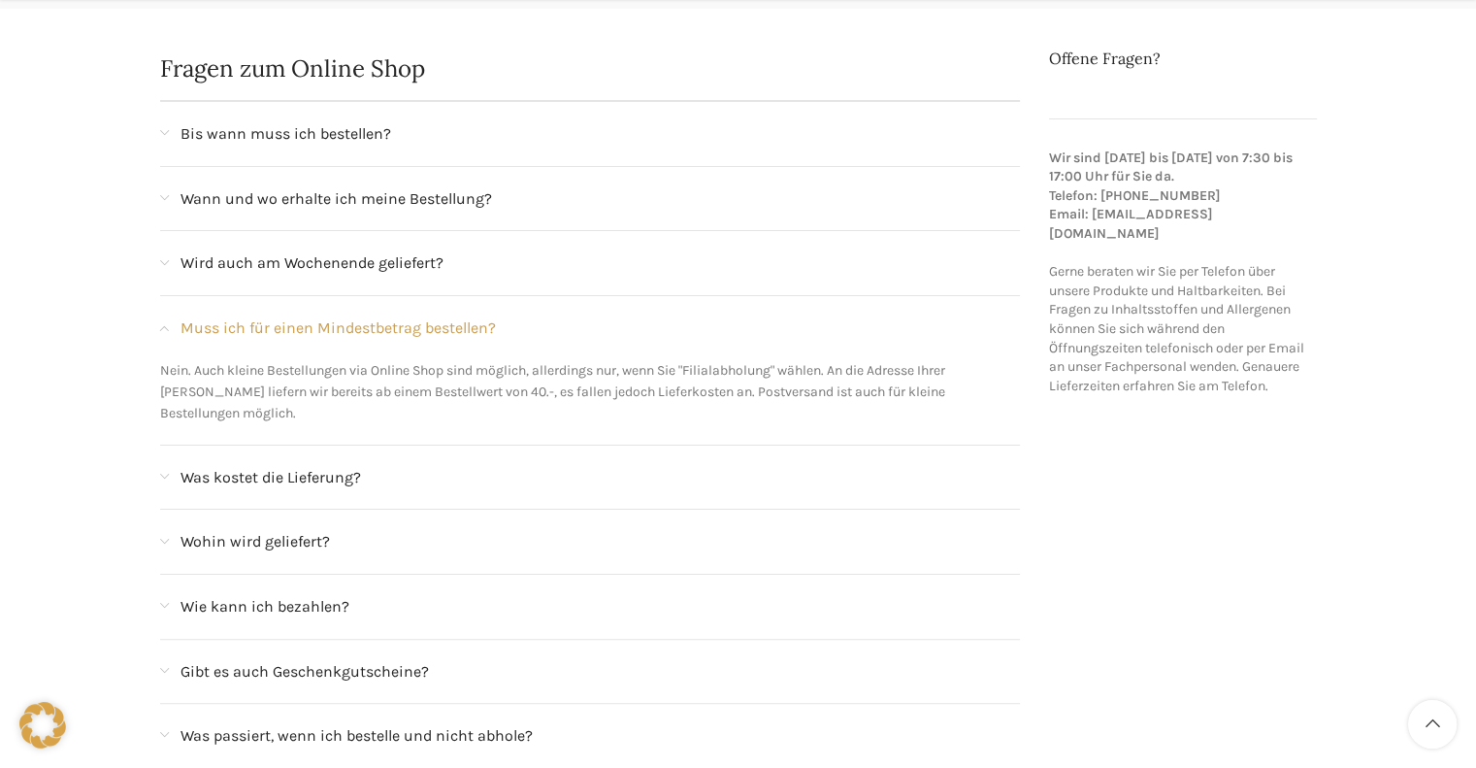
click at [289, 470] on div "Was kostet die Lieferung?" at bounding box center [590, 477] width 861 height 64
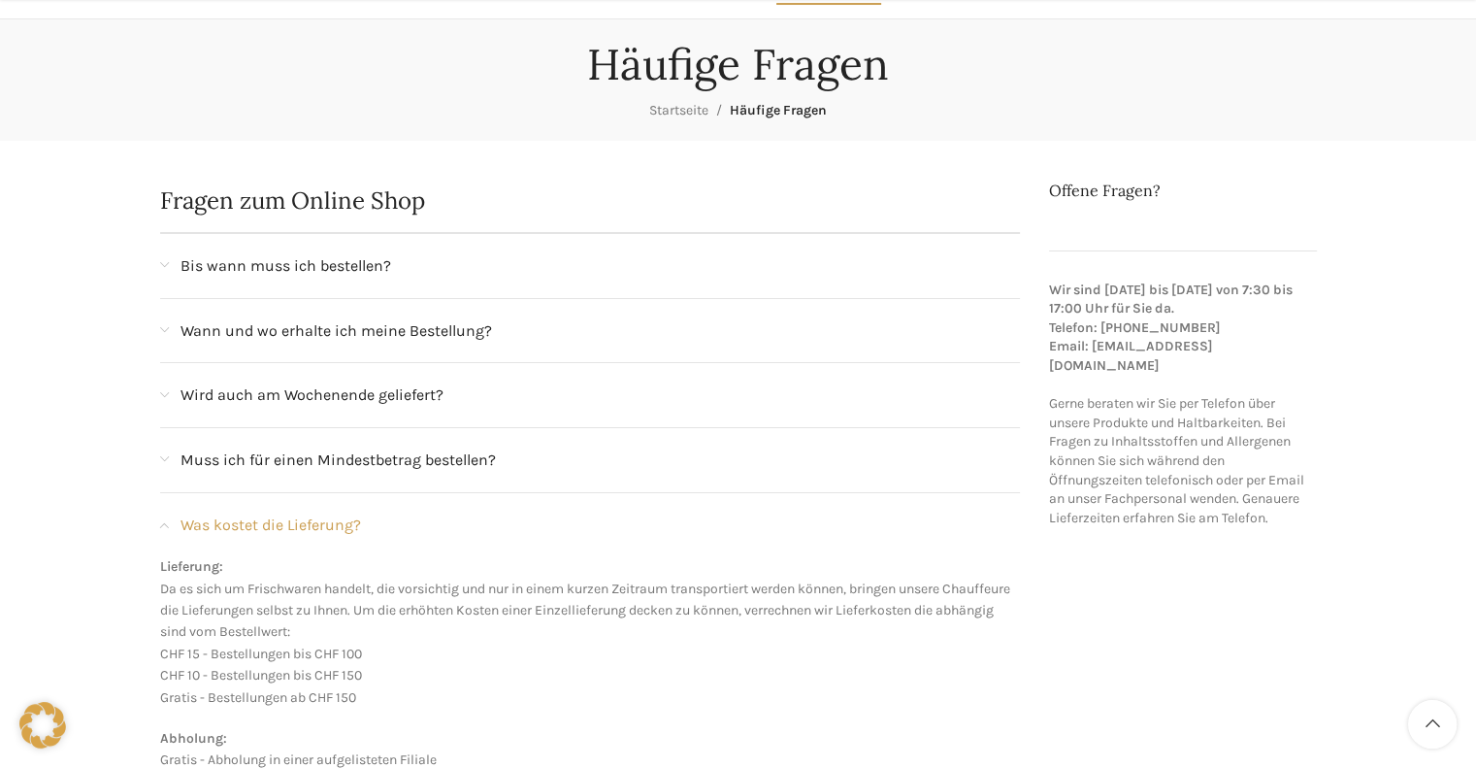
scroll to position [0, 0]
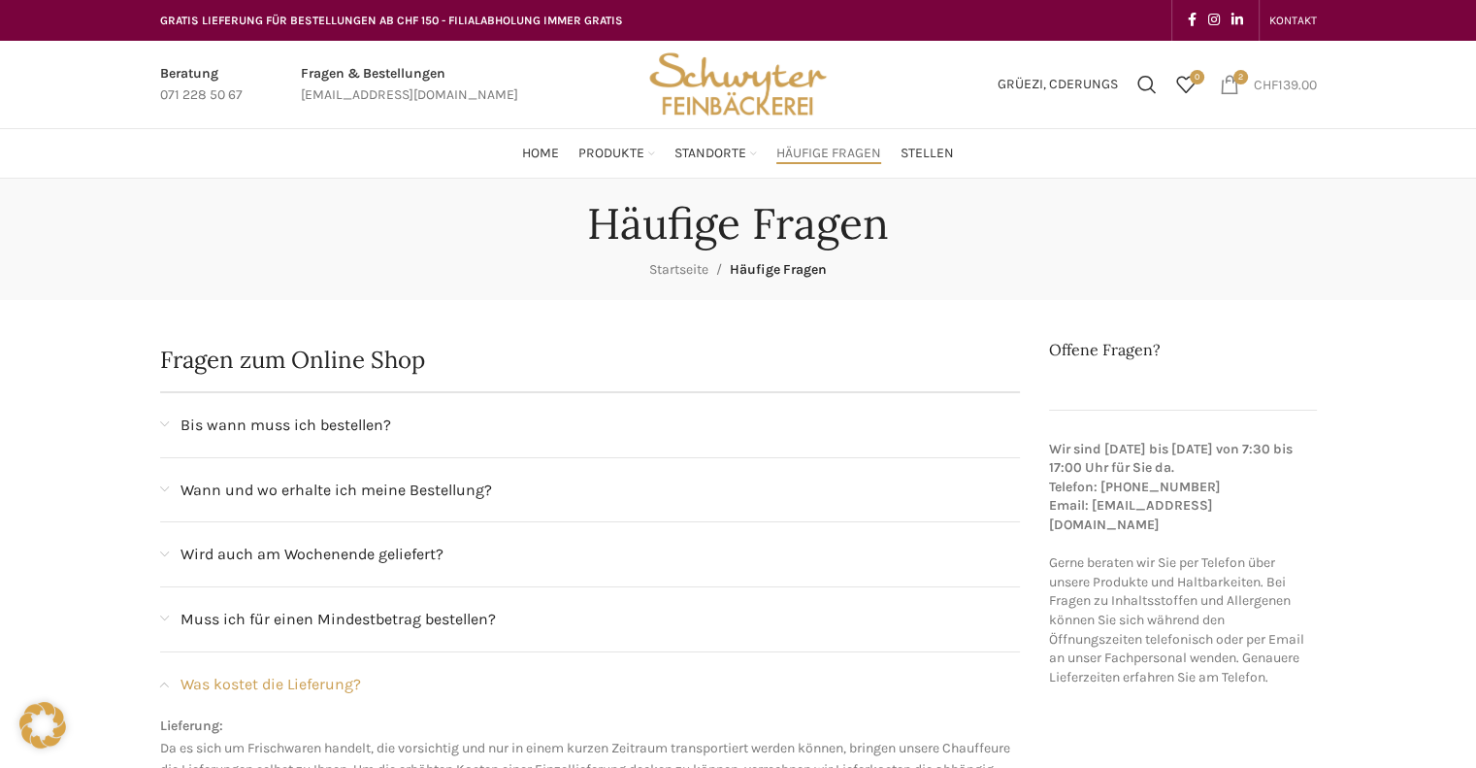
click at [1222, 84] on span "2 items" at bounding box center [1229, 84] width 19 height 19
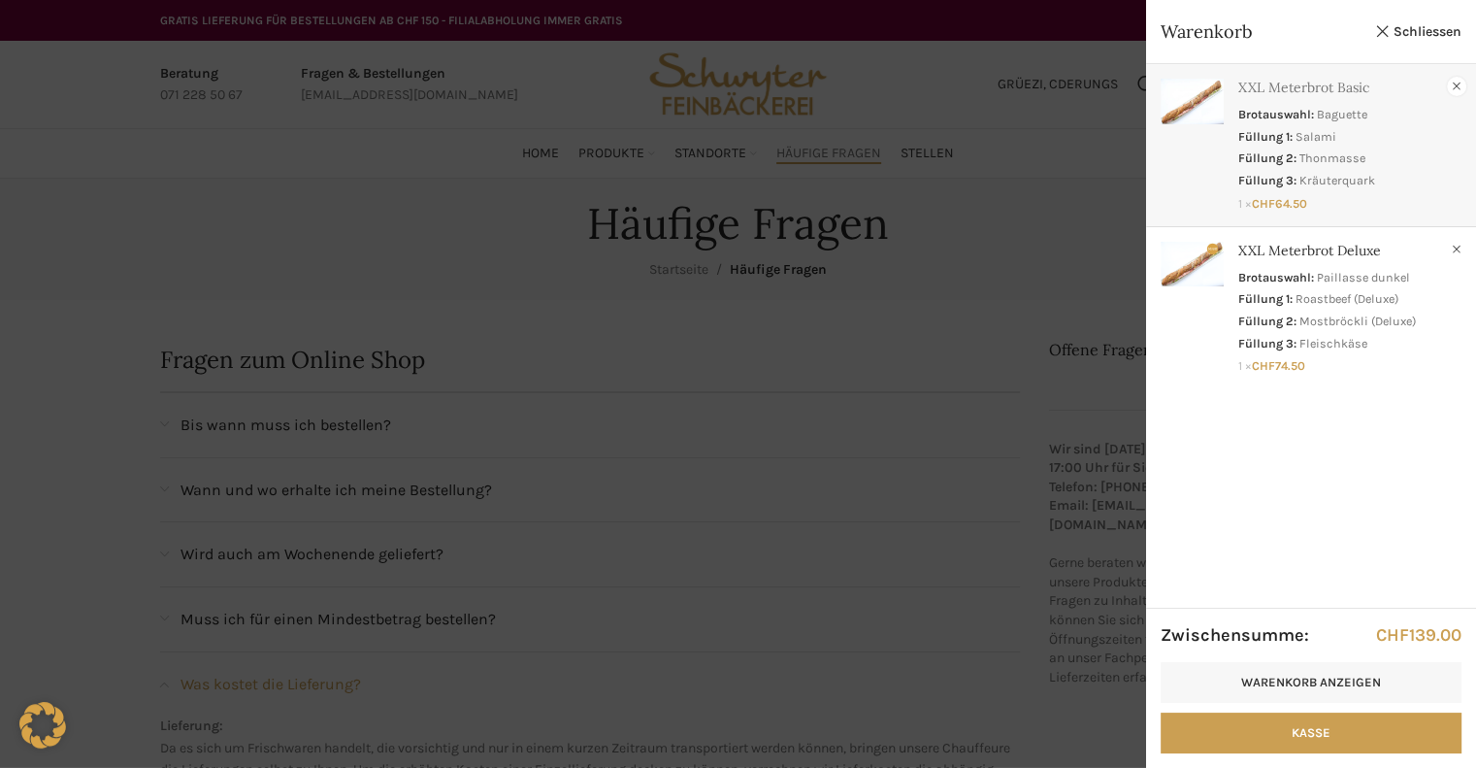
click at [1453, 87] on link "×" at bounding box center [1456, 86] width 19 height 19
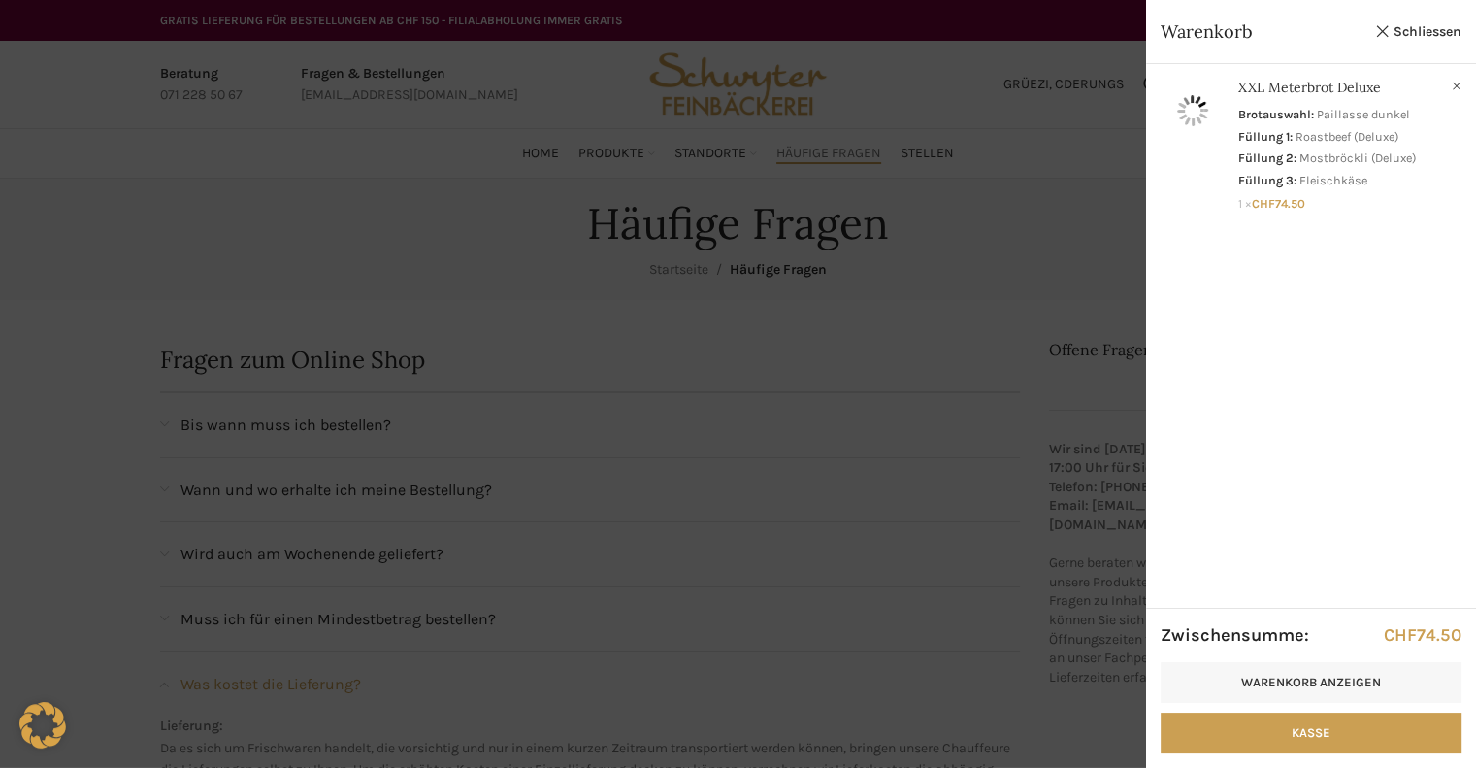
click at [1453, 87] on link "×" at bounding box center [1456, 86] width 19 height 19
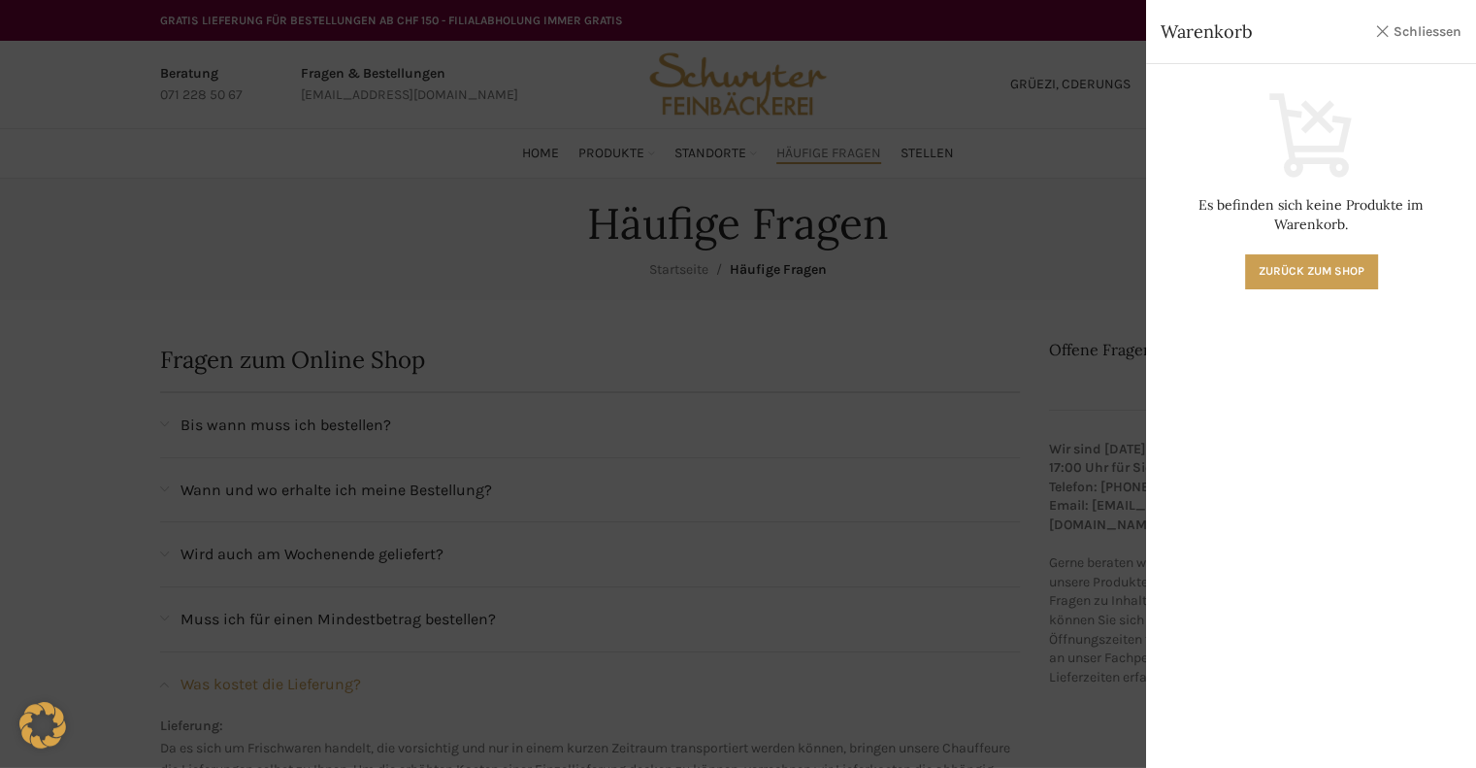
click at [1418, 30] on link "Schliessen" at bounding box center [1417, 31] width 87 height 24
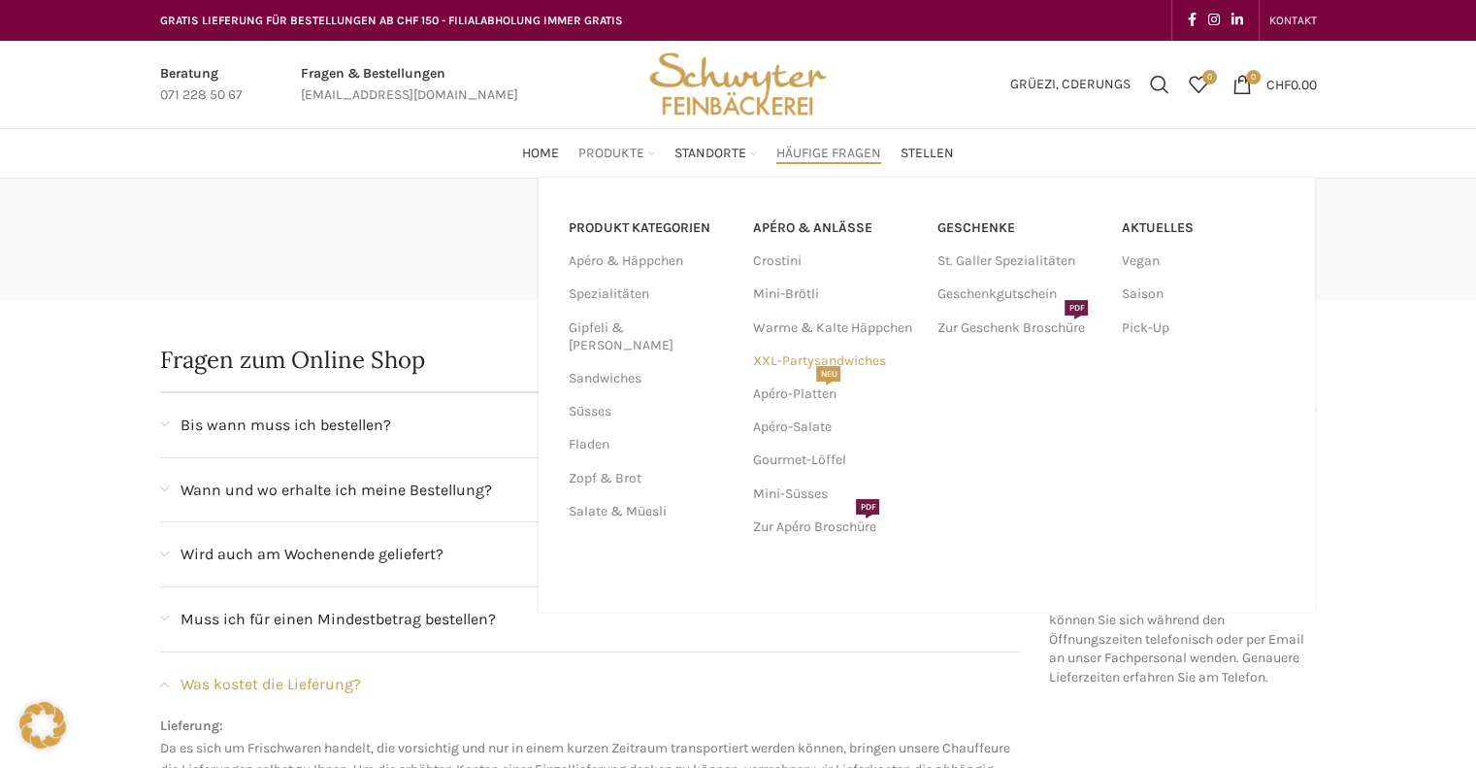
click at [788, 352] on link "XXL-Partysandwiches" at bounding box center [834, 360] width 165 height 33
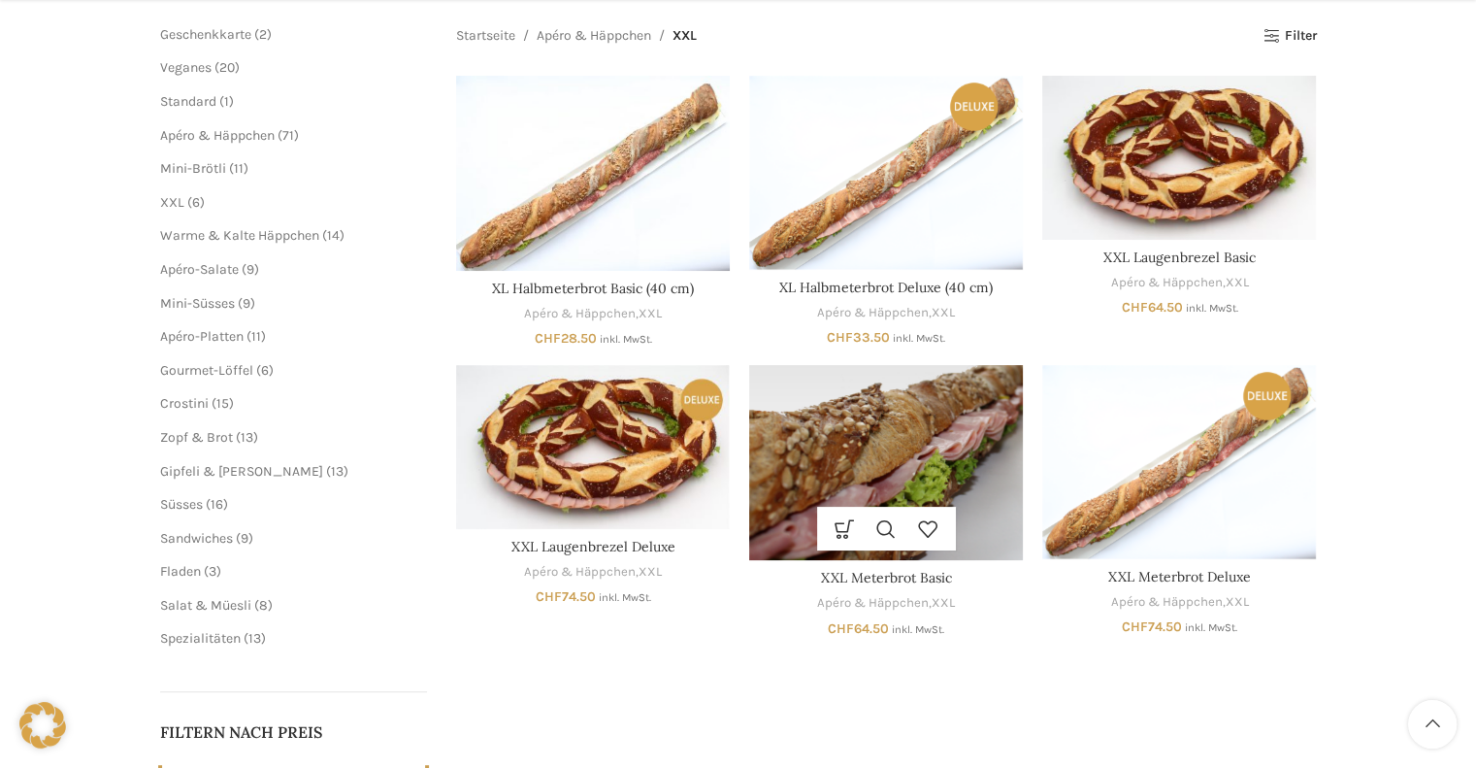
scroll to position [291, 0]
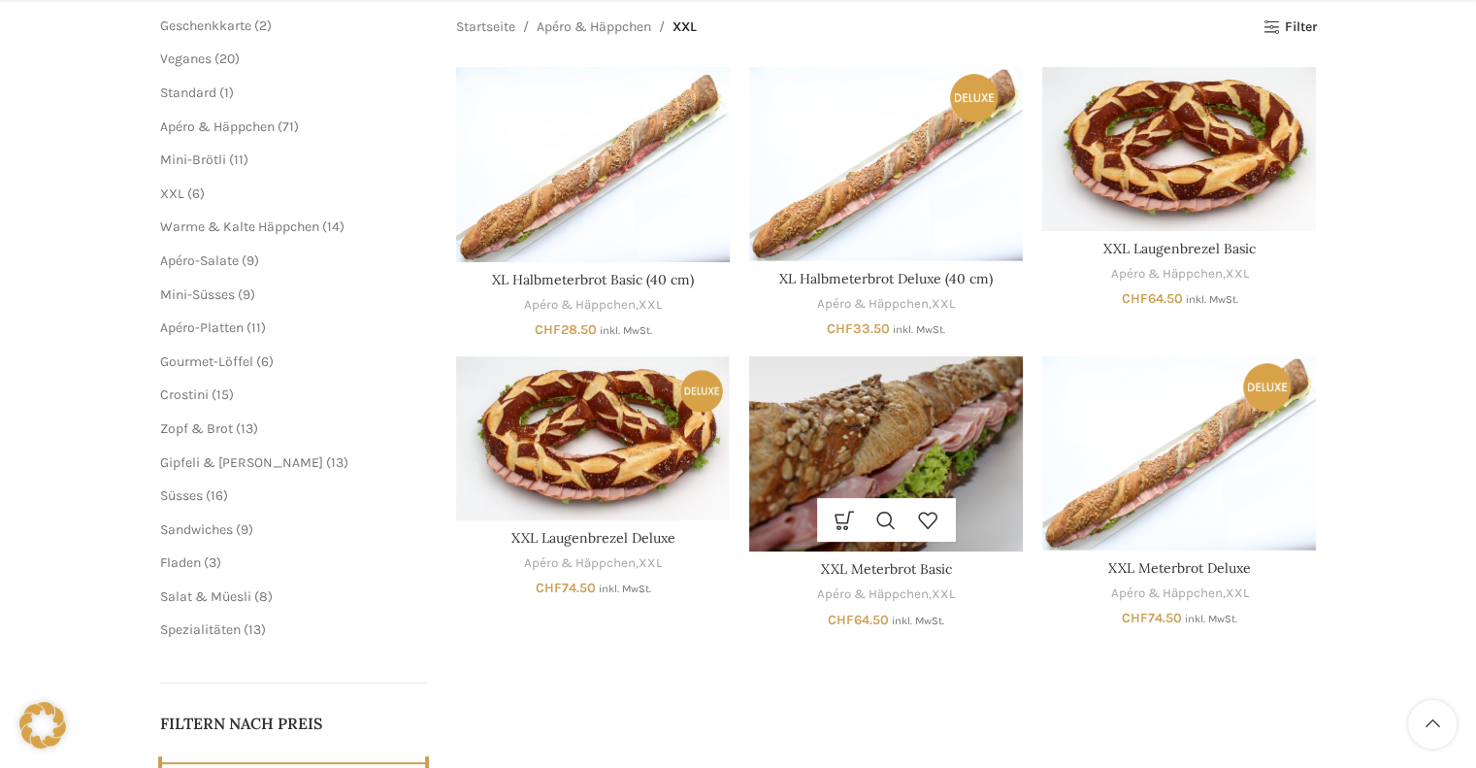
click at [870, 438] on img "XXL Meterbrot Basic" at bounding box center [886, 453] width 274 height 195
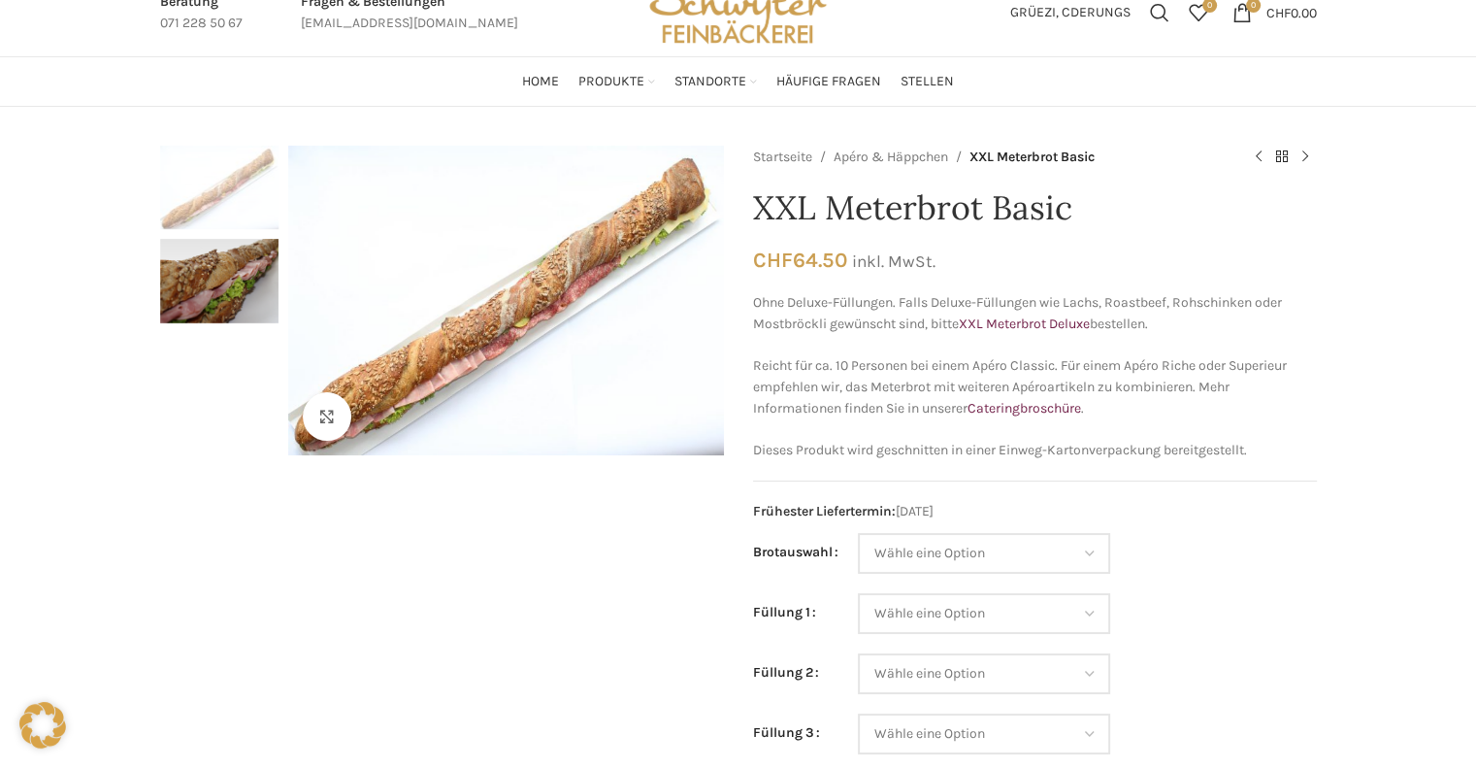
scroll to position [194, 0]
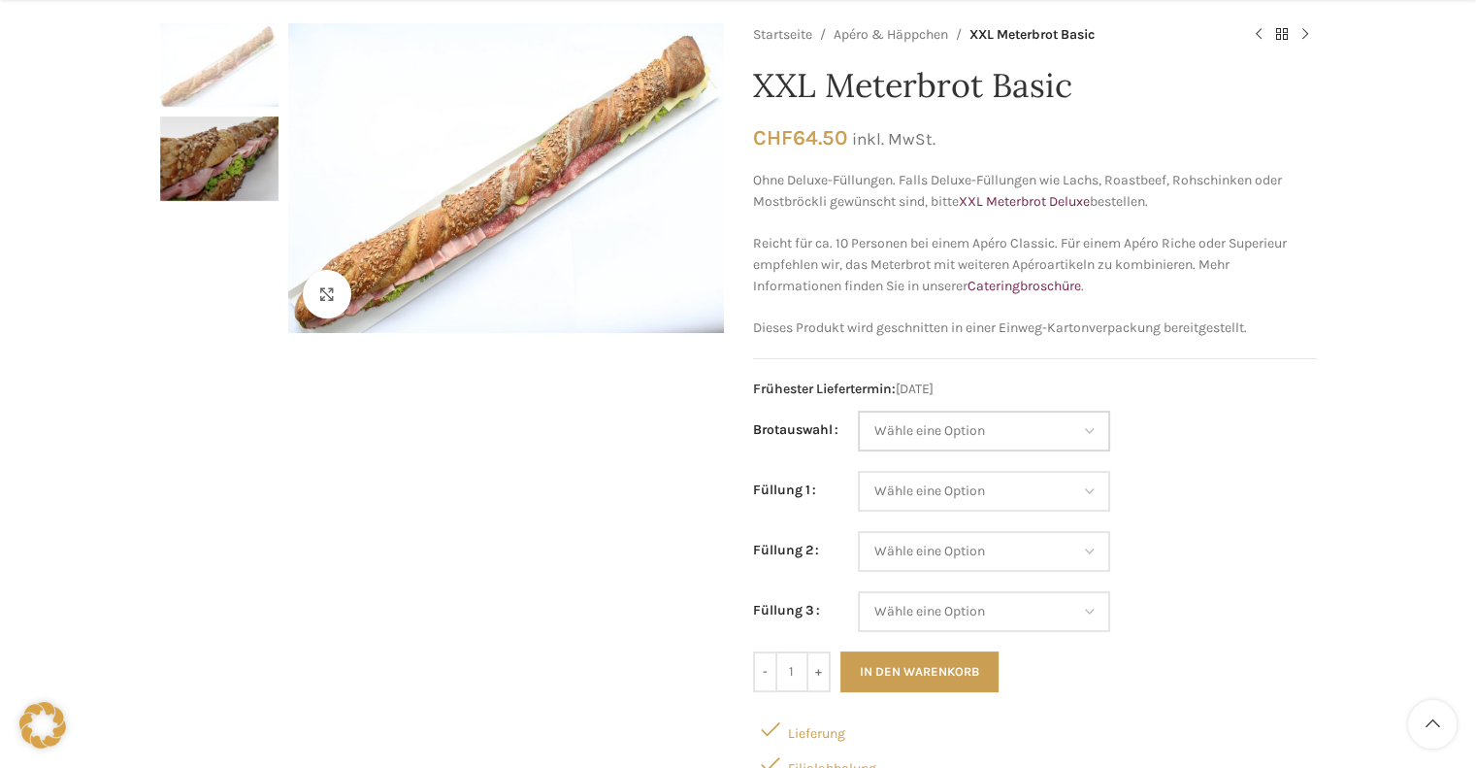
click at [976, 427] on select "Wähle eine Option Baguette Paillasse dunkel Paillasse knusper (Bild) Laugenbagu…" at bounding box center [984, 430] width 252 height 41
click at [1176, 510] on td "Wähle eine Option Salami Schinken Fleischkäse Trutenschinken Appenzellerkäse Gr…" at bounding box center [1087, 501] width 459 height 60
click at [1029, 422] on select "Wähle eine Option Baguette Paillasse dunkel Paillasse knusper (Bild) Laugenbagu…" at bounding box center [984, 430] width 252 height 41
click at [1066, 415] on select "Wähle eine Option Baguette Paillasse dunkel Paillasse knusper (Bild) Laugenbagu…" at bounding box center [984, 430] width 252 height 41
click at [1061, 477] on select "Wähle eine Option Salami Schinken Fleischkäse Trutenschinken Appenzellerkäse Gr…" at bounding box center [984, 491] width 252 height 41
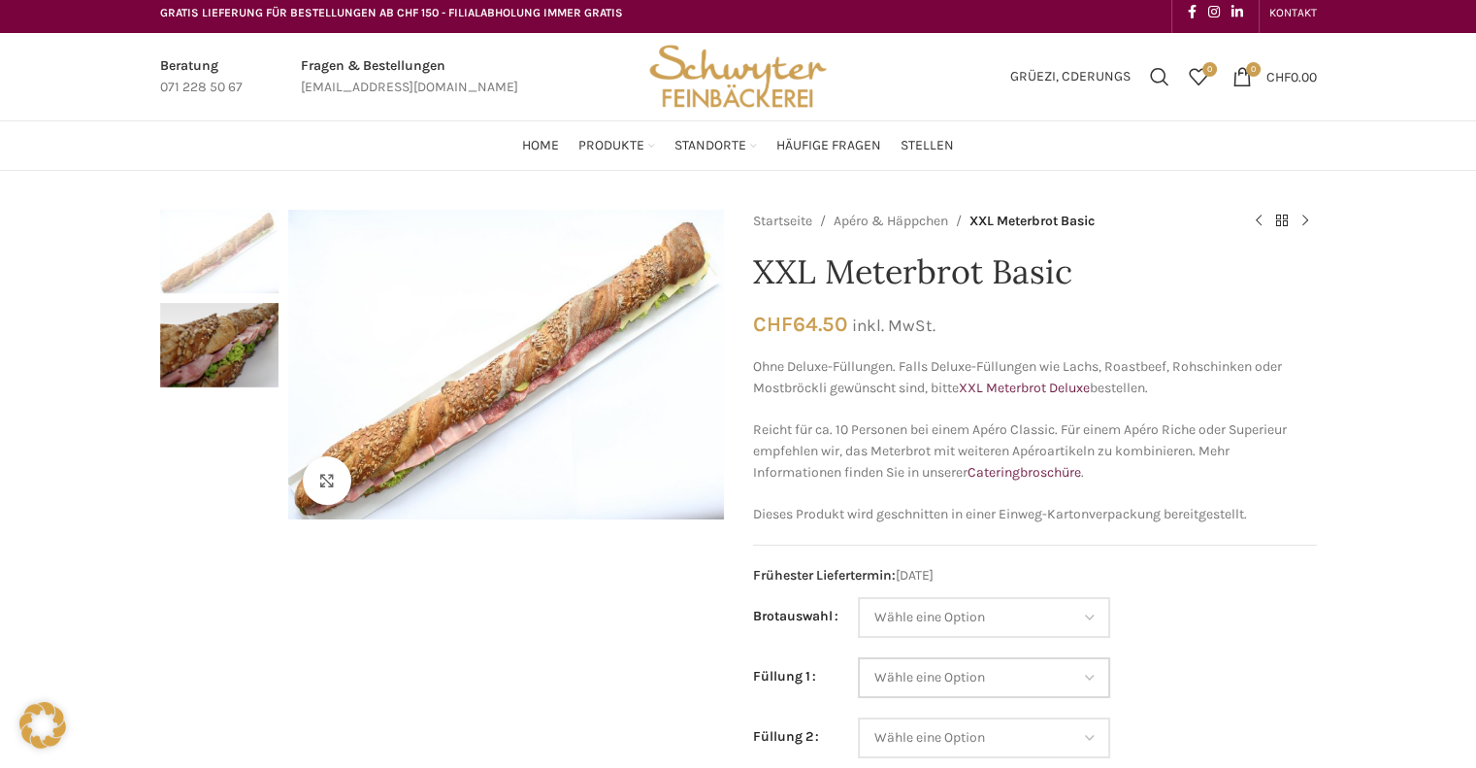
scroll to position [0, 0]
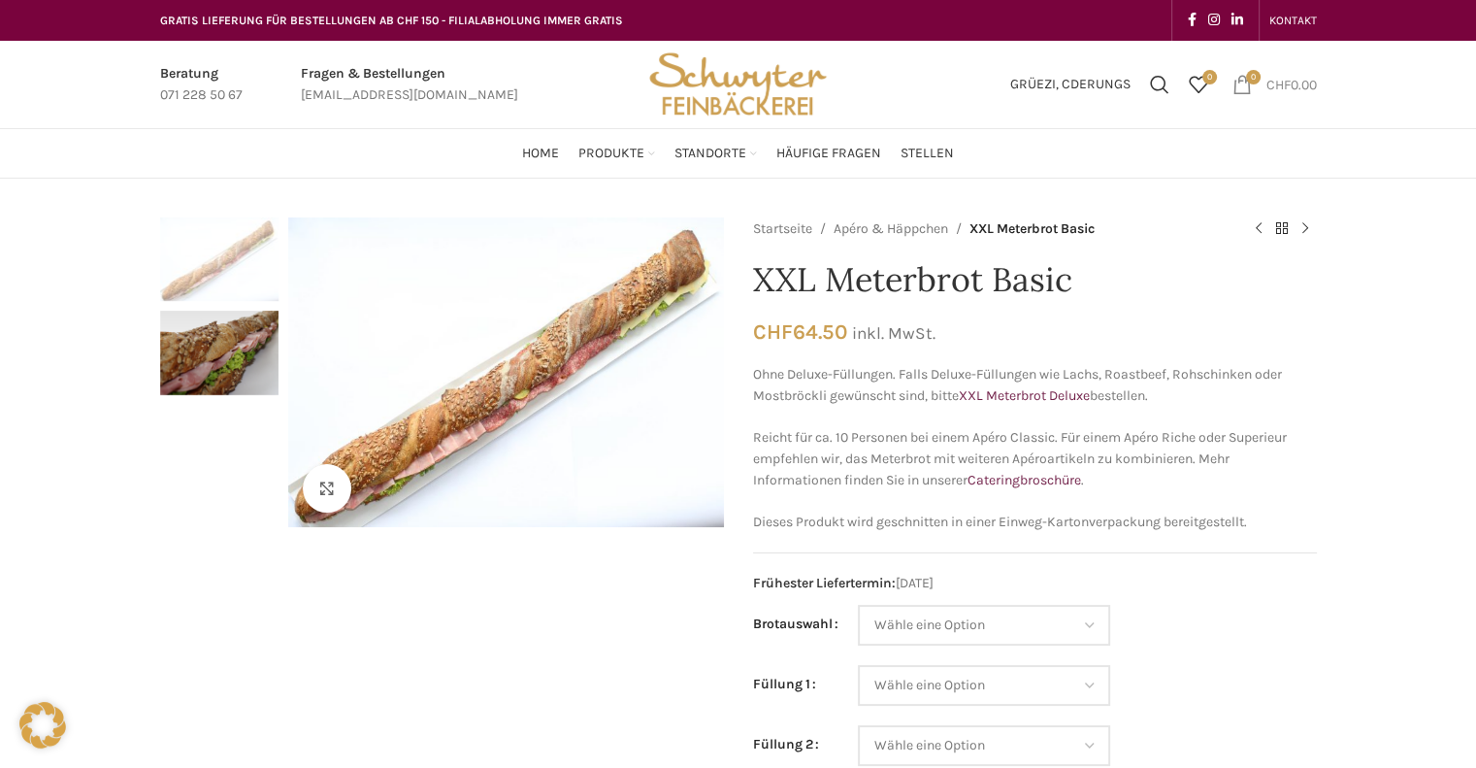
click at [1298, 81] on bdi "CHF 0.00" at bounding box center [1291, 84] width 50 height 16
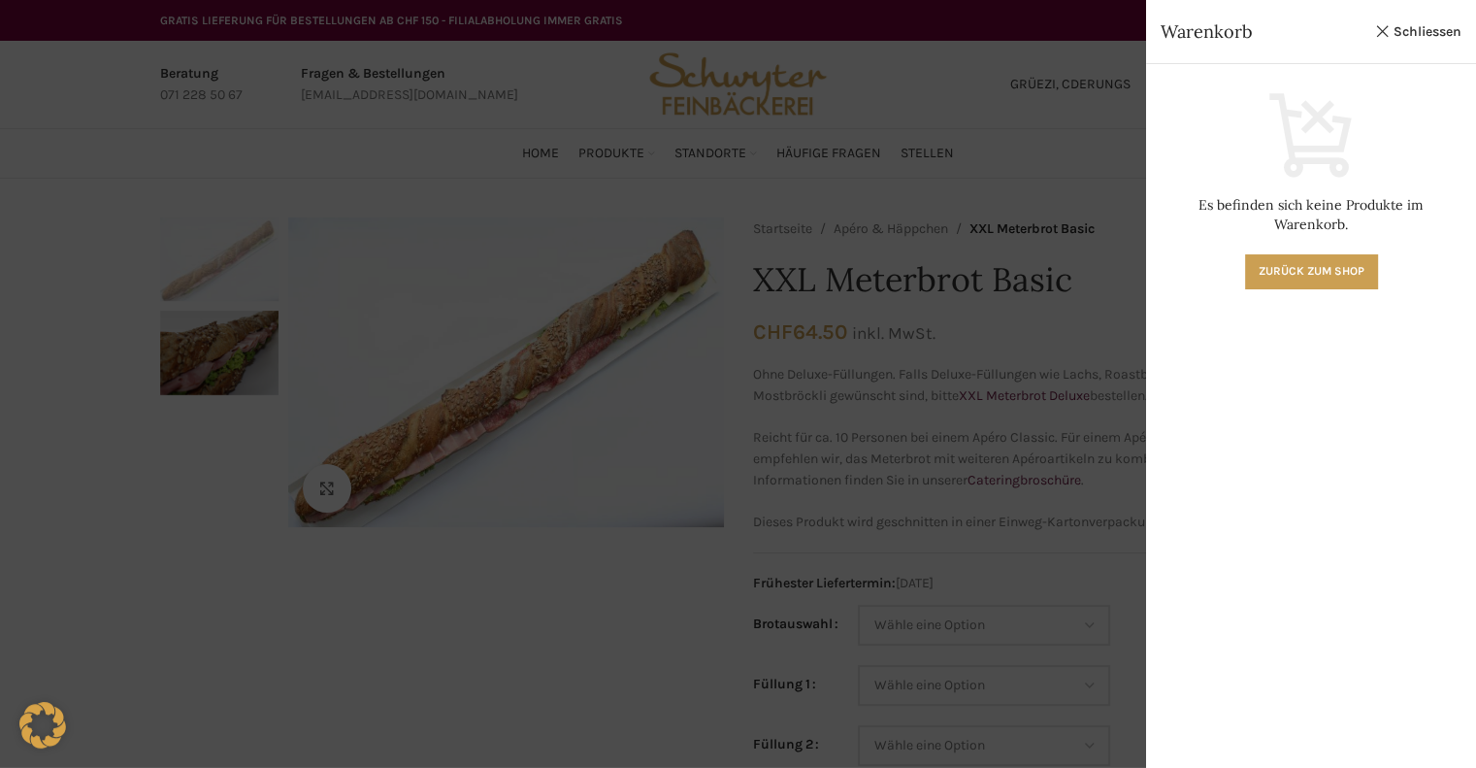
click at [939, 282] on div at bounding box center [738, 384] width 1476 height 768
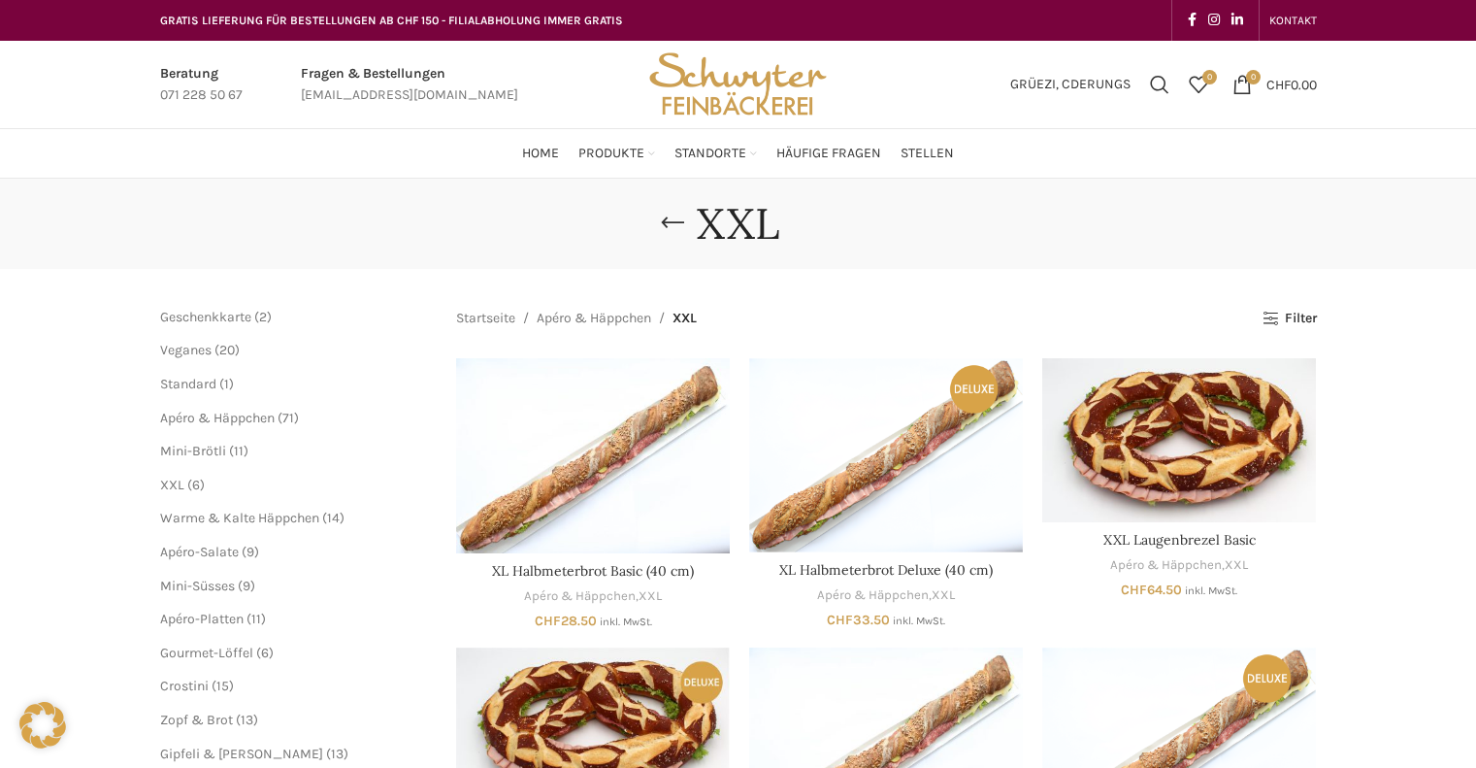
scroll to position [290, 0]
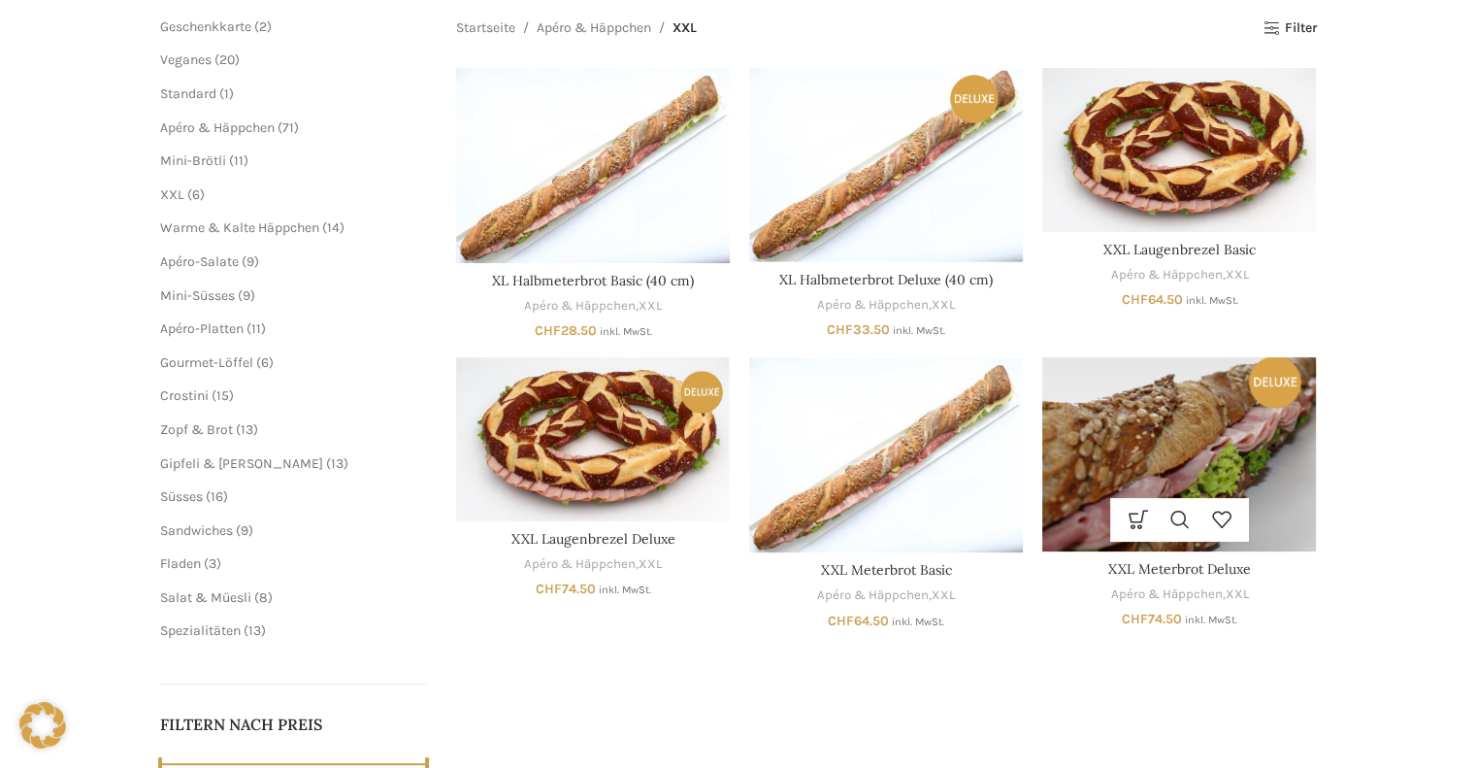
click at [1208, 445] on img "XXL Meterbrot Deluxe" at bounding box center [1179, 453] width 274 height 193
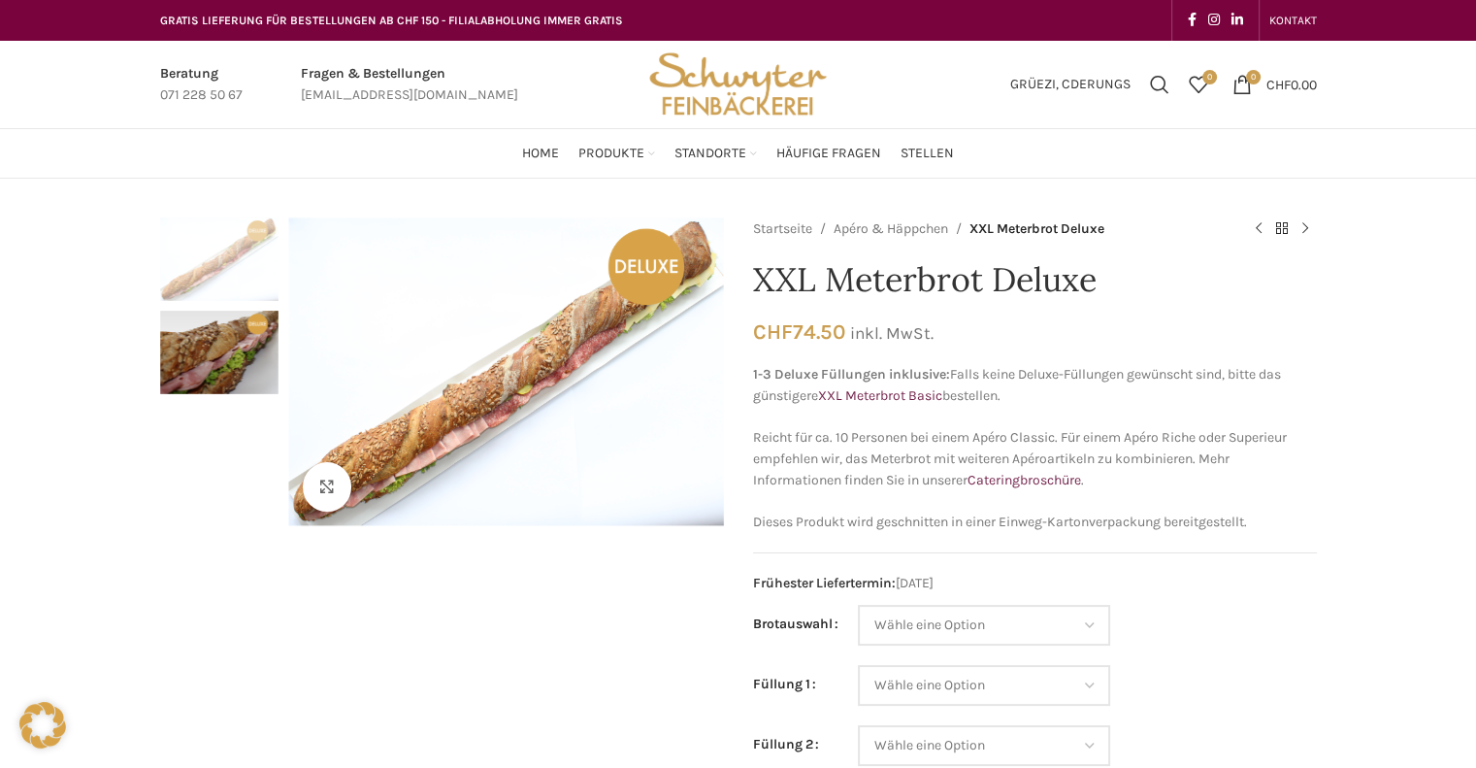
scroll to position [97, 0]
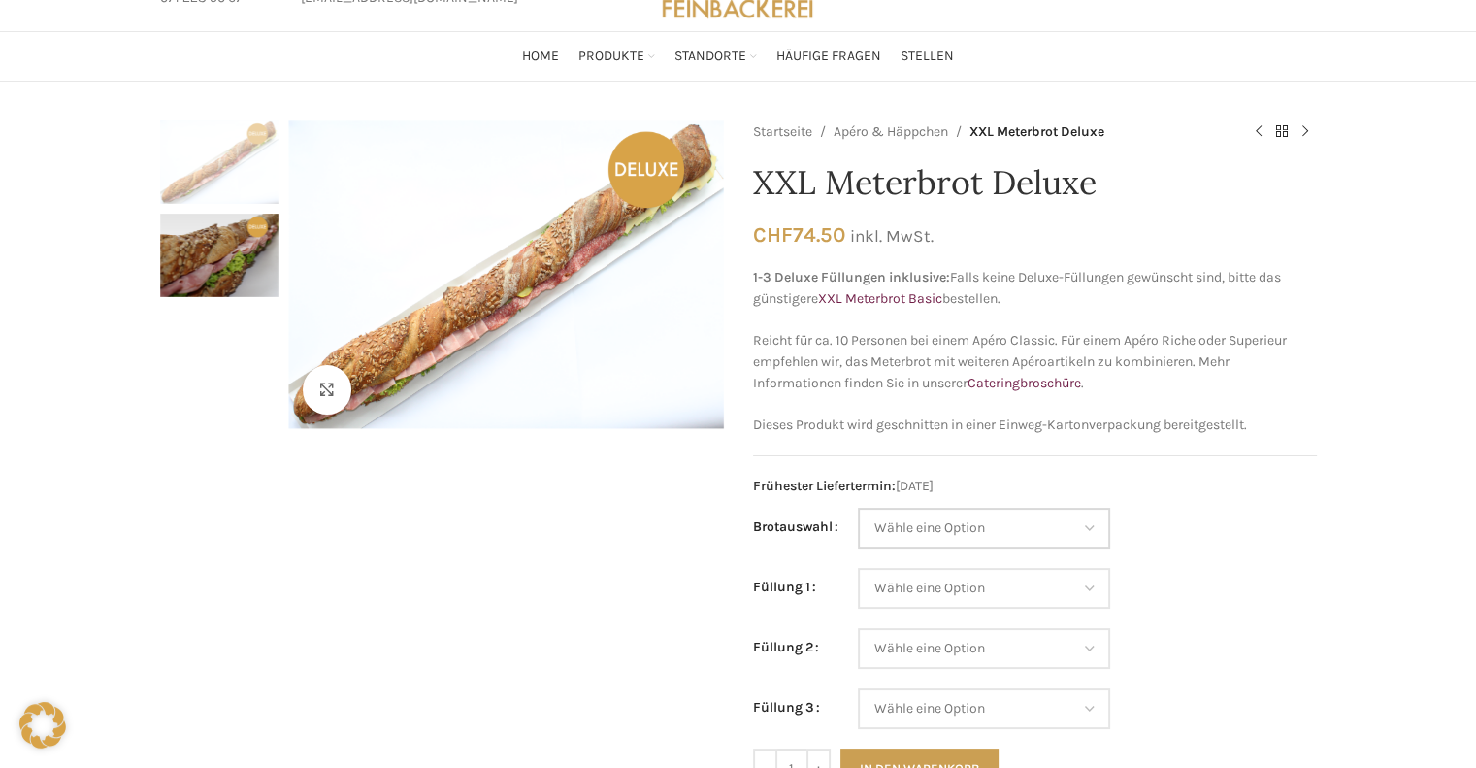
click at [982, 522] on select "Wähle eine Option Baguette Paillasse dunkel Paillasse knusper (Bild) Laugenbagu…" at bounding box center [984, 527] width 252 height 41
click at [1173, 561] on td "Wähle eine Option Baguette Paillasse dunkel Paillasse knusper (Bild) Laugenbagu…" at bounding box center [1087, 537] width 459 height 60
click at [1067, 581] on select "Wähle eine Option Lachs (Deluxe) Roastbeef (Deluxe) Rohschinken (Deluxe) Mostbr…" at bounding box center [984, 588] width 252 height 41
click at [1271, 624] on td "Wähle eine Option Lachs (Deluxe) Roastbeef (Deluxe) Rohschinken (Deluxe) Mostbr…" at bounding box center [1087, 598] width 459 height 60
click at [1037, 528] on select "Wähle eine Option Baguette Paillasse dunkel Paillasse knusper (Bild) Laugenbagu…" at bounding box center [984, 527] width 252 height 41
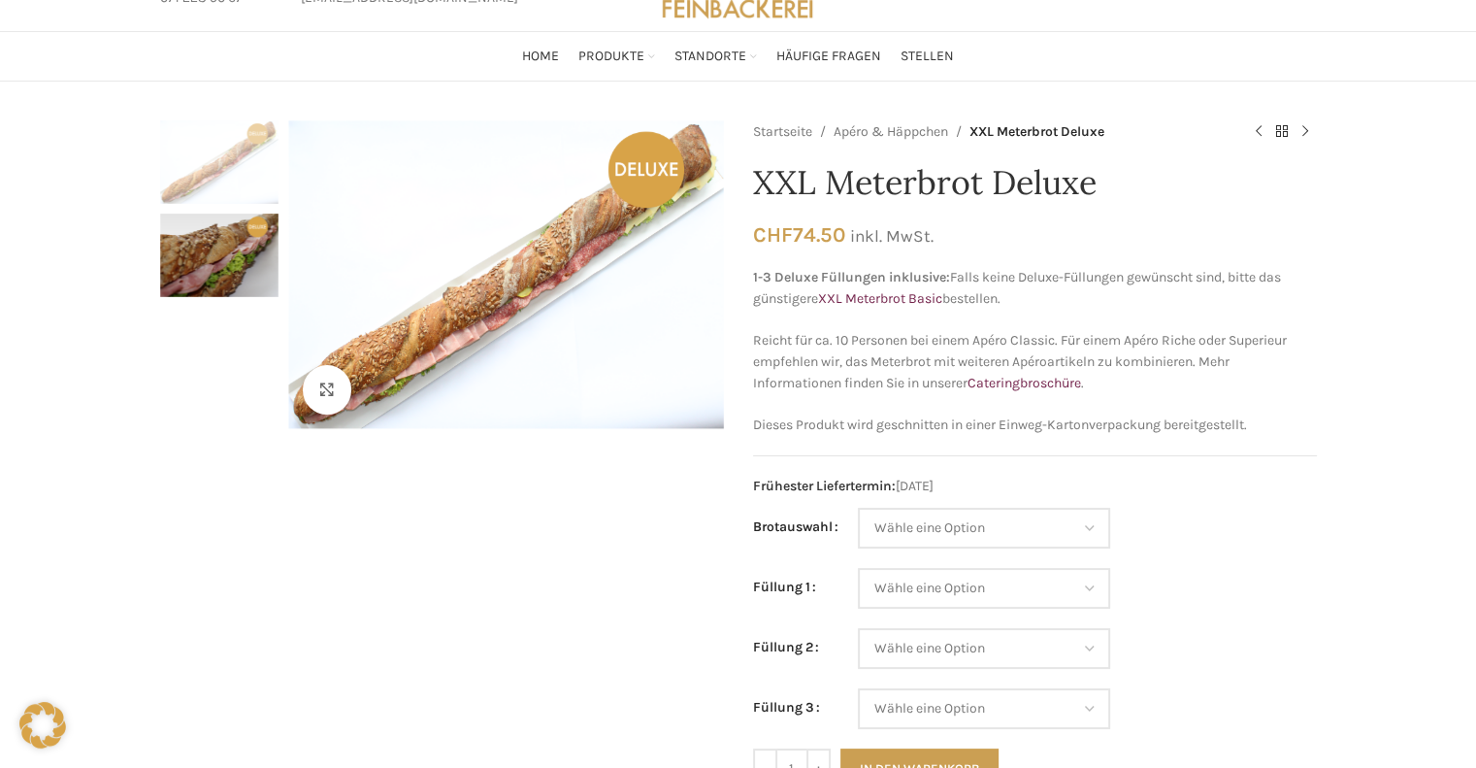
click at [1210, 562] on td "Wähle eine Option Baguette Paillasse dunkel Paillasse knusper (Bild) Laugenbagu…" at bounding box center [1087, 537] width 459 height 60
click at [1081, 580] on select "Wähle eine Option Lachs (Deluxe) Roastbeef (Deluxe) Rohschinken (Deluxe) Mostbr…" at bounding box center [984, 588] width 252 height 41
click at [482, 615] on div "Klicken um zu vergrössern" at bounding box center [442, 577] width 564 height 915
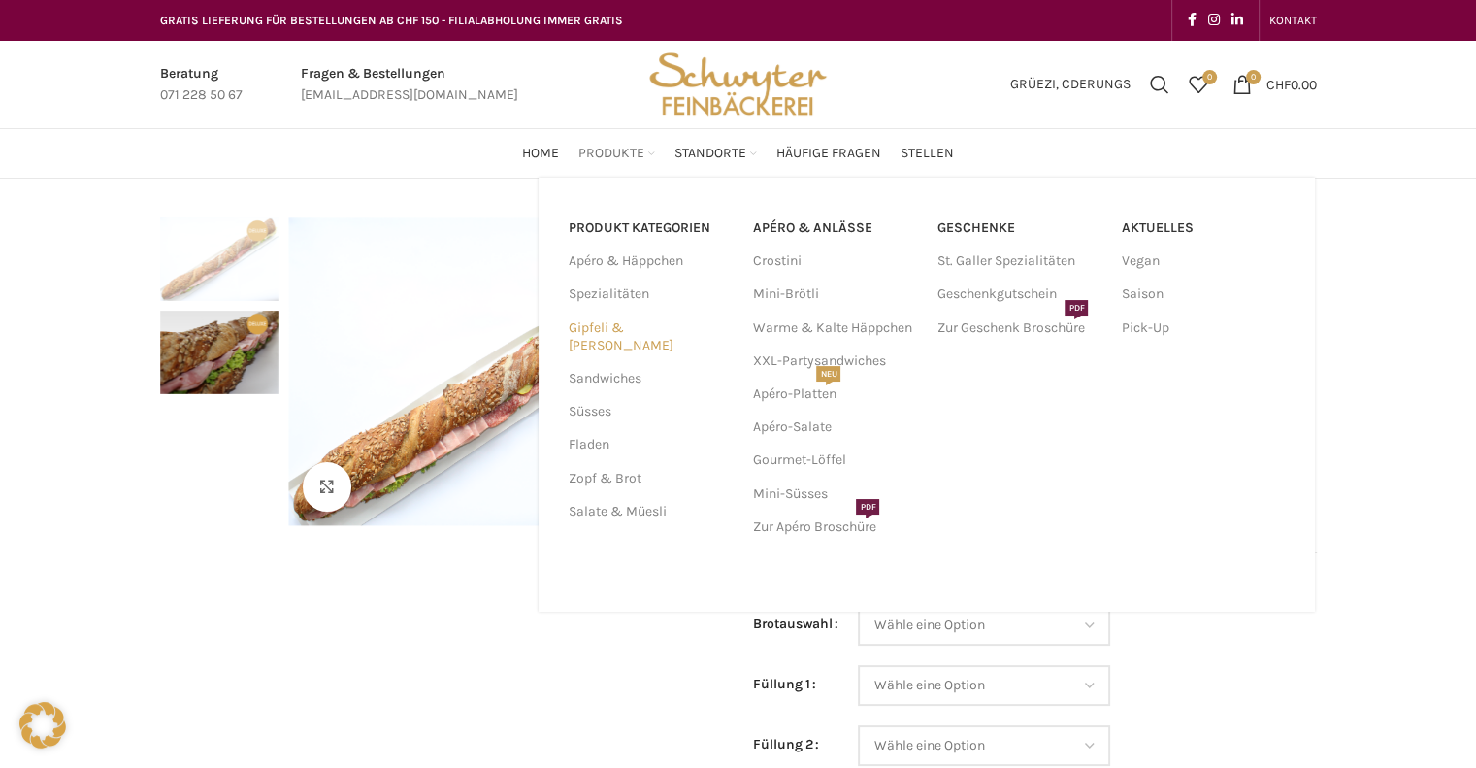
click at [609, 327] on link "Gipfeli & [PERSON_NAME]" at bounding box center [648, 336] width 161 height 50
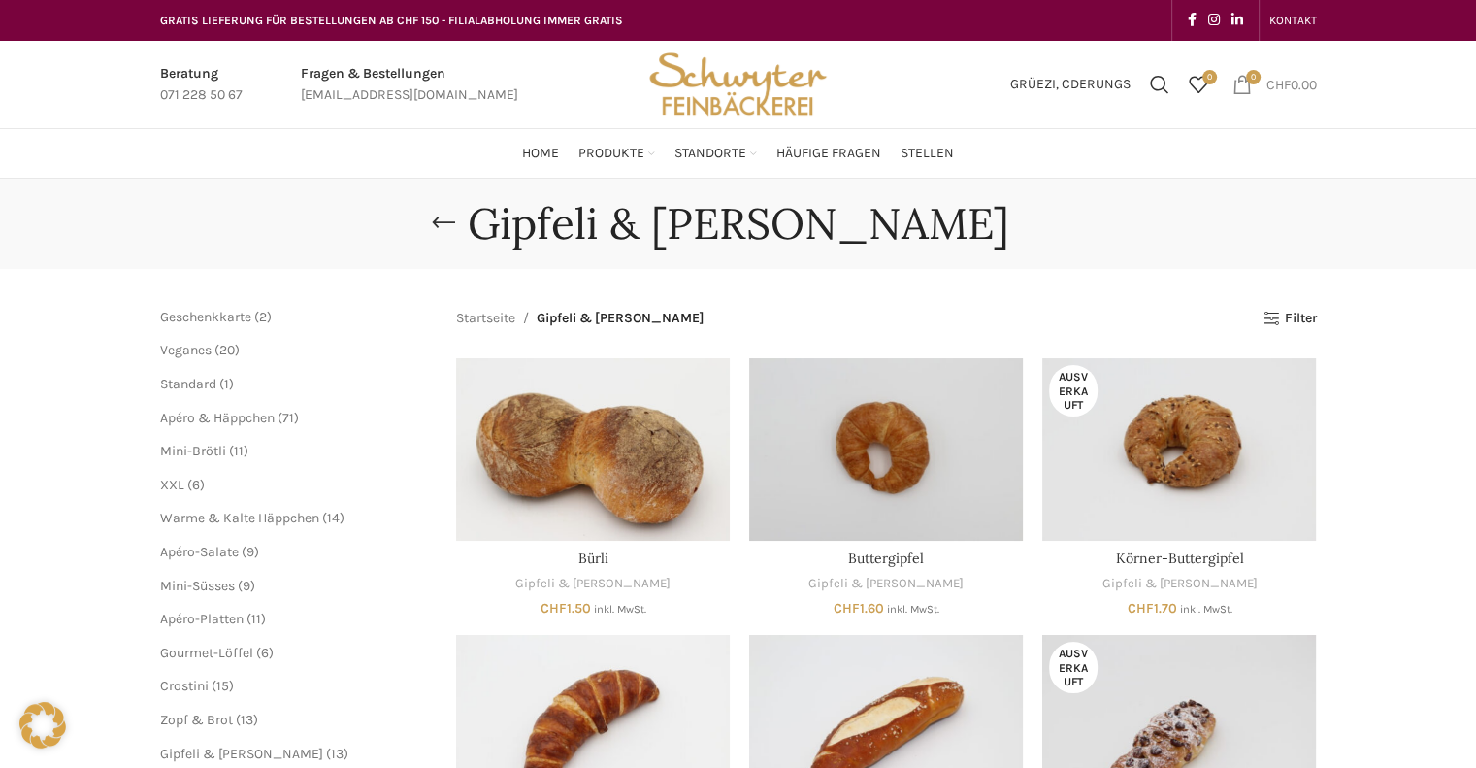
click at [1273, 85] on span "CHF" at bounding box center [1278, 84] width 24 height 16
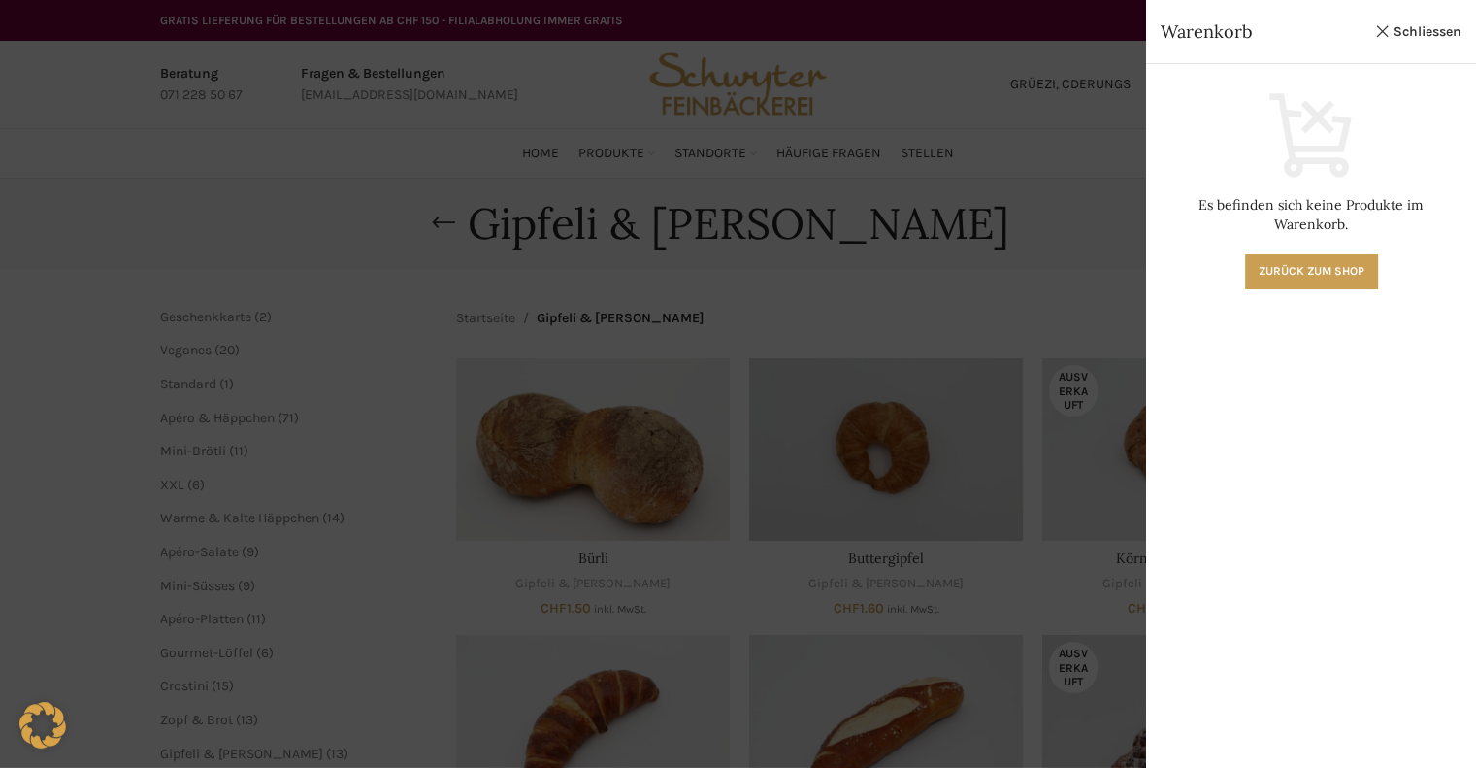
click at [1002, 278] on div at bounding box center [738, 384] width 1476 height 768
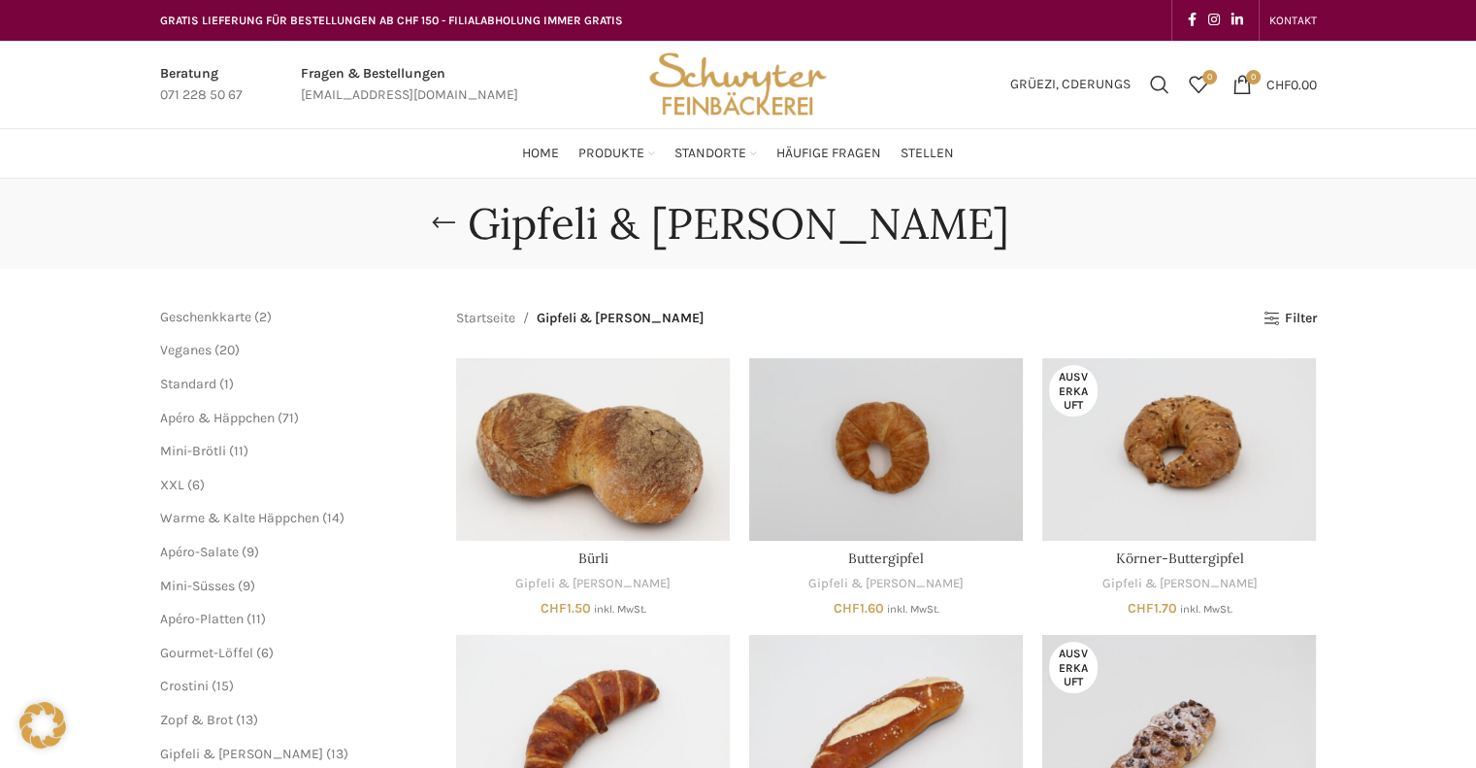
click at [186, 485] on span "6 6 Produkte" at bounding box center [194, 484] width 20 height 16
click at [174, 485] on span "XXL" at bounding box center [172, 484] width 24 height 16
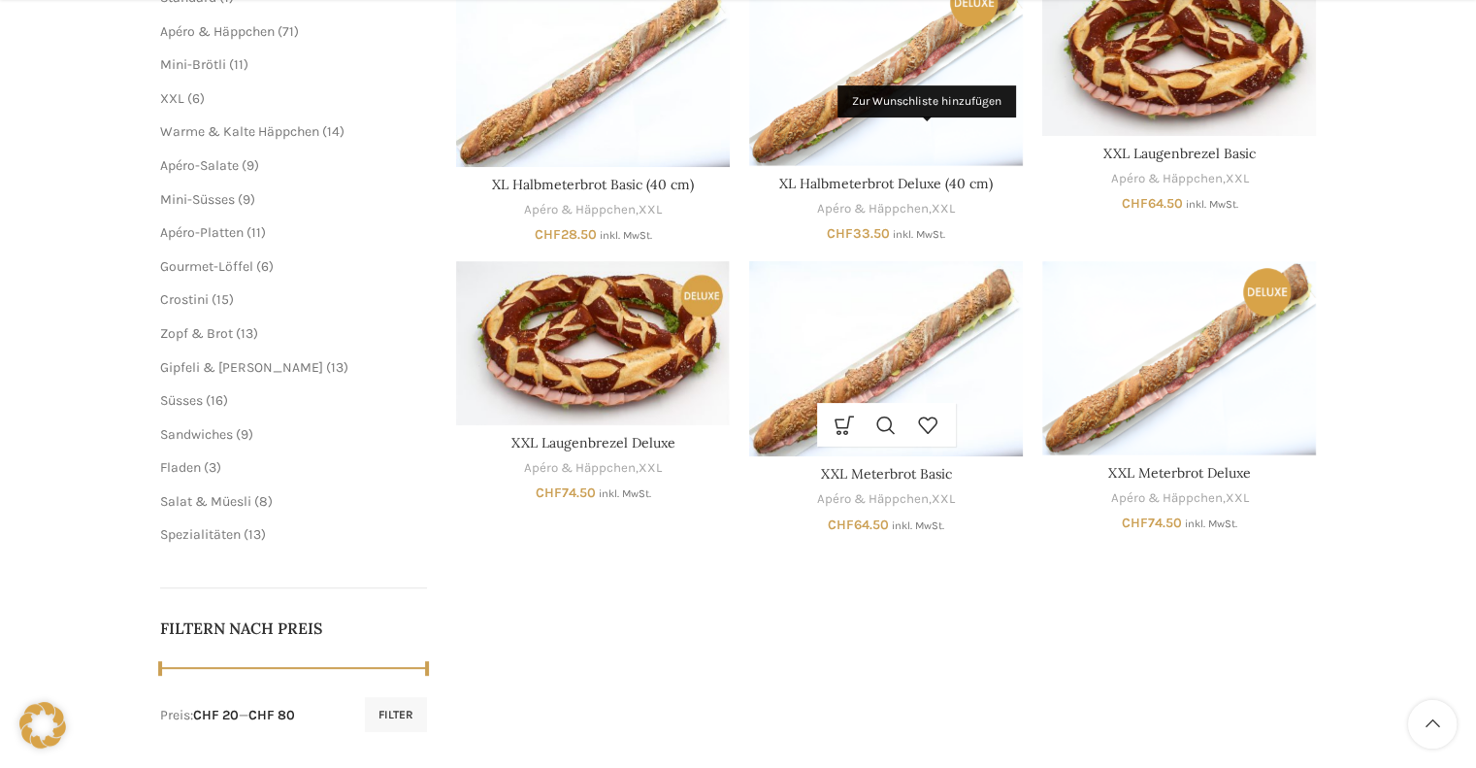
scroll to position [388, 0]
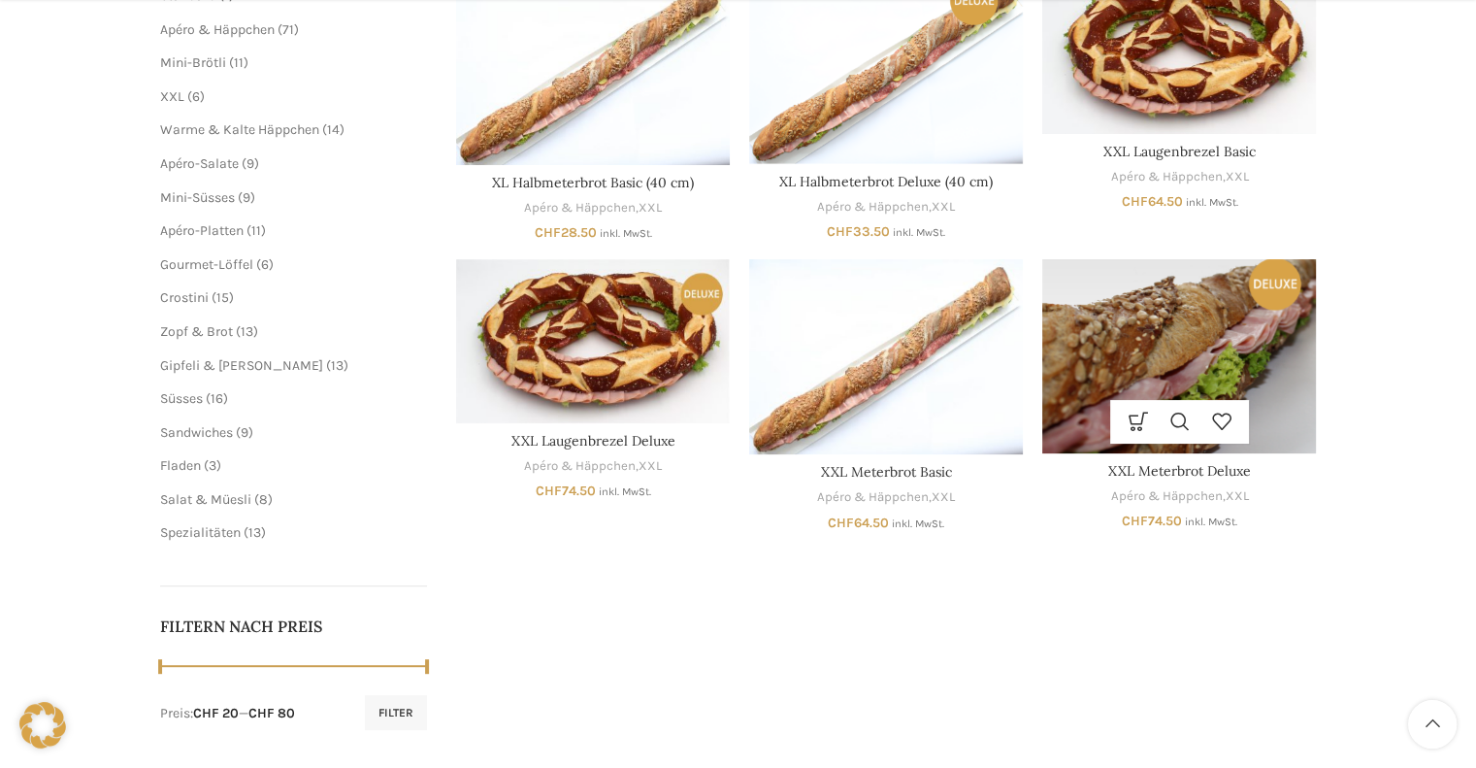
click at [1179, 358] on img "XXL Meterbrot Deluxe" at bounding box center [1179, 355] width 274 height 193
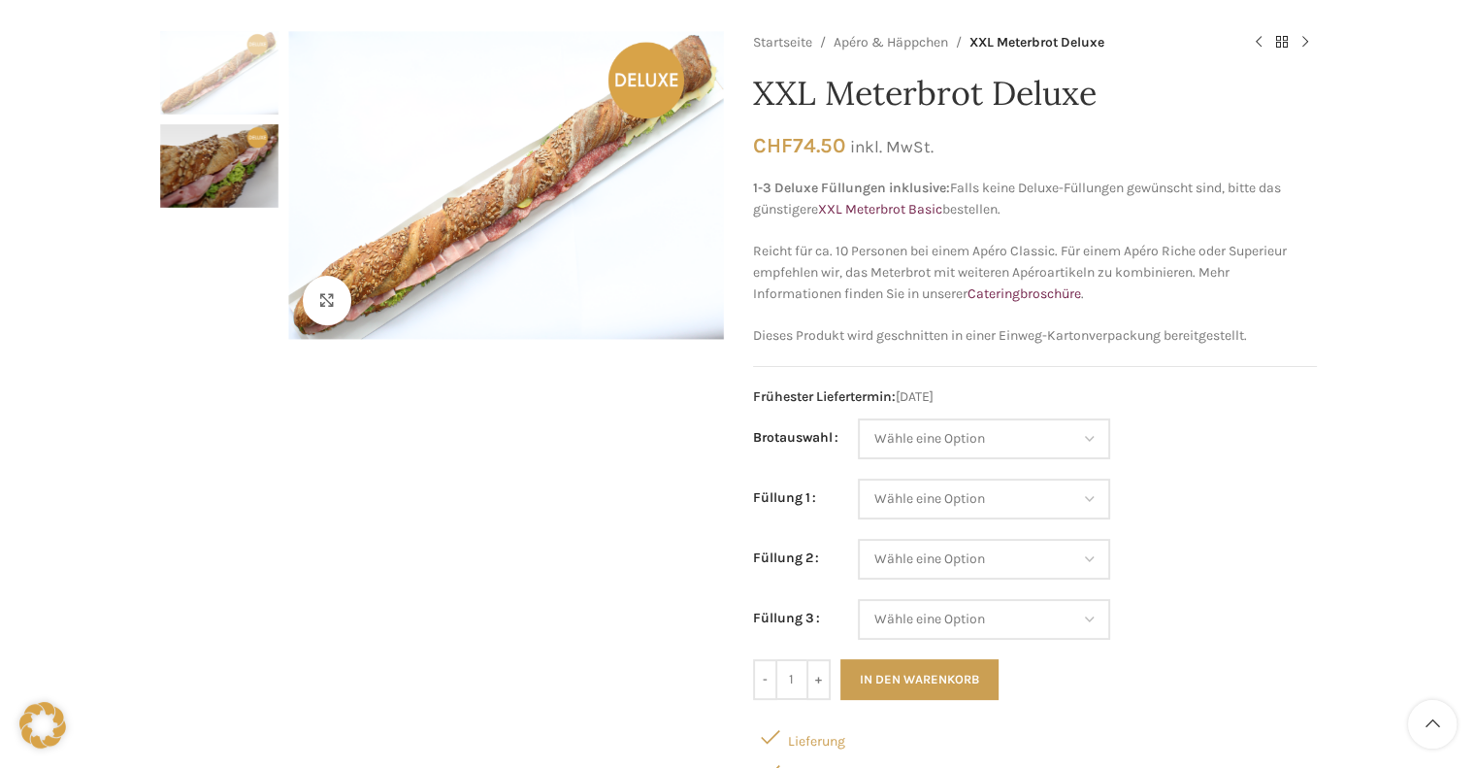
scroll to position [194, 0]
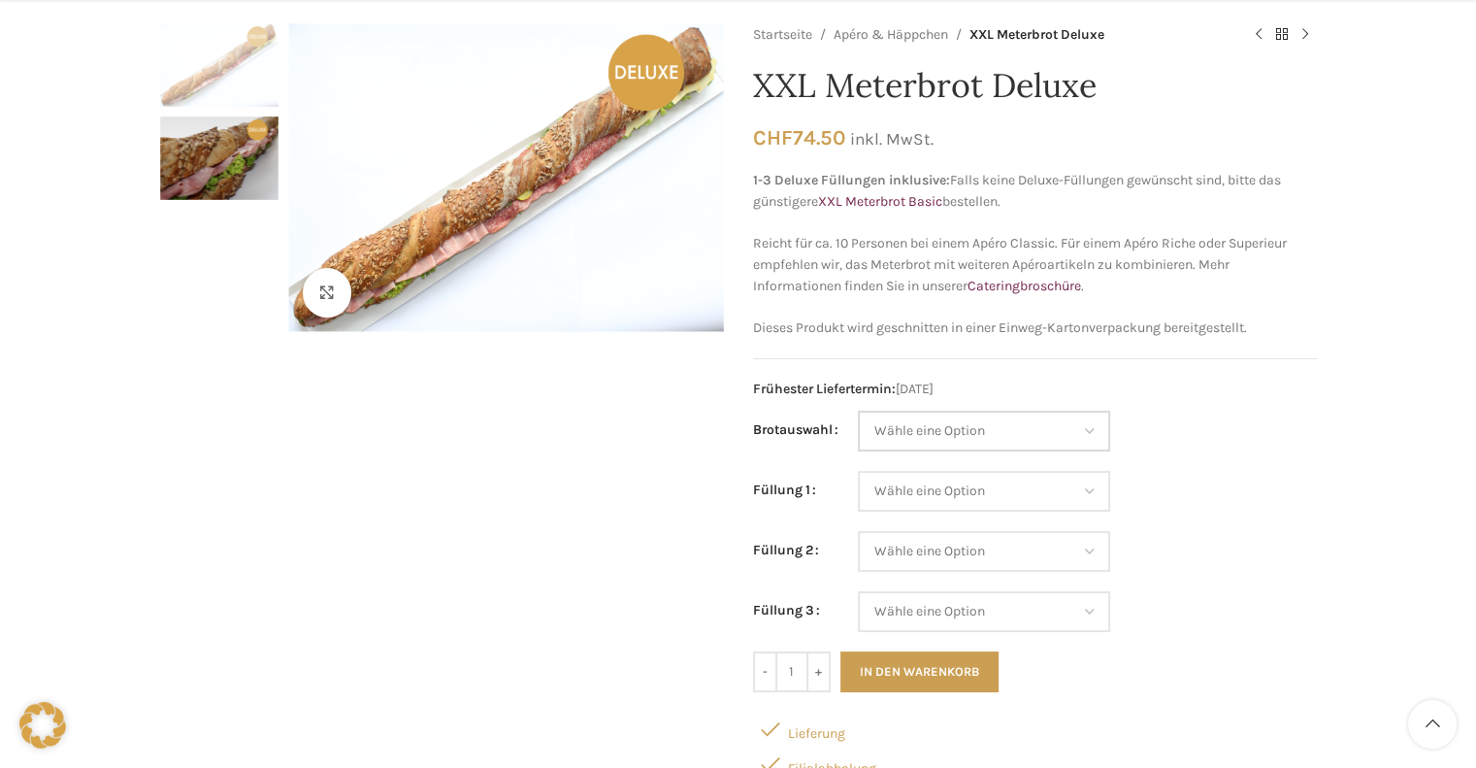
click at [1015, 431] on select "Wähle eine Option Baguette Paillasse dunkel Paillasse knusper (Bild) Laugenbagu…" at bounding box center [984, 430] width 252 height 41
click at [858, 410] on select "Wähle eine Option Baguette Paillasse dunkel Paillasse knusper (Bild) Laugenbagu…" at bounding box center [984, 430] width 252 height 41
select select "Paillasse knusper (Bild)"
click at [975, 492] on select "Wähle eine Option Lachs (Deluxe) Roastbeef (Deluxe) Rohschinken (Deluxe) Mostbr…" at bounding box center [984, 491] width 252 height 41
